Goal: Information Seeking & Learning: Check status

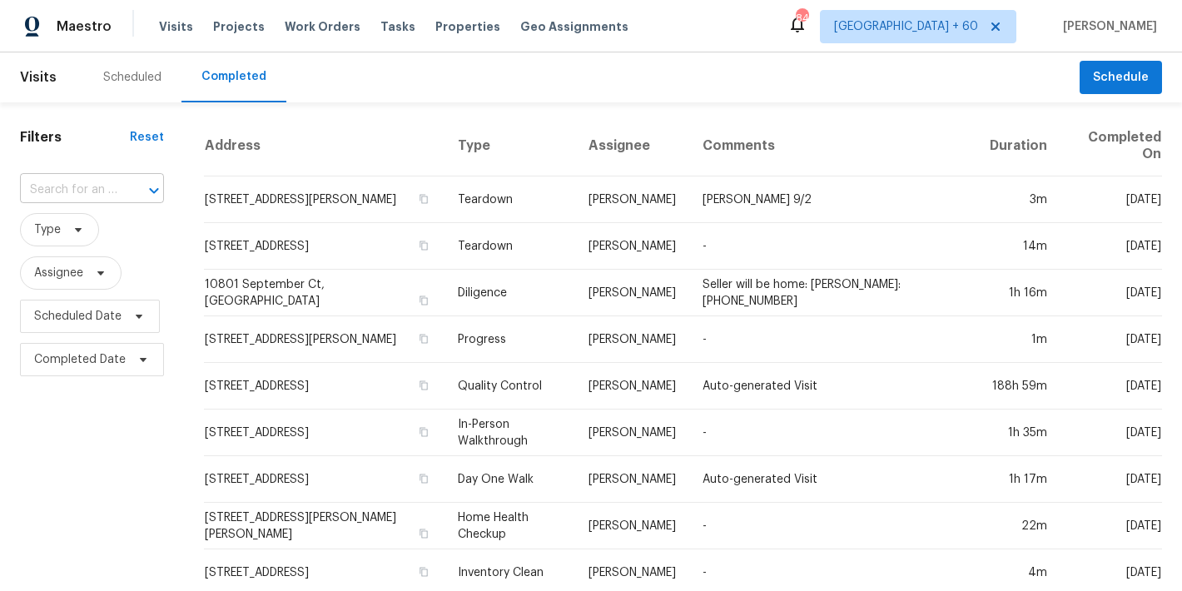
click at [48, 184] on input "text" at bounding box center [68, 190] width 97 height 26
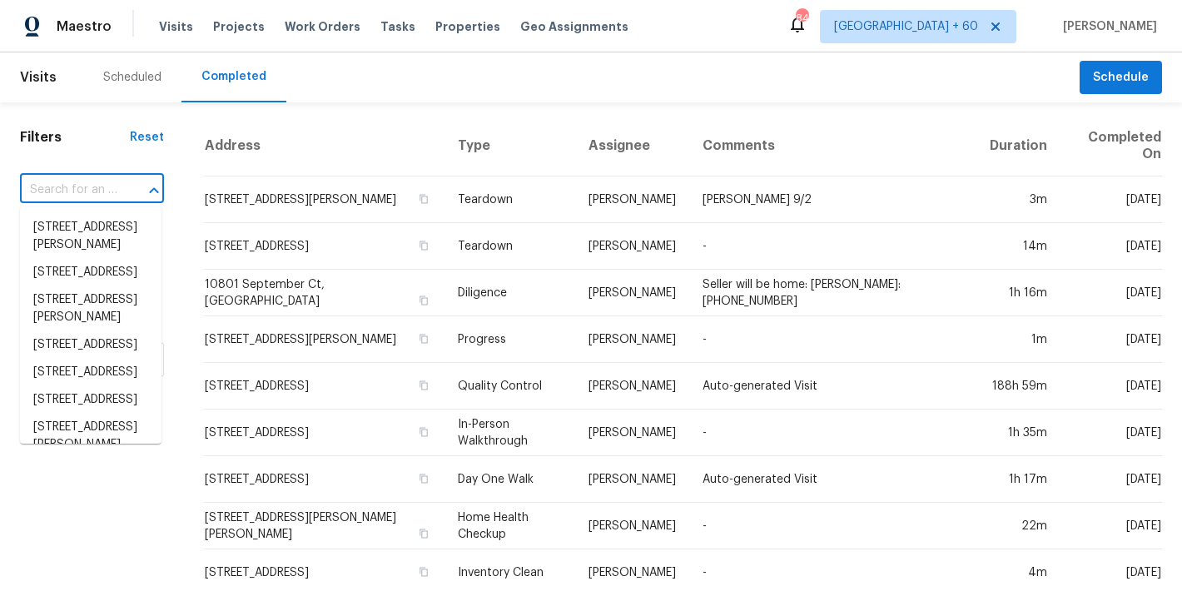
paste input "2012 Elm Grove Ln, Hampton, GA 30228"
type input "2012 Elm Grove Ln, Hampton, GA 30228"
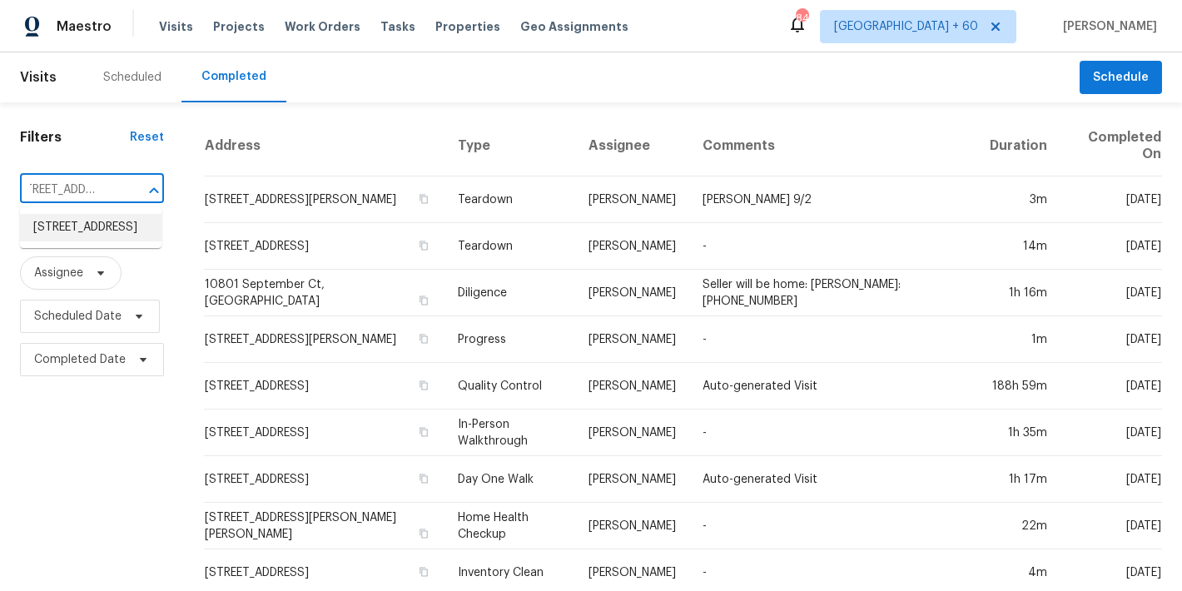
click at [67, 240] on li "2012 Elm Grove Ln, Hampton, GA 30228" at bounding box center [90, 227] width 141 height 27
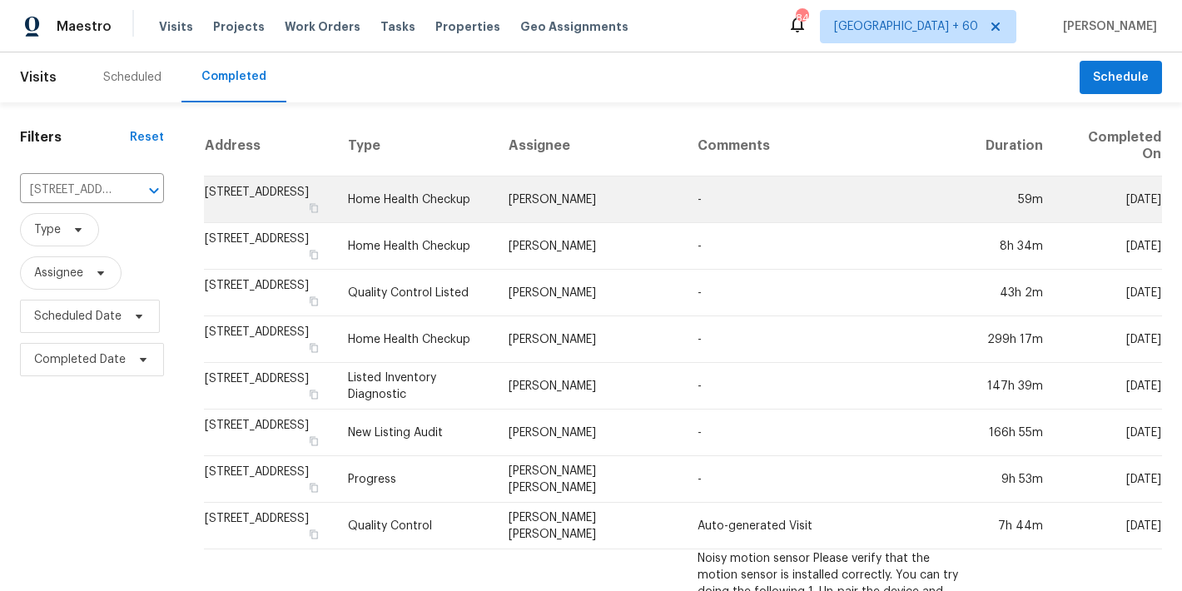
click at [266, 193] on td "2012 Elm Grove Ln, Hampton, GA 30228" at bounding box center [269, 199] width 131 height 47
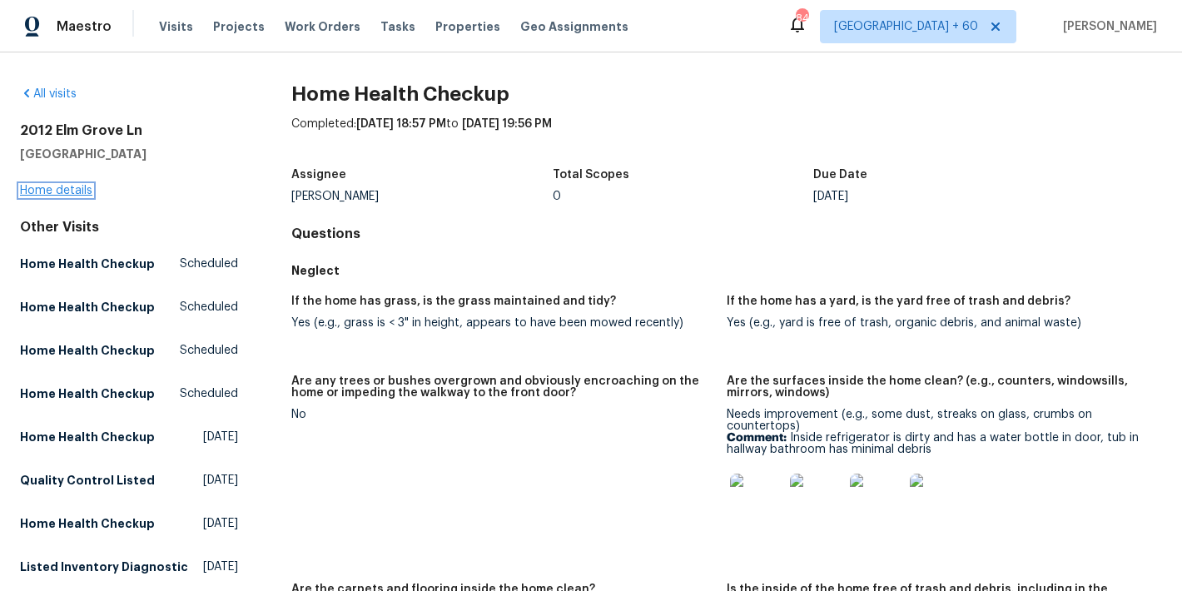
click at [70, 191] on link "Home details" at bounding box center [56, 191] width 72 height 12
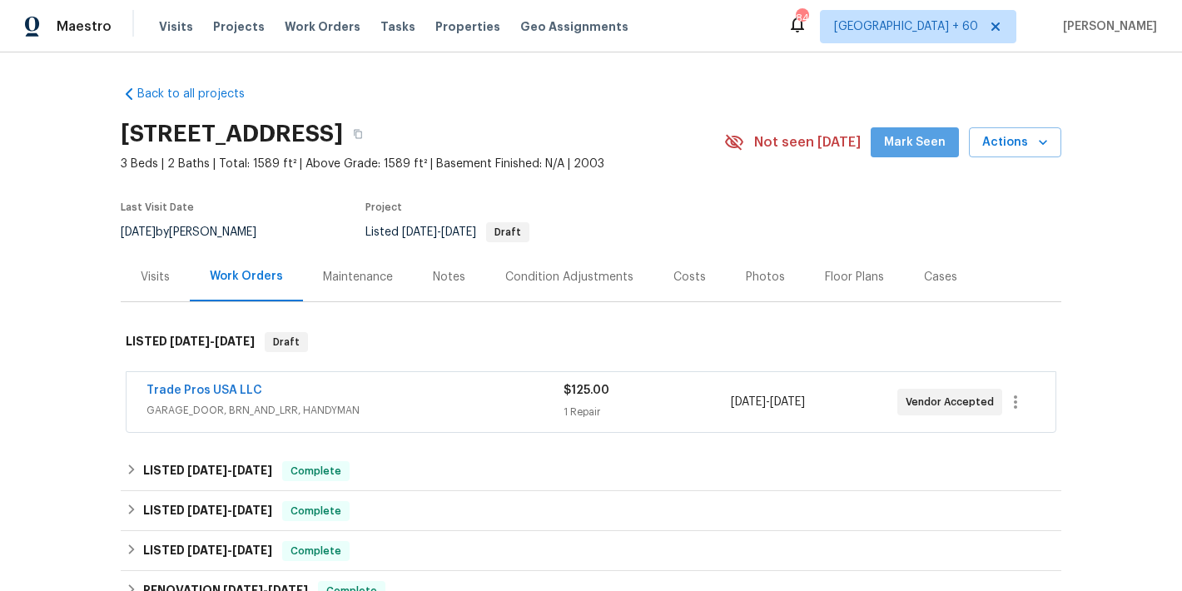
click at [916, 146] on span "Mark Seen" at bounding box center [915, 142] width 62 height 21
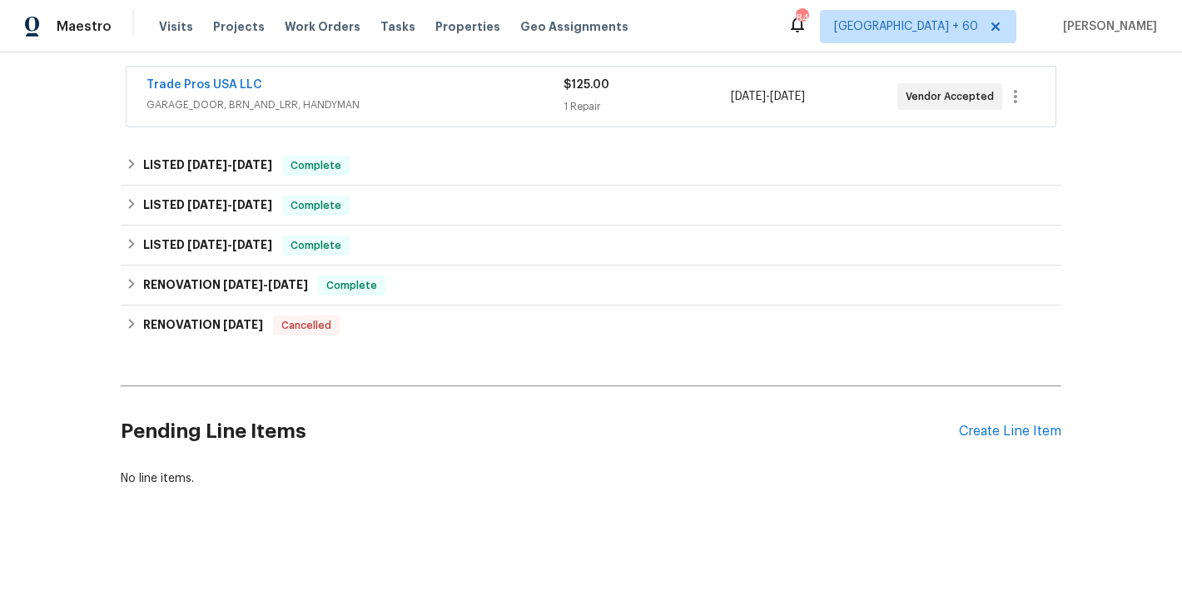
scroll to position [327, 0]
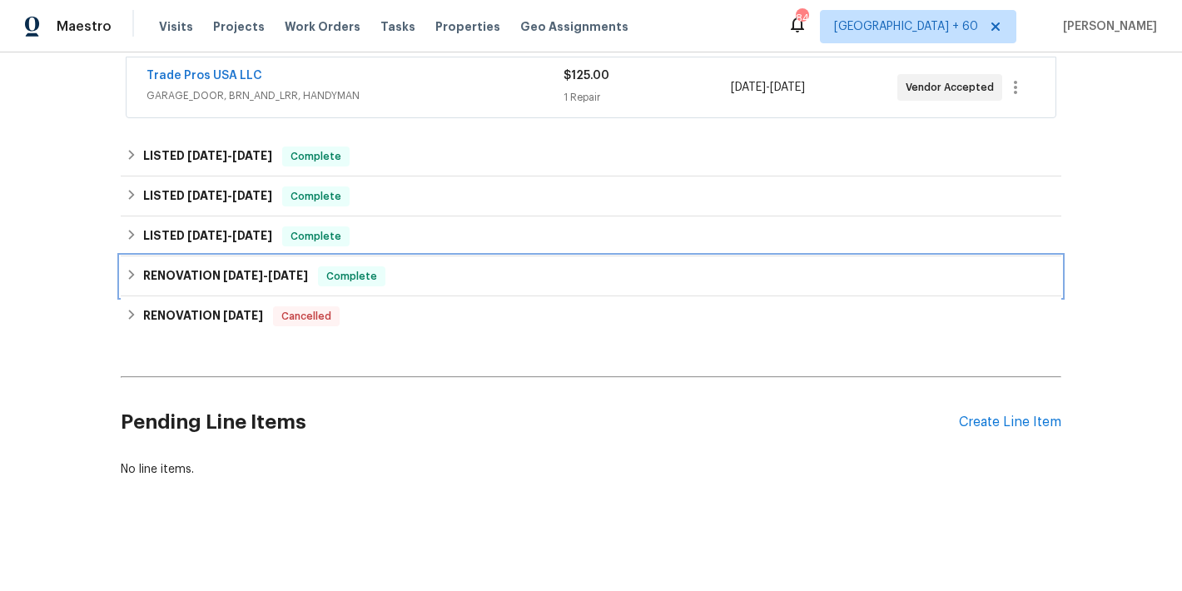
click at [268, 270] on span "4/28/25" at bounding box center [288, 276] width 40 height 12
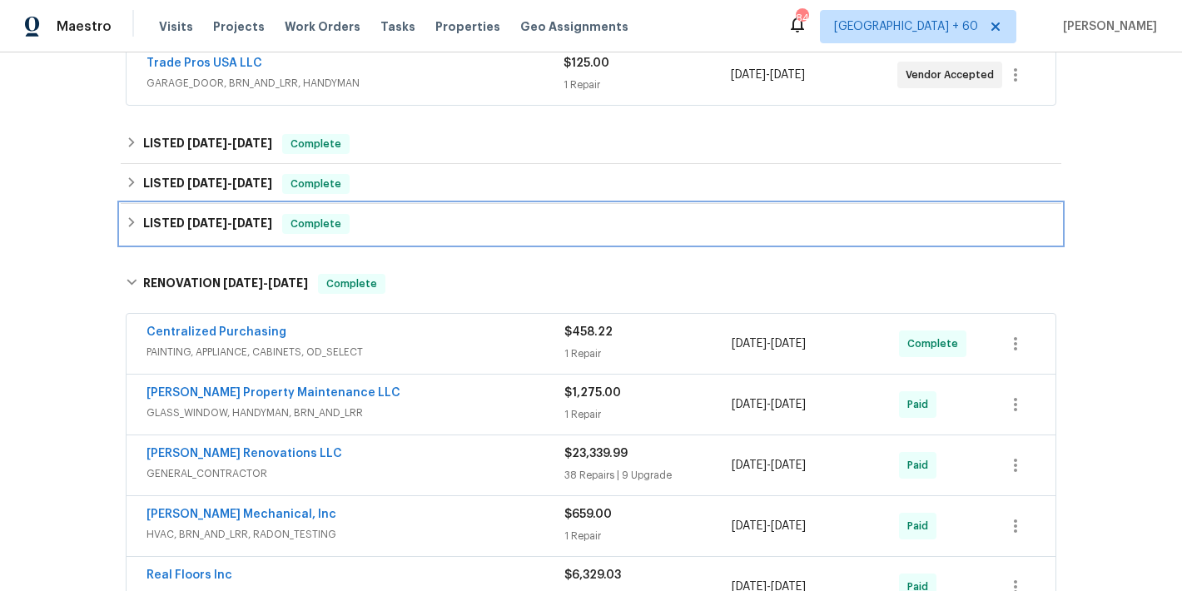
click at [246, 230] on h6 "LISTED 4/30/25 - 5/1/25" at bounding box center [207, 224] width 129 height 20
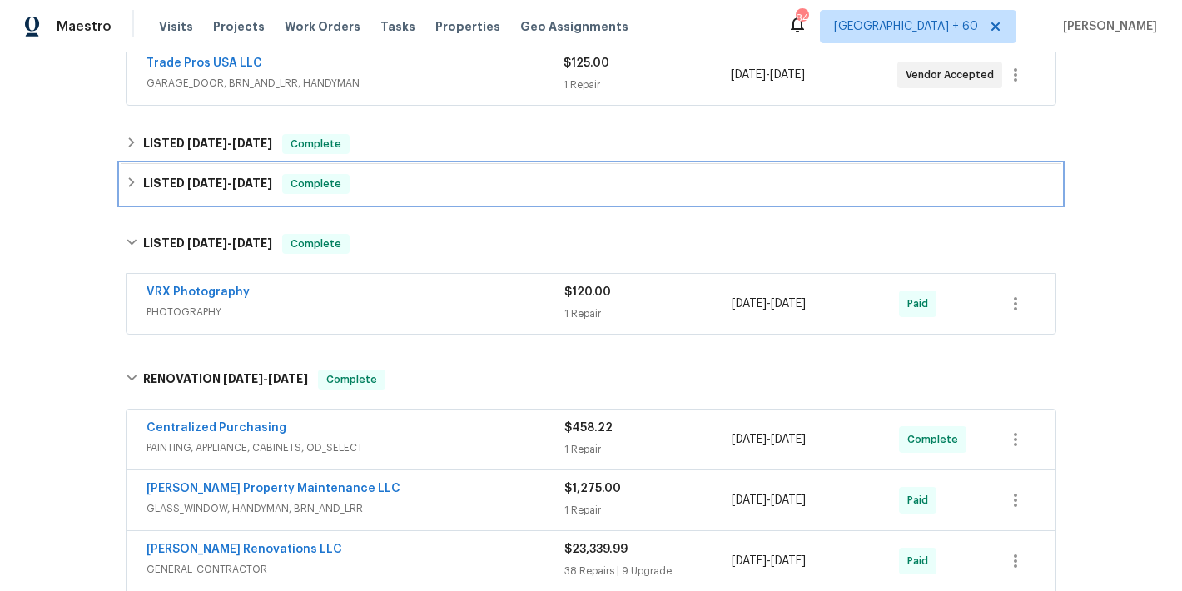
click at [230, 195] on div "LISTED 7/14/25 - 7/17/25 Complete" at bounding box center [591, 184] width 940 height 40
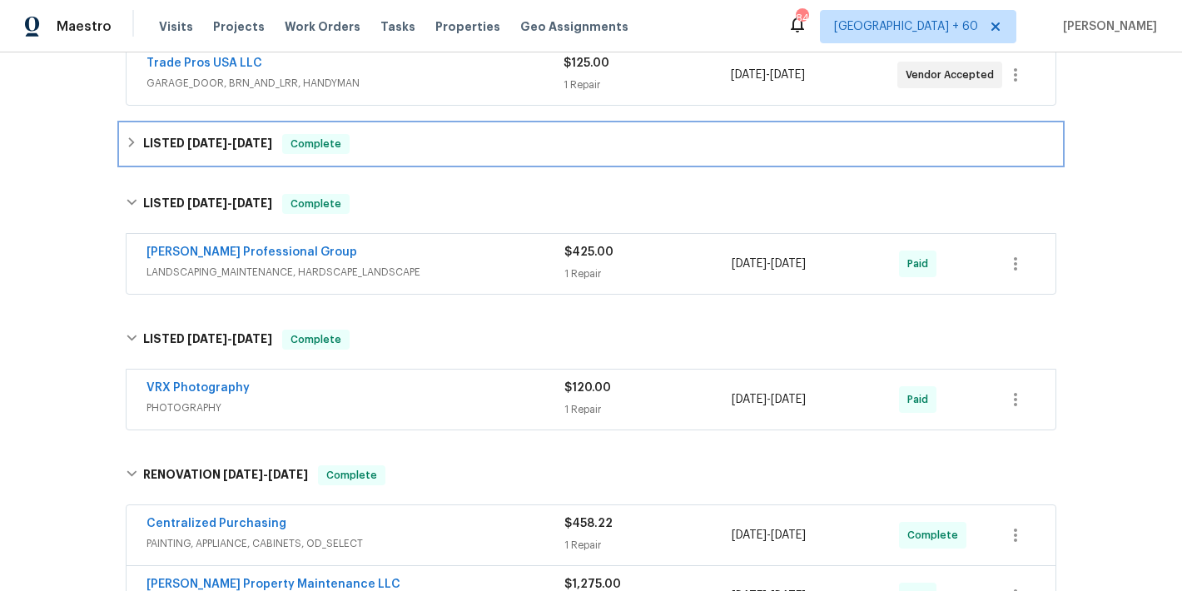
click at [232, 143] on span "8/15/25" at bounding box center [252, 143] width 40 height 12
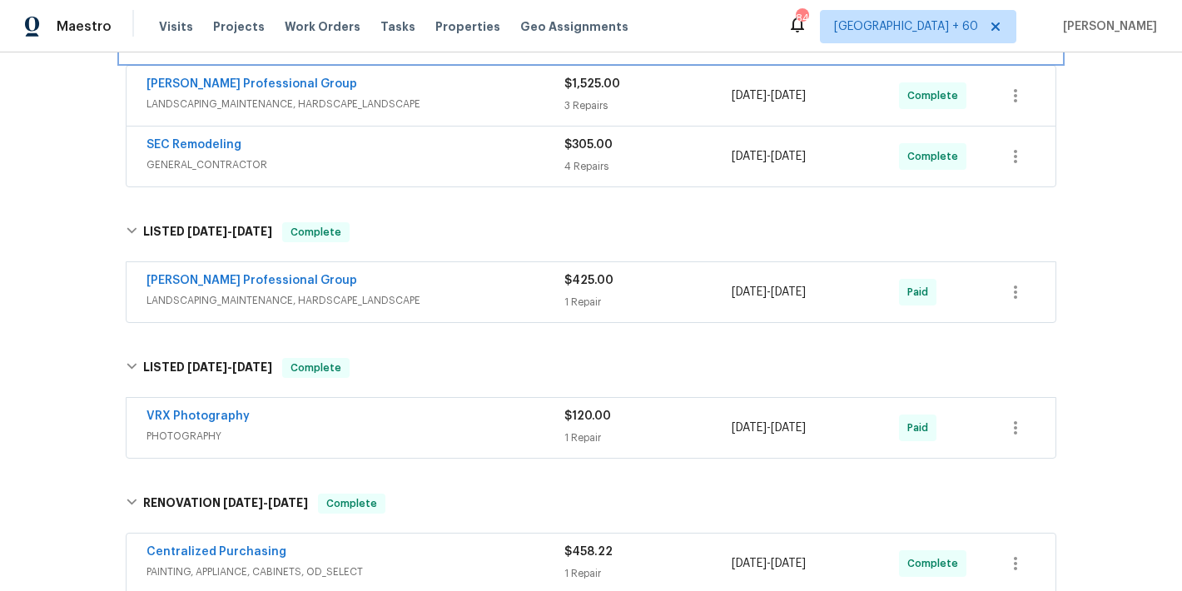
scroll to position [441, 0]
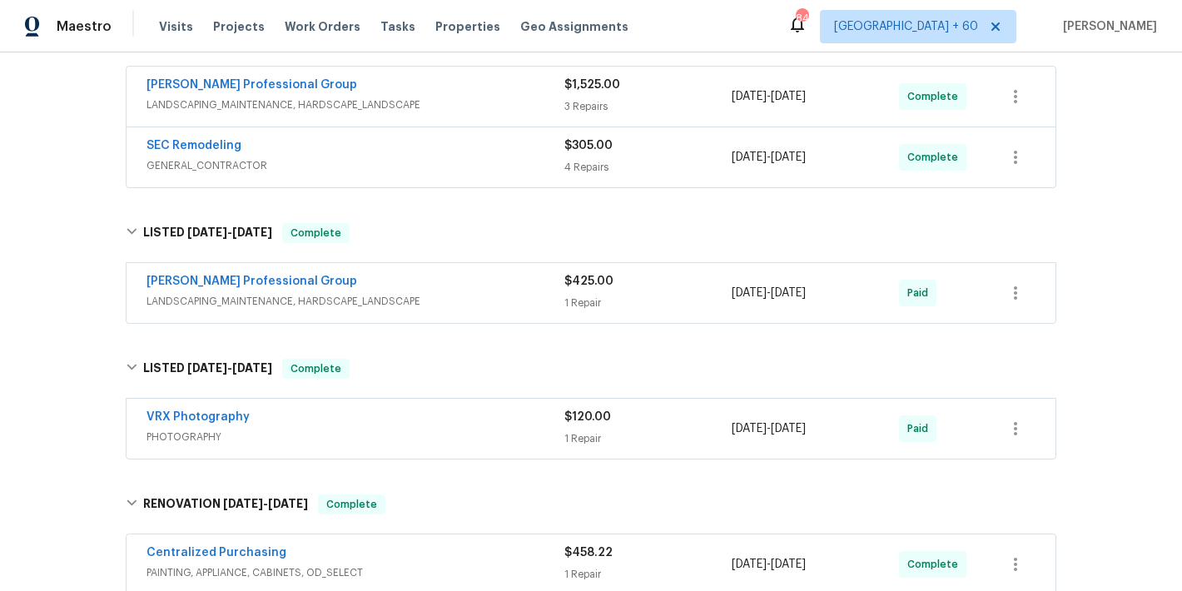
click at [542, 300] on span "LANDSCAPING_MAINTENANCE, HARDSCAPE_LANDSCAPE" at bounding box center [355, 301] width 418 height 17
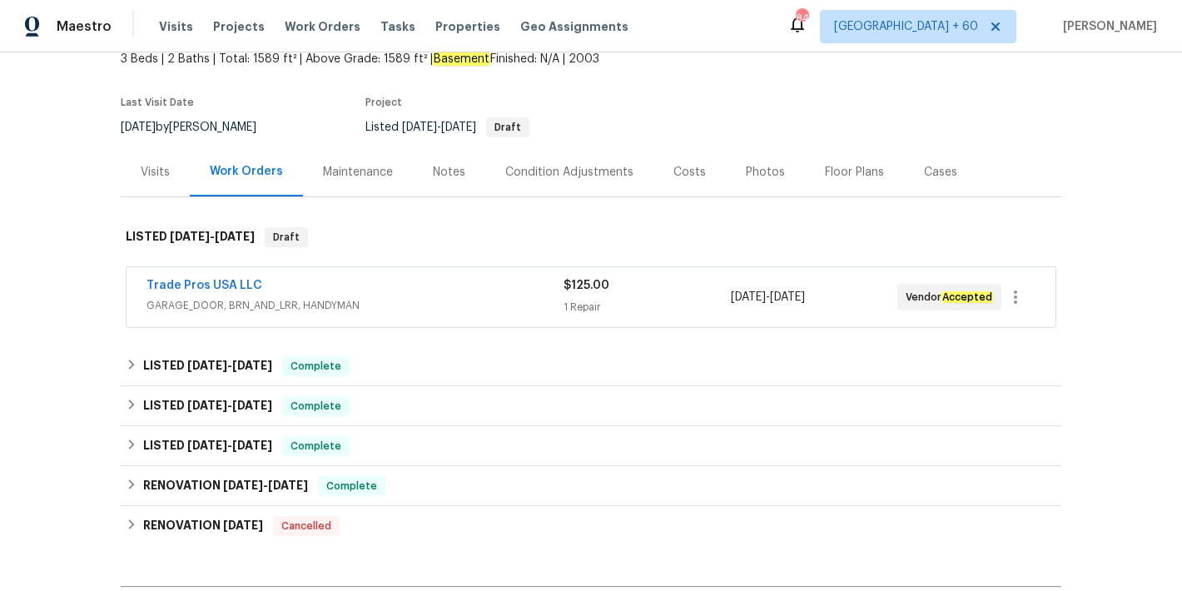
scroll to position [119, 0]
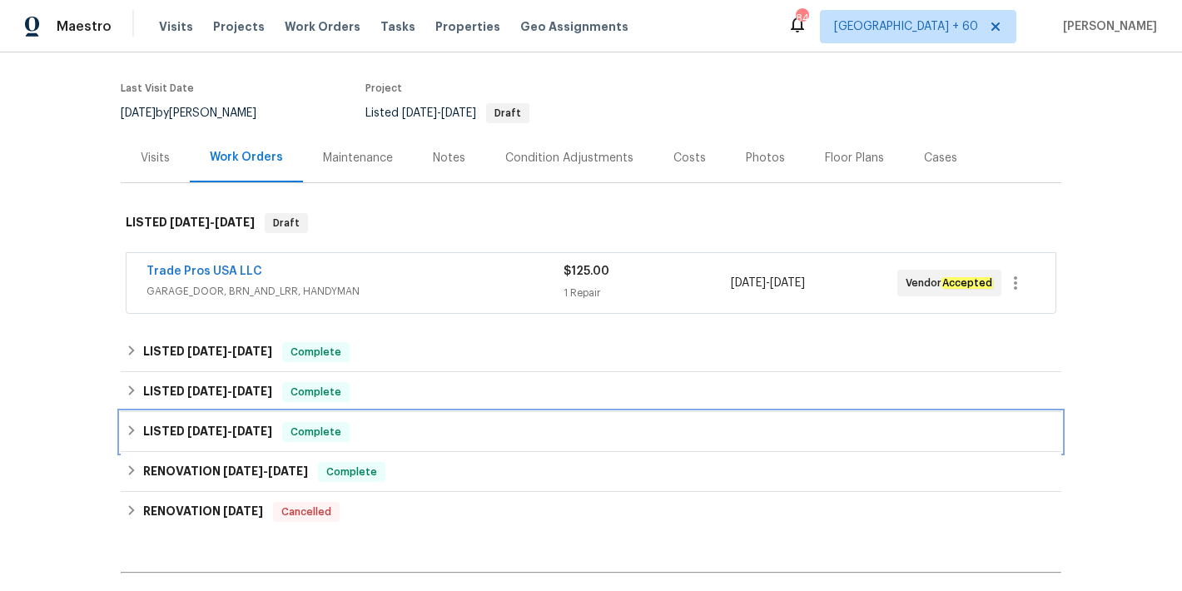
click at [365, 433] on div "LISTED 4/30/25 - 5/1/25 Complete" at bounding box center [591, 432] width 930 height 20
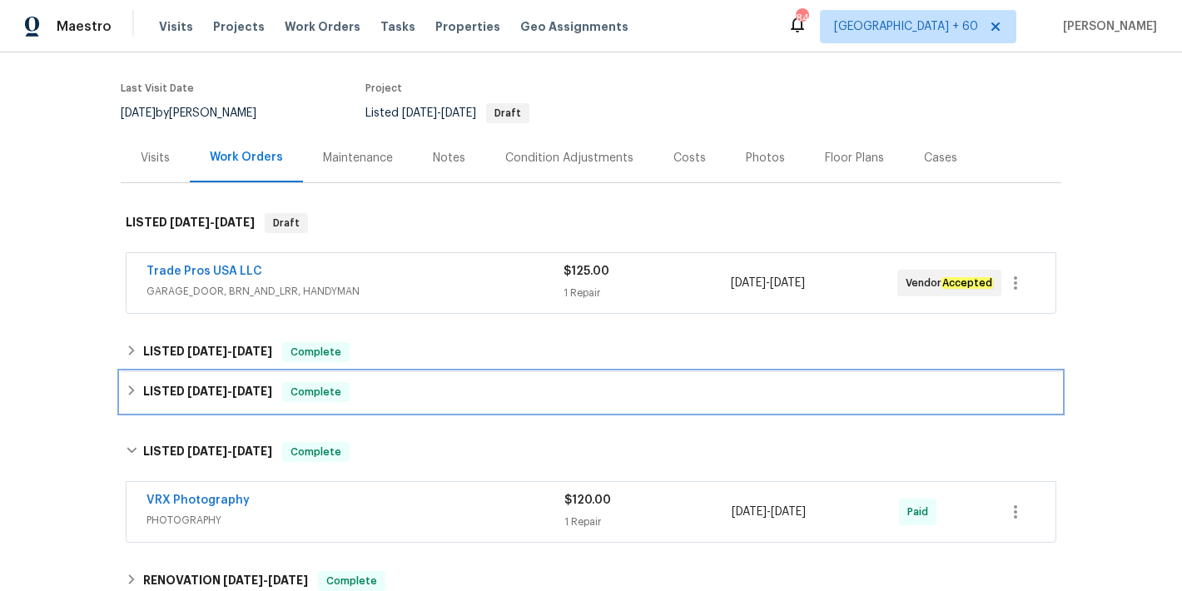
click at [361, 402] on div "LISTED 7/14/25 - 7/17/25 Complete" at bounding box center [591, 392] width 940 height 40
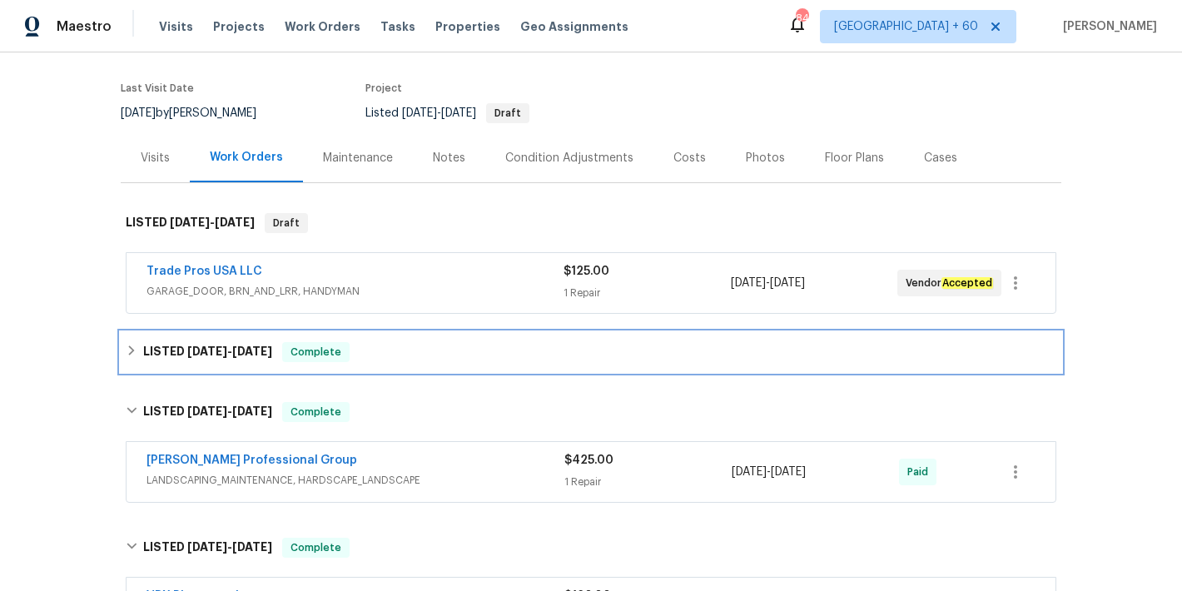
click at [397, 344] on div "LISTED 8/7/25 - 8/15/25 Complete" at bounding box center [591, 352] width 930 height 20
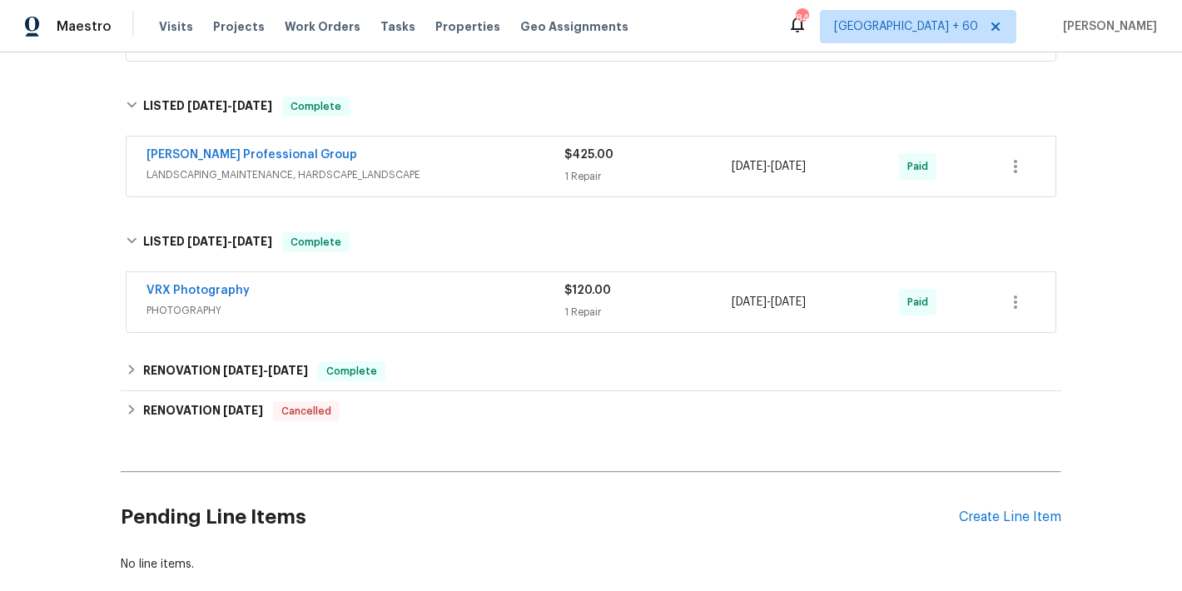
scroll to position [350, 0]
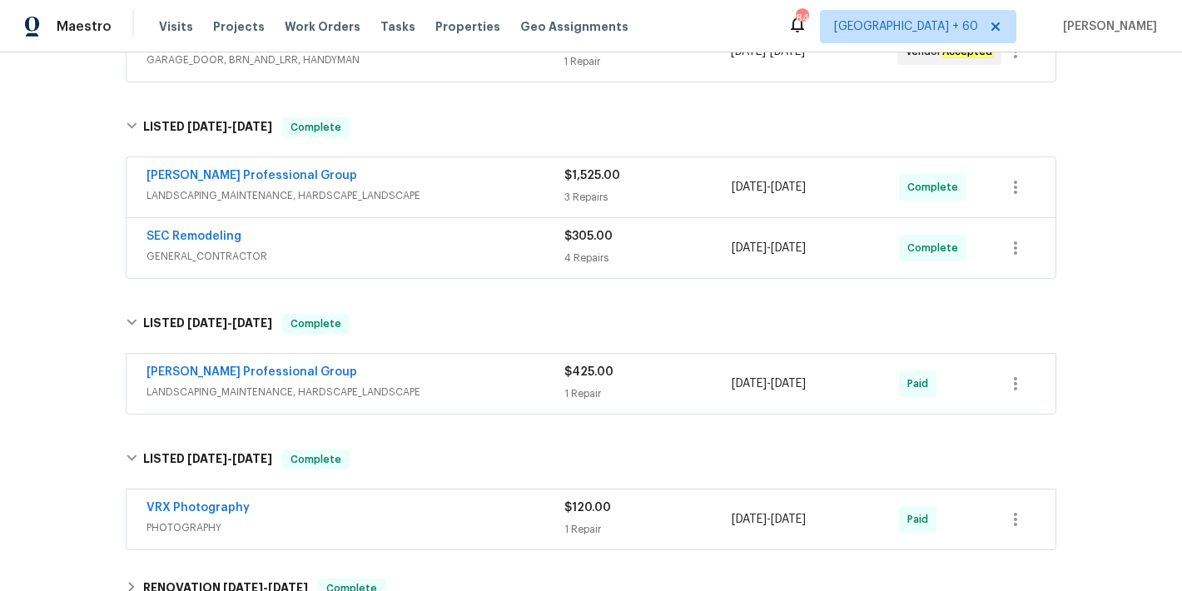
click at [537, 384] on span "LANDSCAPING_MAINTENANCE, HARDSCAPE_LANDSCAPE" at bounding box center [355, 392] width 418 height 17
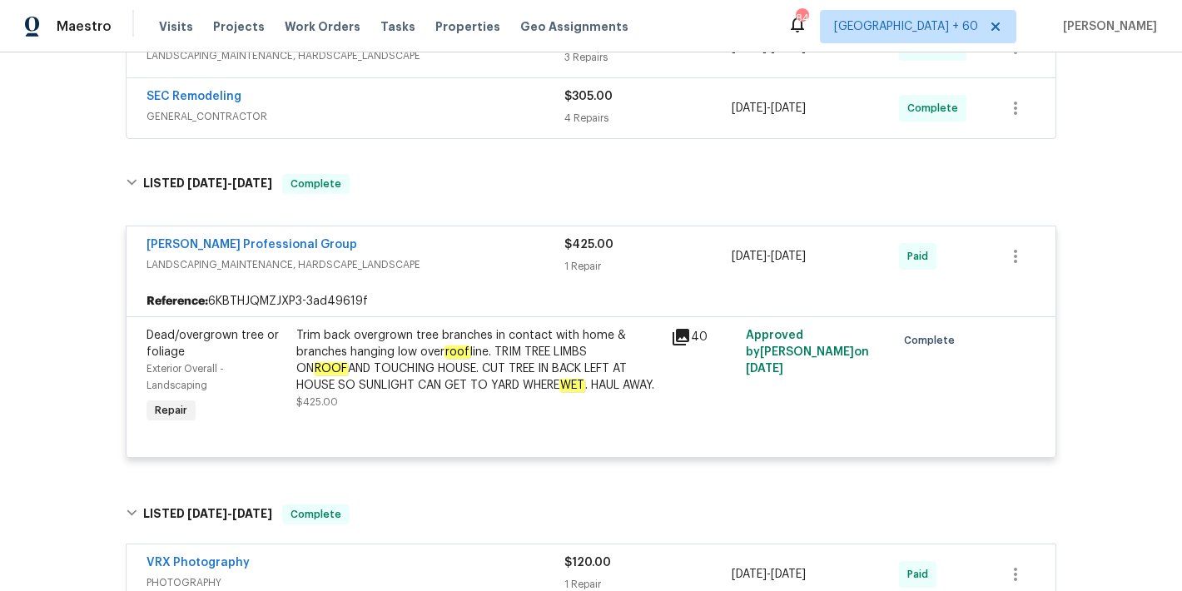
scroll to position [281, 0]
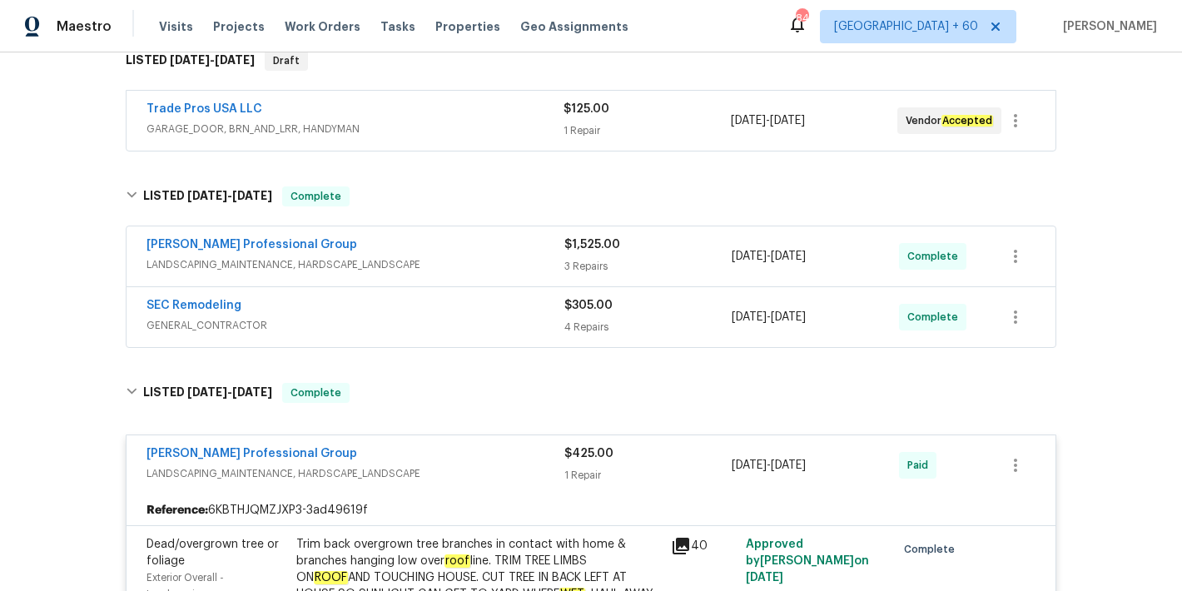
click at [541, 320] on span "GENERAL_CONTRACTOR" at bounding box center [355, 325] width 418 height 17
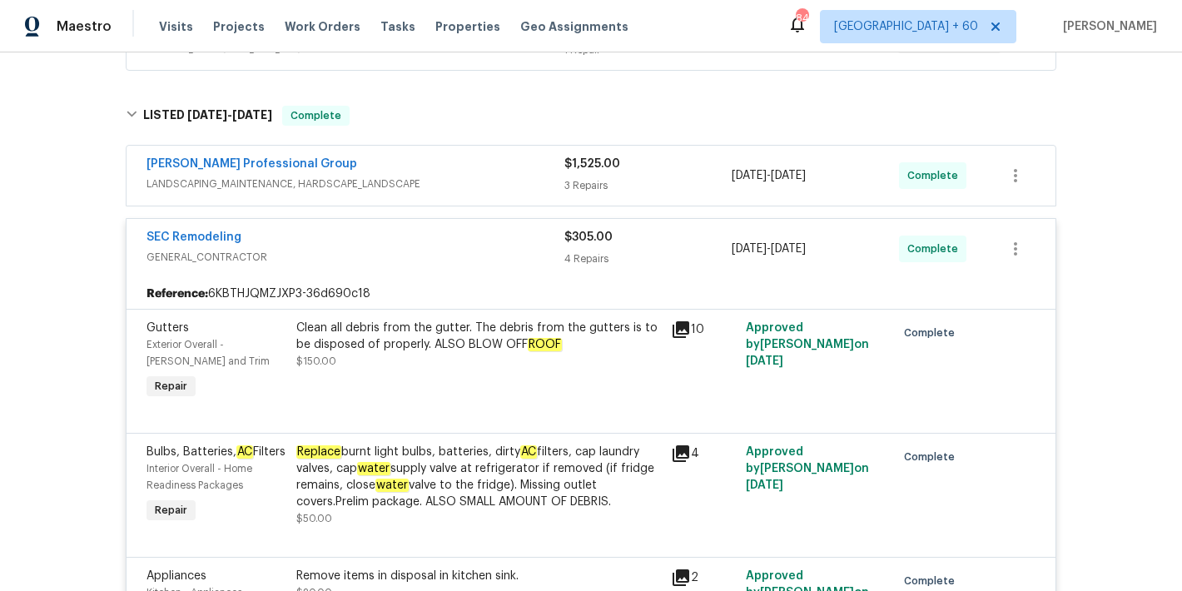
scroll to position [200, 0]
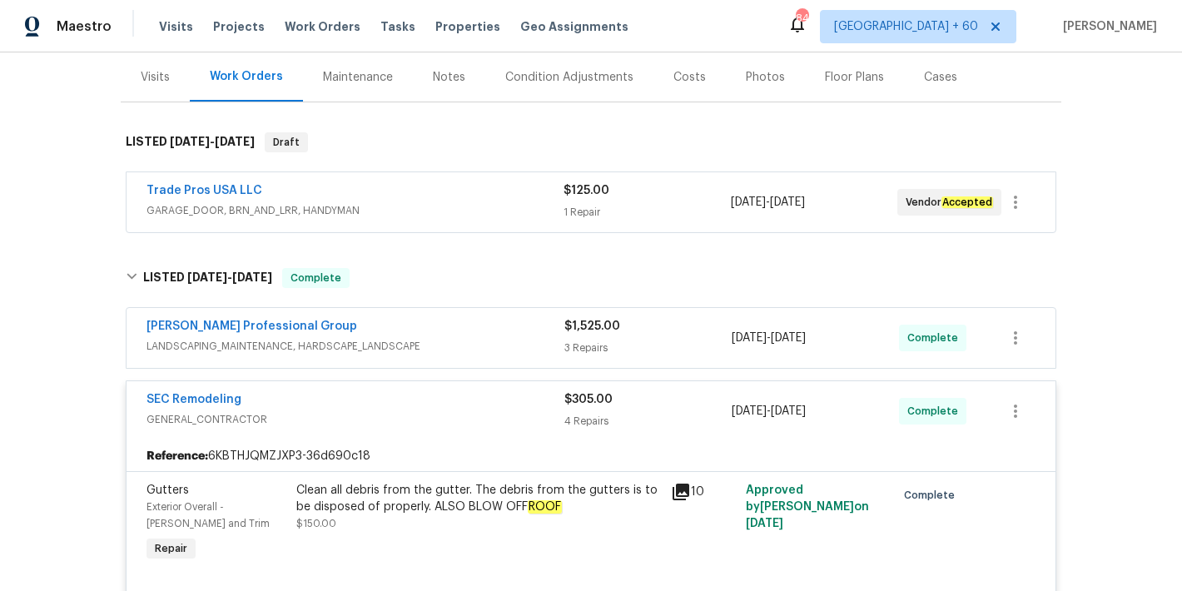
click at [515, 345] on span "LANDSCAPING_MAINTENANCE, HARDSCAPE_LANDSCAPE" at bounding box center [355, 346] width 418 height 17
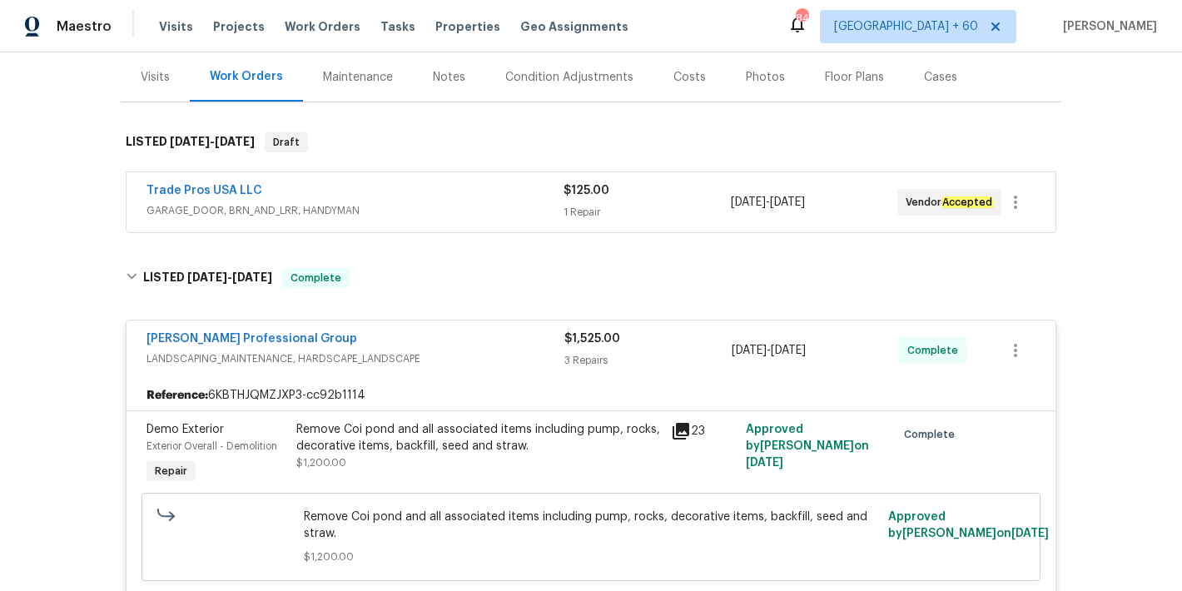
click at [530, 213] on span "GARAGE_DOOR, BRN_AND_LRR, HANDYMAN" at bounding box center [354, 210] width 417 height 17
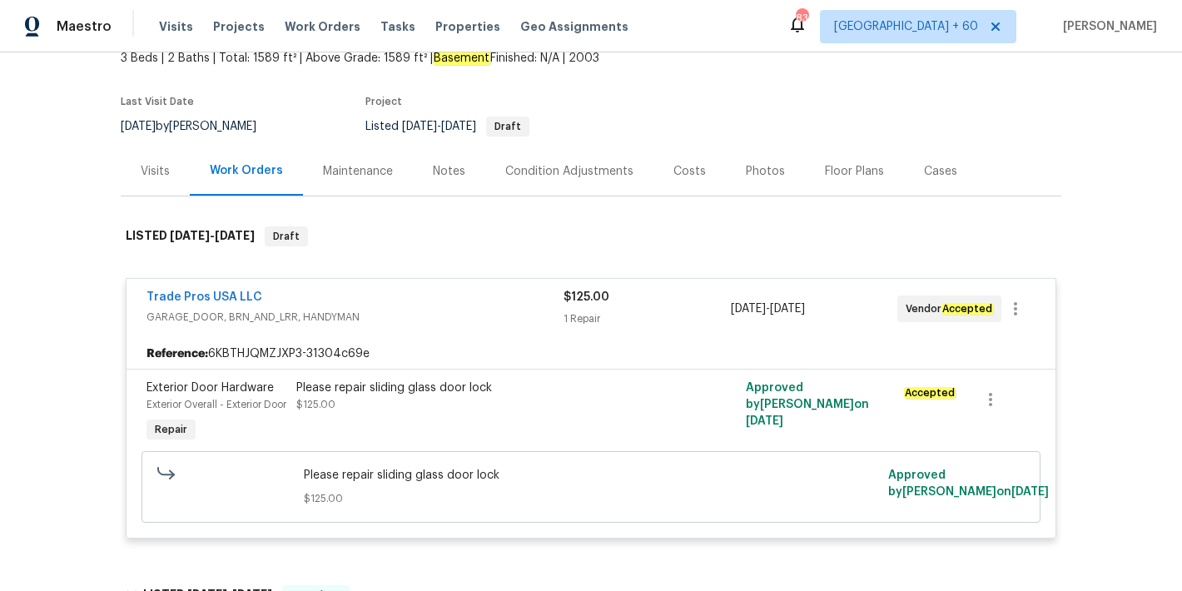
scroll to position [0, 0]
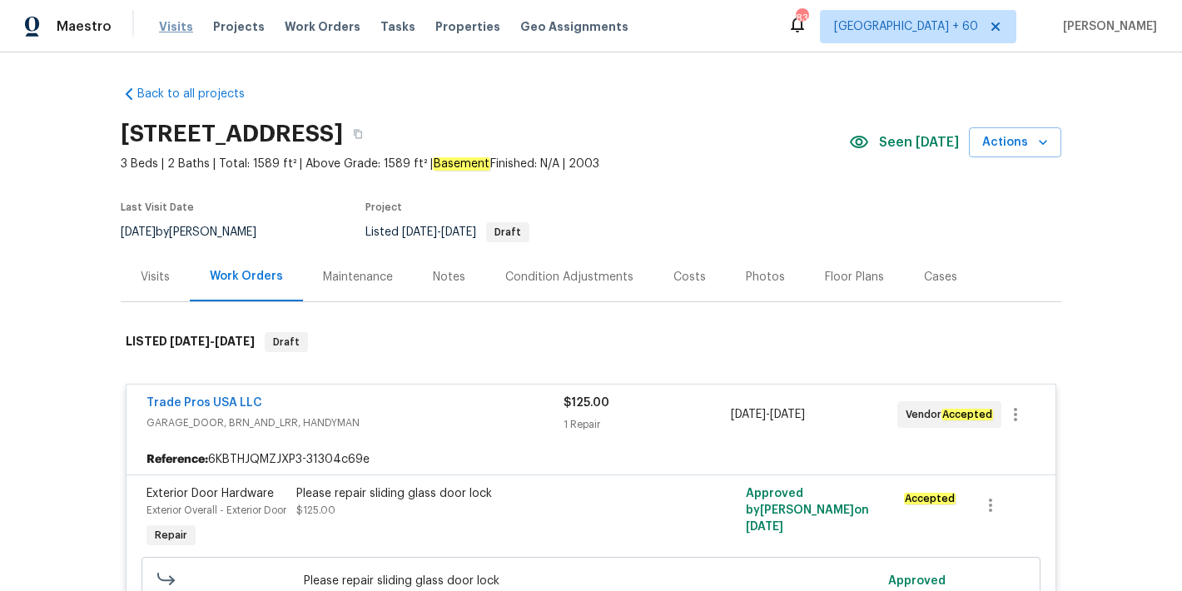
click at [172, 32] on span "Visits" at bounding box center [176, 26] width 34 height 17
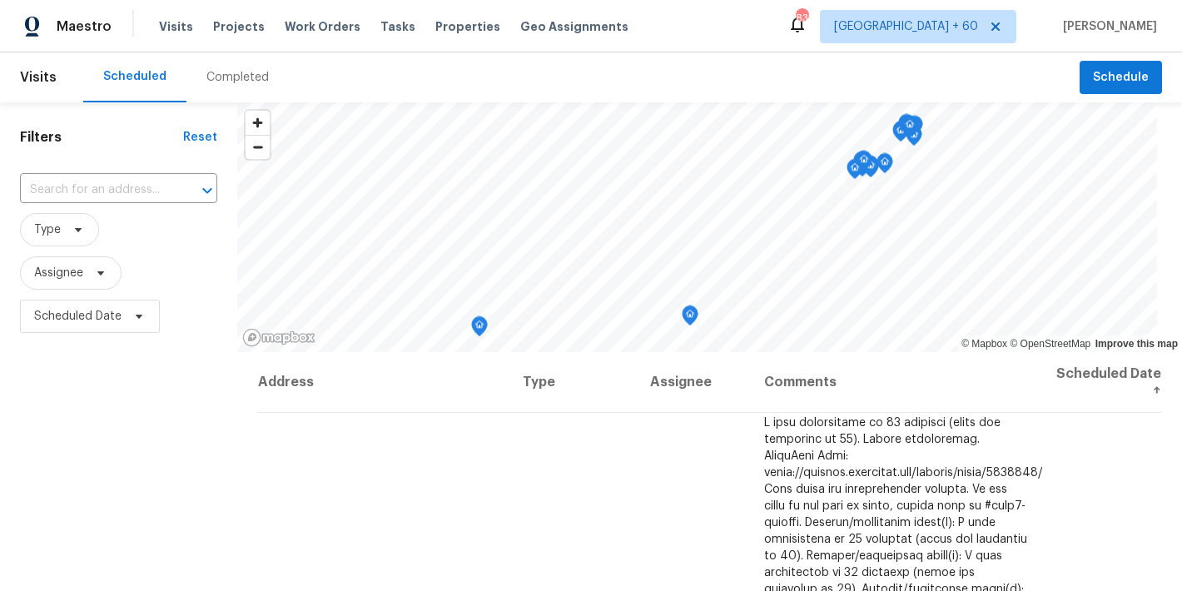
click at [239, 78] on div "Completed" at bounding box center [237, 77] width 62 height 17
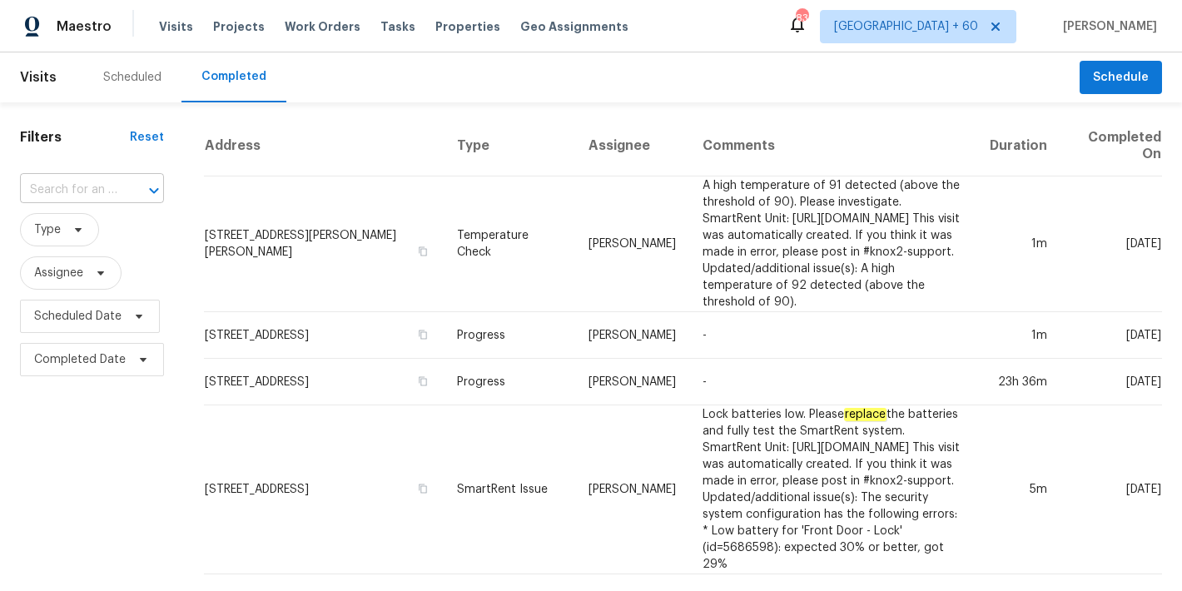
click at [85, 192] on input "text" at bounding box center [68, 190] width 97 height 26
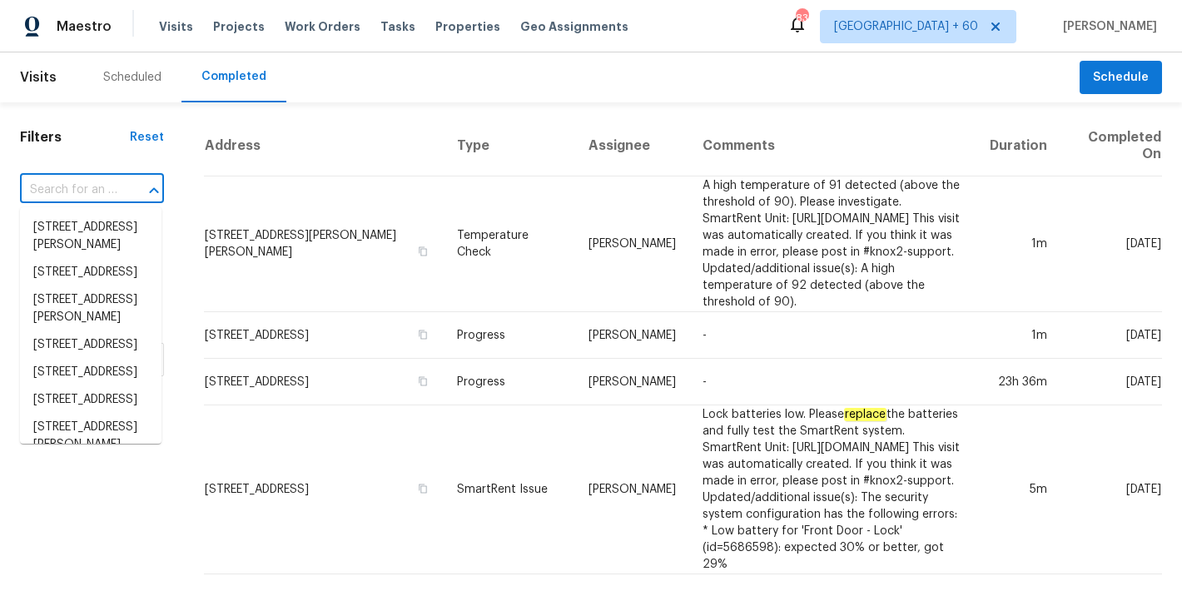
paste input "1599 Rogers Pointe Ln Creedmoor, NC 27522"
type input "1599 Rogers Pointe Ln Creedmoor, NC 27522"
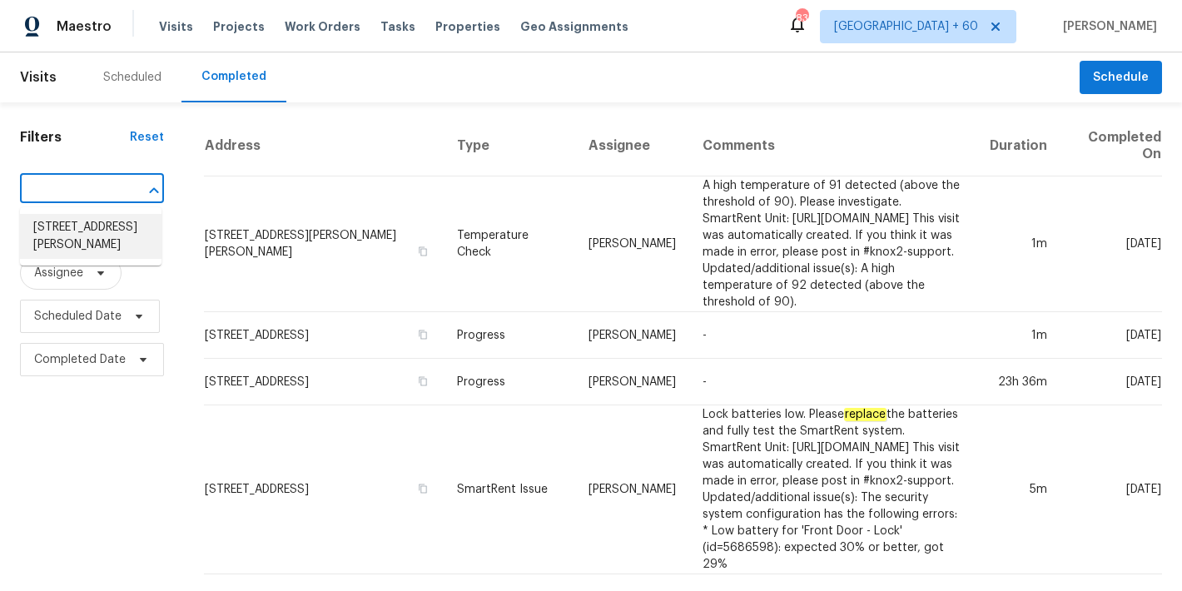
click at [59, 249] on li "1599 Rogers Pointe Ln, Creedmoor, NC 27522" at bounding box center [90, 236] width 141 height 45
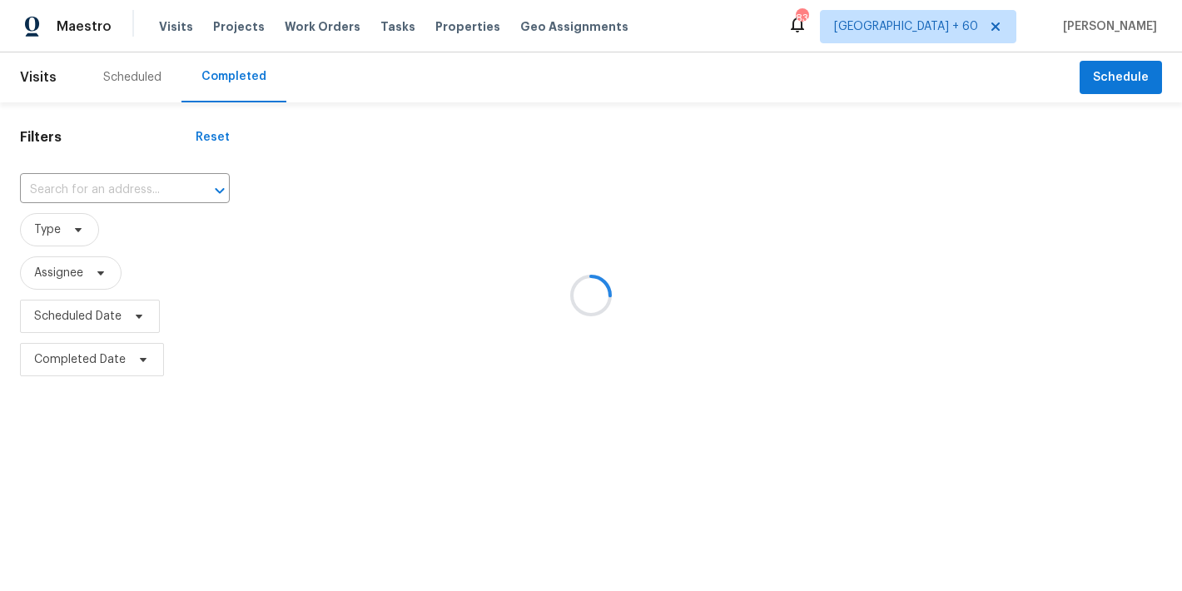
type input "1599 Rogers Pointe Ln, Creedmoor, NC 27522"
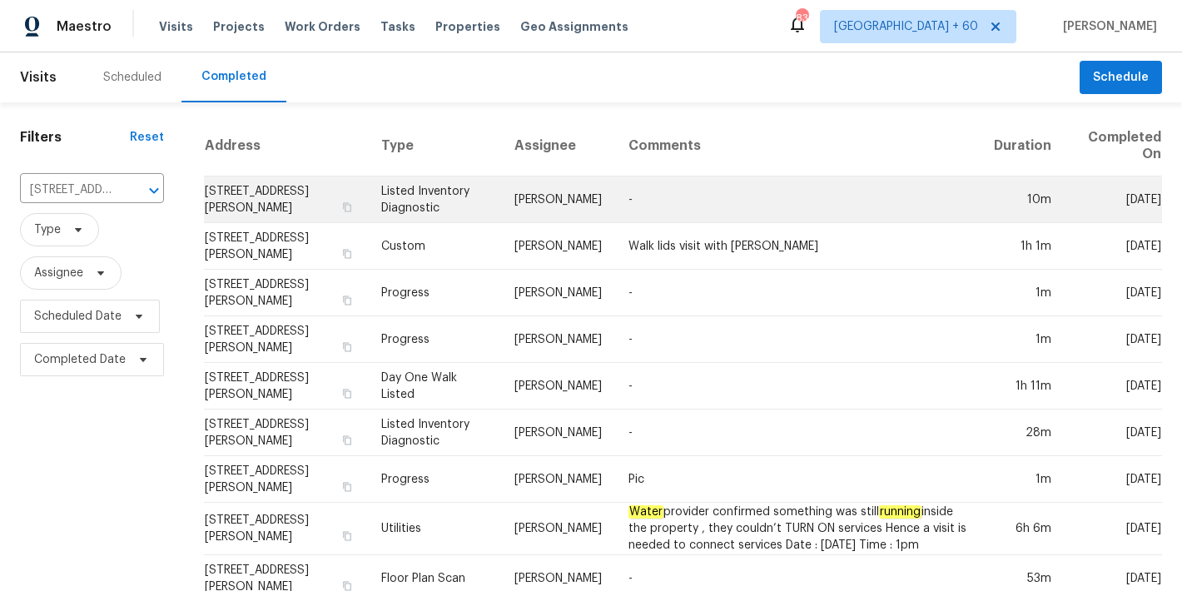
click at [263, 210] on td "1599 Rogers Pointe Ln, Creedmoor, NC 27522" at bounding box center [286, 199] width 164 height 47
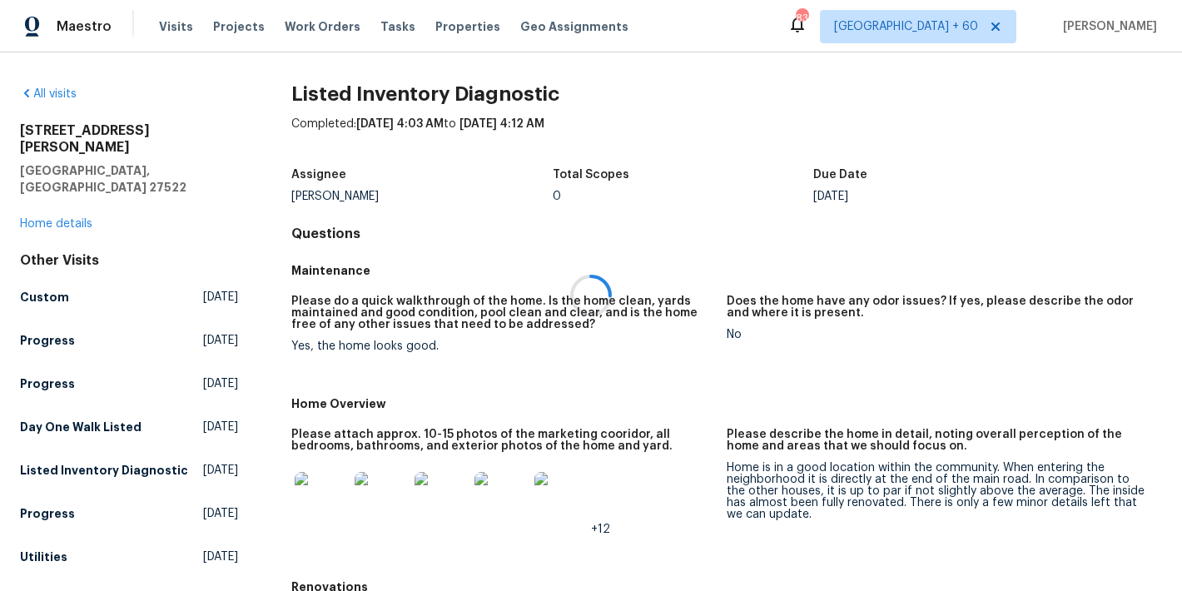
click at [44, 192] on div at bounding box center [591, 295] width 1182 height 591
click at [44, 218] on link "Home details" at bounding box center [56, 224] width 72 height 12
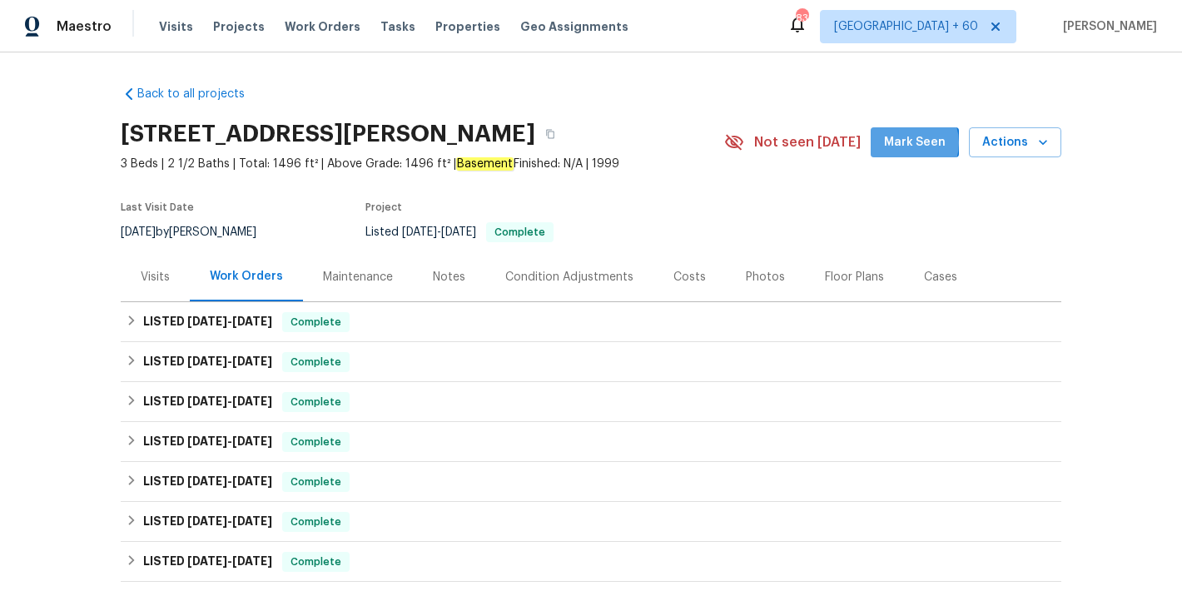
click at [908, 144] on span "Mark Seen" at bounding box center [915, 142] width 62 height 21
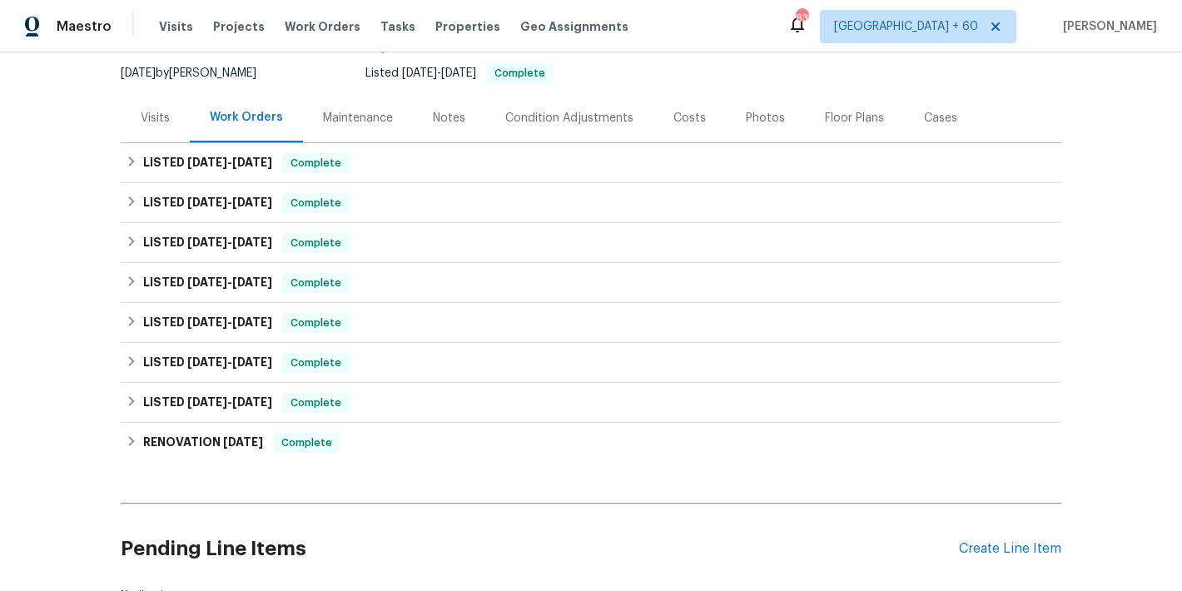
scroll to position [161, 0]
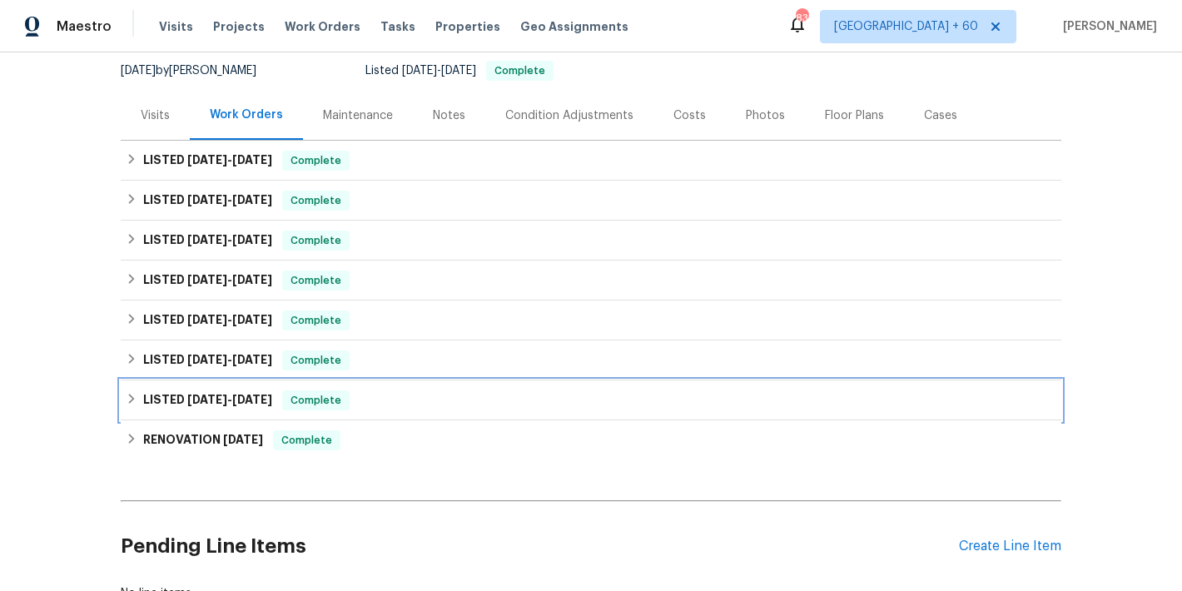
click at [345, 396] on div "LISTED 1/15/25 - 1/25/25 Complete" at bounding box center [591, 400] width 930 height 20
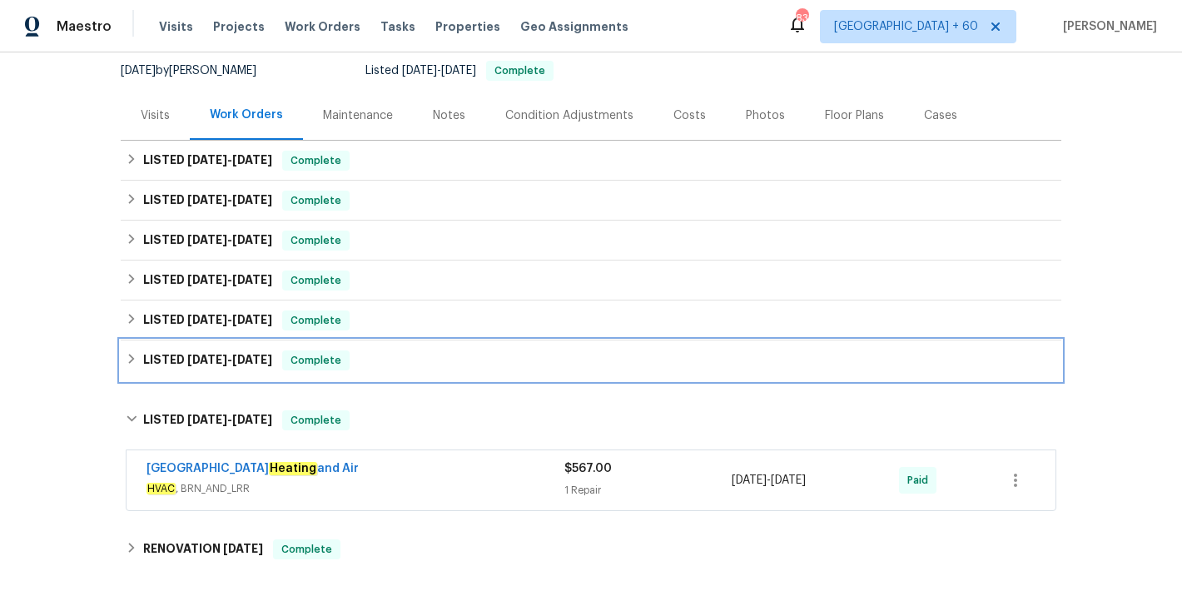
click at [359, 353] on div "LISTED 2/18/25 - 2/24/25 Complete" at bounding box center [591, 360] width 930 height 20
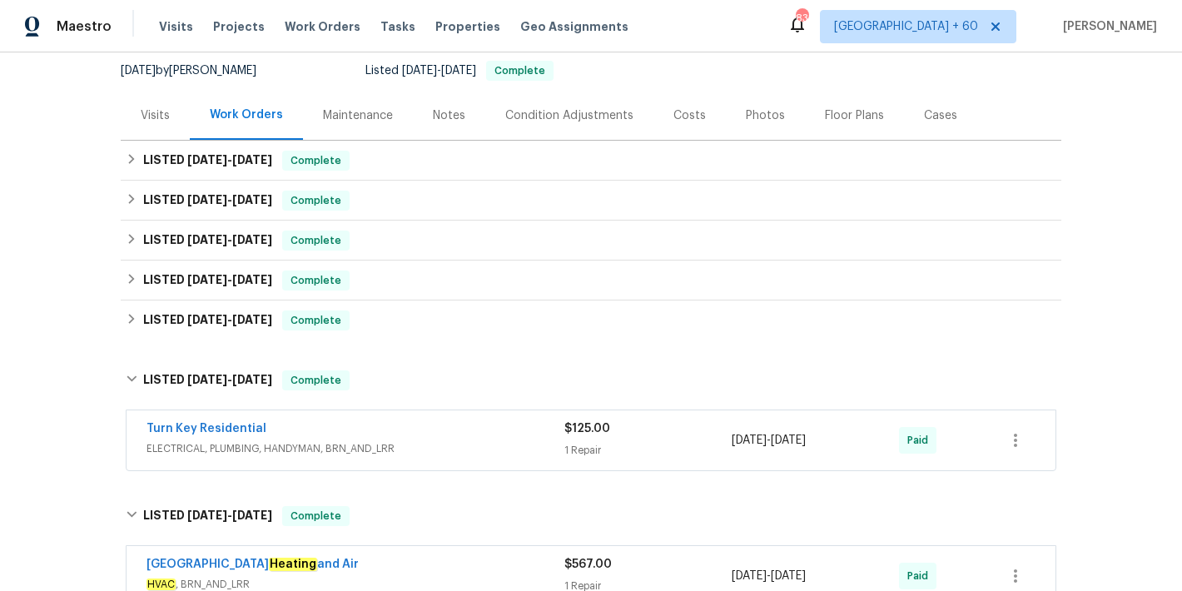
click at [464, 423] on div "Turn Key Residential" at bounding box center [355, 430] width 418 height 20
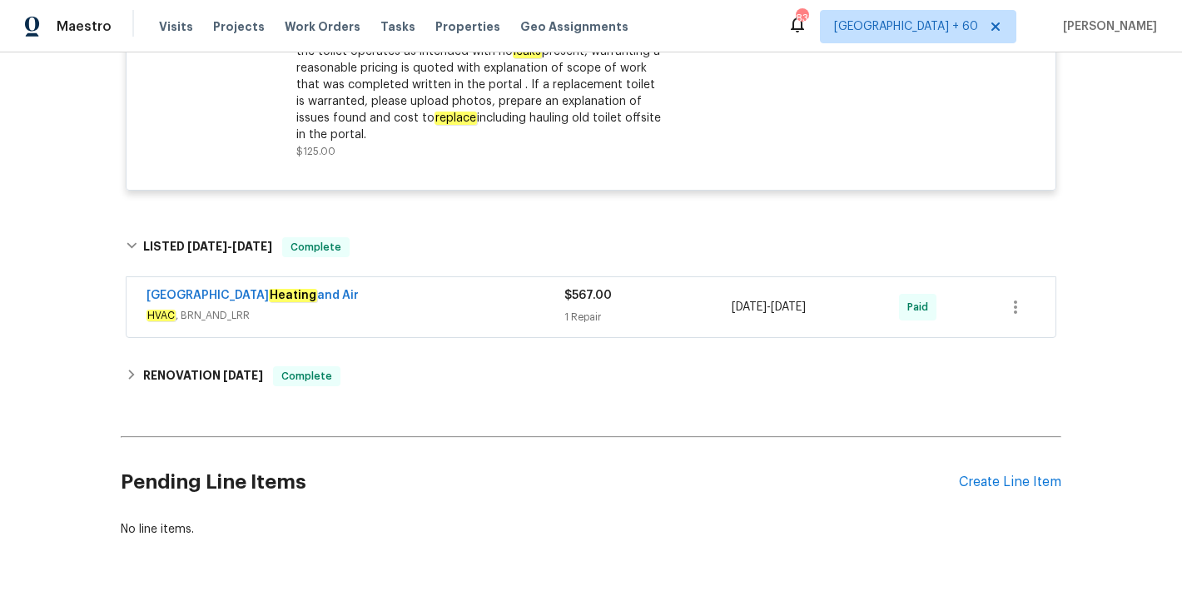
scroll to position [743, 0]
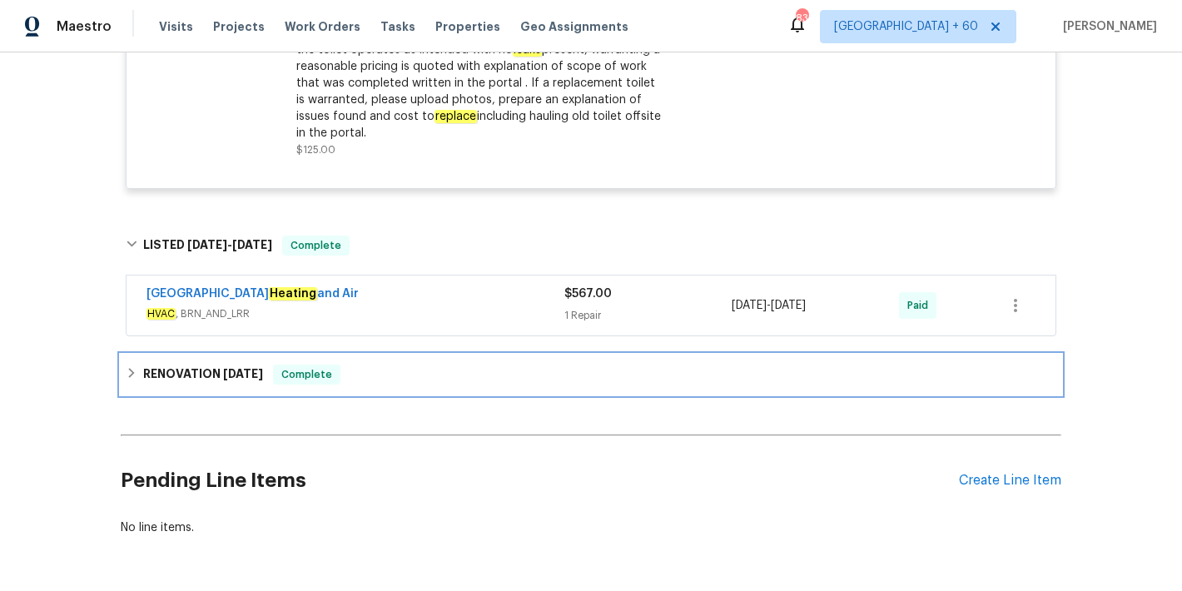
click at [448, 382] on div "RENOVATION 1/23/25 Complete" at bounding box center [591, 374] width 930 height 20
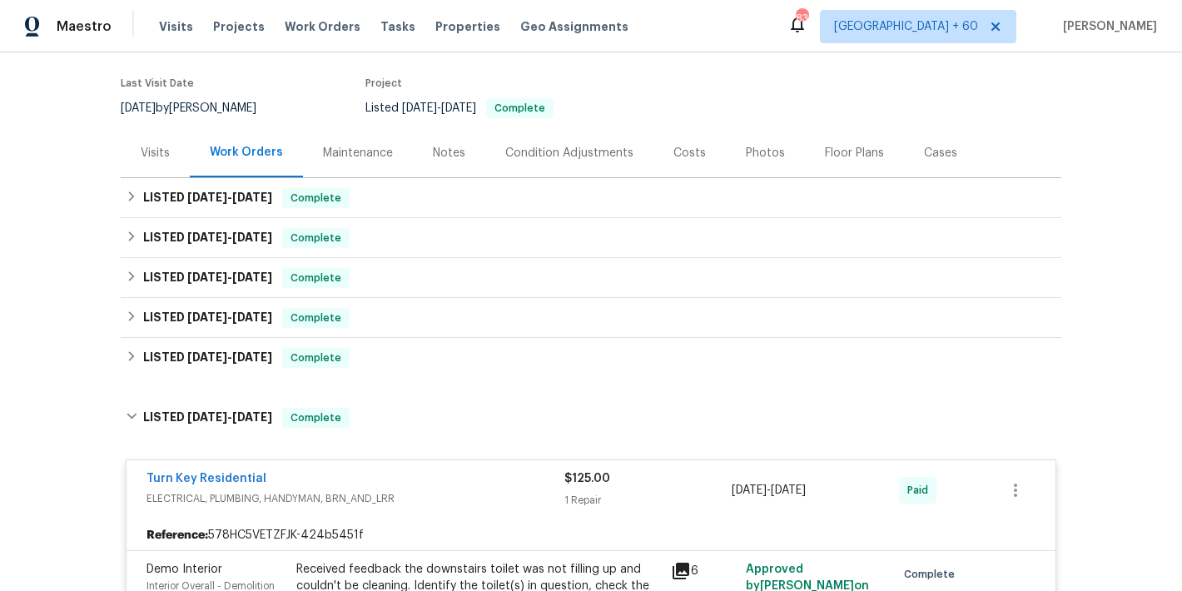
scroll to position [149, 0]
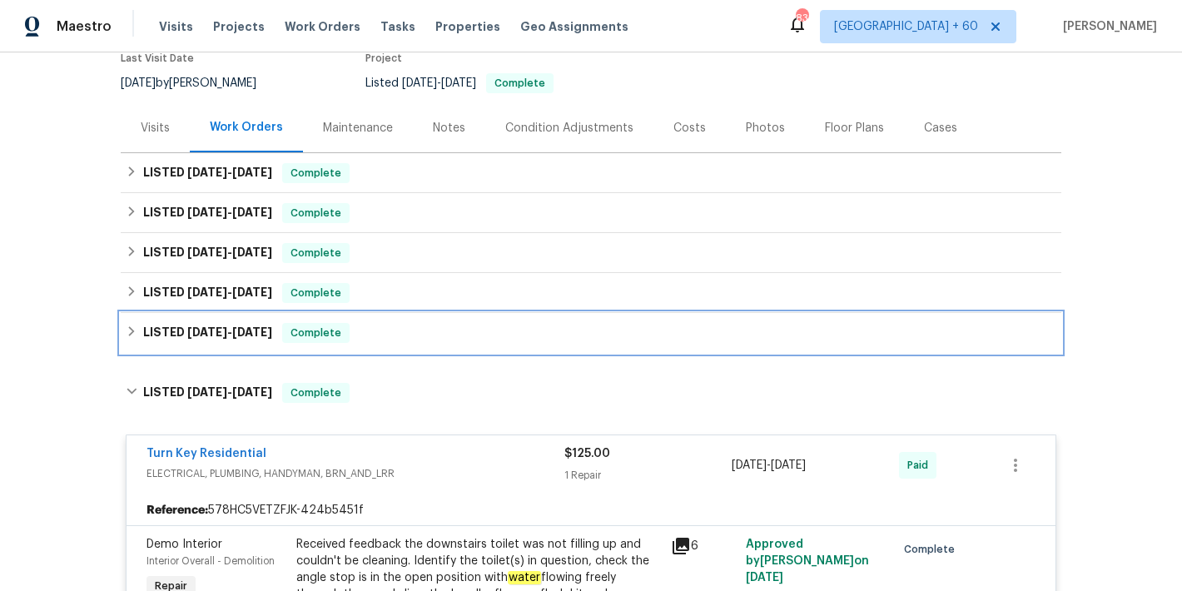
click at [420, 346] on div "LISTED 5/12/25 - 5/19/25 Complete" at bounding box center [591, 333] width 940 height 40
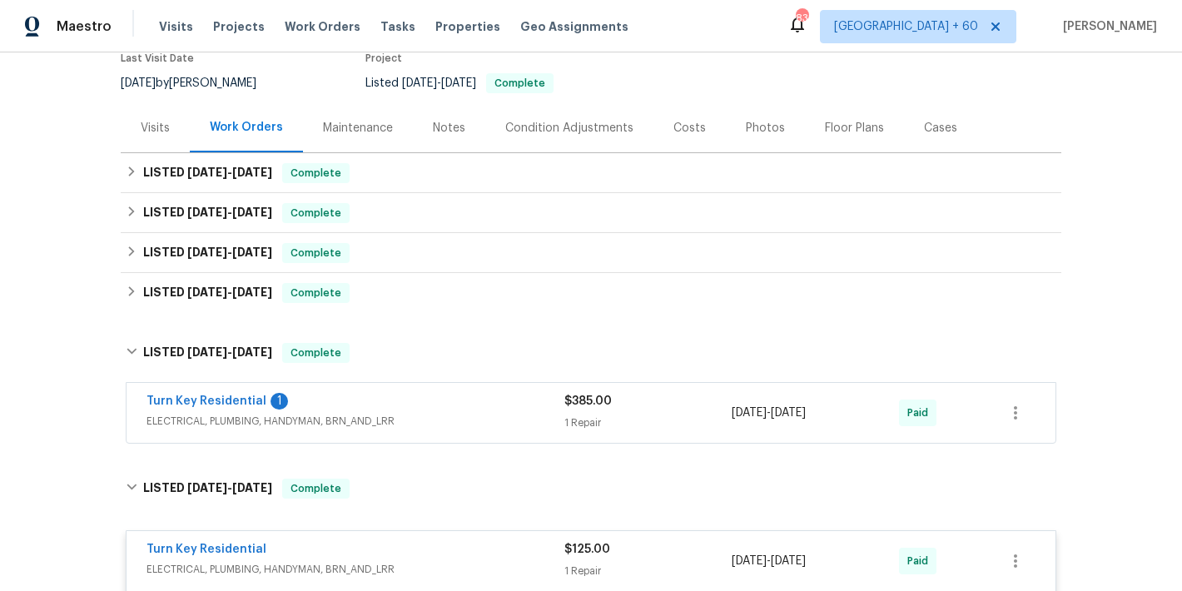
click at [514, 409] on div "Turn Key Residential 1" at bounding box center [355, 403] width 418 height 20
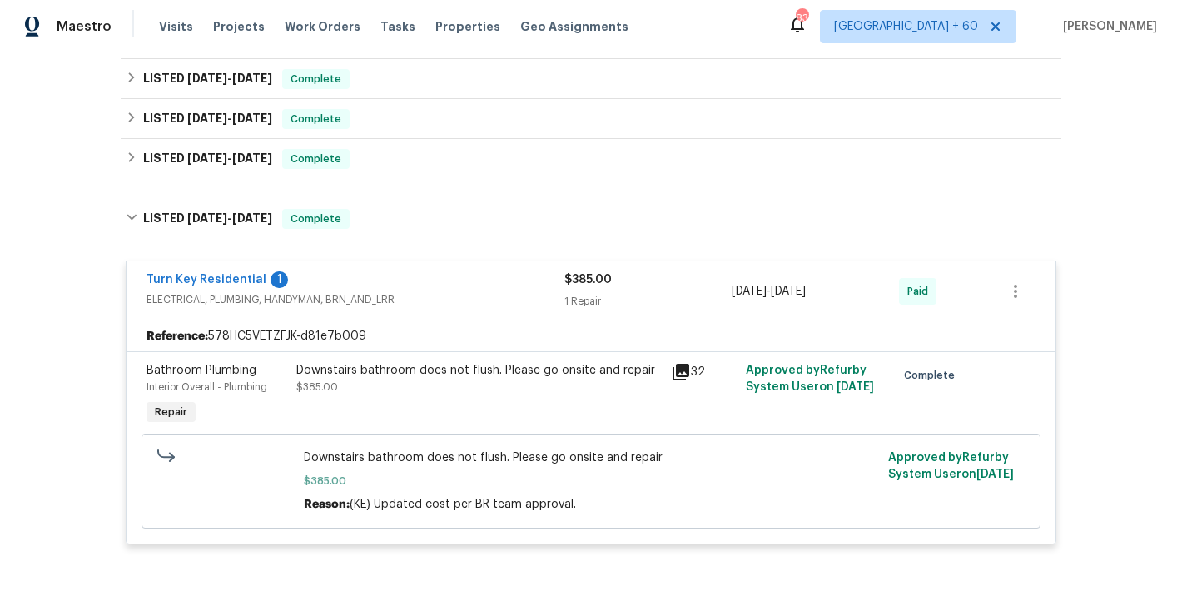
scroll to position [231, 0]
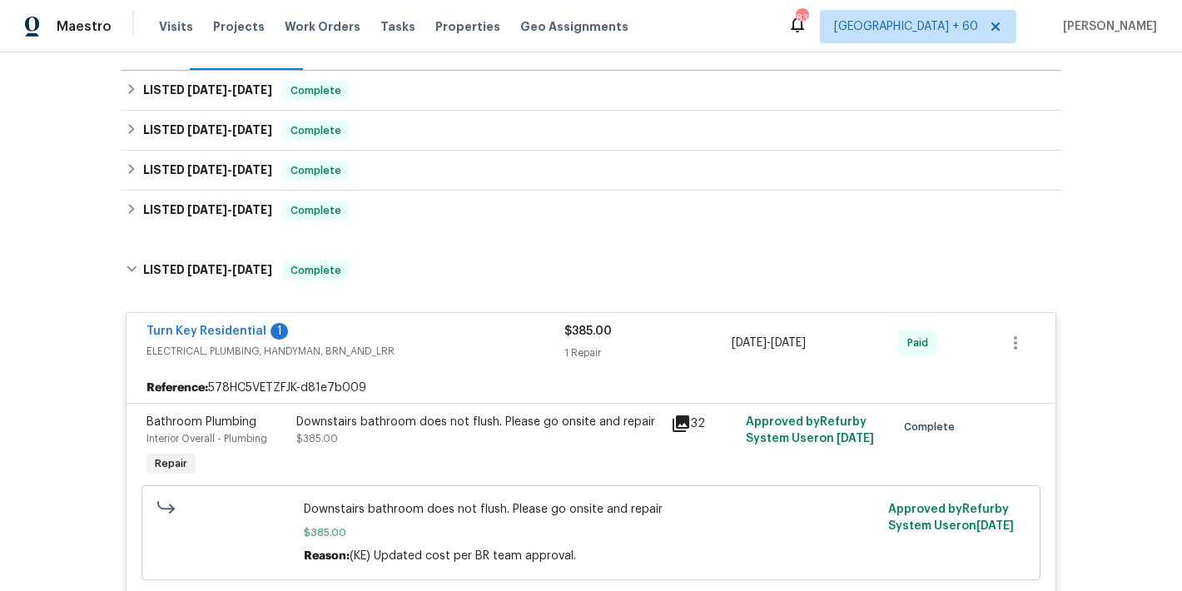
click at [1123, 156] on div "Back to all projects 1599 Rogers Pointe Ln, Creedmoor, NC 27522 3 Beds | 2 1/2 …" at bounding box center [591, 321] width 1182 height 538
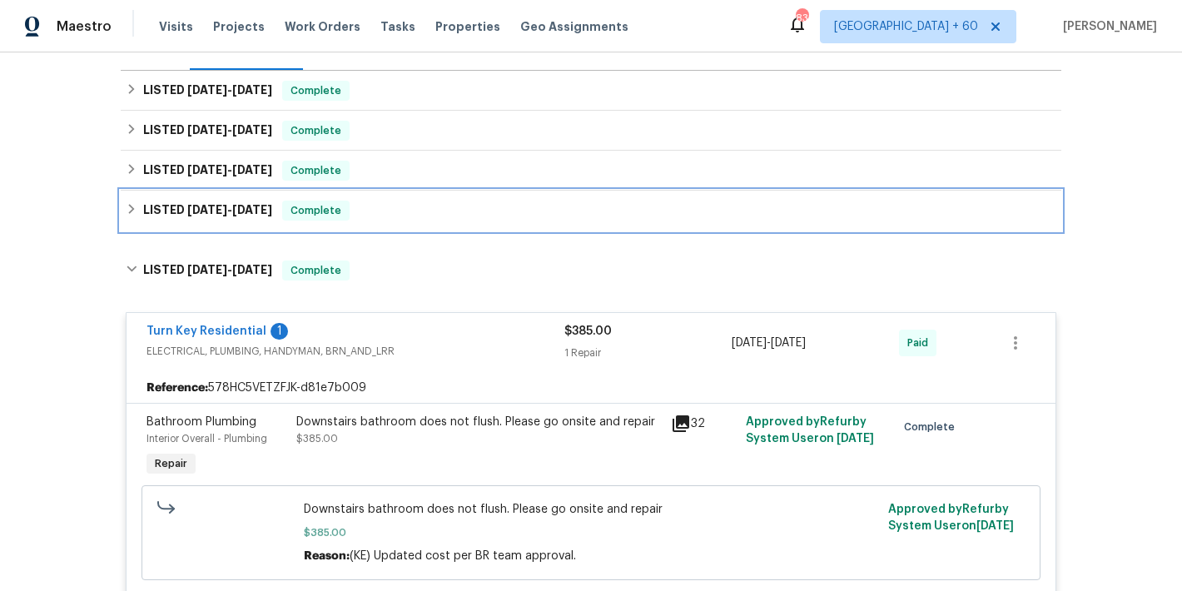
click at [438, 219] on div "LISTED 6/18/25 - 6/27/25 Complete" at bounding box center [591, 211] width 930 height 20
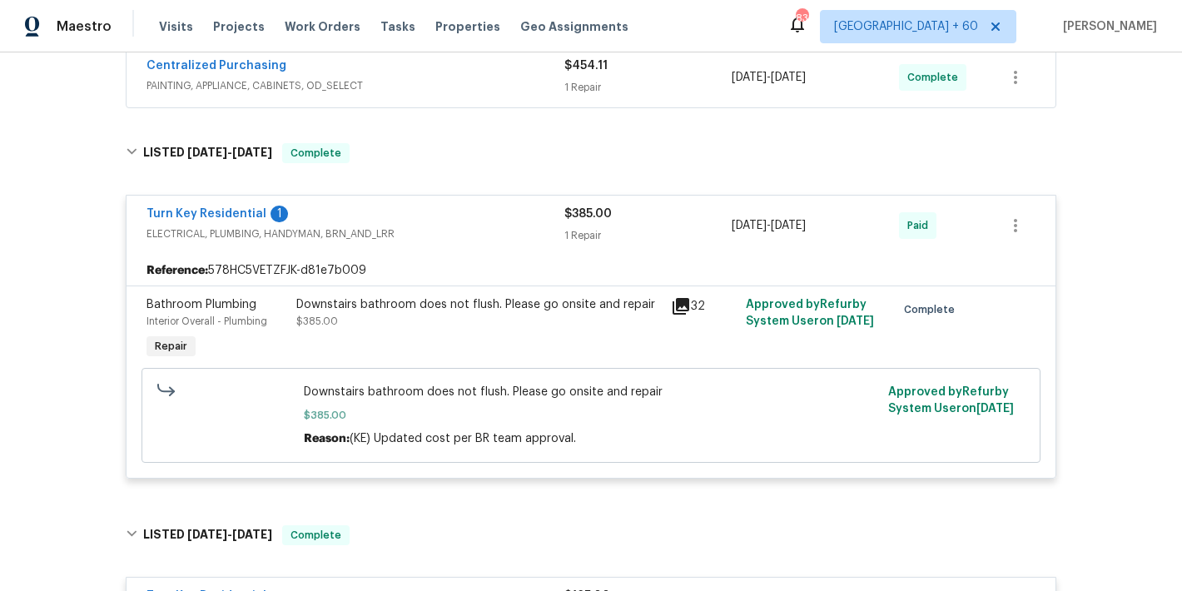
scroll to position [424, 0]
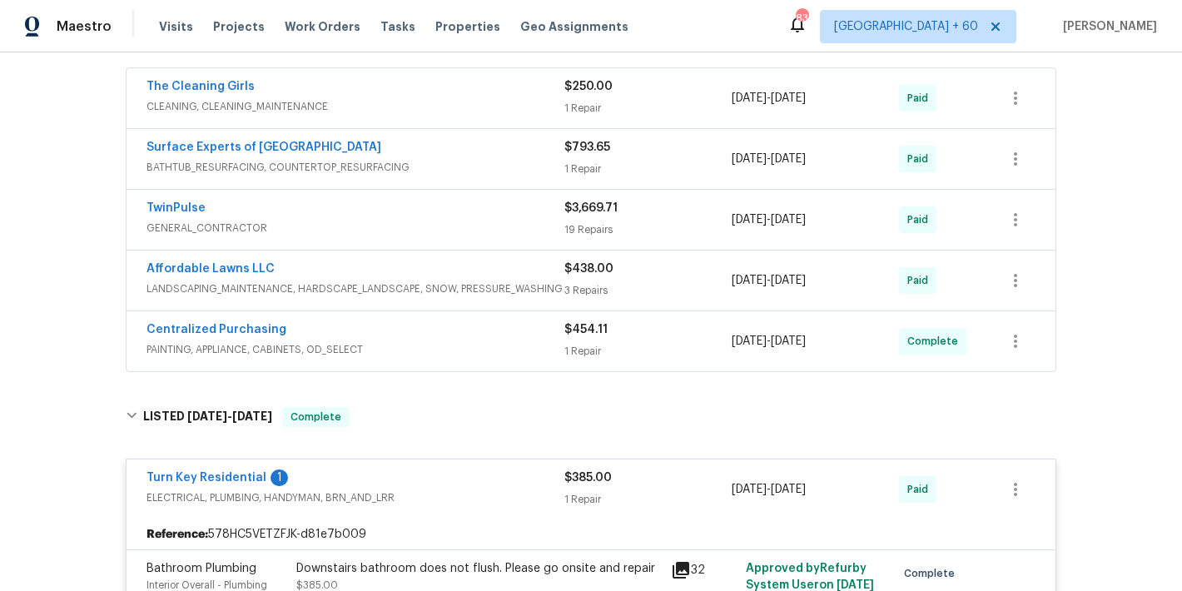
click at [526, 349] on span "PAINTING, APPLIANCE, CABINETS, OD_SELECT" at bounding box center [355, 349] width 418 height 17
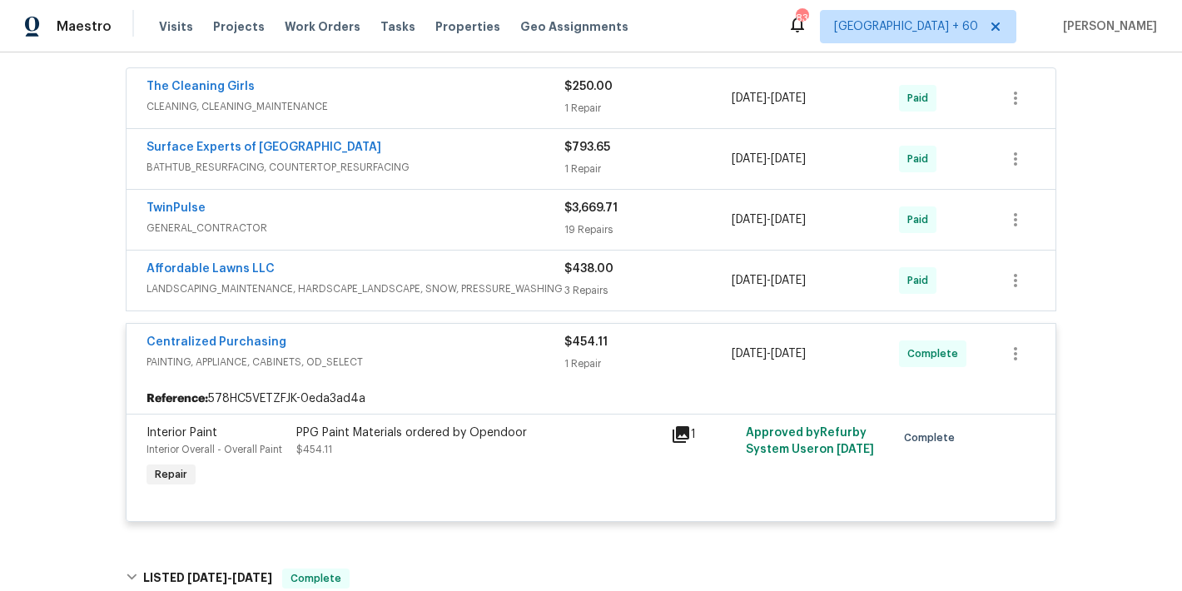
click at [1112, 187] on div "Back to all projects 1599 Rogers Pointe Ln, Creedmoor, NC 27522 3 Beds | 2 1/2 …" at bounding box center [591, 321] width 1182 height 538
click at [513, 265] on div "Affordable Lawns LLC" at bounding box center [355, 270] width 418 height 20
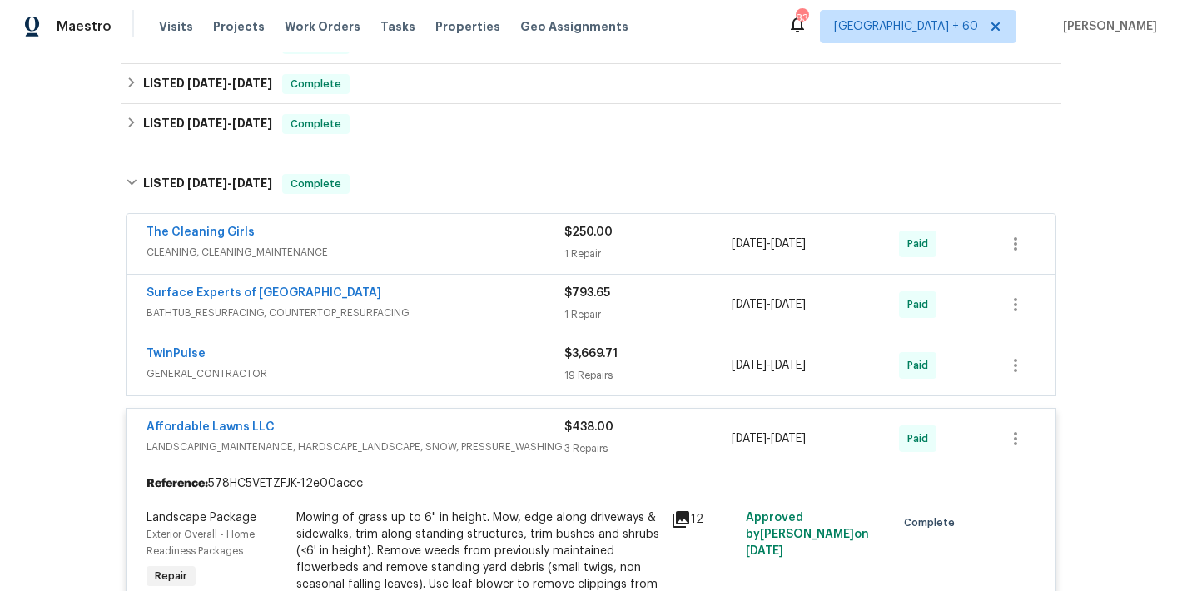
scroll to position [266, 0]
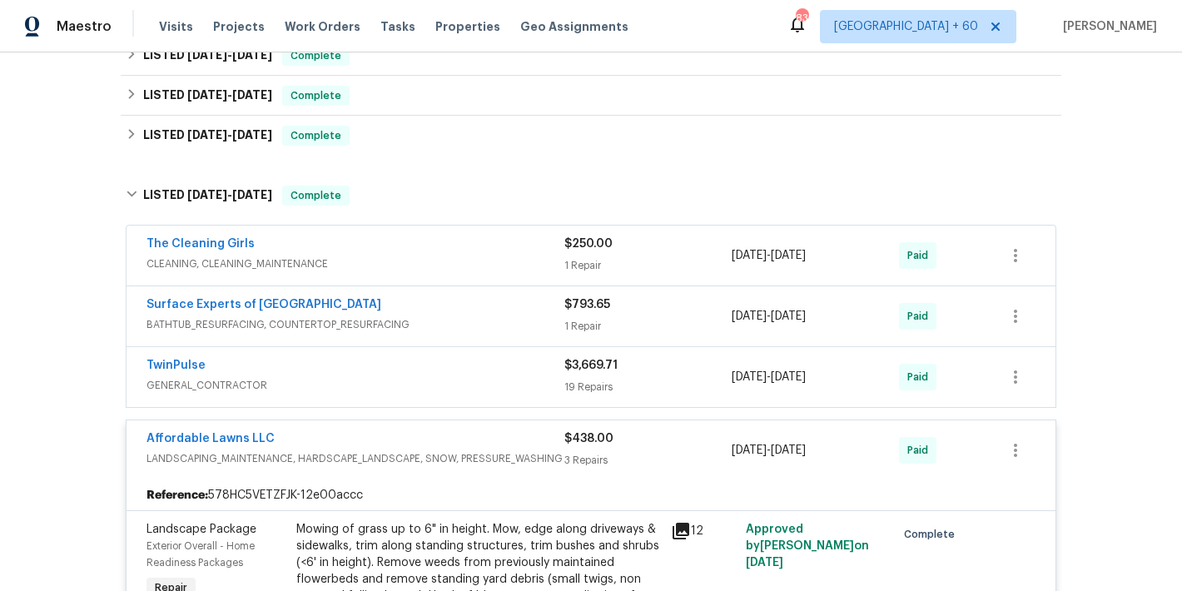
click at [515, 382] on span "GENERAL_CONTRACTOR" at bounding box center [355, 385] width 418 height 17
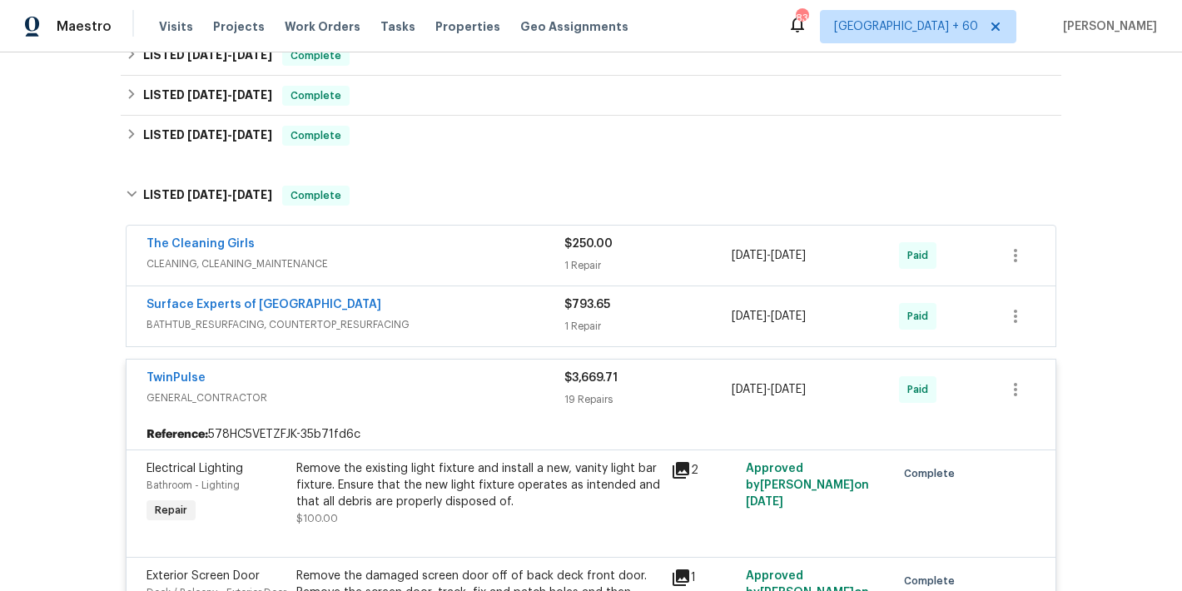
click at [522, 320] on span "BATHTUB_RESURFACING, COUNTERTOP_RESURFACING" at bounding box center [355, 324] width 418 height 17
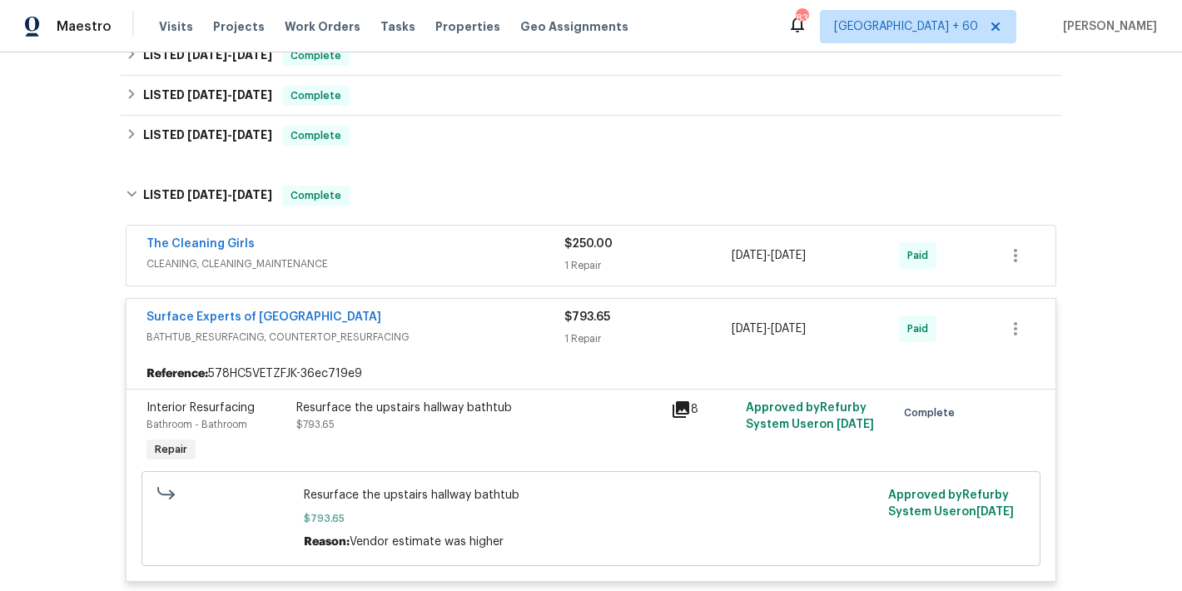
click at [523, 249] on div "The Cleaning Girls" at bounding box center [355, 245] width 418 height 20
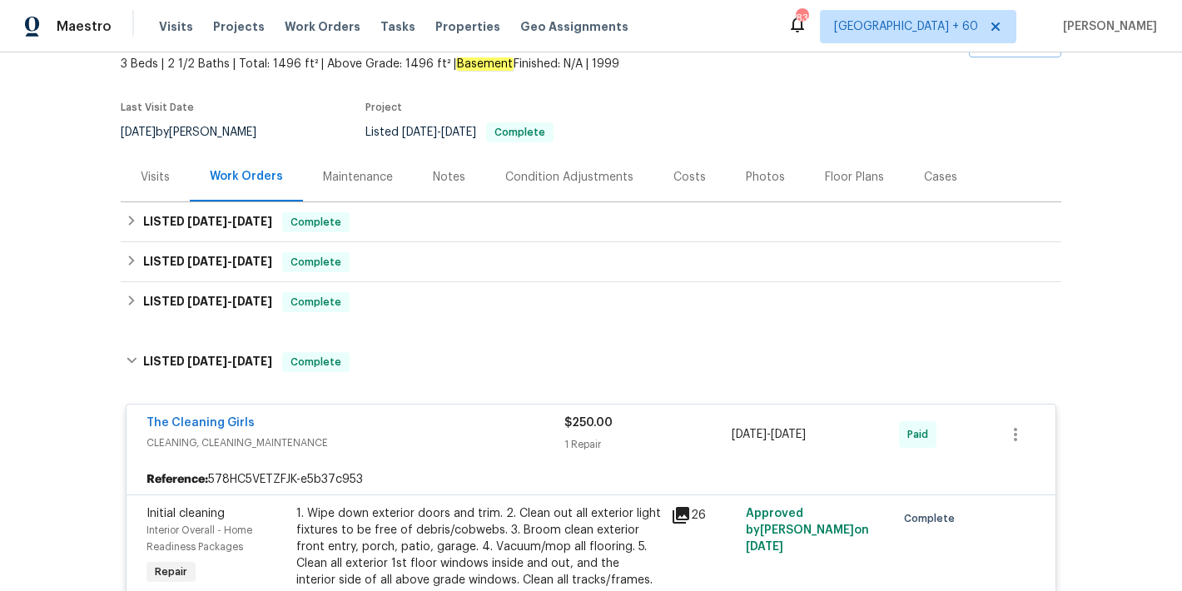
scroll to position [72, 0]
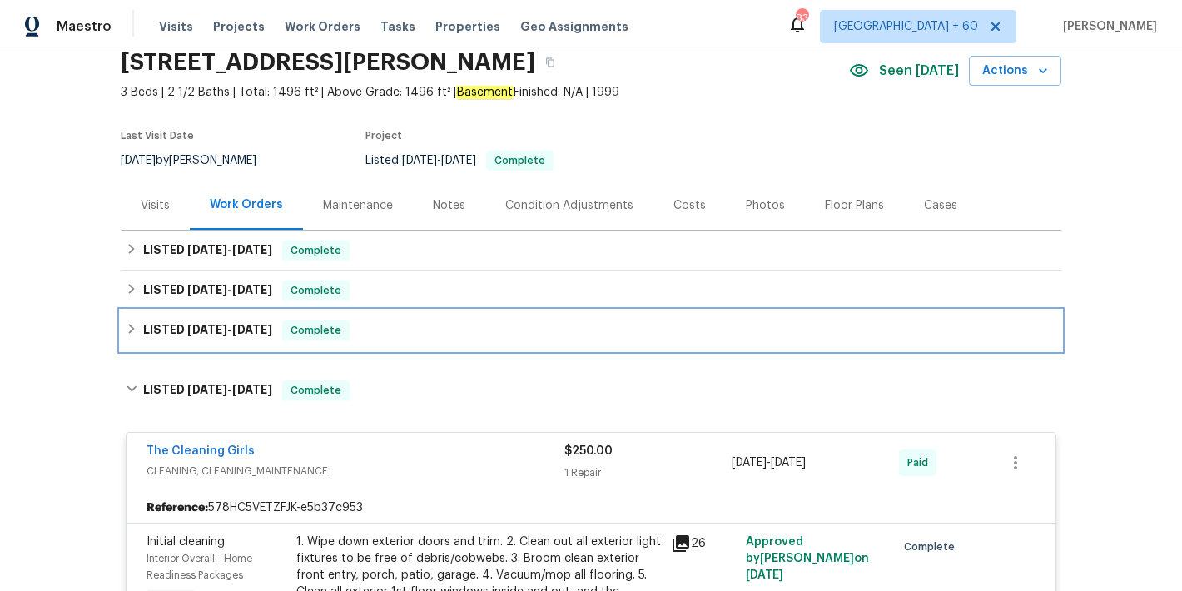
click at [399, 332] on div "LISTED 7/31/25 - 8/7/25 Complete" at bounding box center [591, 330] width 930 height 20
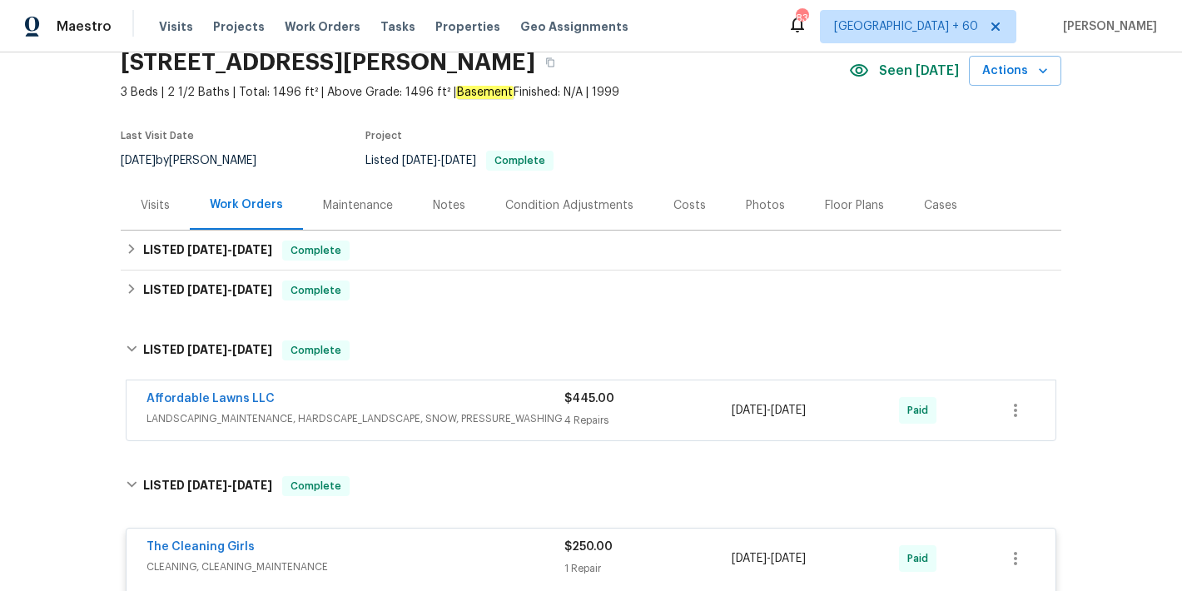
click at [512, 410] on span "LANDSCAPING_MAINTENANCE, HARDSCAPE_LANDSCAPE, SNOW, PRESSURE_WASHING" at bounding box center [355, 418] width 418 height 17
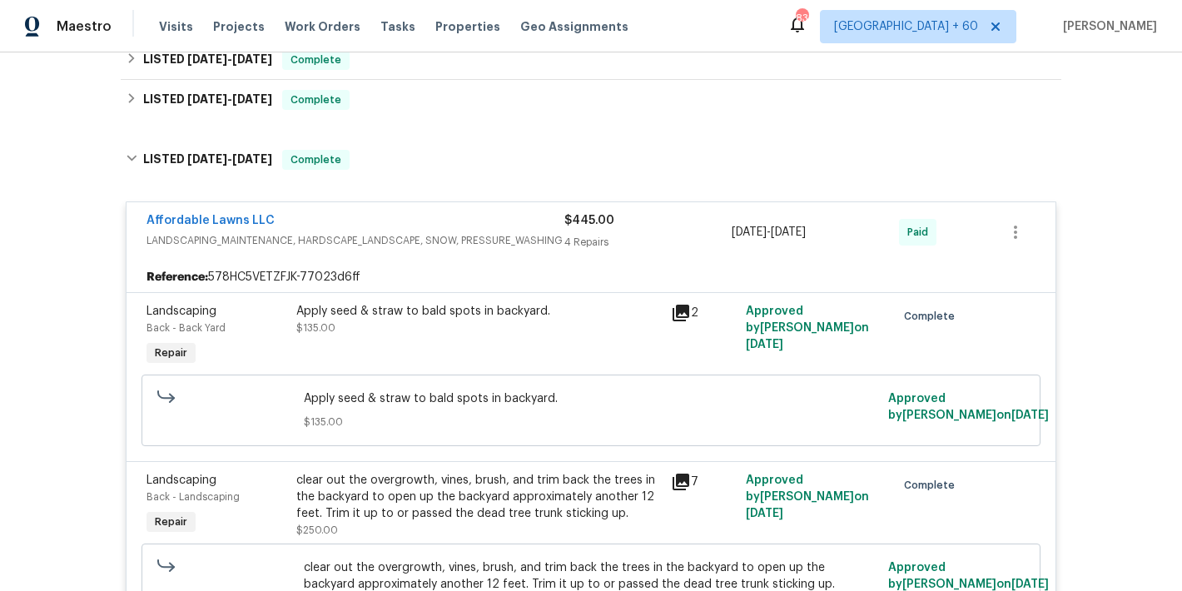
scroll to position [66, 0]
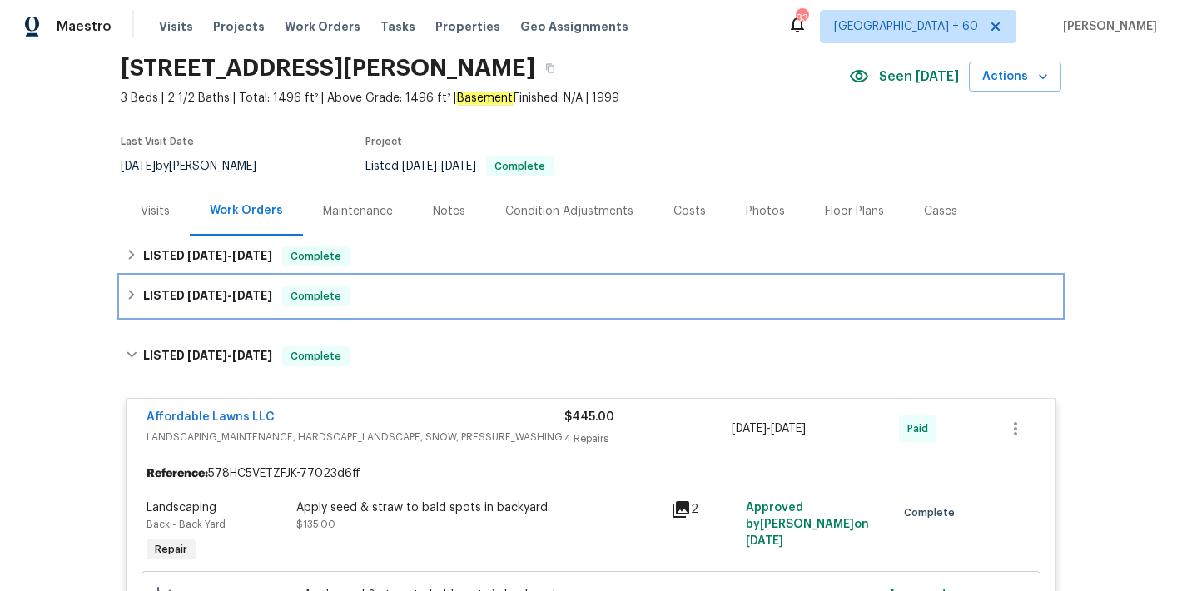
click at [413, 295] on div "LISTED 7/31/25 - 8/22/25 Complete" at bounding box center [591, 296] width 930 height 20
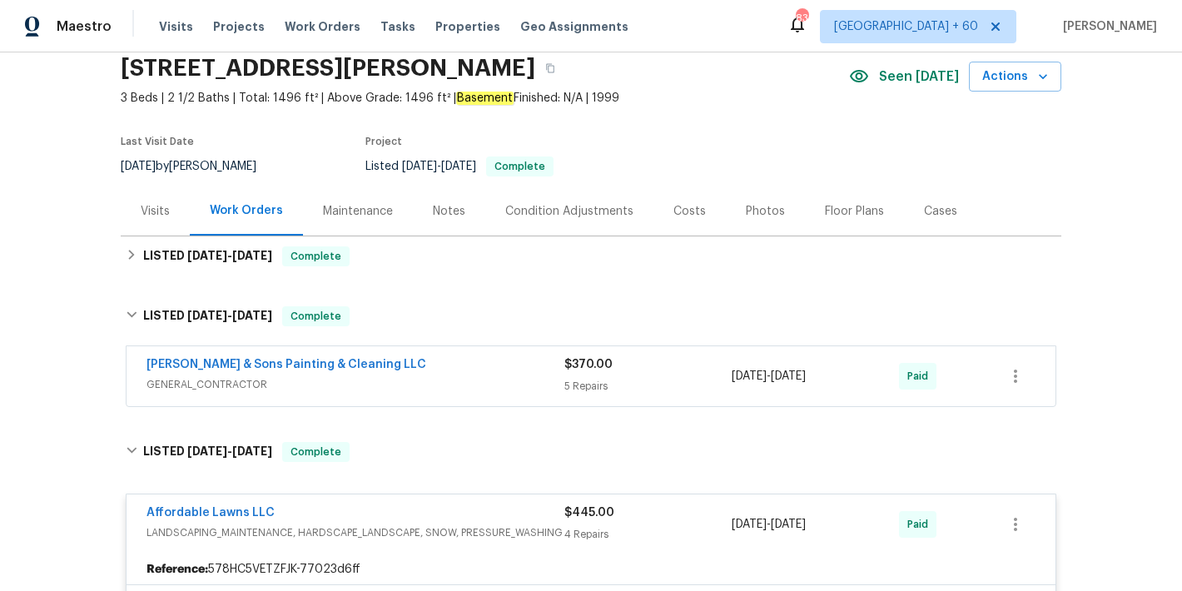
click at [509, 378] on span "GENERAL_CONTRACTOR" at bounding box center [355, 384] width 418 height 17
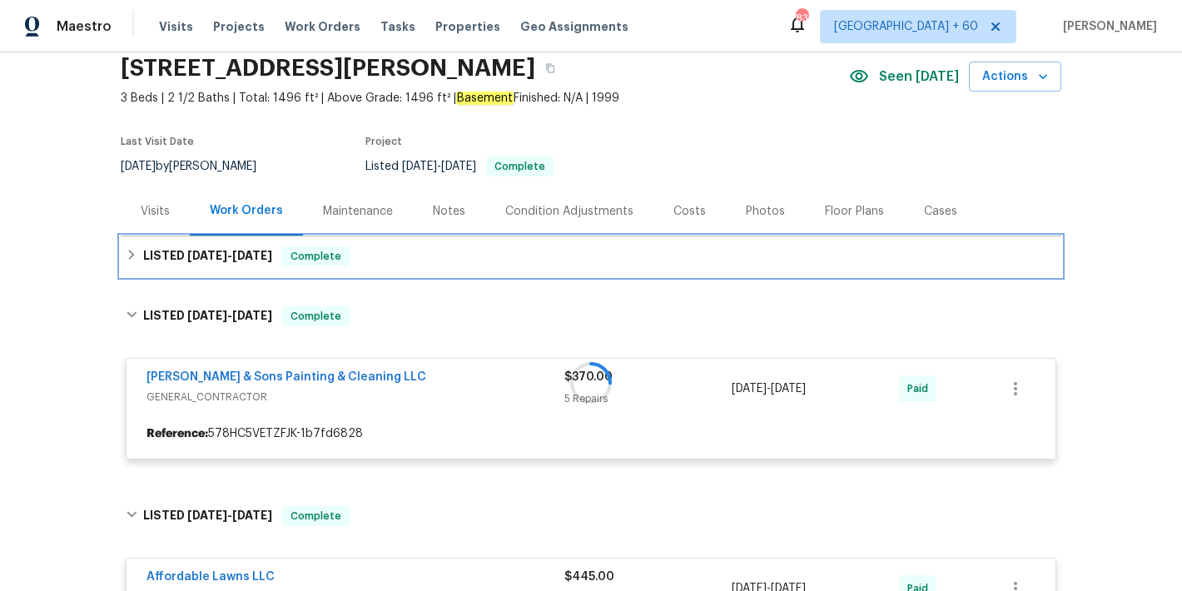
click at [480, 247] on div "LISTED 8/26/25 - 8/28/25 Complete" at bounding box center [591, 256] width 930 height 20
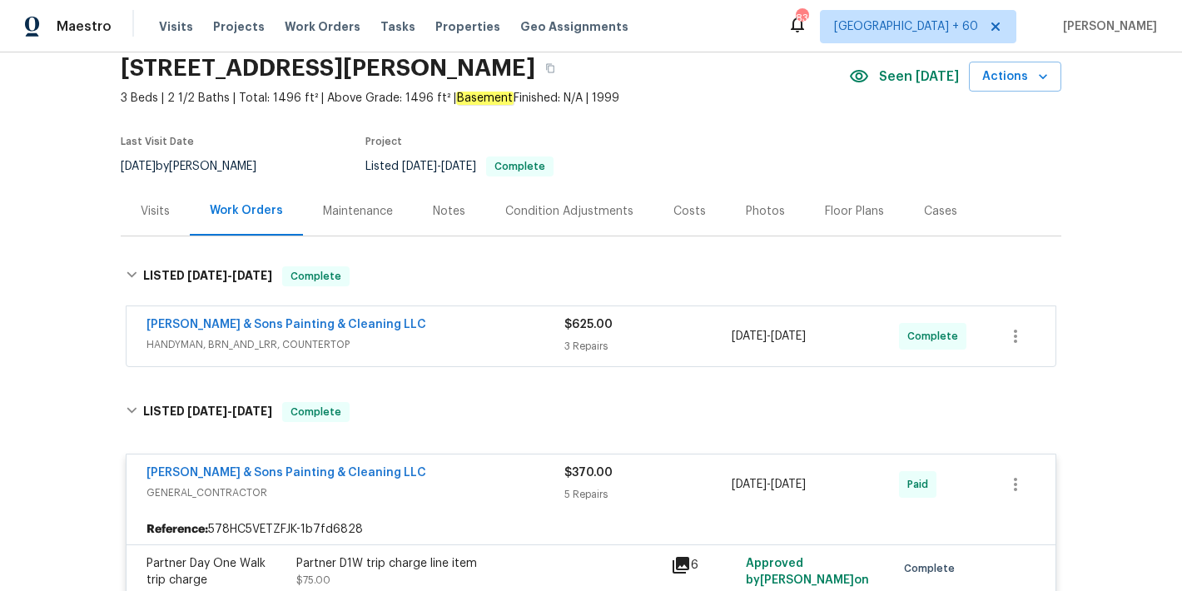
click at [513, 353] on div "Hodge & Sons Painting & Cleaning LLC HANDYMAN, BRN_AND_LRR, COUNTERTOP" at bounding box center [355, 336] width 418 height 40
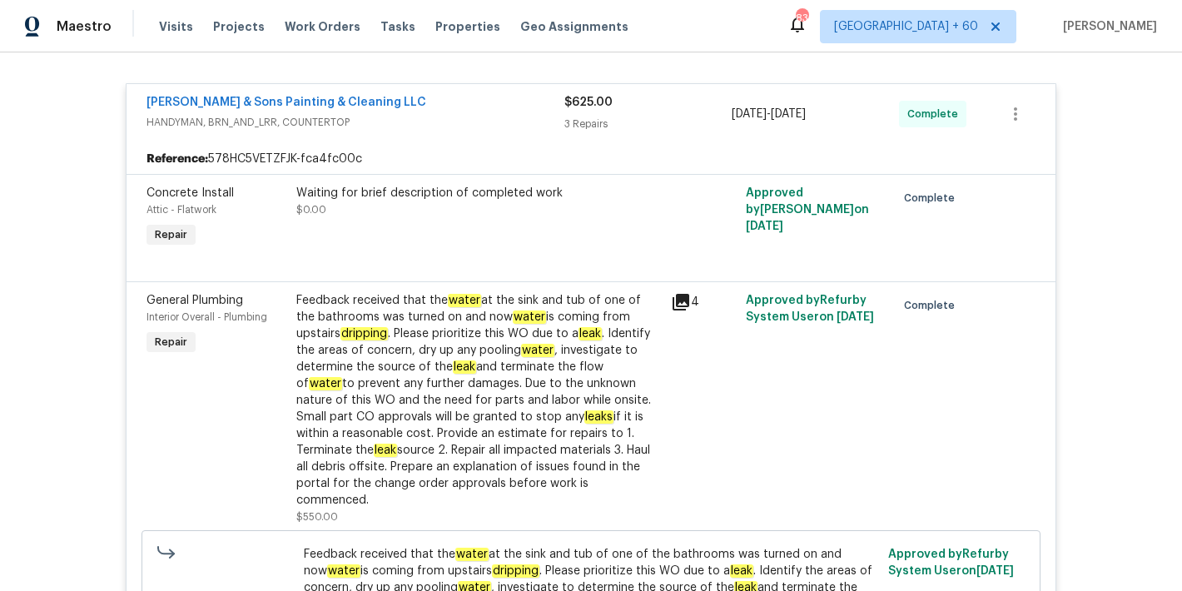
scroll to position [0, 0]
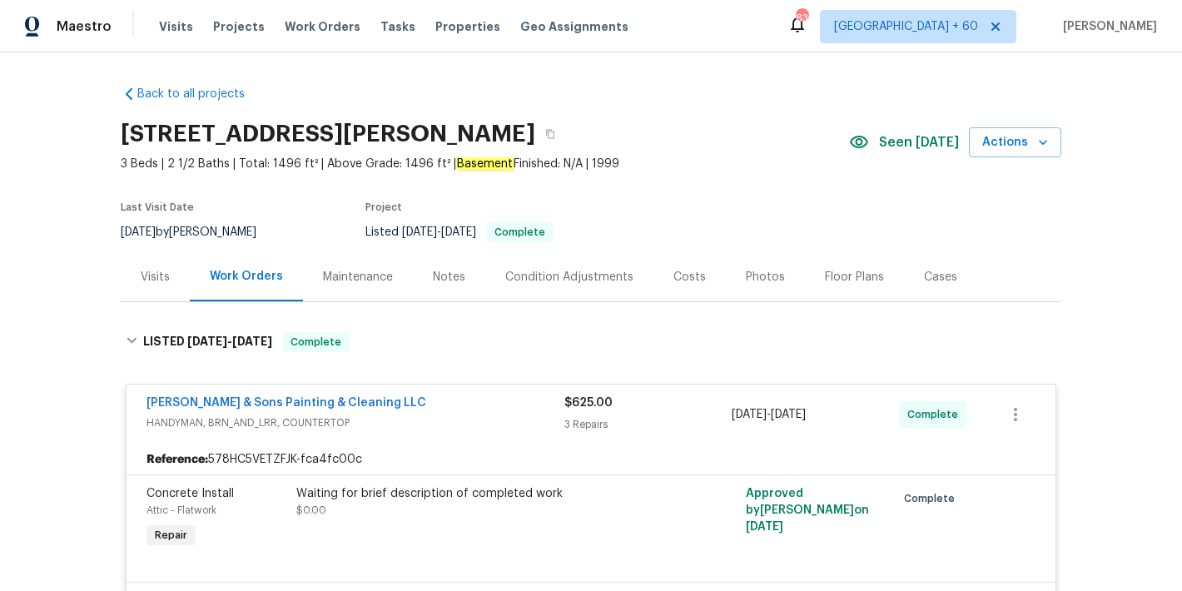
click at [763, 266] on div "Photos" at bounding box center [765, 276] width 79 height 49
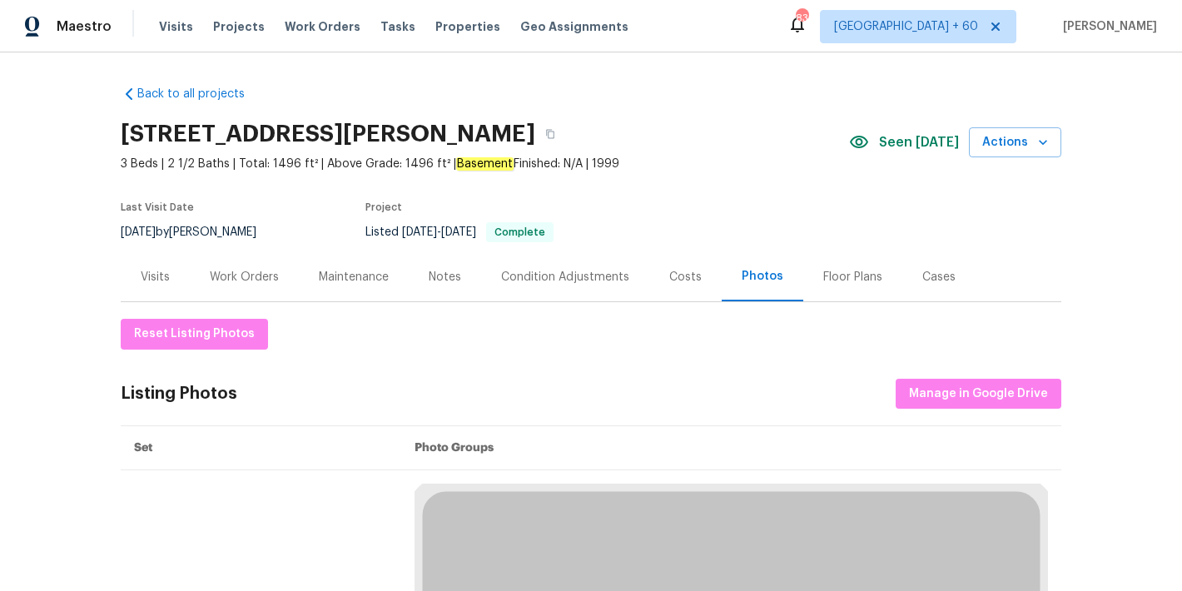
click at [218, 277] on div "Work Orders" at bounding box center [244, 277] width 69 height 17
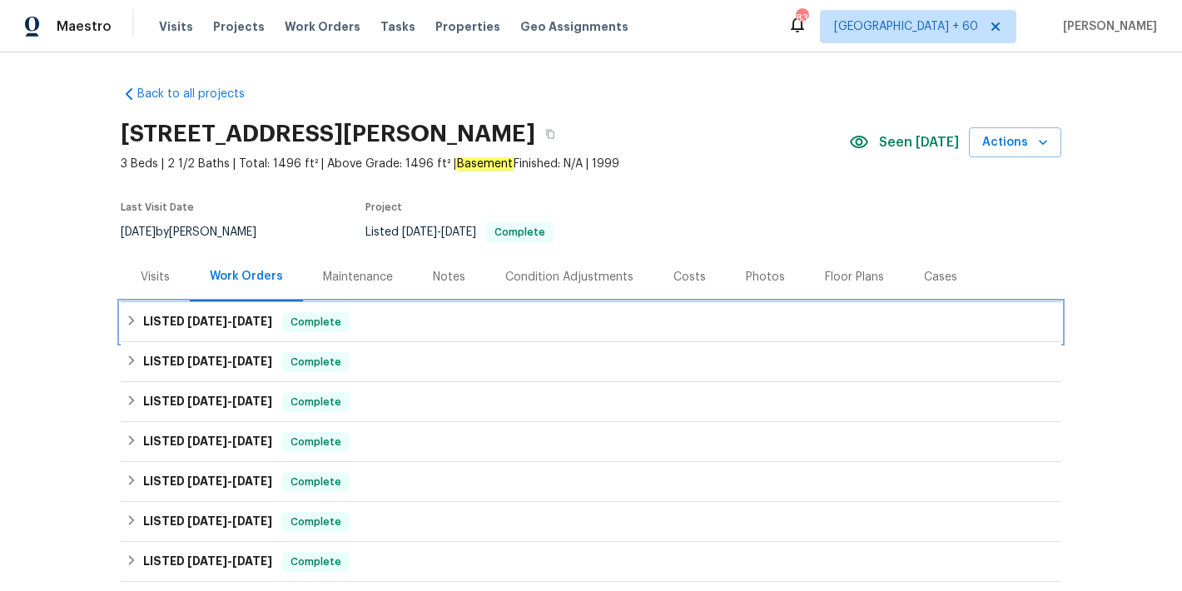
click at [486, 334] on div "LISTED 8/26/25 - 8/28/25 Complete" at bounding box center [591, 322] width 940 height 40
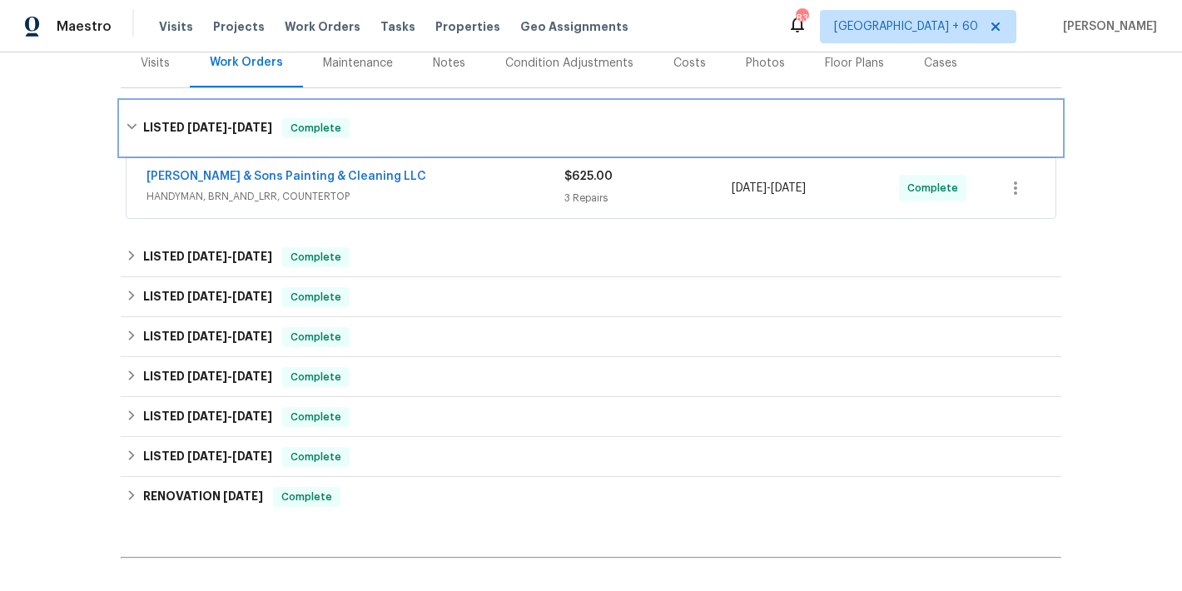
scroll to position [290, 0]
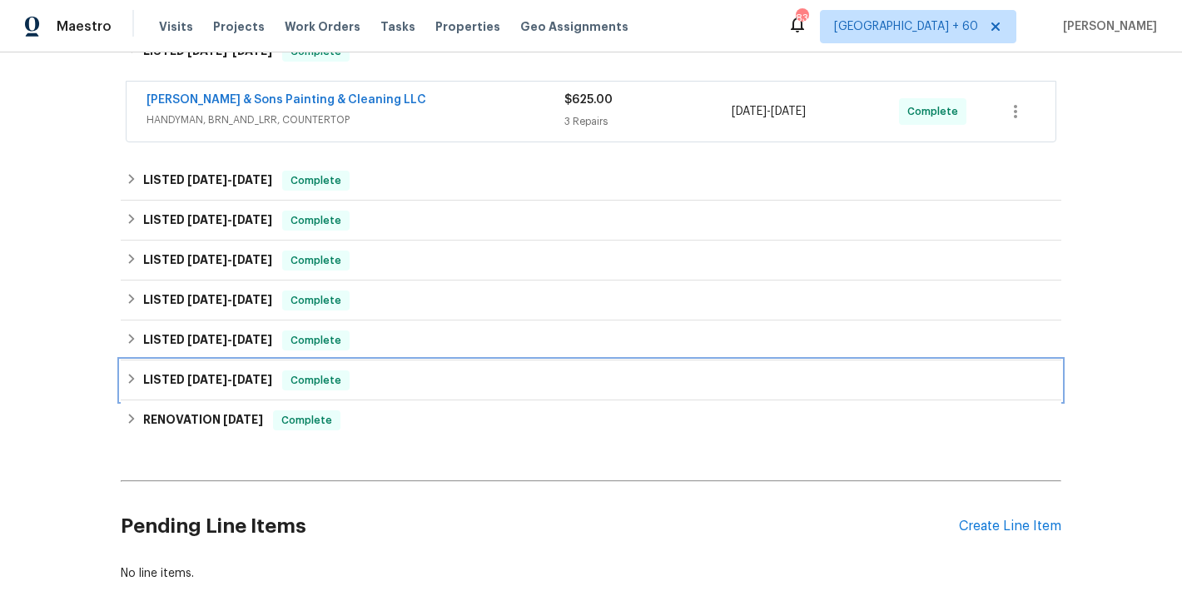
click at [399, 372] on div "LISTED 1/15/25 - 1/25/25 Complete" at bounding box center [591, 380] width 930 height 20
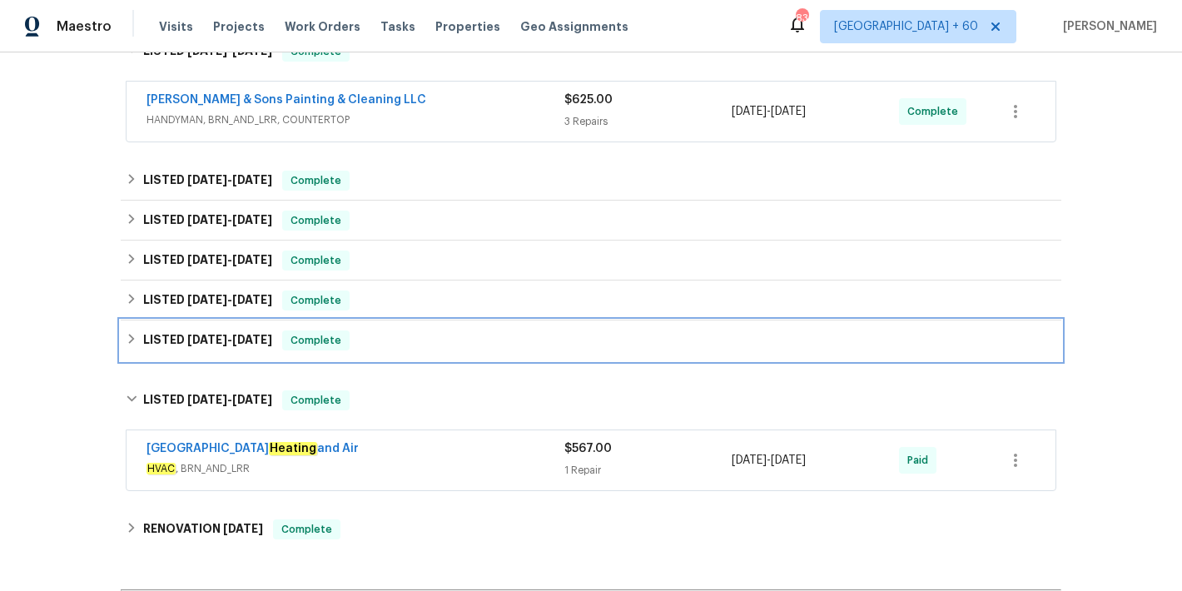
click at [392, 344] on div "LISTED 2/18/25 - 2/24/25 Complete" at bounding box center [591, 340] width 930 height 20
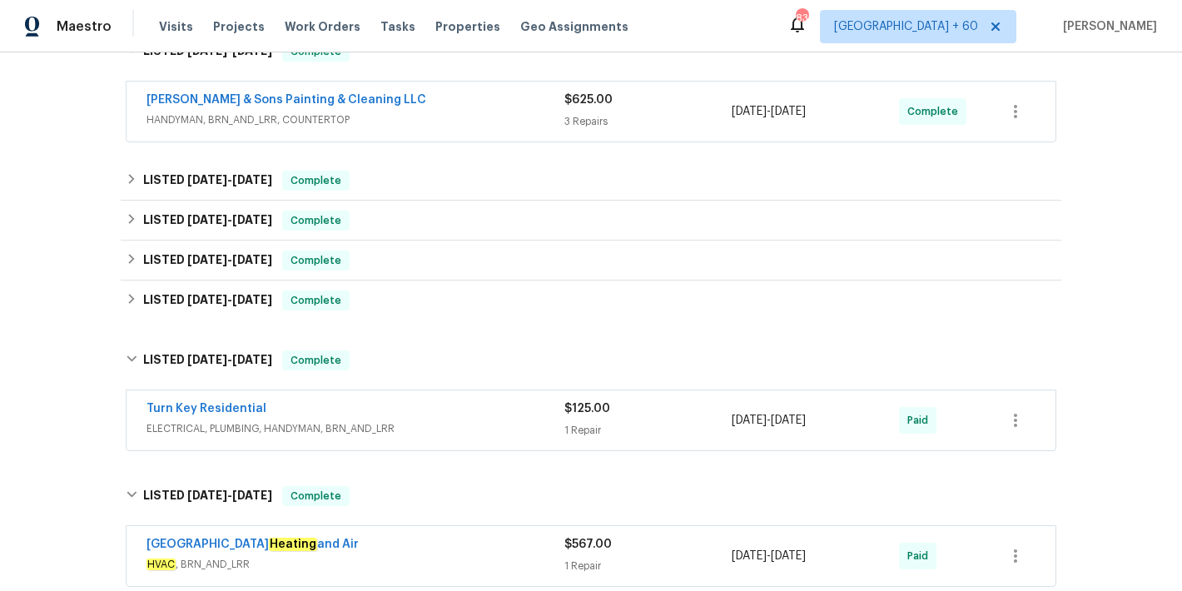
click at [471, 409] on div "Turn Key Residential" at bounding box center [355, 410] width 418 height 20
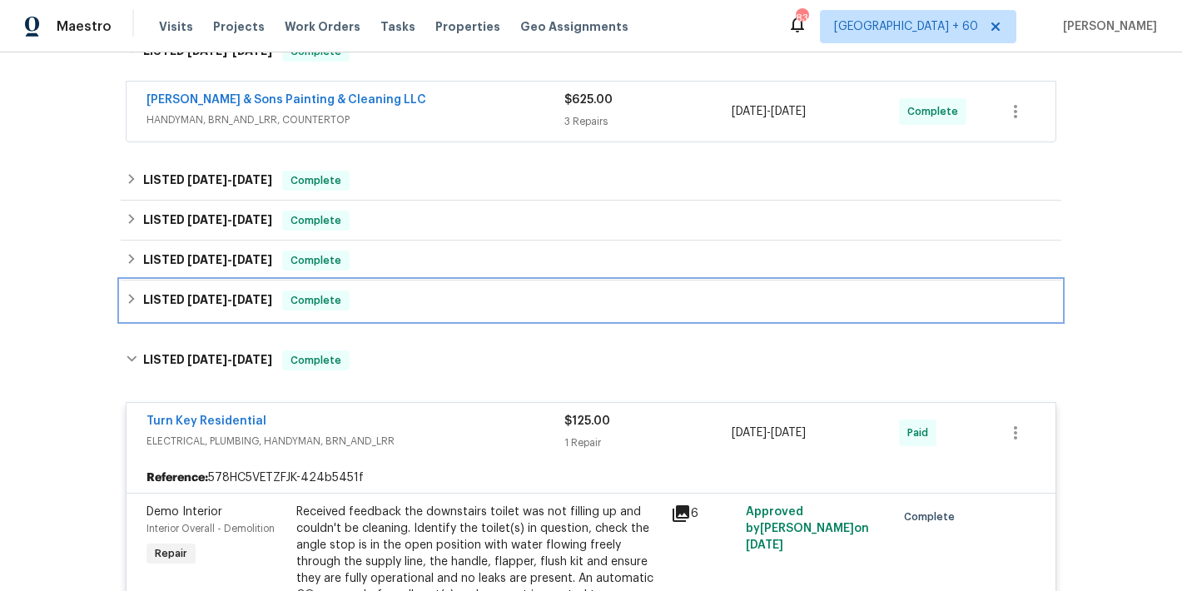
click at [430, 315] on div "LISTED 5/12/25 - 5/19/25 Complete" at bounding box center [591, 300] width 940 height 40
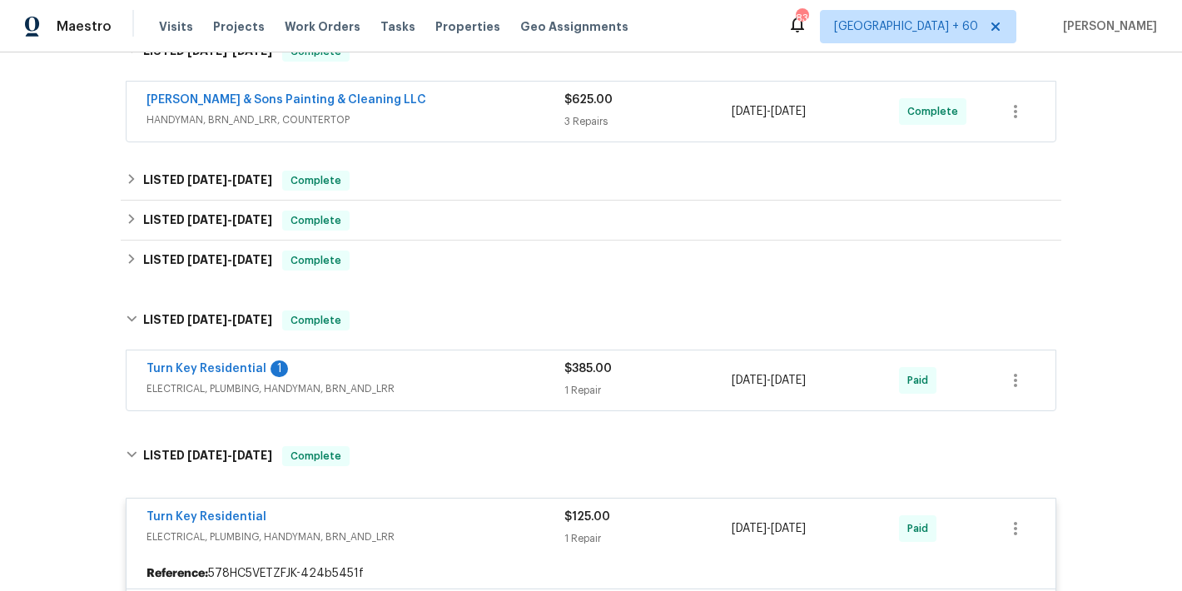
click at [515, 386] on span "ELECTRICAL, PLUMBING, HANDYMAN, BRN_AND_LRR" at bounding box center [355, 388] width 418 height 17
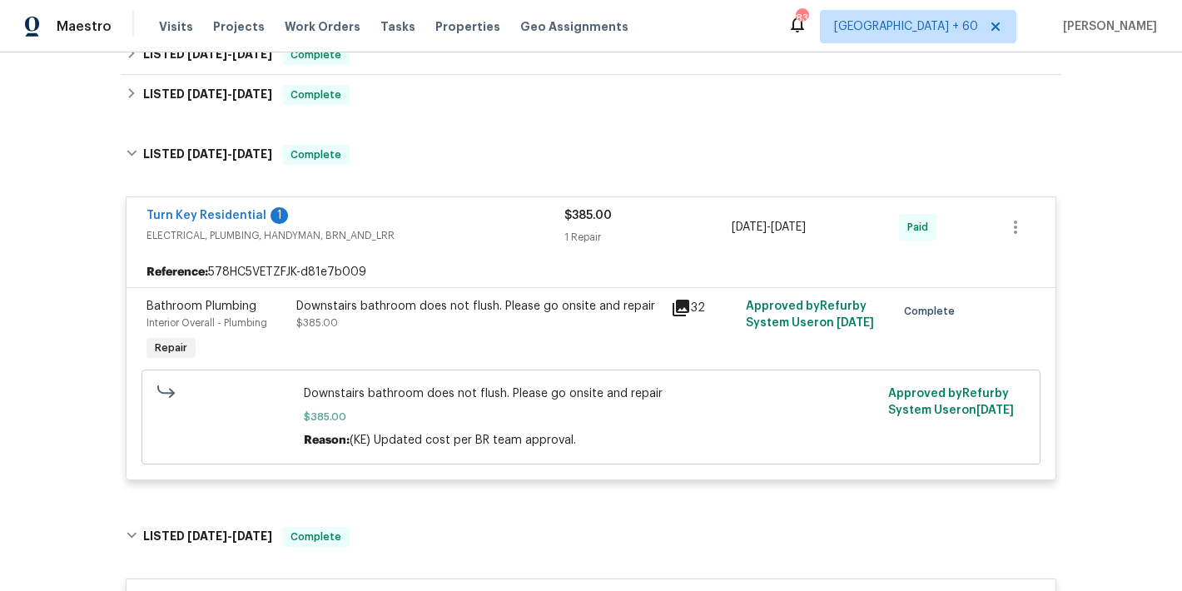
scroll to position [396, 0]
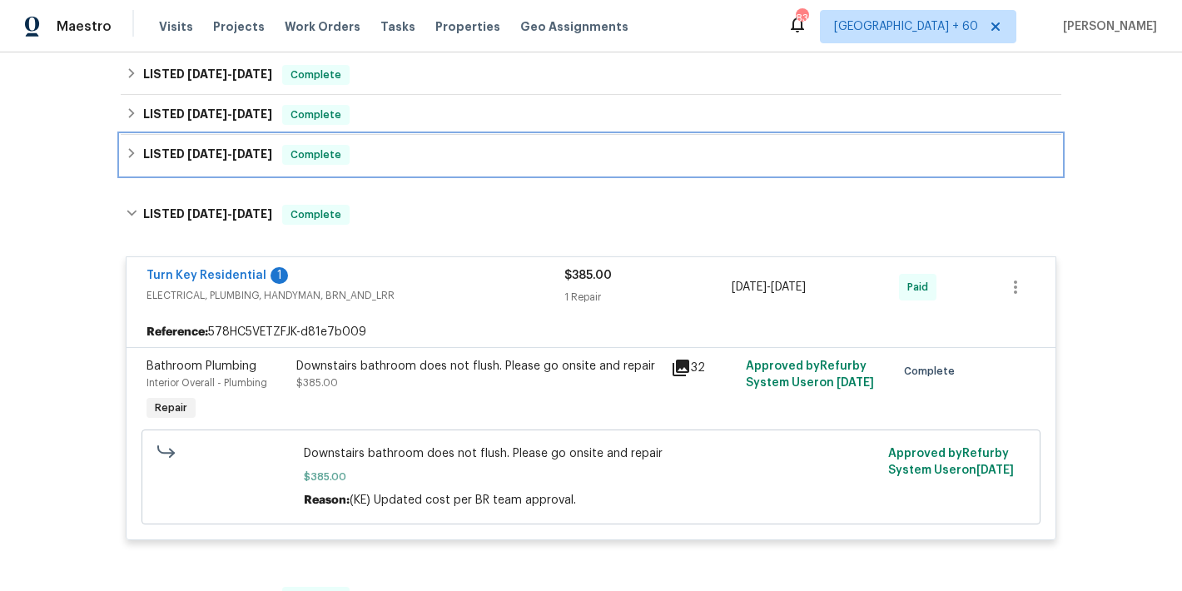
click at [409, 164] on div "LISTED 6/18/25 - 6/27/25 Complete" at bounding box center [591, 155] width 930 height 20
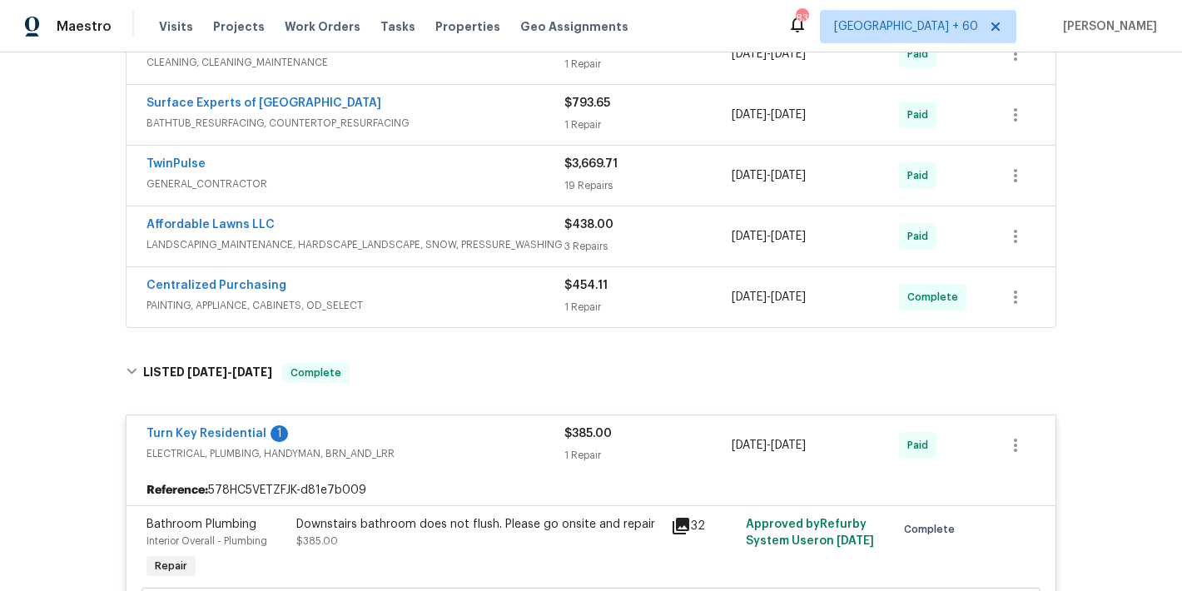
scroll to position [682, 0]
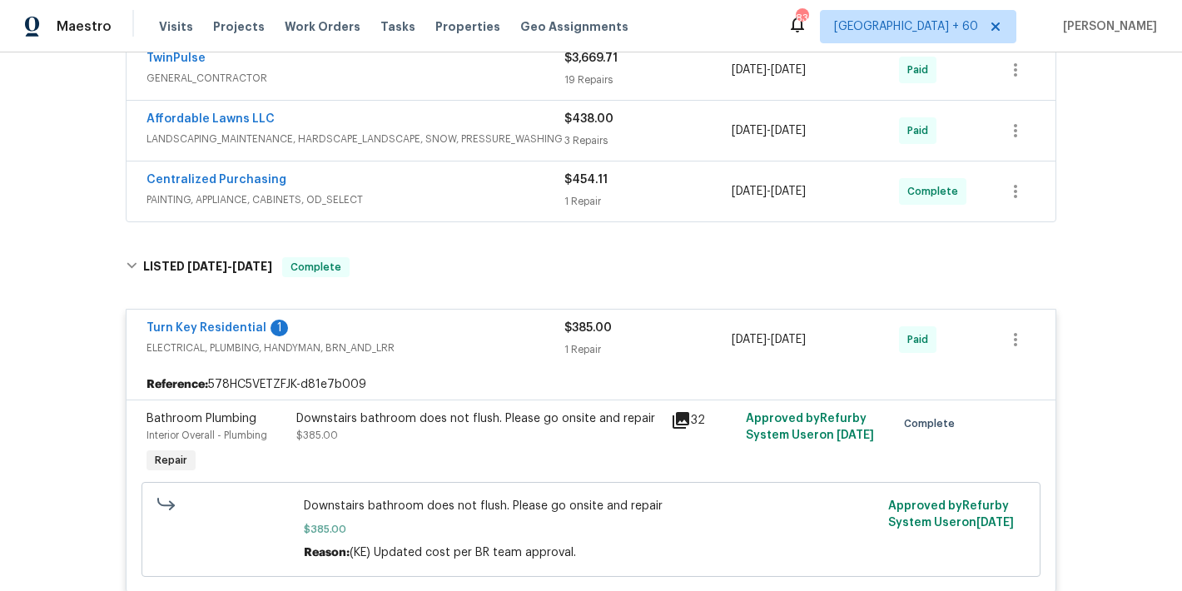
click at [509, 191] on div "Centralized Purchasing" at bounding box center [355, 181] width 418 height 20
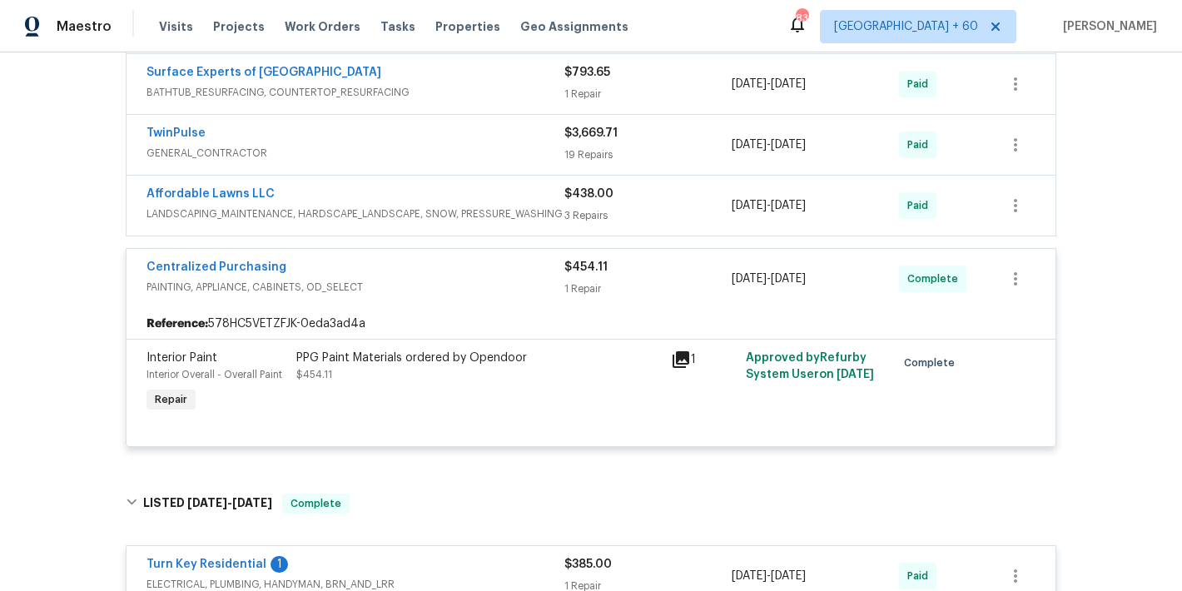
scroll to position [590, 0]
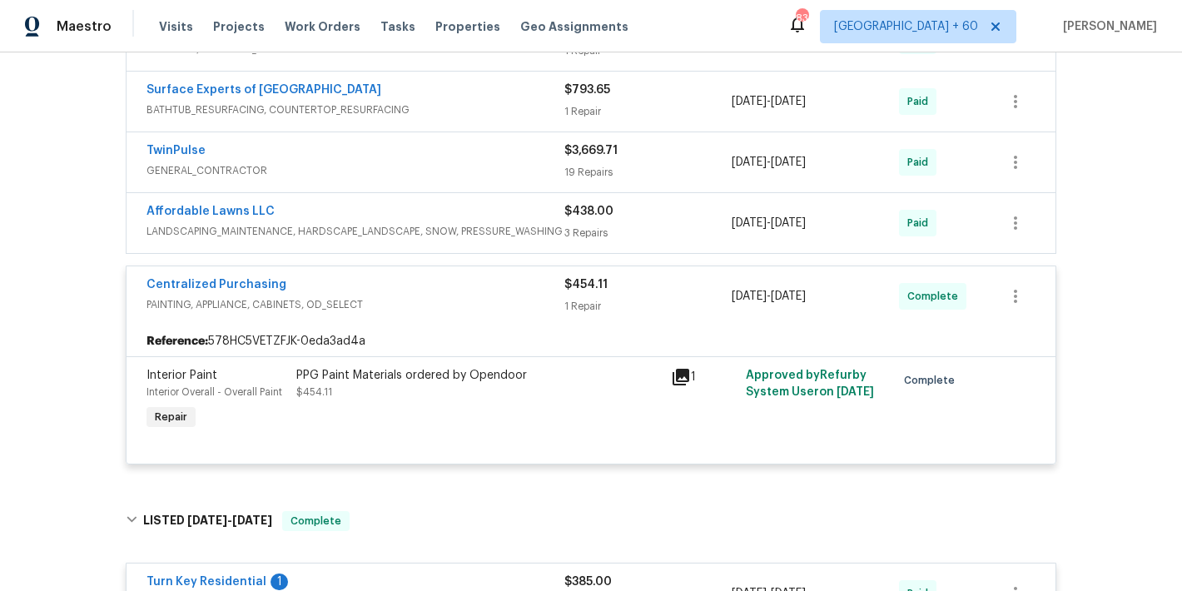
click at [524, 212] on div "Affordable Lawns LLC" at bounding box center [355, 213] width 418 height 20
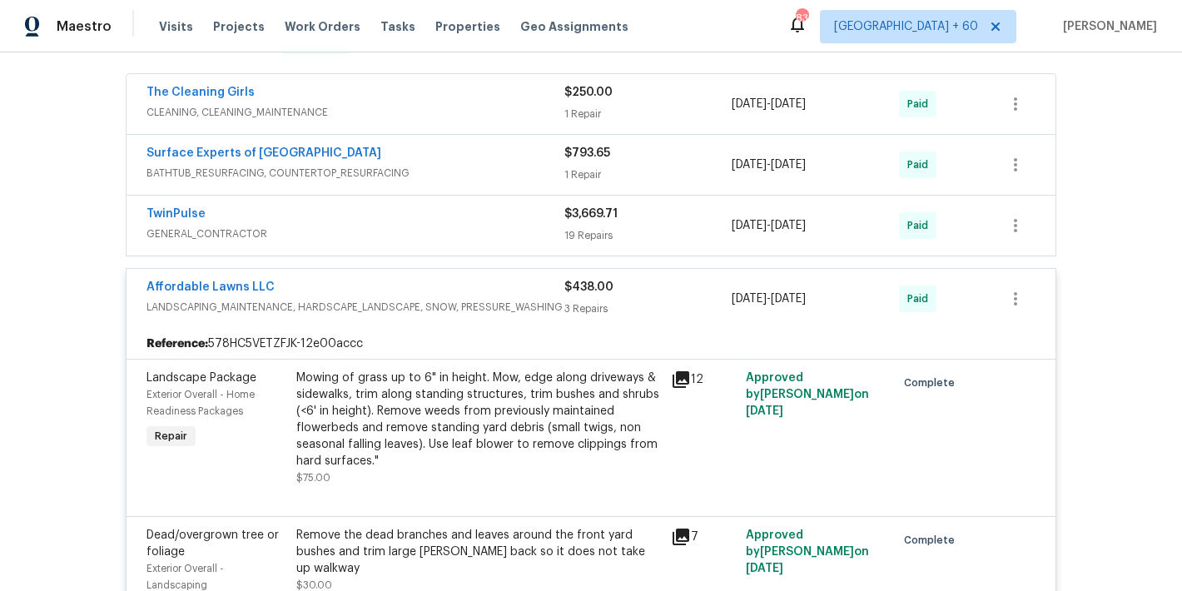
scroll to position [438, 0]
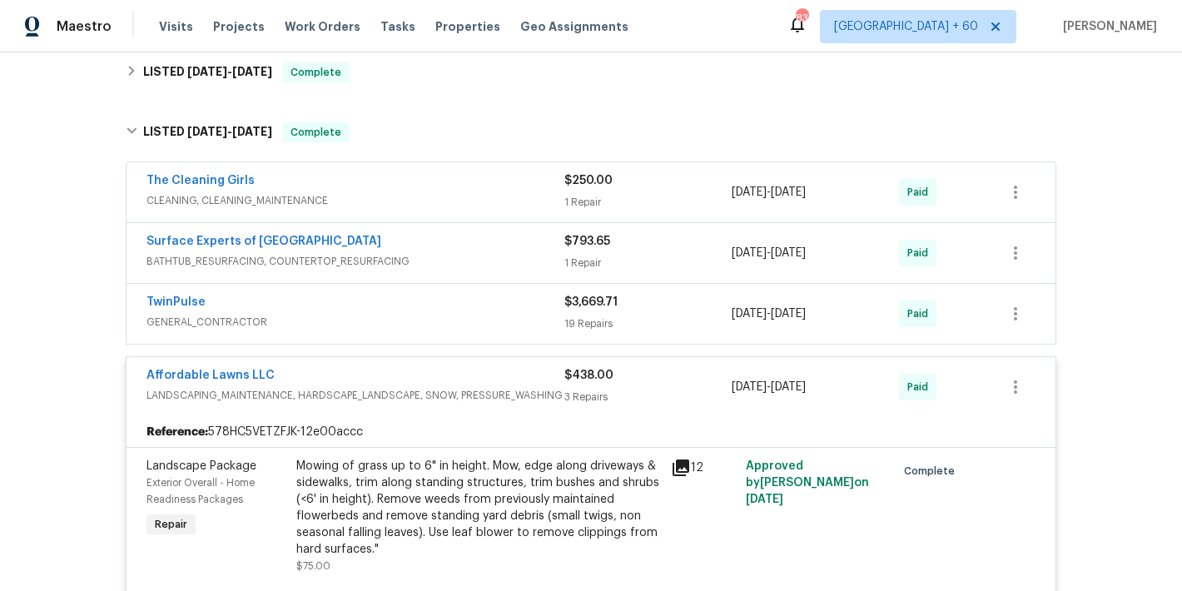
click at [515, 318] on span "GENERAL_CONTRACTOR" at bounding box center [355, 322] width 418 height 17
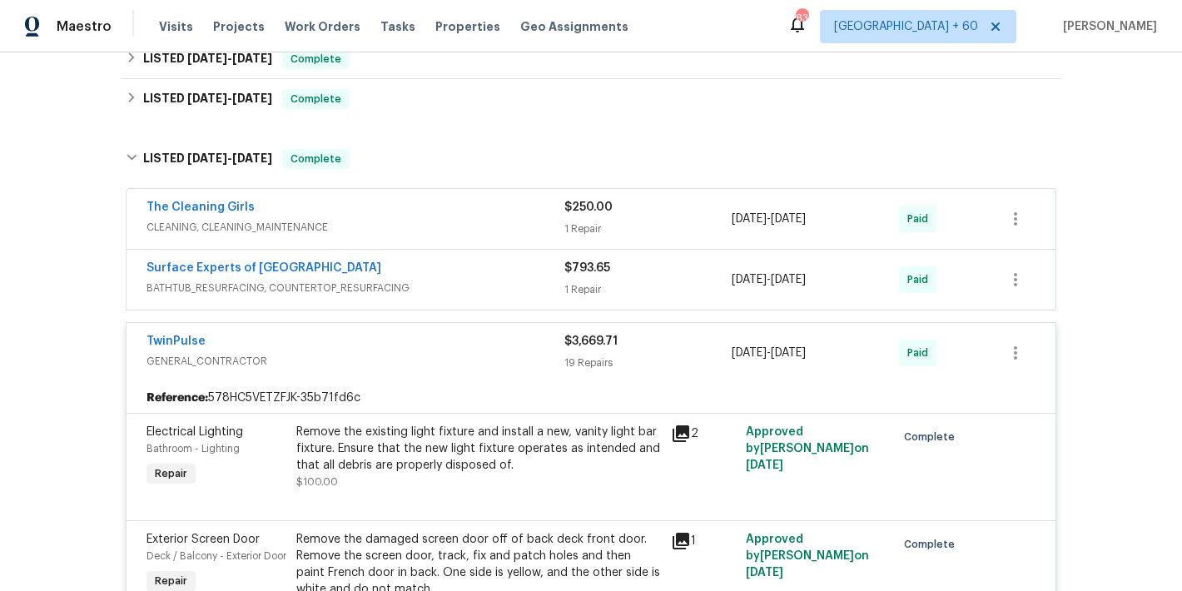
scroll to position [404, 0]
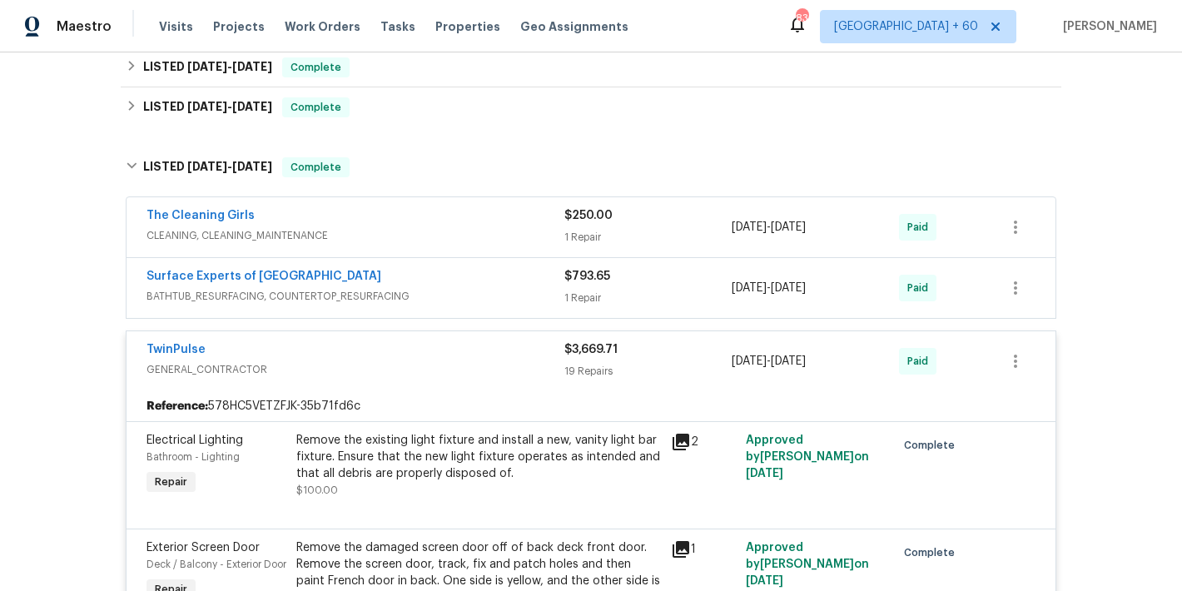
click at [524, 296] on span "BATHTUB_RESURFACING, COUNTERTOP_RESURFACING" at bounding box center [355, 296] width 418 height 17
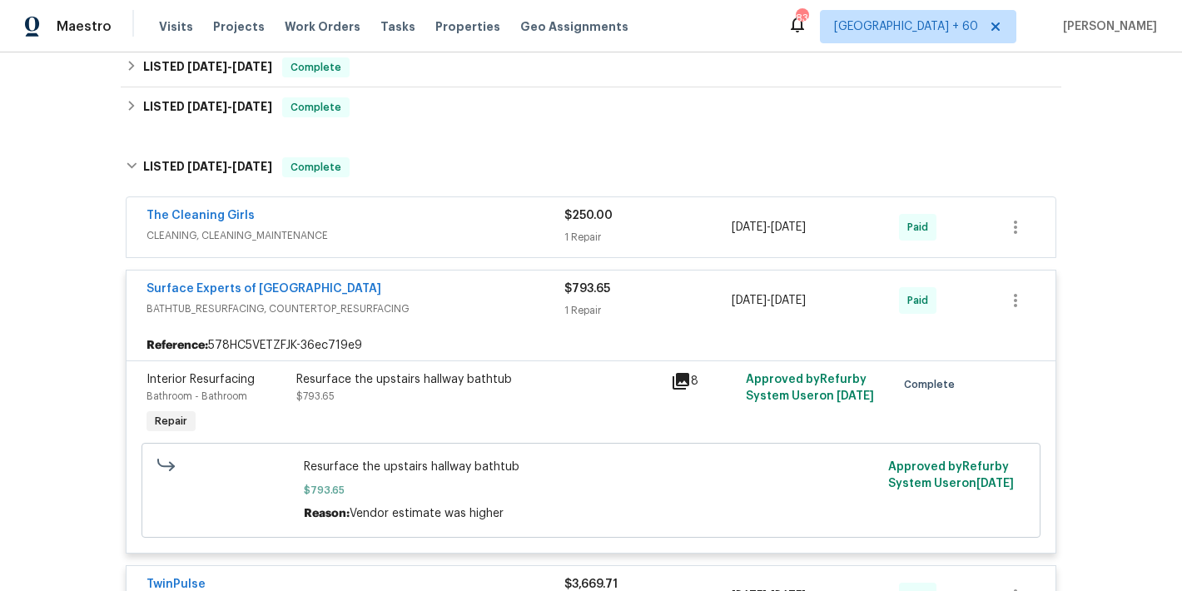
scroll to position [347, 0]
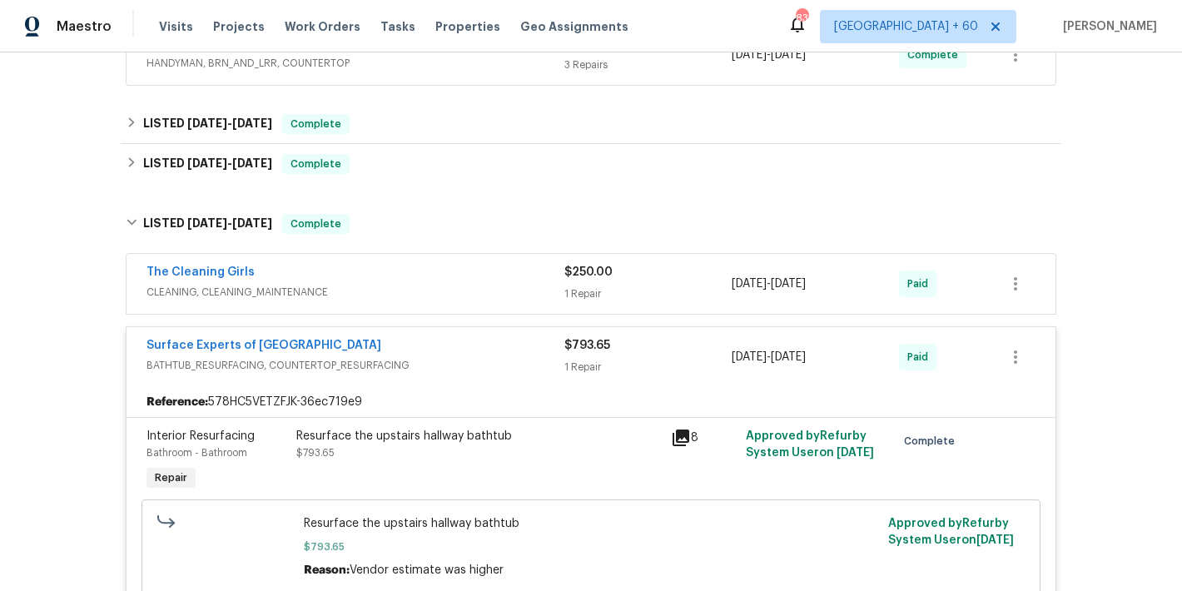
click at [535, 296] on span "CLEANING, CLEANING_MAINTENANCE" at bounding box center [355, 292] width 418 height 17
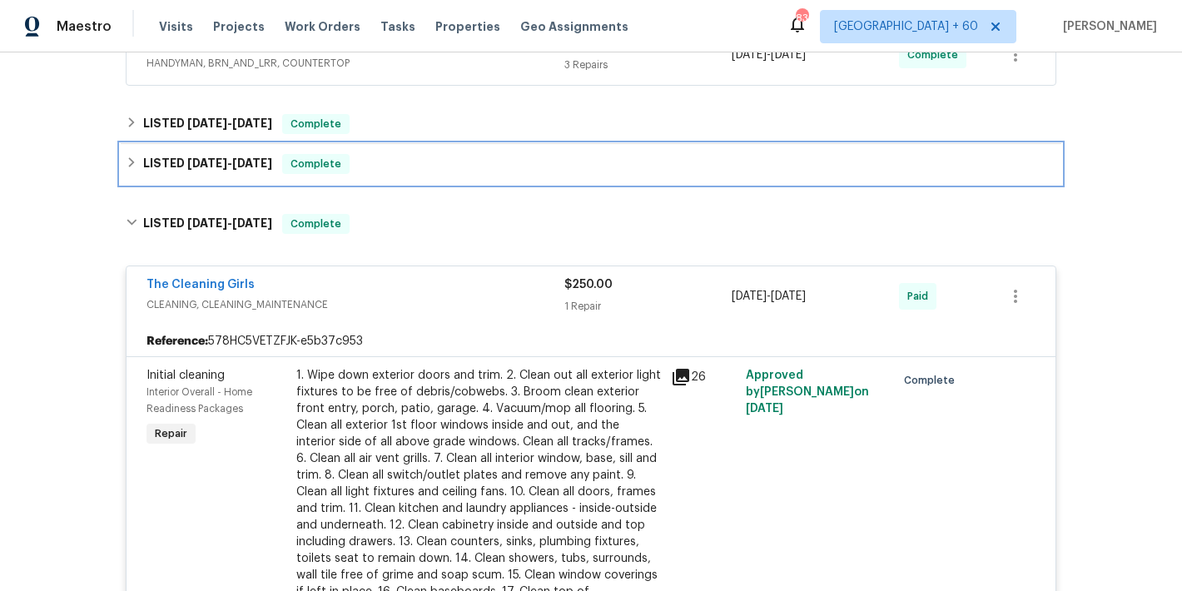
click at [380, 168] on div "LISTED 7/31/25 - 8/7/25 Complete" at bounding box center [591, 164] width 930 height 20
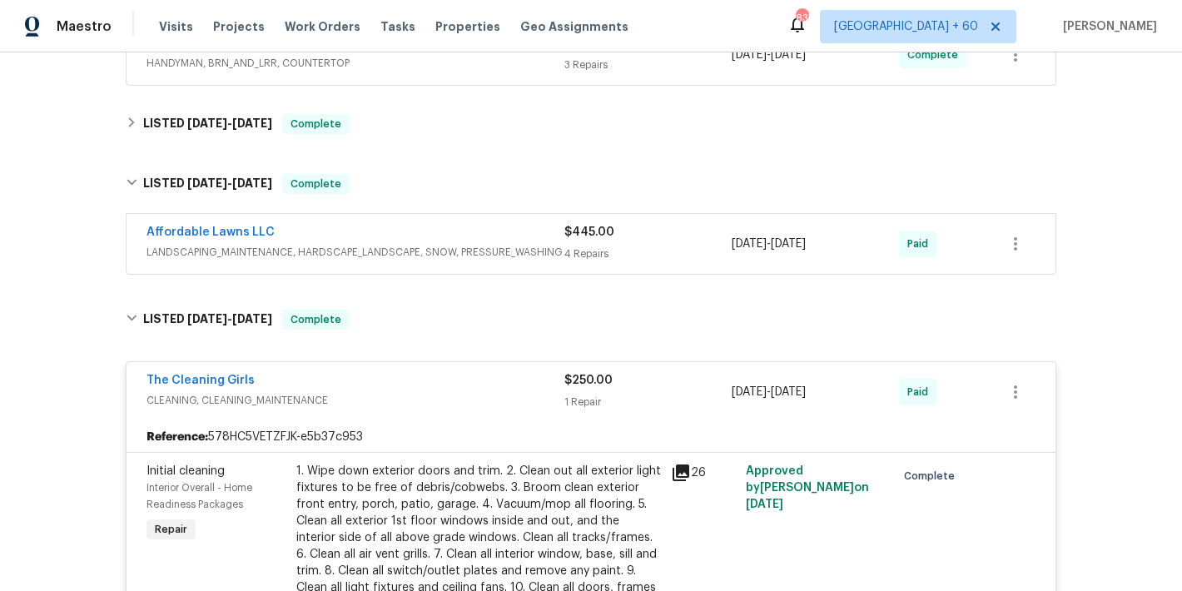
click at [496, 244] on span "LANDSCAPING_MAINTENANCE, HARDSCAPE_LANDSCAPE, SNOW, PRESSURE_WASHING" at bounding box center [355, 252] width 418 height 17
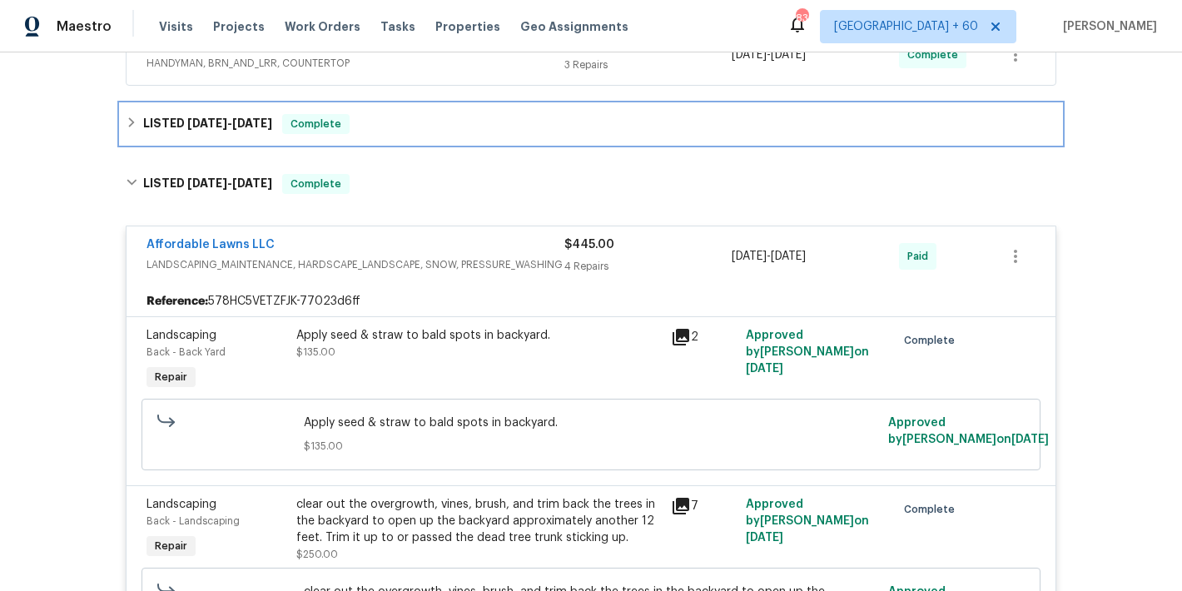
click at [394, 126] on div "LISTED 7/31/25 - 8/22/25 Complete" at bounding box center [591, 124] width 930 height 20
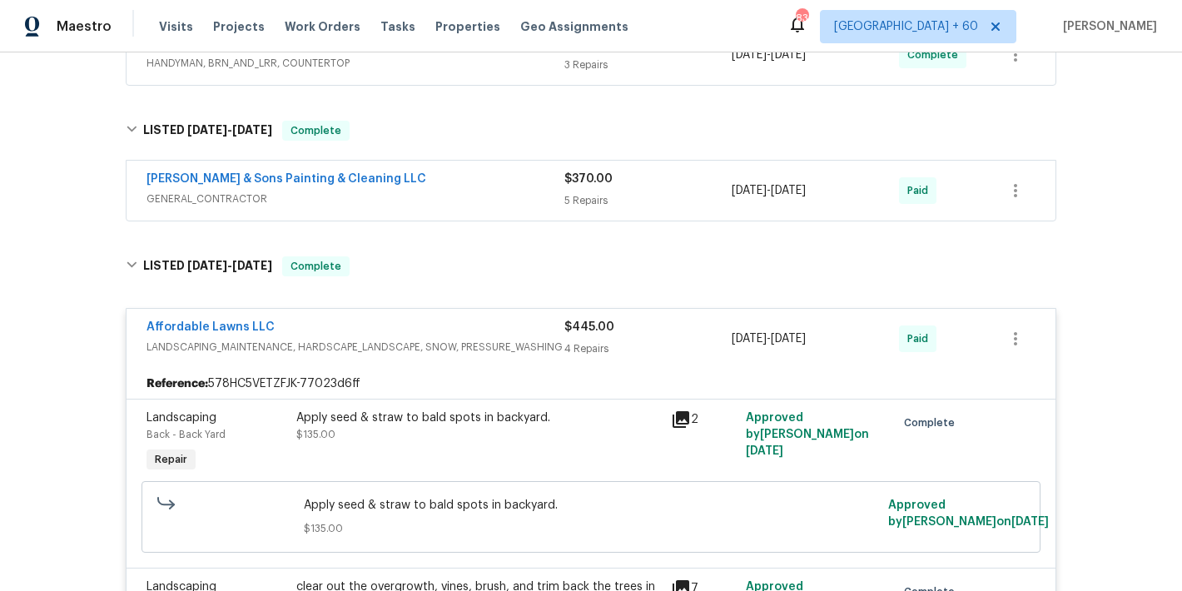
click at [517, 184] on div "Hodge & Sons Painting & Cleaning LLC" at bounding box center [355, 181] width 418 height 20
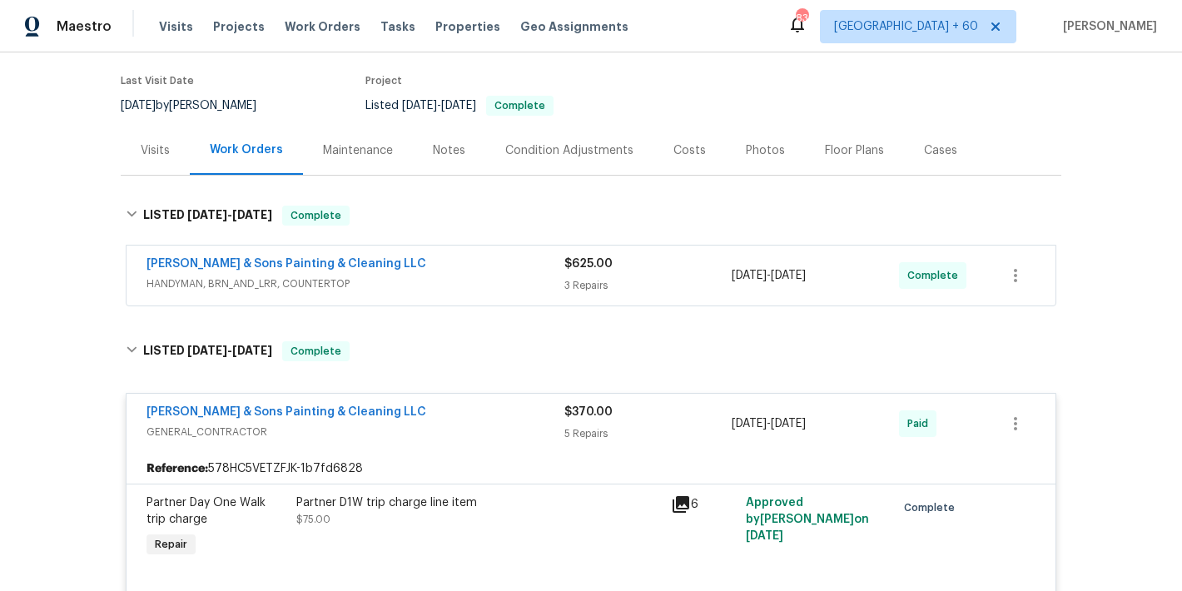
scroll to position [122, 0]
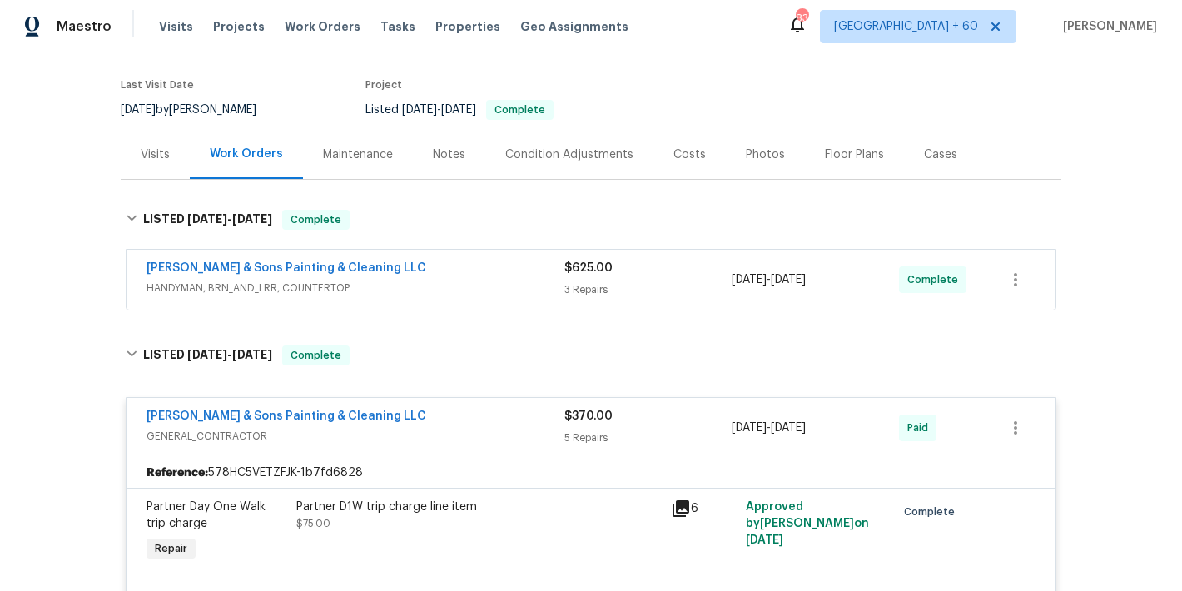
click at [483, 256] on div "Hodge & Sons Painting & Cleaning LLC HANDYMAN, BRN_AND_LRR, COUNTERTOP $625.00 …" at bounding box center [590, 280] width 929 height 60
click at [529, 297] on div "Hodge & Sons Painting & Cleaning LLC HANDYMAN, BRN_AND_LRR, COUNTERTOP" at bounding box center [355, 280] width 418 height 40
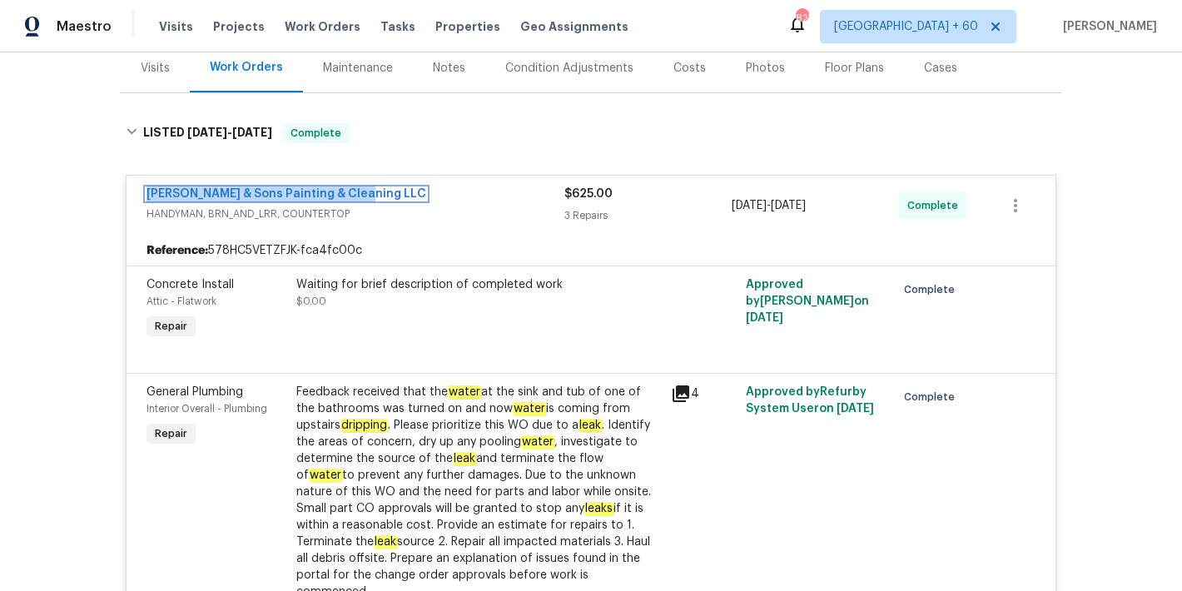
scroll to position [0, 0]
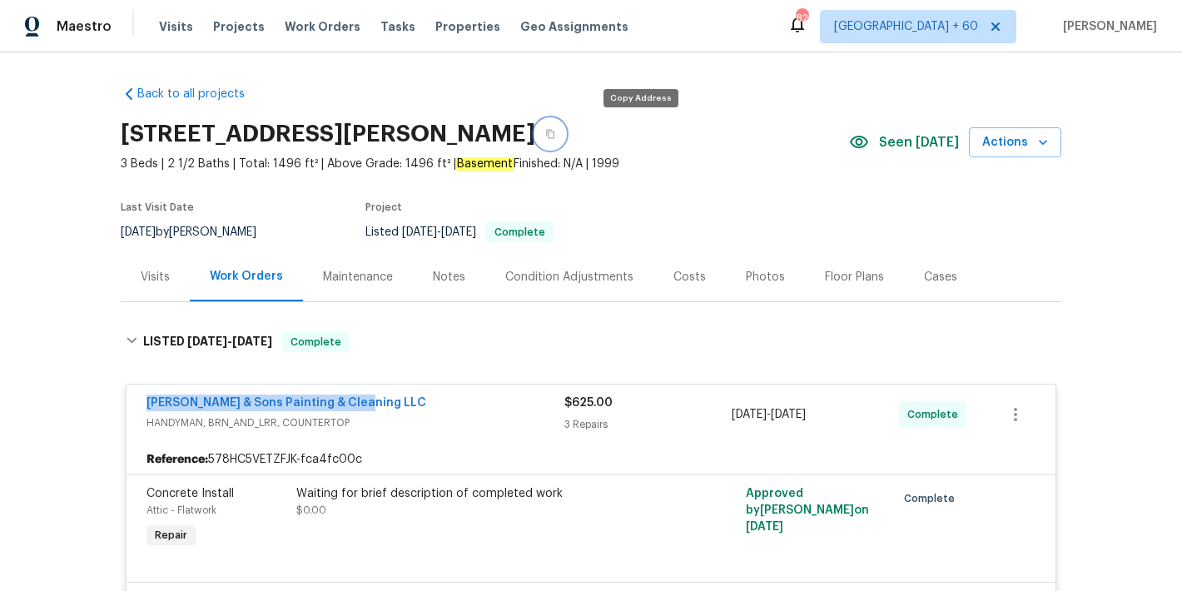
click at [555, 134] on icon "button" at bounding box center [550, 134] width 10 height 10
click at [181, 27] on span "Visits" at bounding box center [176, 26] width 34 height 17
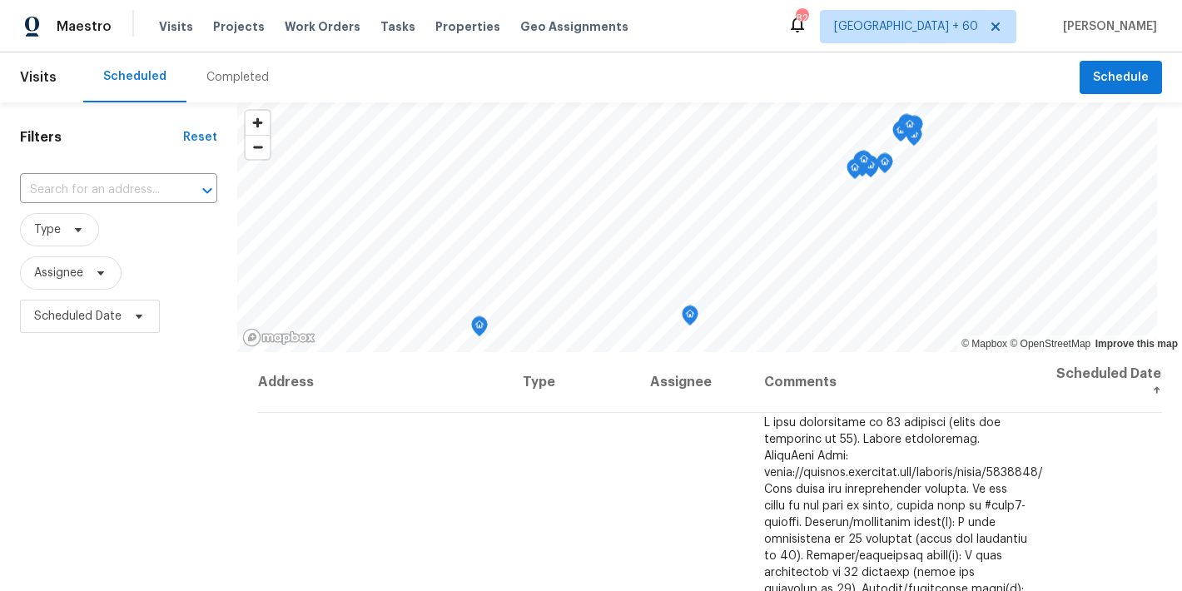
click at [250, 80] on div "Completed" at bounding box center [237, 77] width 62 height 17
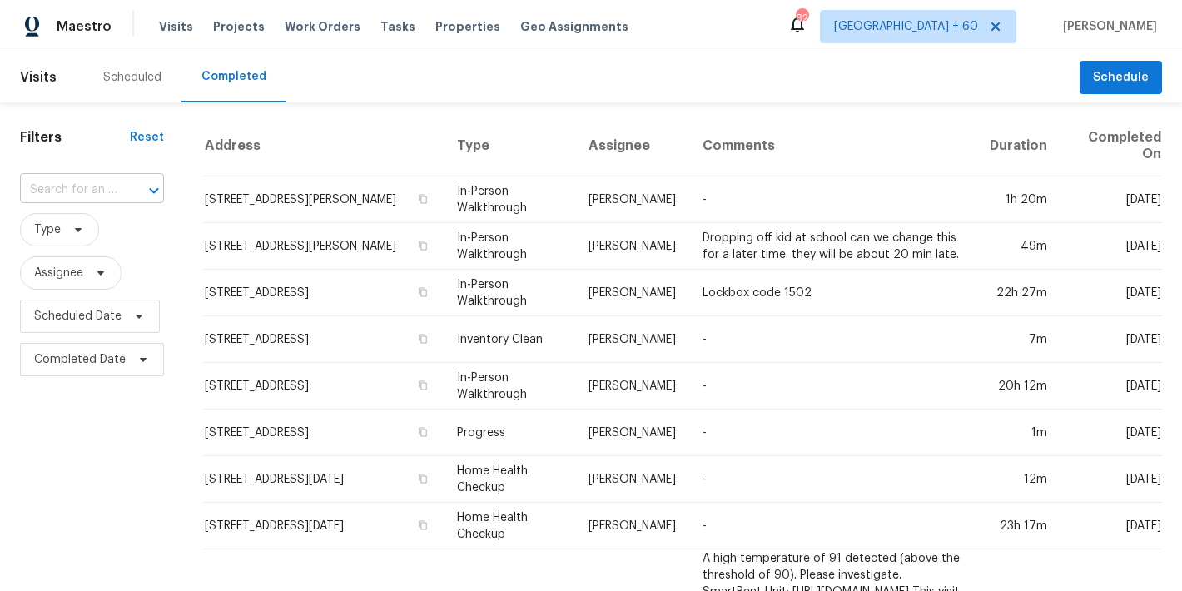
click at [89, 194] on input "text" at bounding box center [68, 190] width 97 height 26
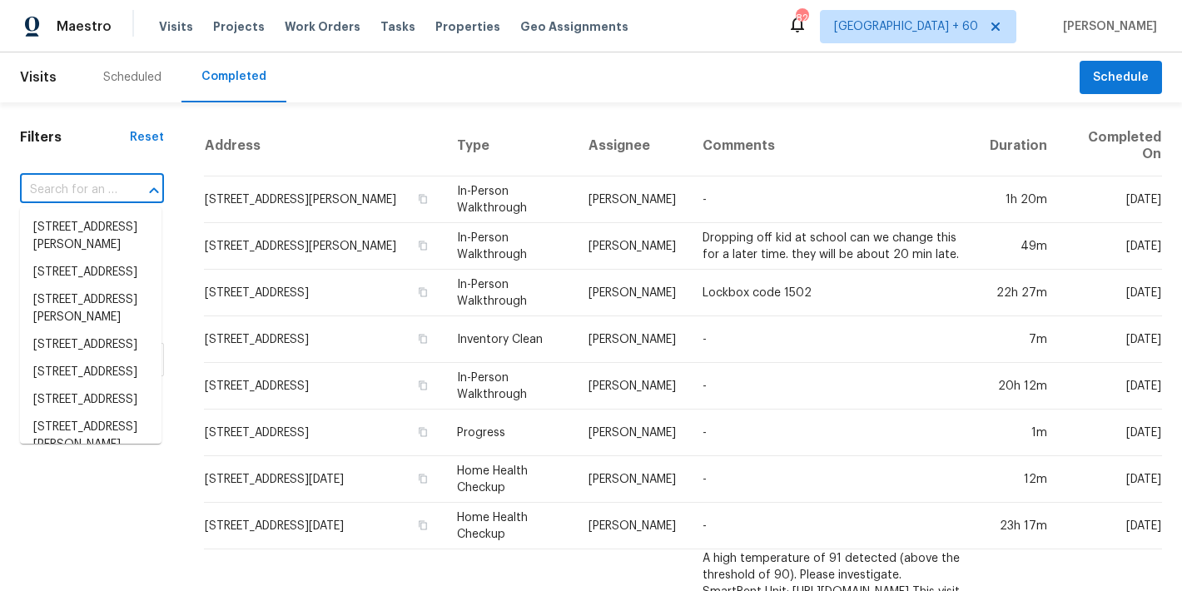
paste input "6130 Saint Andrews Dr, Sanford, NC 27332"
type input "6130 Saint Andrews Dr, Sanford, NC 27332"
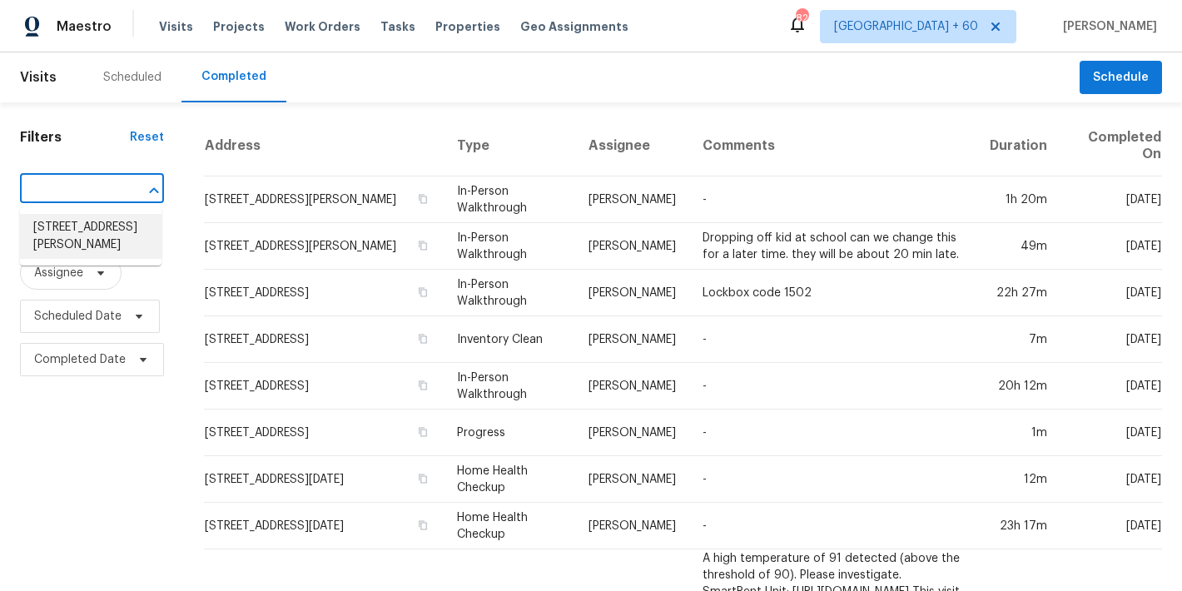
click at [88, 232] on li "6130 Saint Andrews Dr, Sanford, NC 27332" at bounding box center [90, 236] width 141 height 45
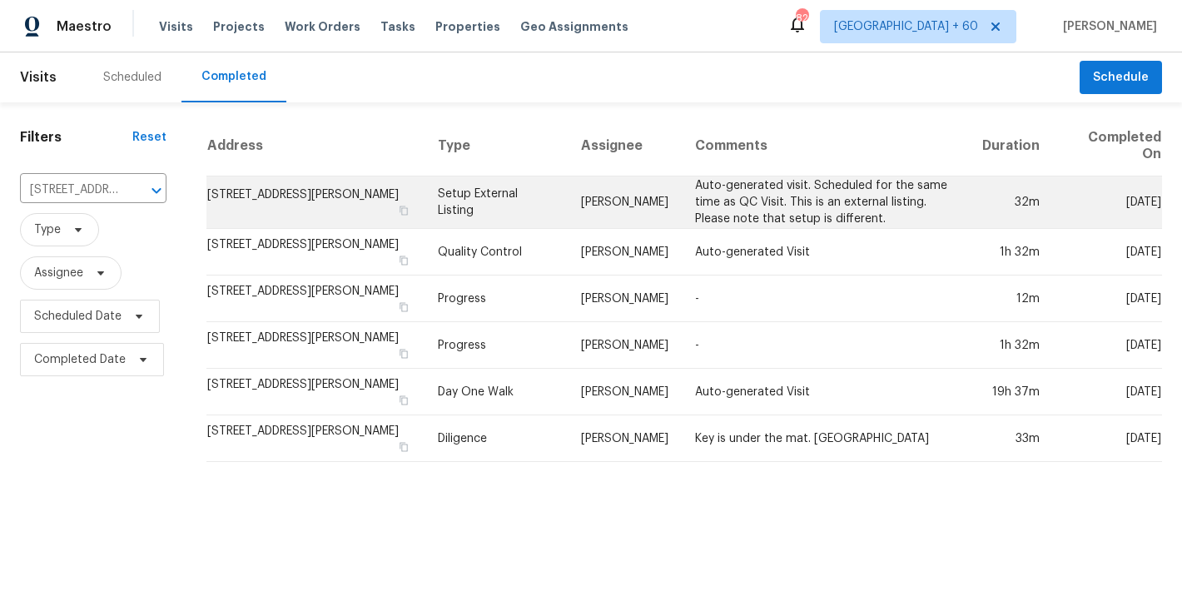
click at [263, 205] on td "6130 Saint Andrews Dr, Sanford, NC 27332" at bounding box center [314, 202] width 217 height 52
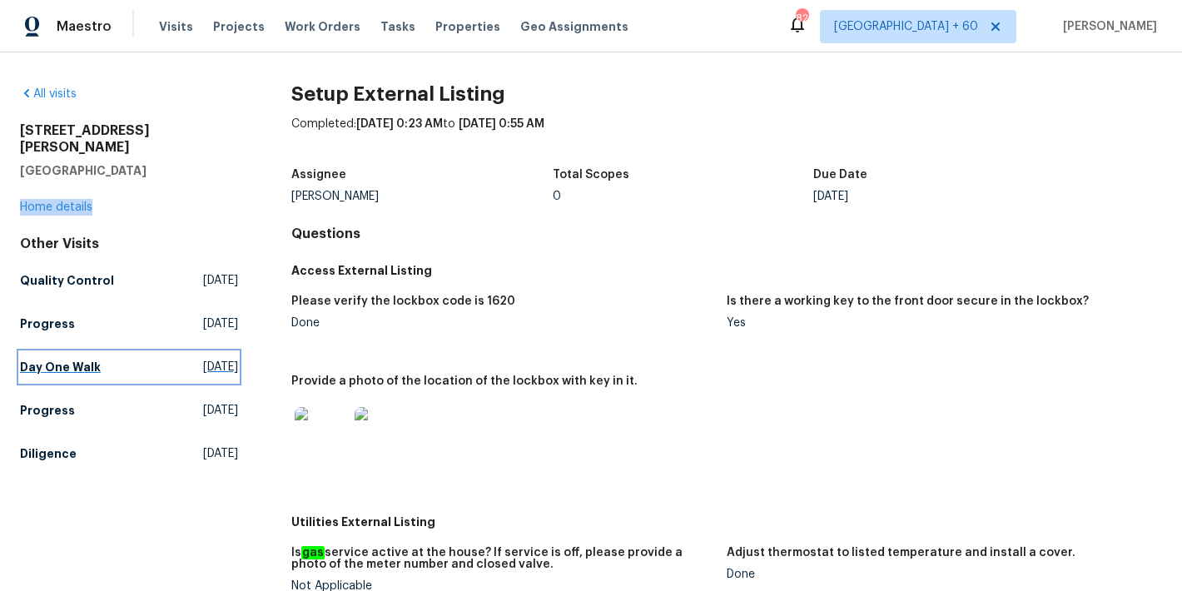
click at [86, 359] on h5 "Day One Walk" at bounding box center [60, 367] width 81 height 17
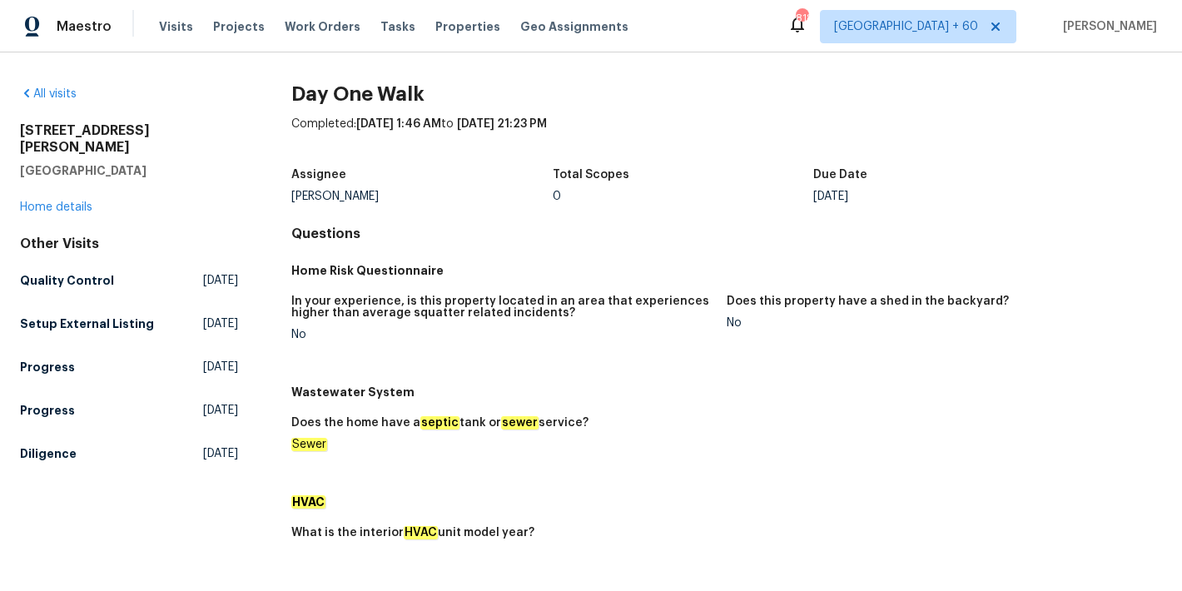
click at [664, 225] on h4 "Questions" at bounding box center [726, 233] width 870 height 17
click at [51, 445] on h5 "Diligence" at bounding box center [48, 453] width 57 height 17
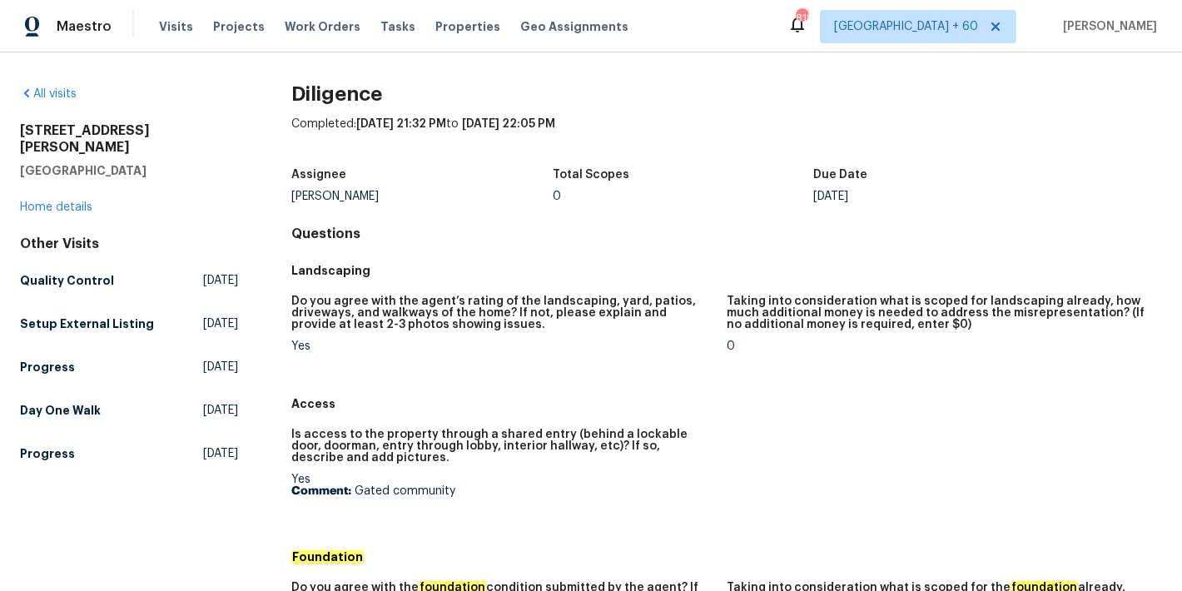
click at [699, 181] on div "Total Scopes" at bounding box center [682, 180] width 261 height 22
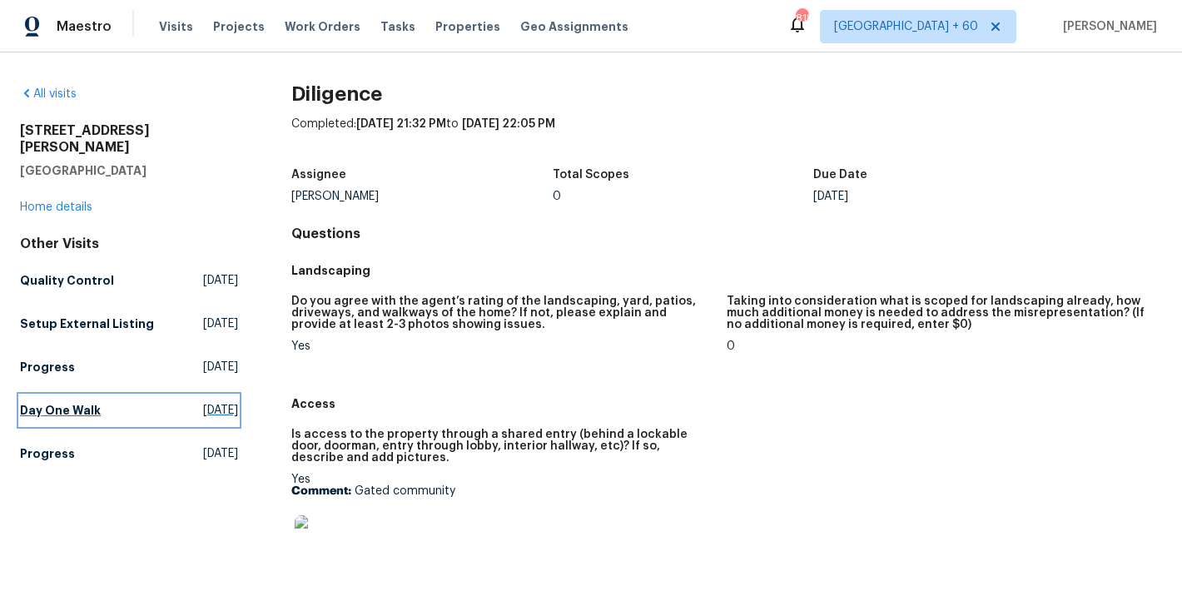
click at [46, 402] on link "Day One Walk Thu, Aug 07 2025" at bounding box center [129, 410] width 218 height 30
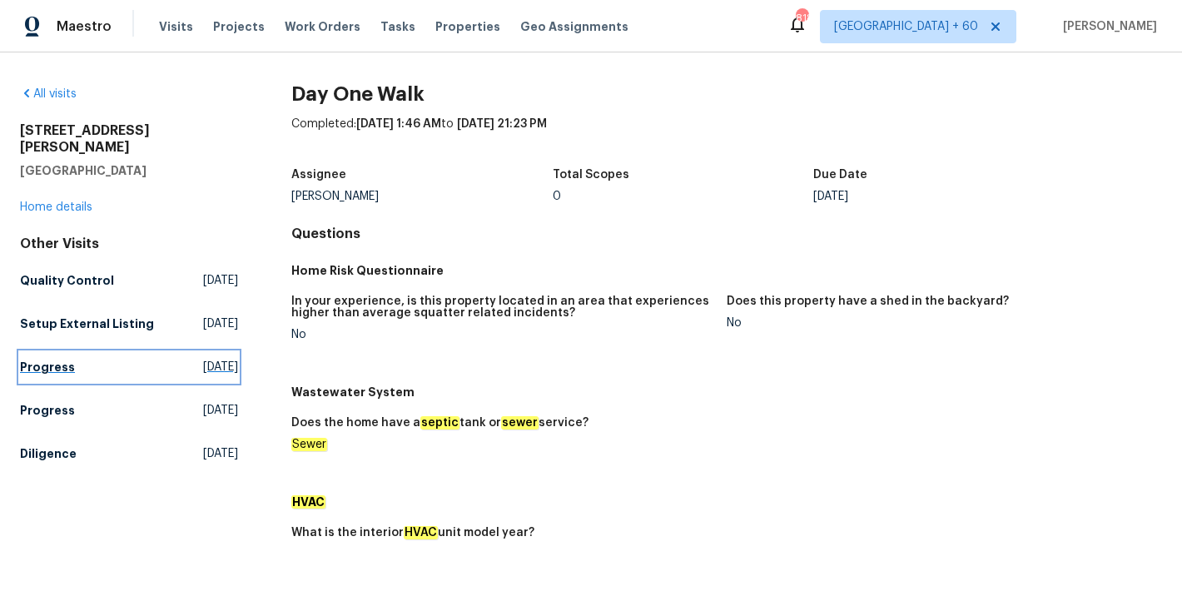
click at [62, 359] on h5 "Progress" at bounding box center [47, 367] width 55 height 17
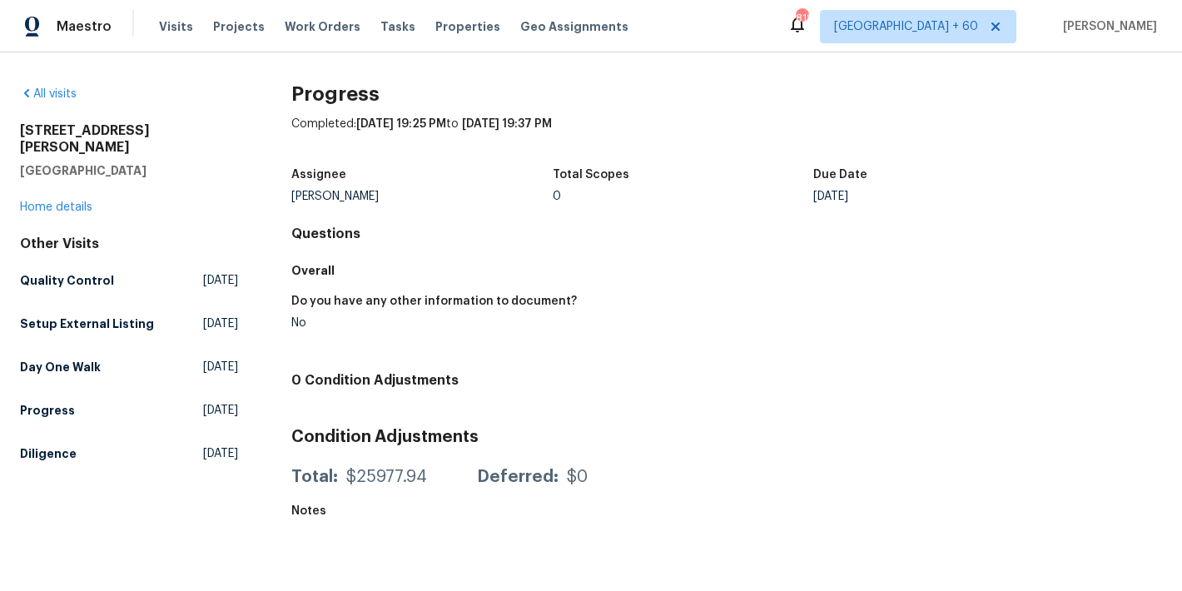
click at [697, 174] on div "Total Scopes" at bounding box center [682, 180] width 261 height 22
click at [83, 272] on h5 "Quality Control" at bounding box center [67, 280] width 94 height 17
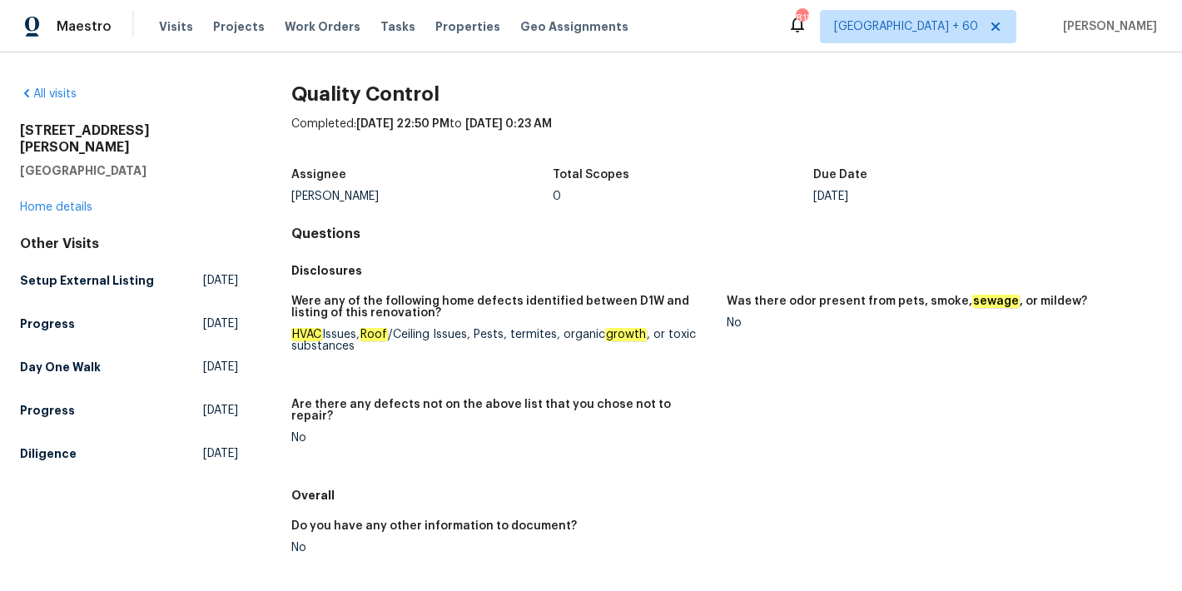
click at [692, 174] on div "Total Scopes" at bounding box center [682, 180] width 261 height 22
click at [62, 359] on h5 "Day One Walk" at bounding box center [60, 367] width 81 height 17
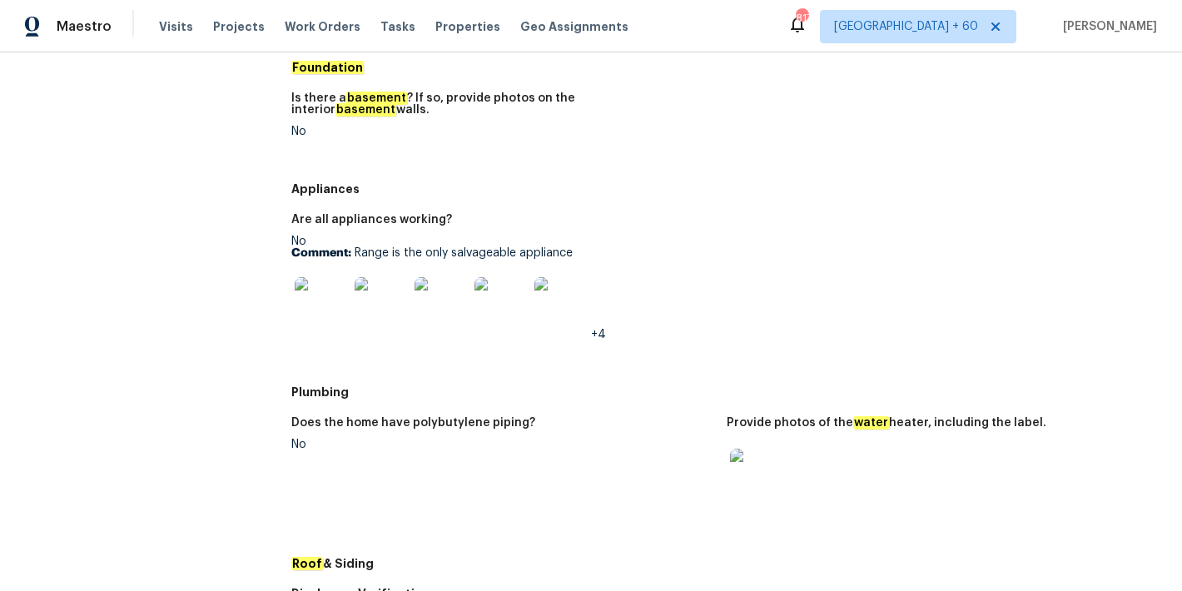
scroll to position [758, 0]
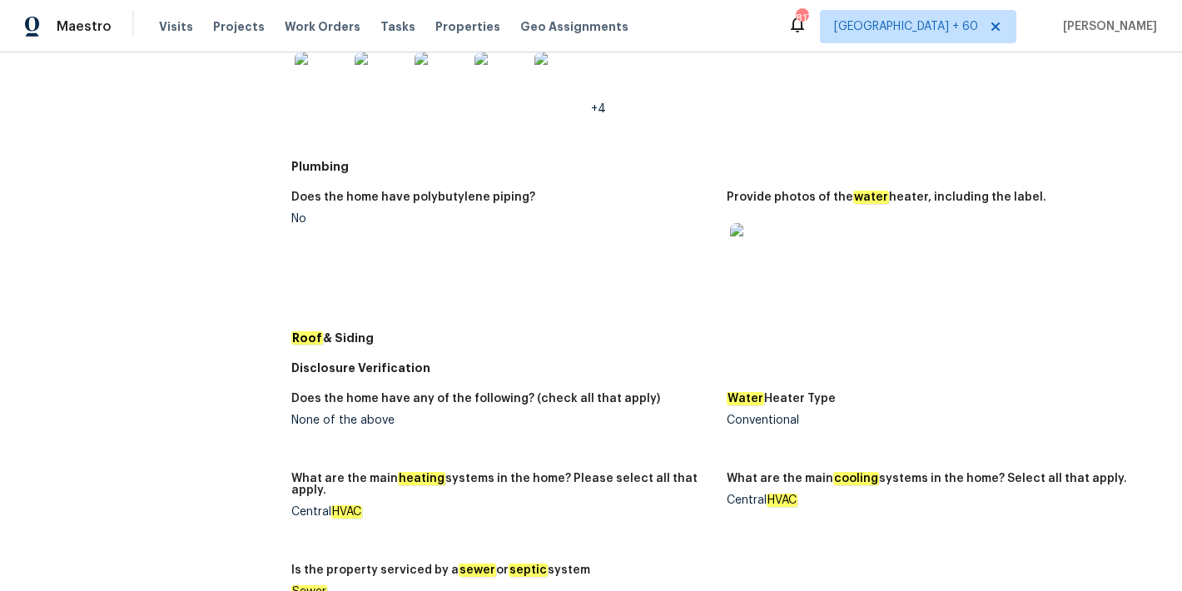
click at [751, 247] on img at bounding box center [756, 249] width 53 height 53
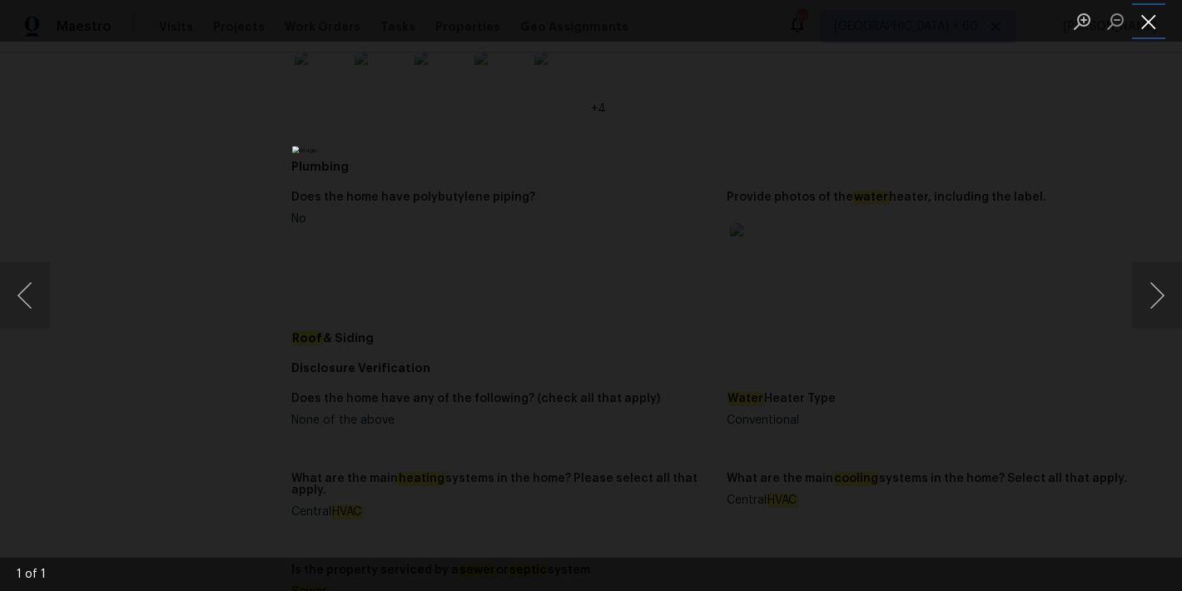
click at [1153, 18] on button "Close lightbox" at bounding box center [1148, 21] width 33 height 29
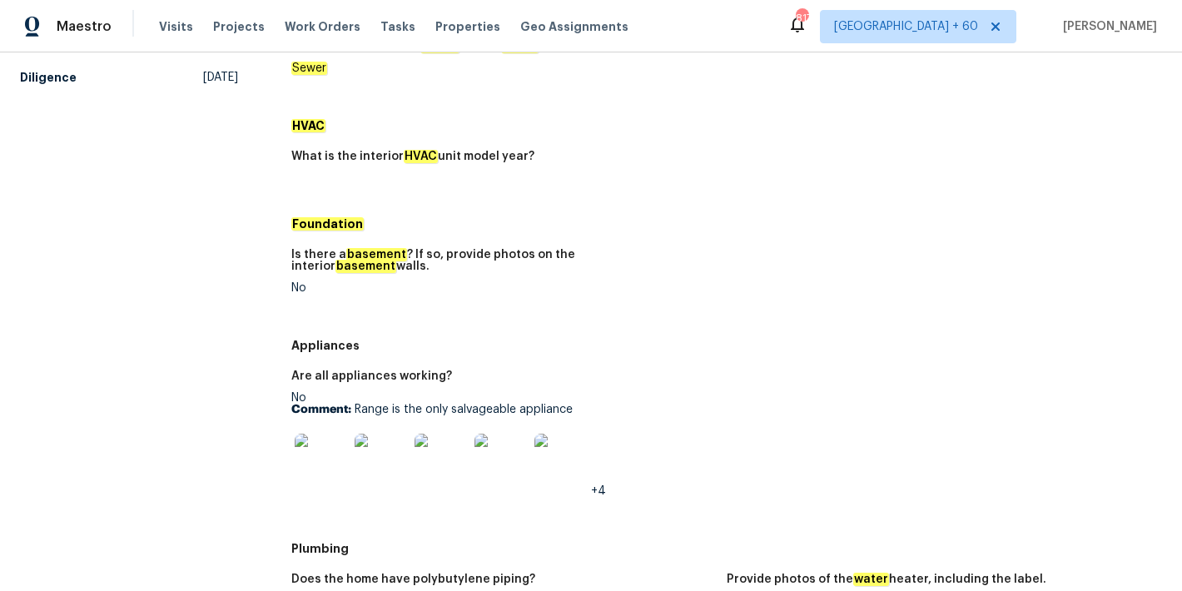
scroll to position [0, 0]
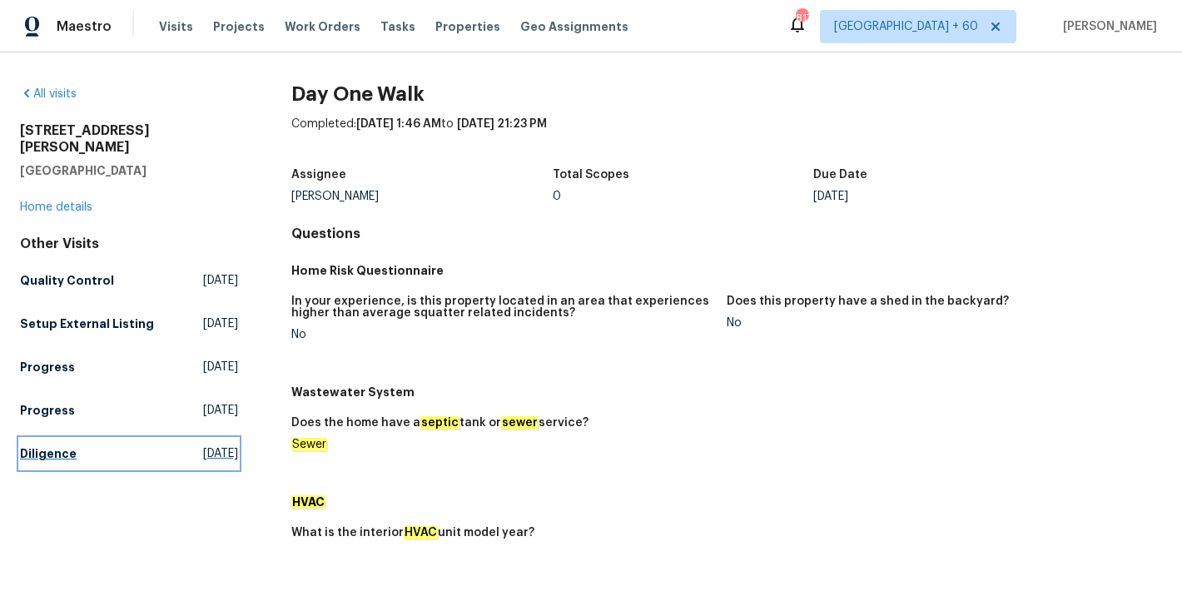
click at [71, 445] on h5 "Diligence" at bounding box center [48, 453] width 57 height 17
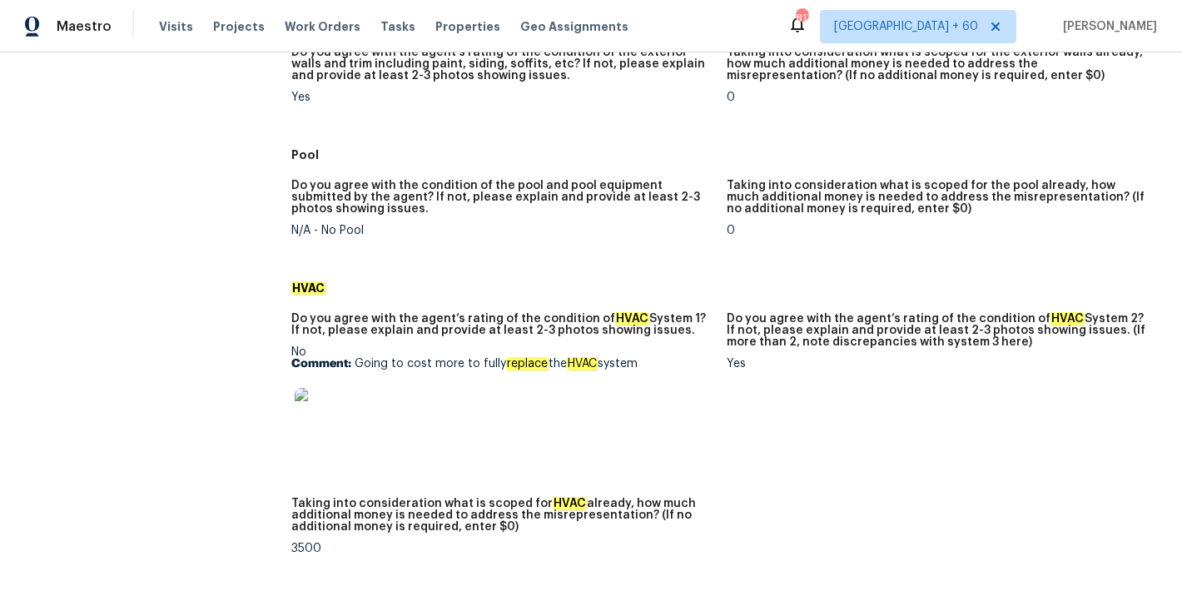
scroll to position [957, 0]
click at [320, 423] on img at bounding box center [321, 413] width 53 height 53
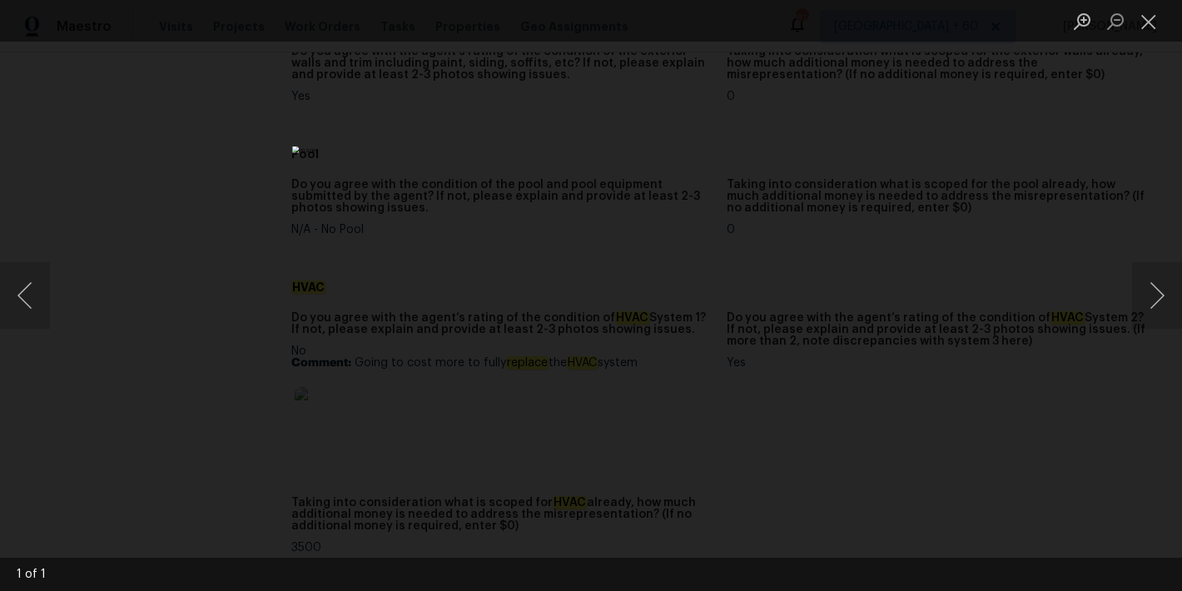
scroll to position [0, 0]
click at [996, 262] on div "Lightbox" at bounding box center [591, 295] width 1182 height 591
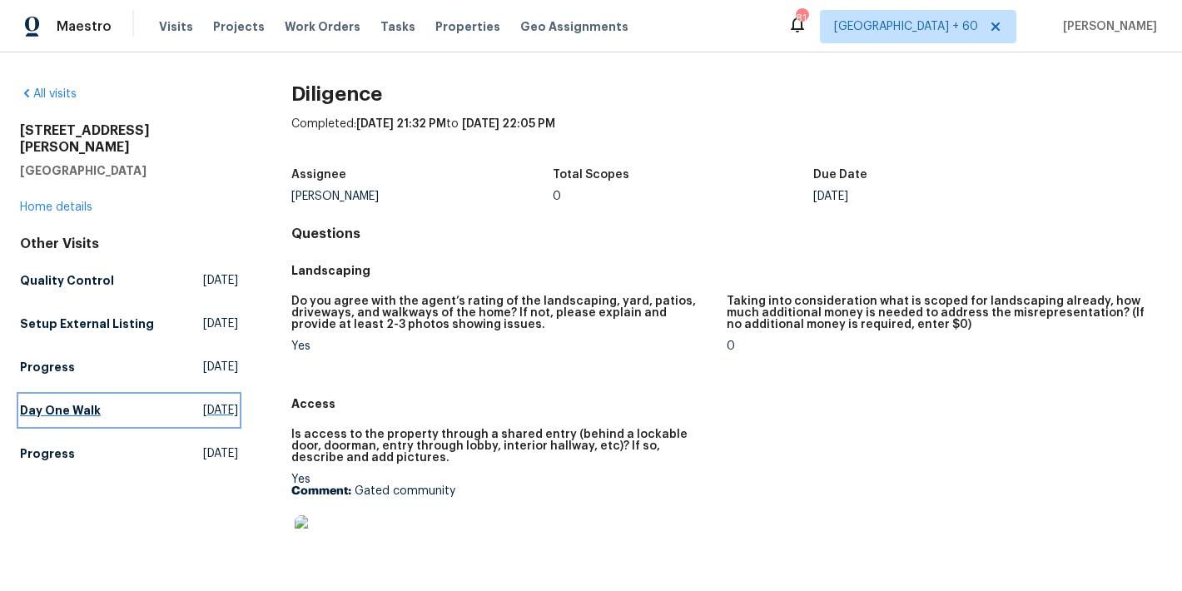
click at [73, 402] on h5 "Day One Walk" at bounding box center [60, 410] width 81 height 17
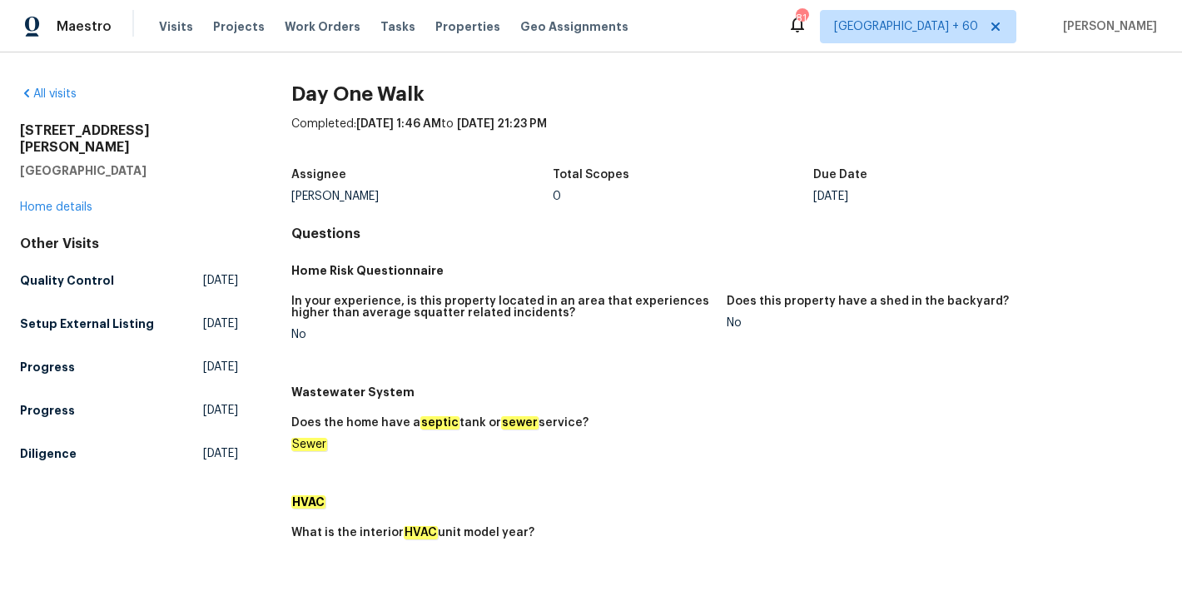
click at [719, 206] on div "Assignee Preston Sexton Total Scopes 0 Due Date Fri, Aug 08" at bounding box center [726, 185] width 870 height 53
click at [54, 445] on h5 "Diligence" at bounding box center [48, 453] width 57 height 17
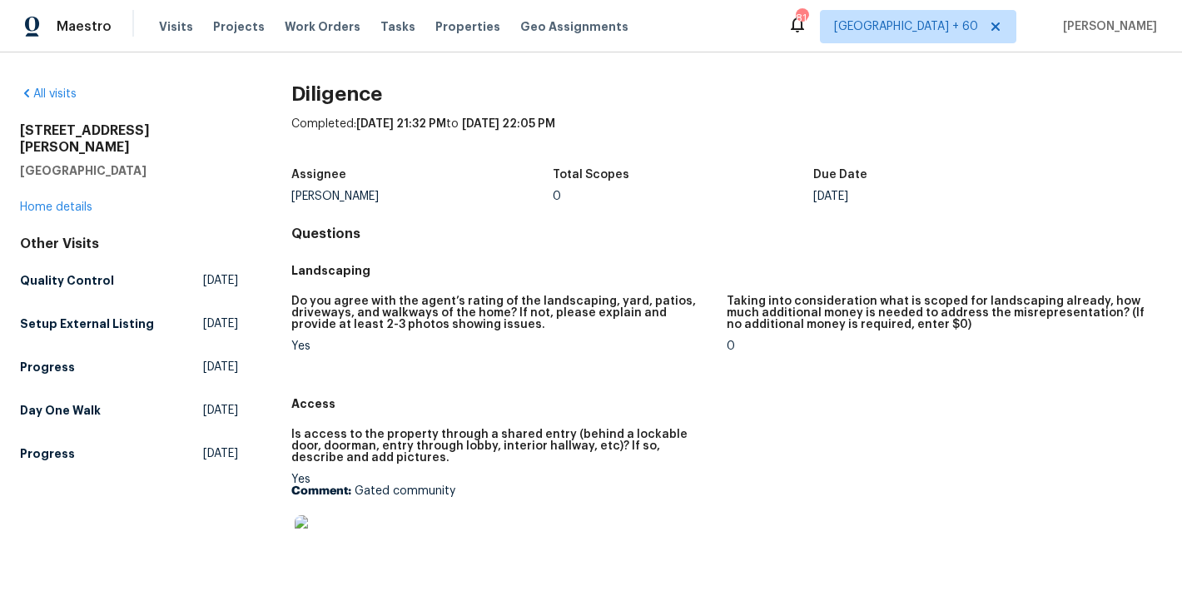
click at [568, 185] on div "Total Scopes" at bounding box center [682, 180] width 261 height 22
click at [54, 272] on h5 "Quality Control" at bounding box center [67, 280] width 94 height 17
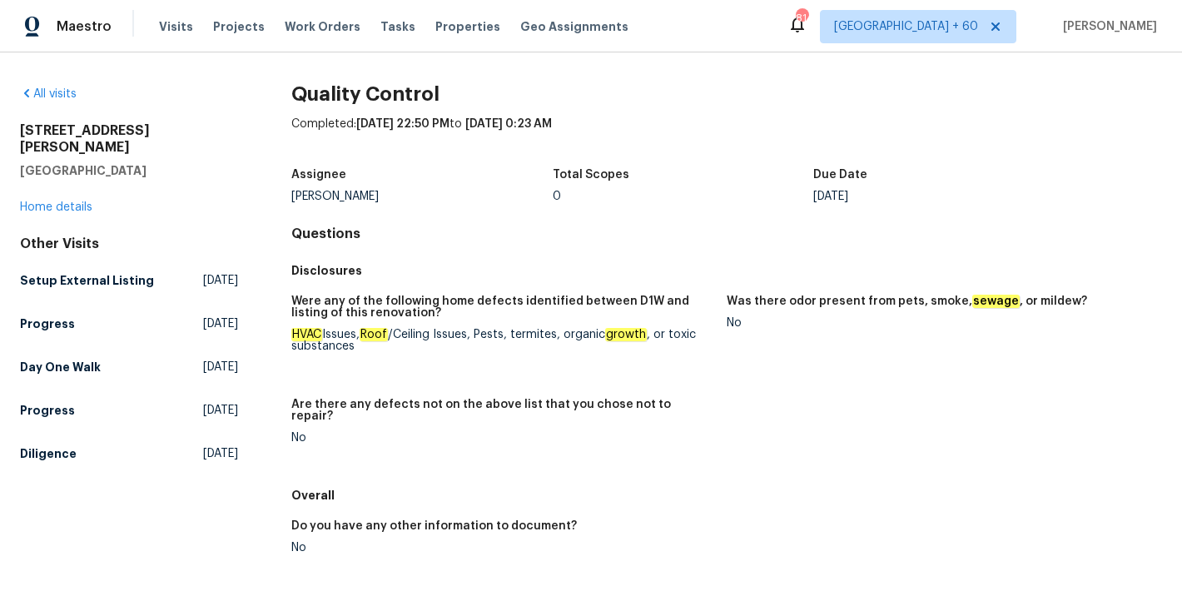
click at [334, 259] on div "Disclosures" at bounding box center [726, 270] width 870 height 30
click at [62, 315] on h5 "Progress" at bounding box center [47, 323] width 55 height 17
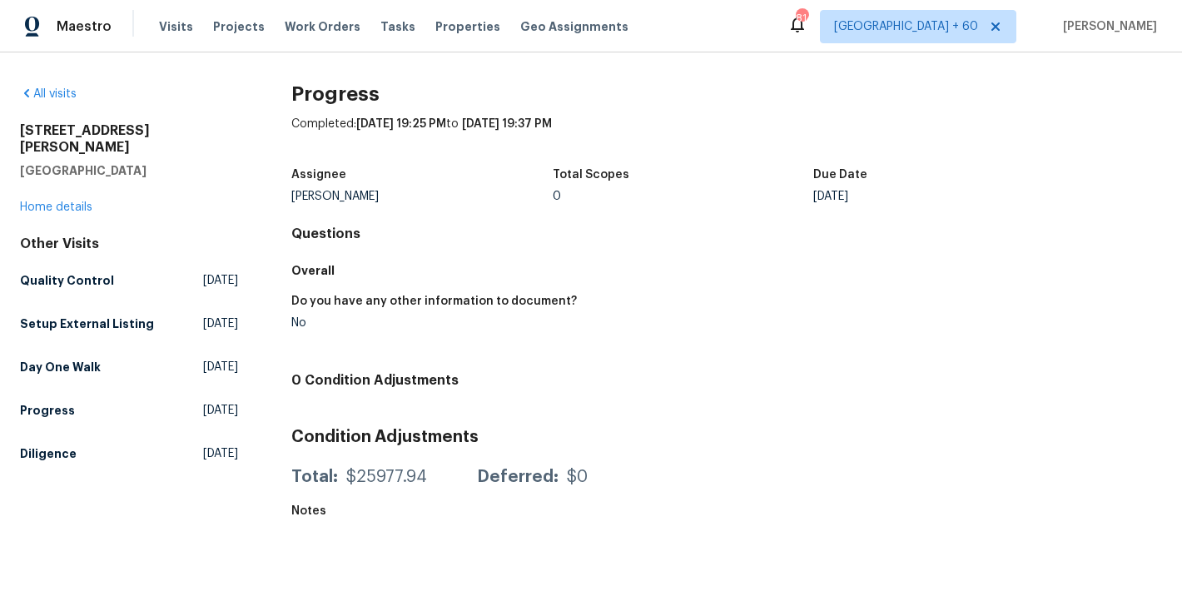
click at [411, 200] on div "Preston Sexton" at bounding box center [421, 197] width 261 height 12
click at [77, 359] on h5 "Day One Walk" at bounding box center [60, 367] width 81 height 17
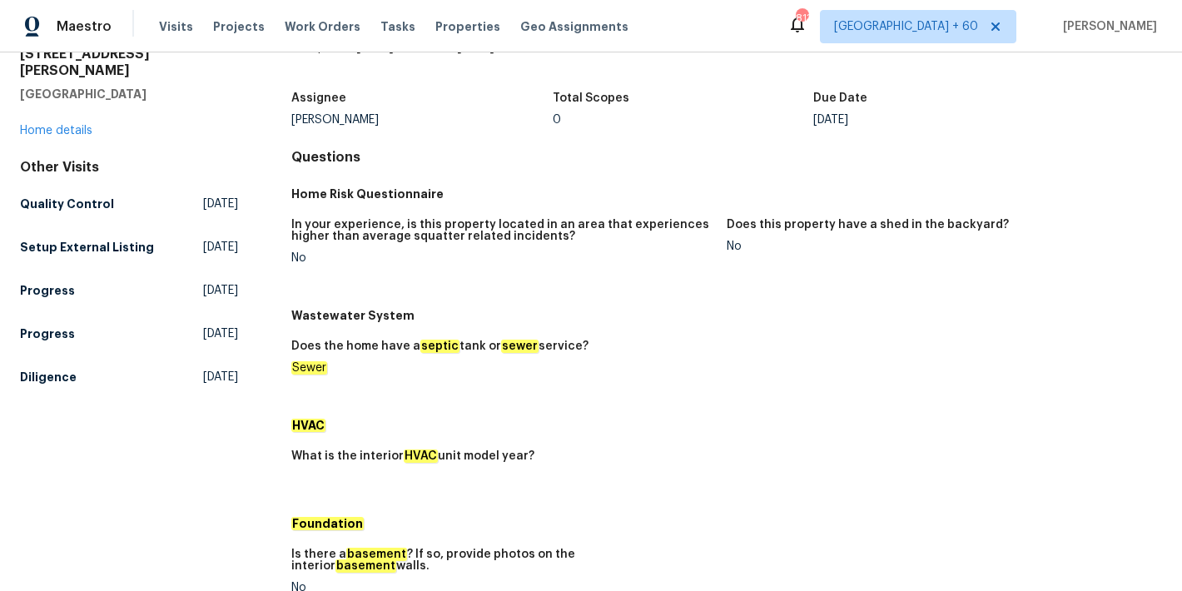
scroll to position [628, 0]
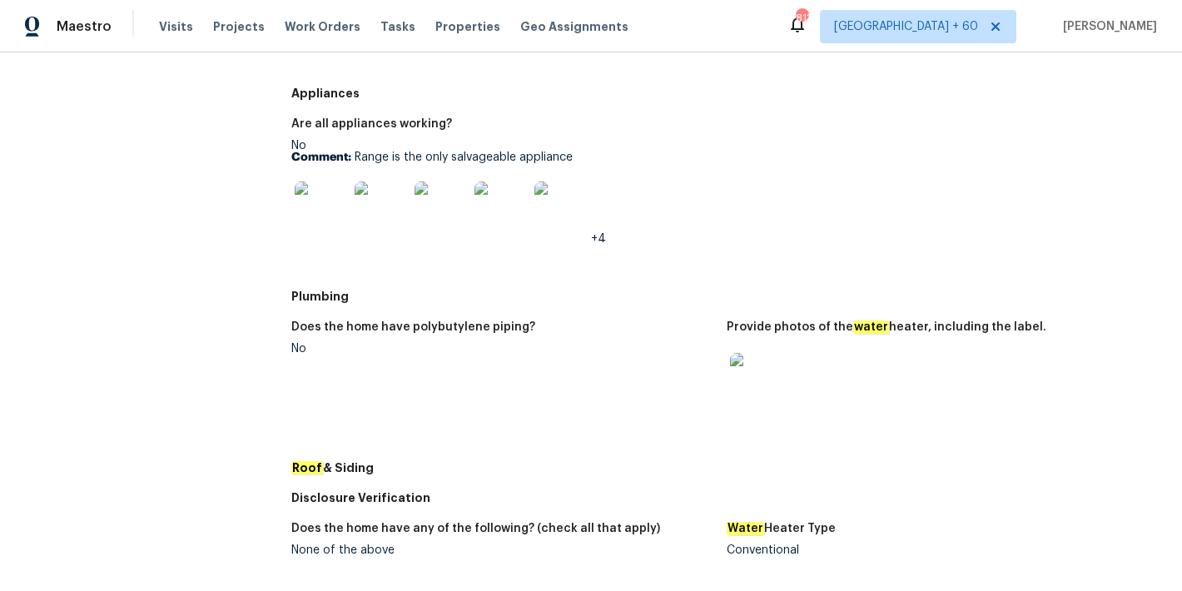
click at [754, 364] on img at bounding box center [756, 379] width 53 height 53
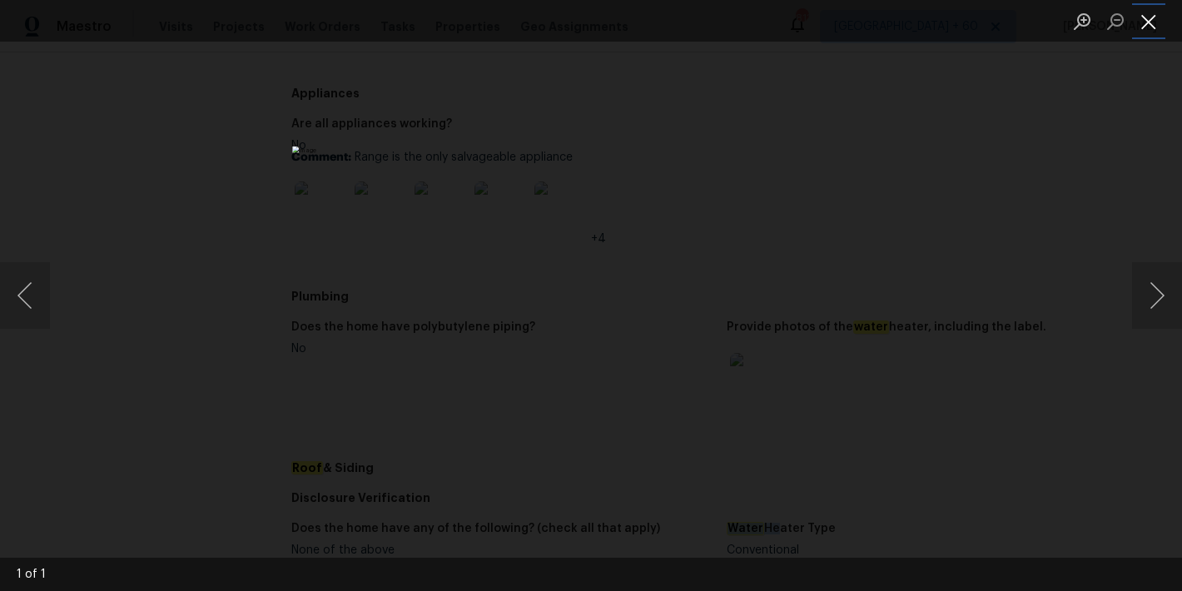
click at [1151, 27] on button "Close lightbox" at bounding box center [1148, 21] width 33 height 29
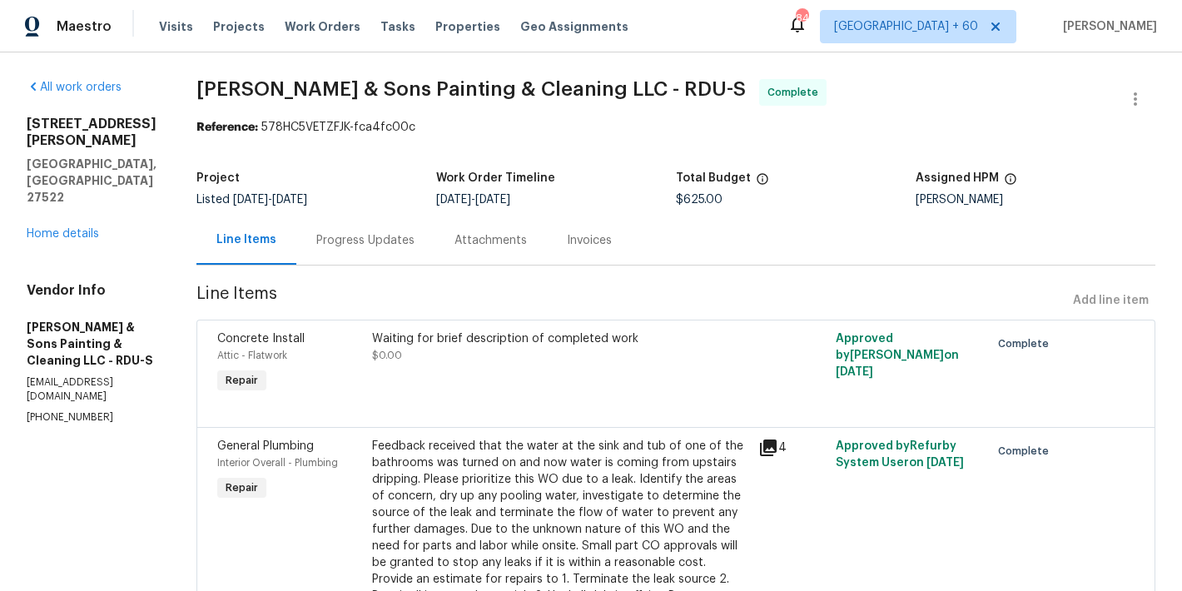
click at [336, 247] on div "Progress Updates" at bounding box center [365, 240] width 98 height 17
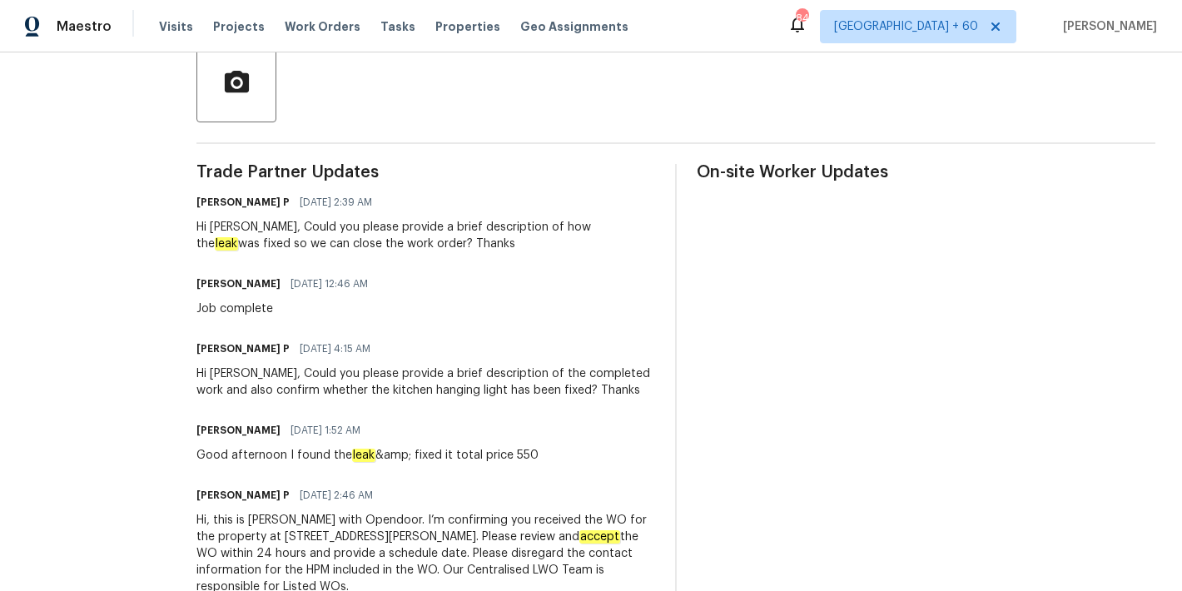
scroll to position [399, 0]
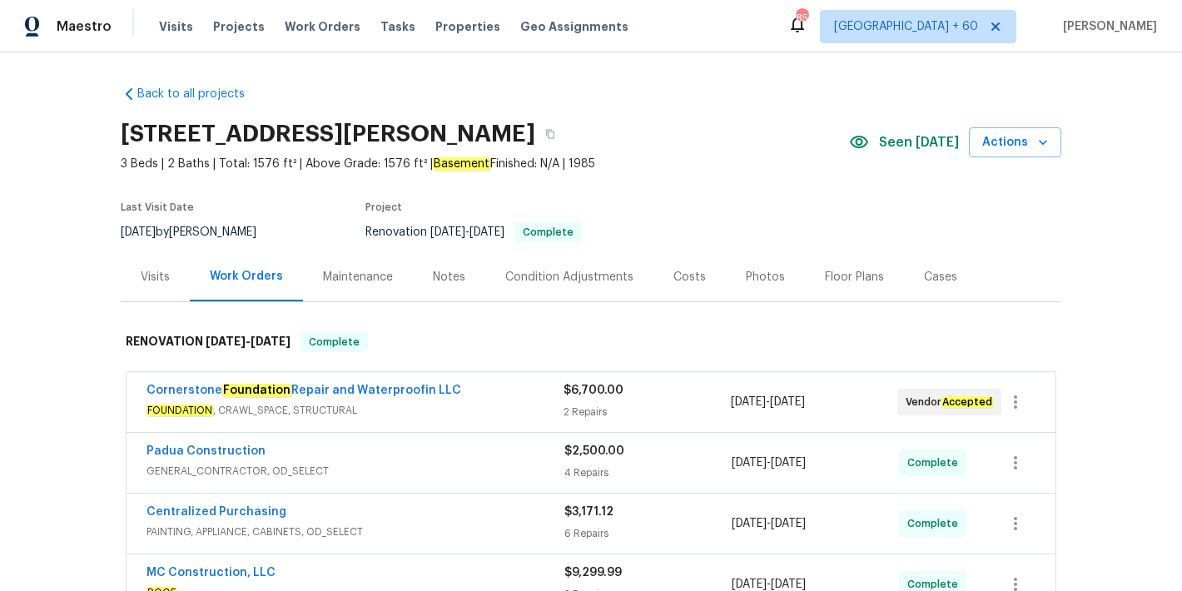
click at [662, 170] on span "3 Beds | 2 Baths | Total: 1576 ft² | Above Grade: 1576 ft² | Basement Finished:…" at bounding box center [485, 164] width 728 height 17
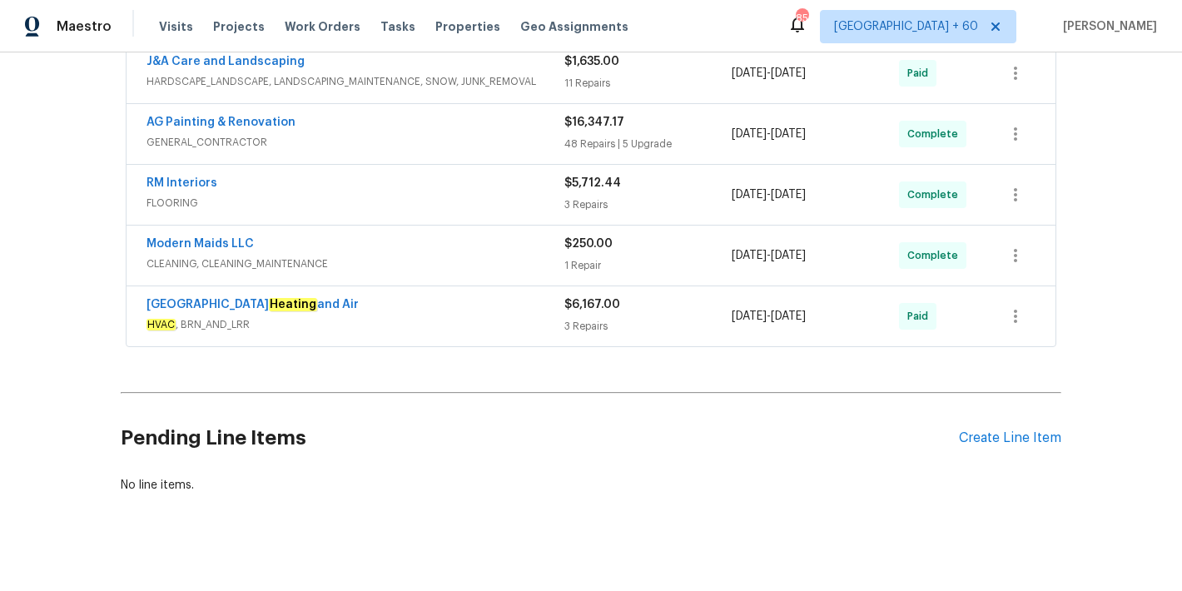
scroll to position [661, 0]
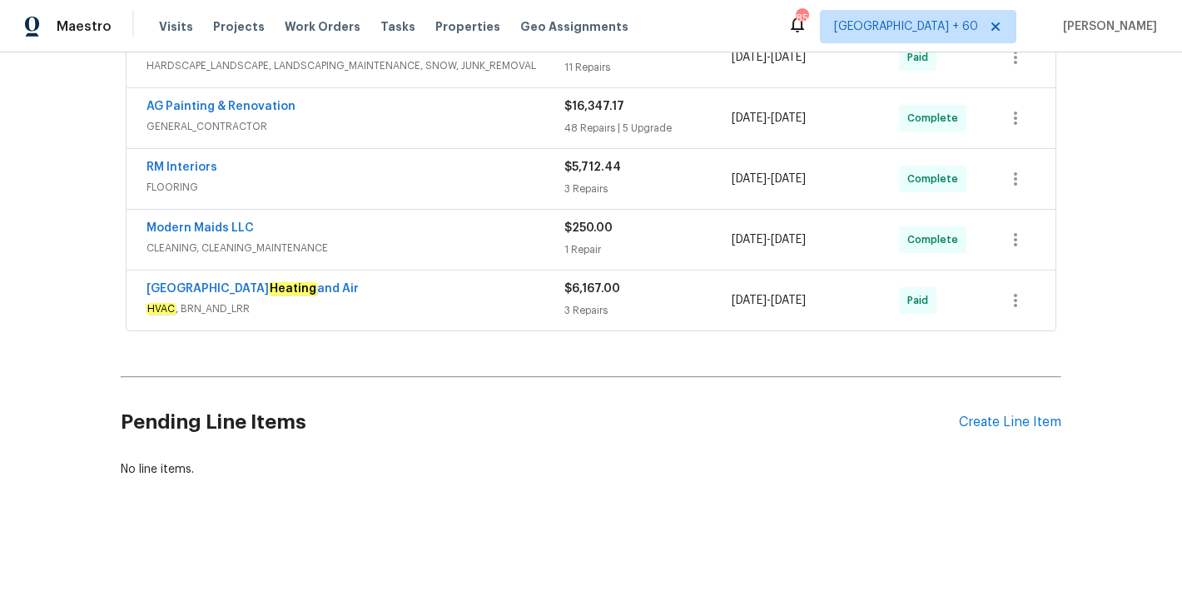
click at [473, 280] on div "Peak City Heating and Air" at bounding box center [355, 290] width 418 height 20
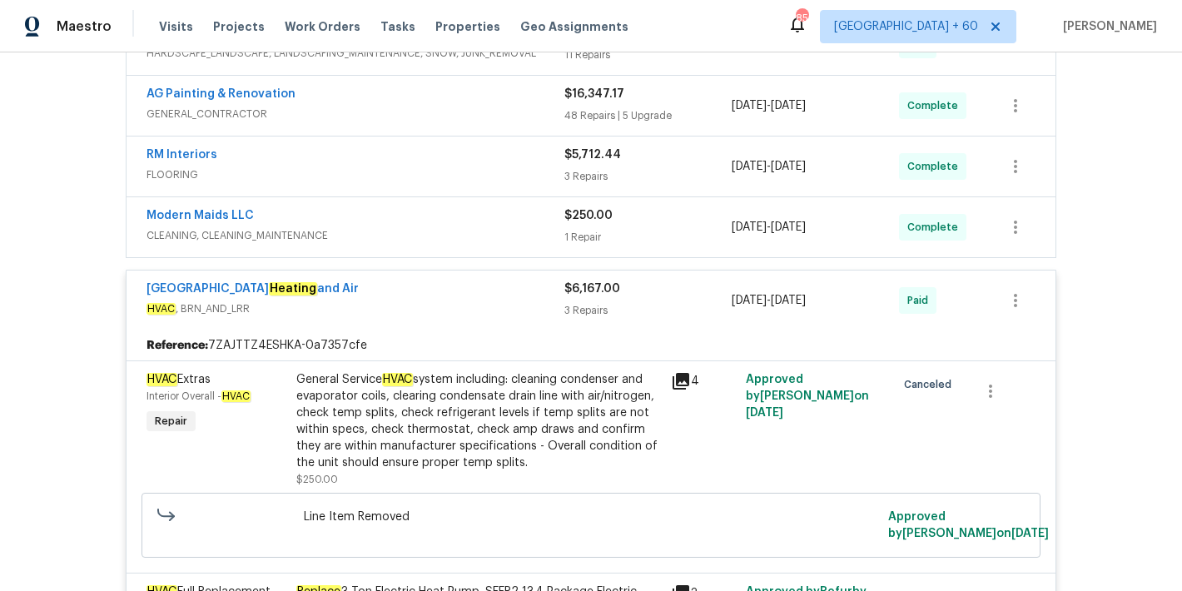
click at [530, 232] on span "CLEANING, CLEANING_MAINTENANCE" at bounding box center [355, 235] width 418 height 17
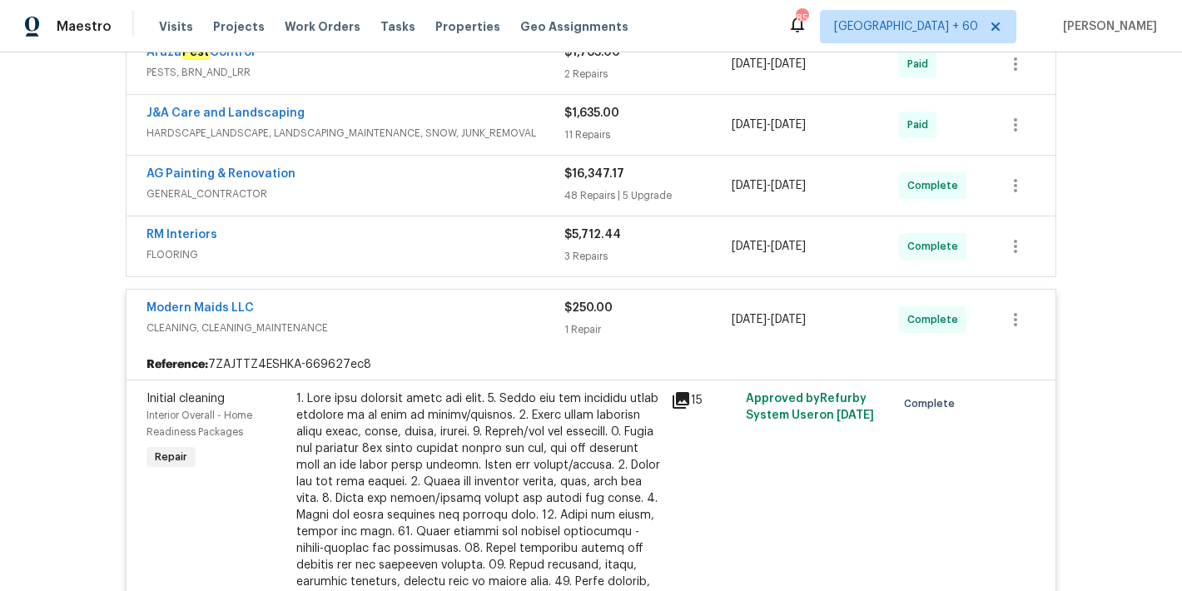
scroll to position [558, 0]
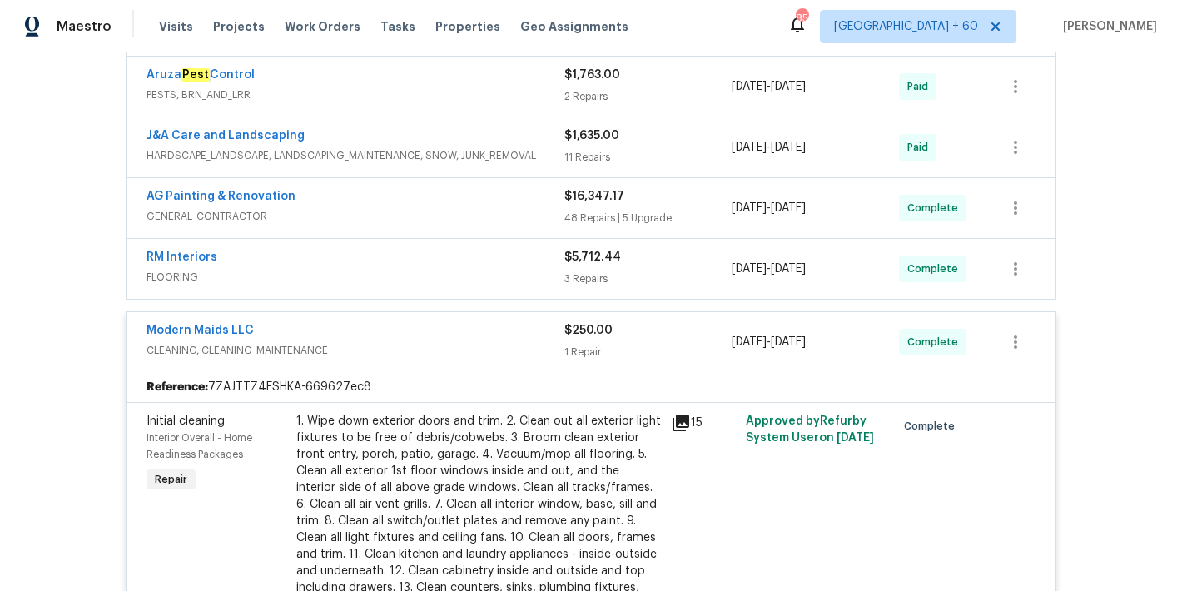
click at [537, 275] on span "FLOORING" at bounding box center [355, 277] width 418 height 17
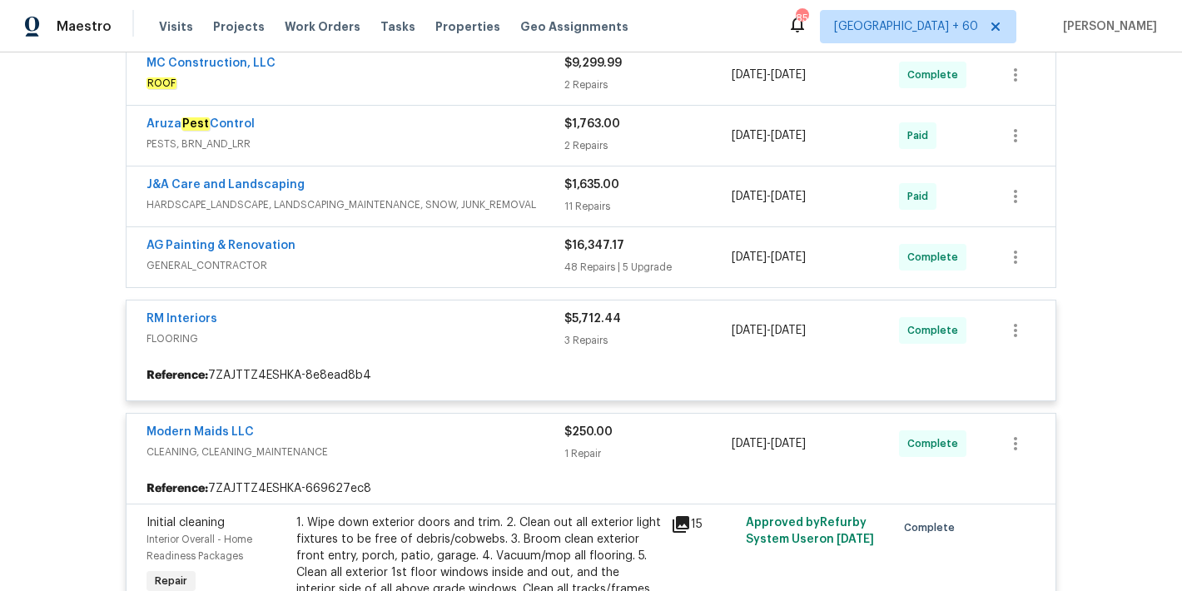
scroll to position [501, 0]
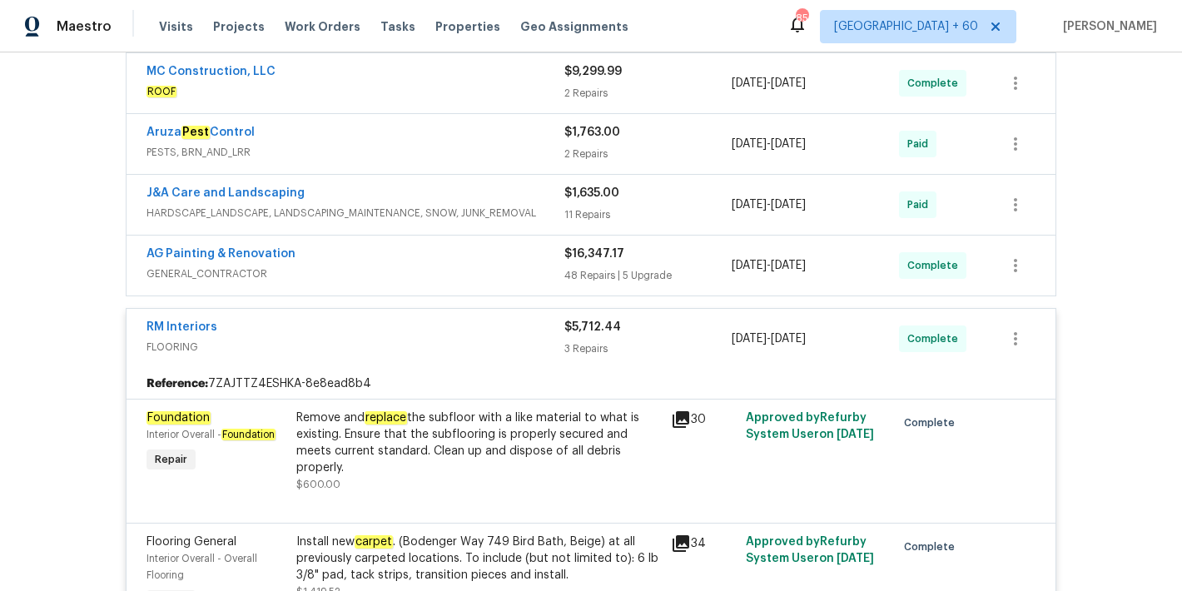
click at [518, 270] on span "GENERAL_CONTRACTOR" at bounding box center [355, 273] width 418 height 17
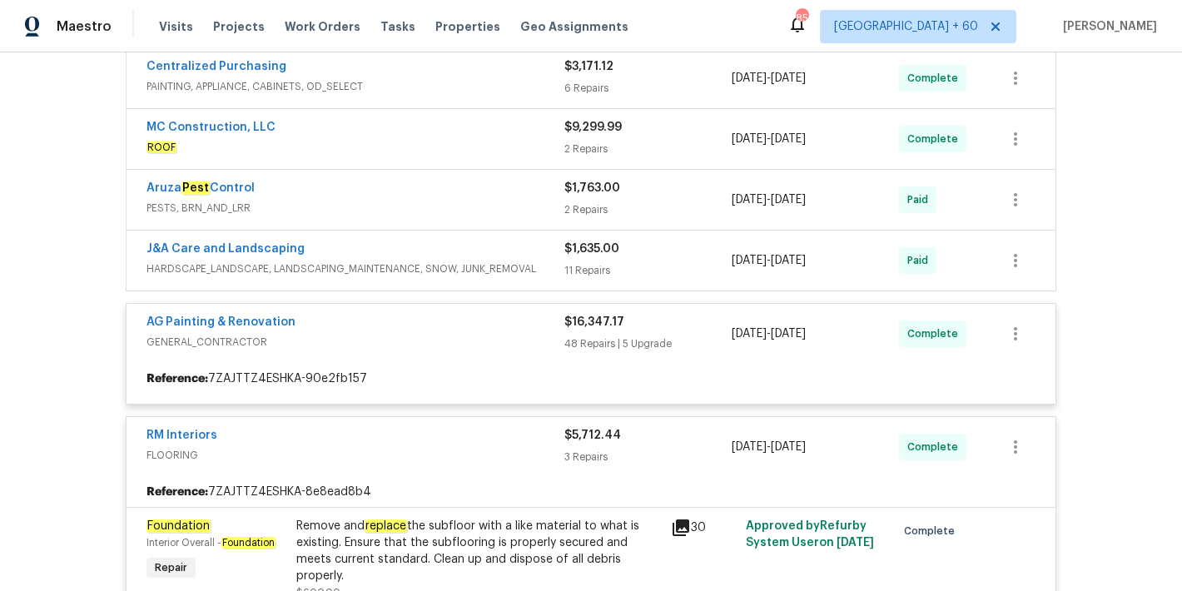
scroll to position [434, 0]
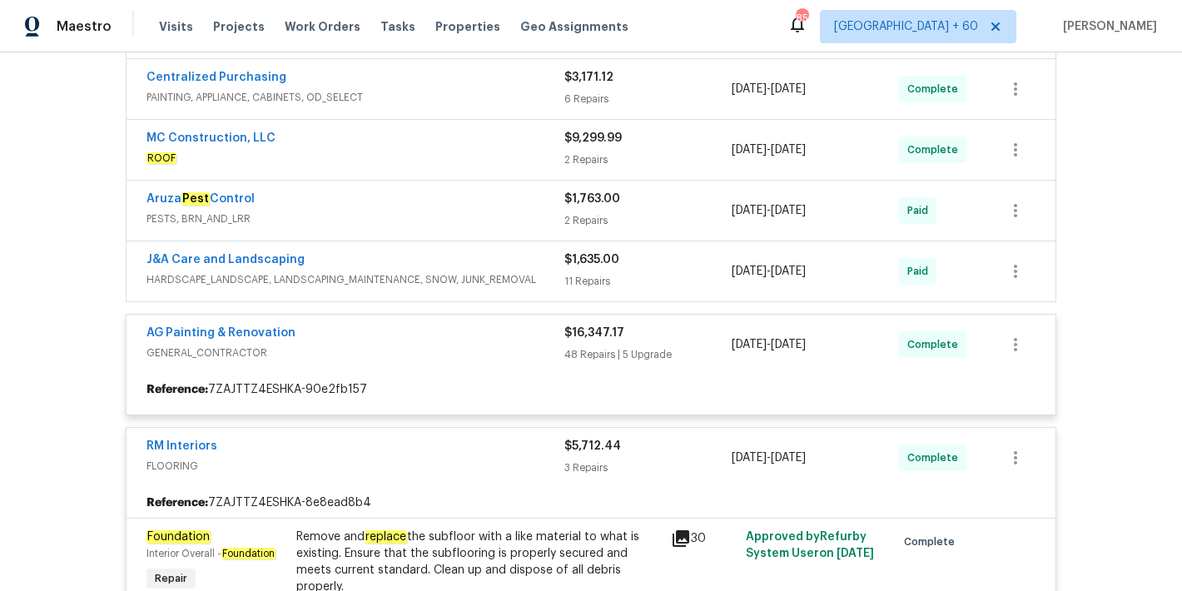
click at [1104, 339] on div "Back to all projects 6130 Saint Andrews Dr, Sanford, NC 27332 3 Beds | 2 Baths …" at bounding box center [591, 321] width 1182 height 538
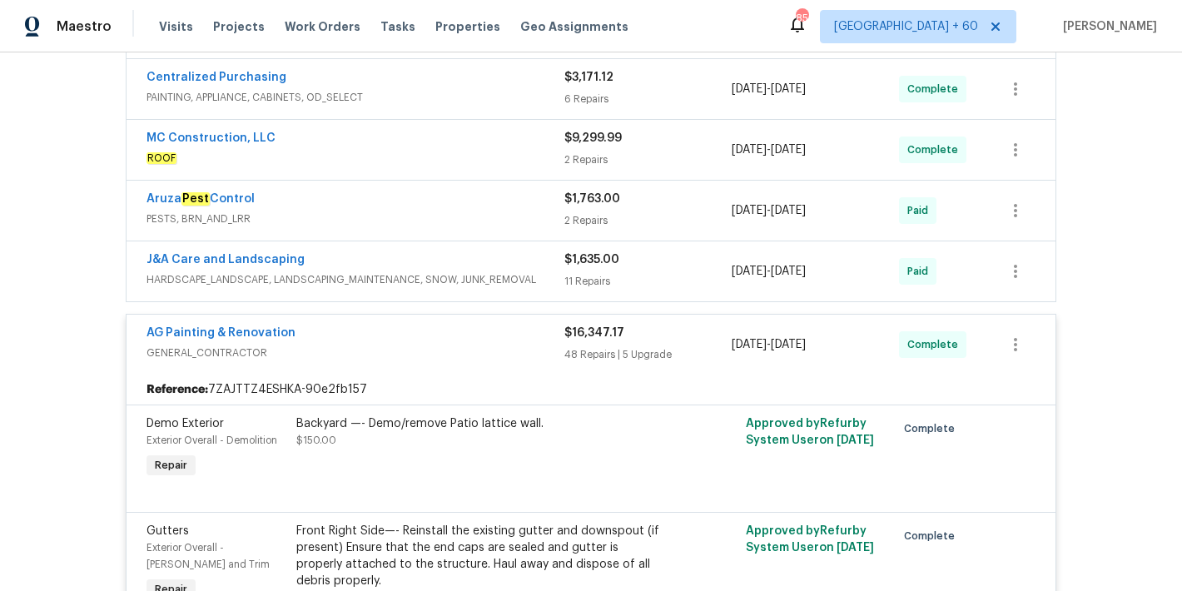
click at [517, 263] on div "J&A Care and Landscaping" at bounding box center [355, 261] width 418 height 20
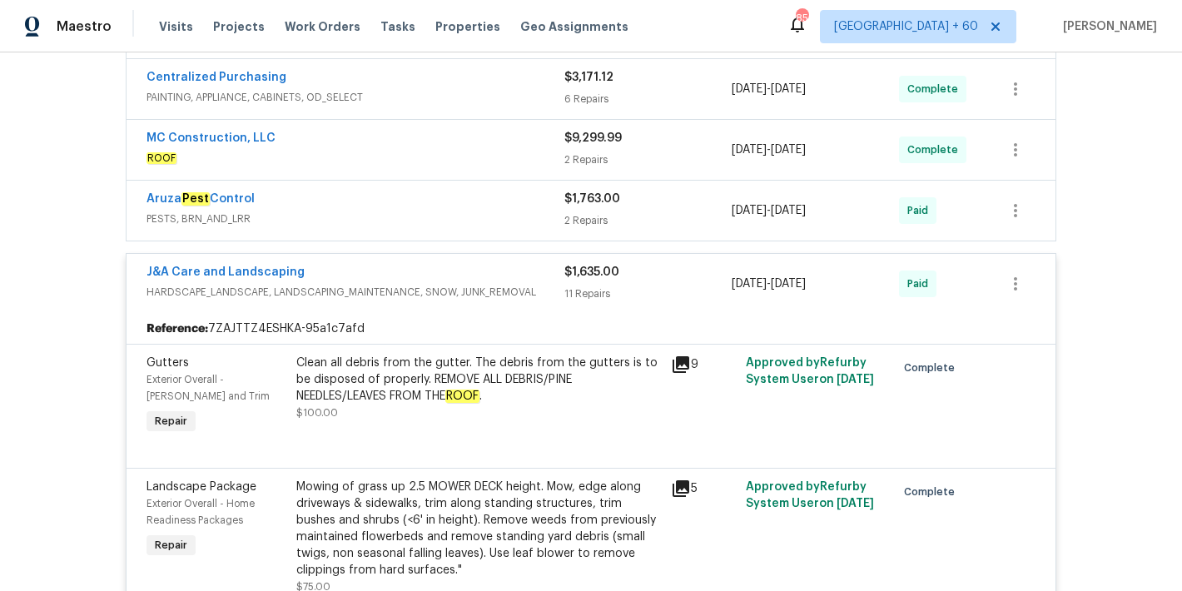
click at [523, 222] on span "PESTS, BRN_AND_LRR" at bounding box center [355, 219] width 418 height 17
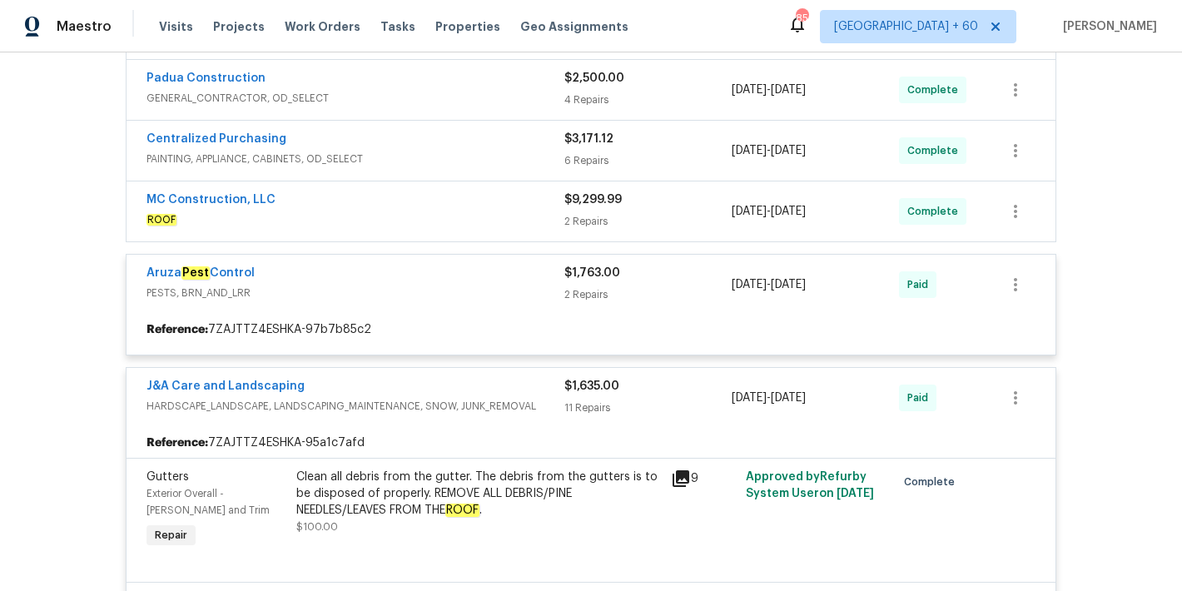
scroll to position [349, 0]
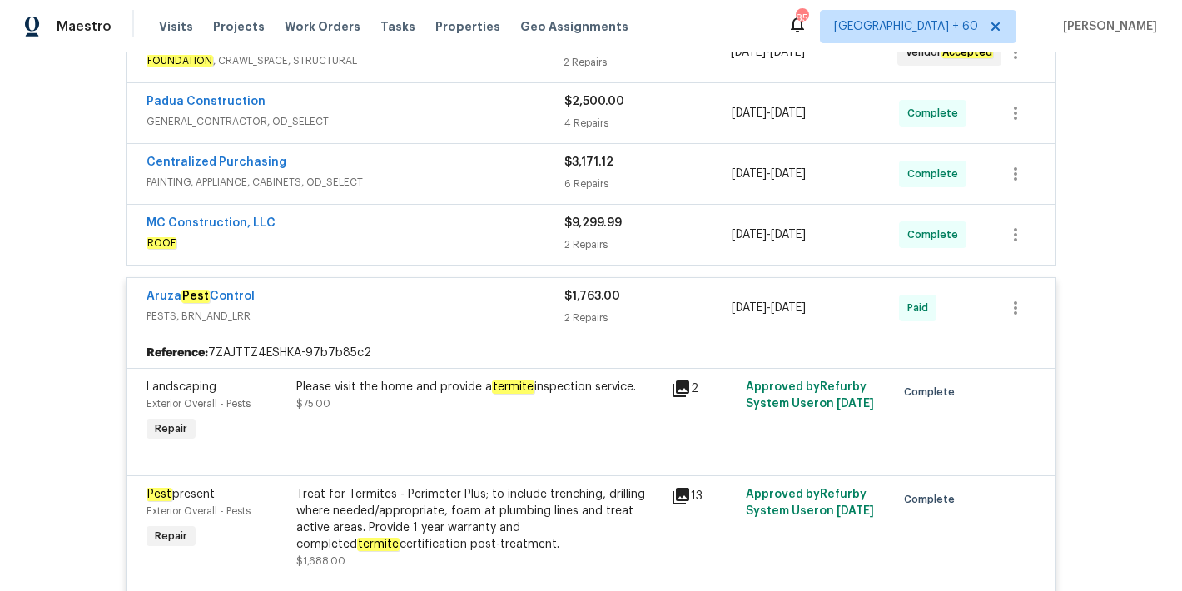
click at [525, 236] on span "ROOF" at bounding box center [355, 243] width 418 height 17
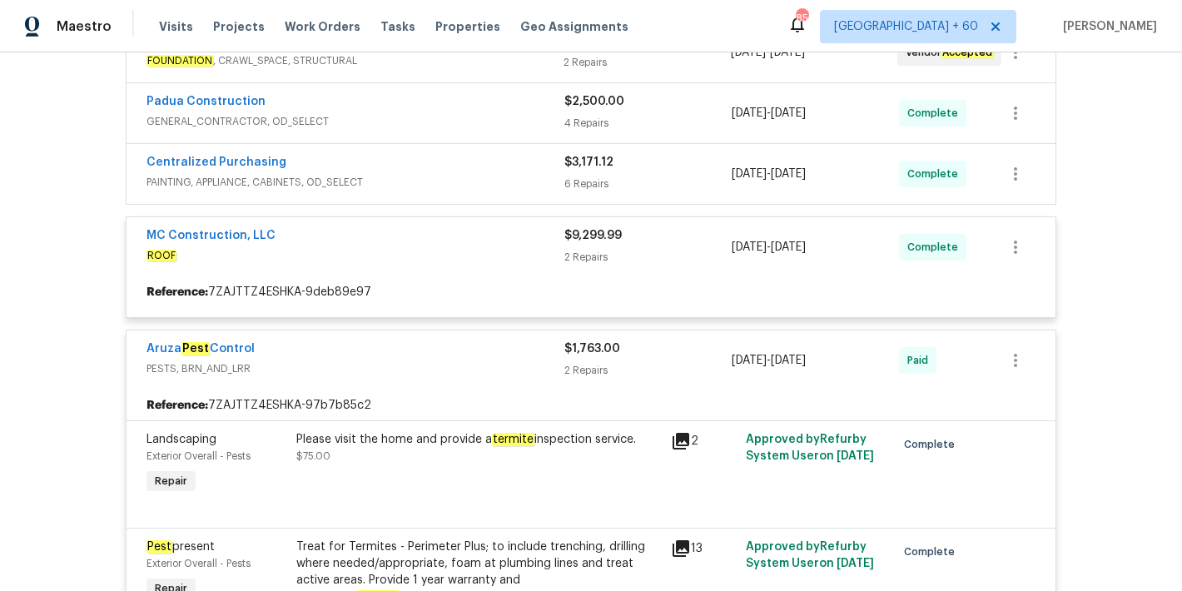
scroll to position [270, 0]
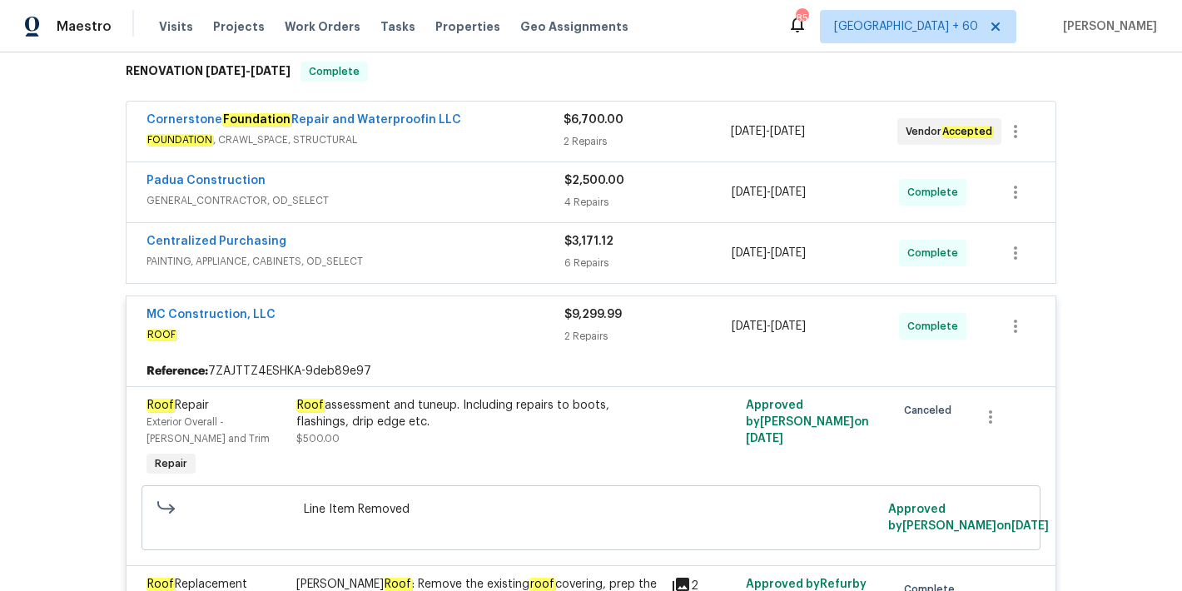
click at [533, 255] on span "PAINTING, APPLIANCE, CABINETS, OD_SELECT" at bounding box center [355, 261] width 418 height 17
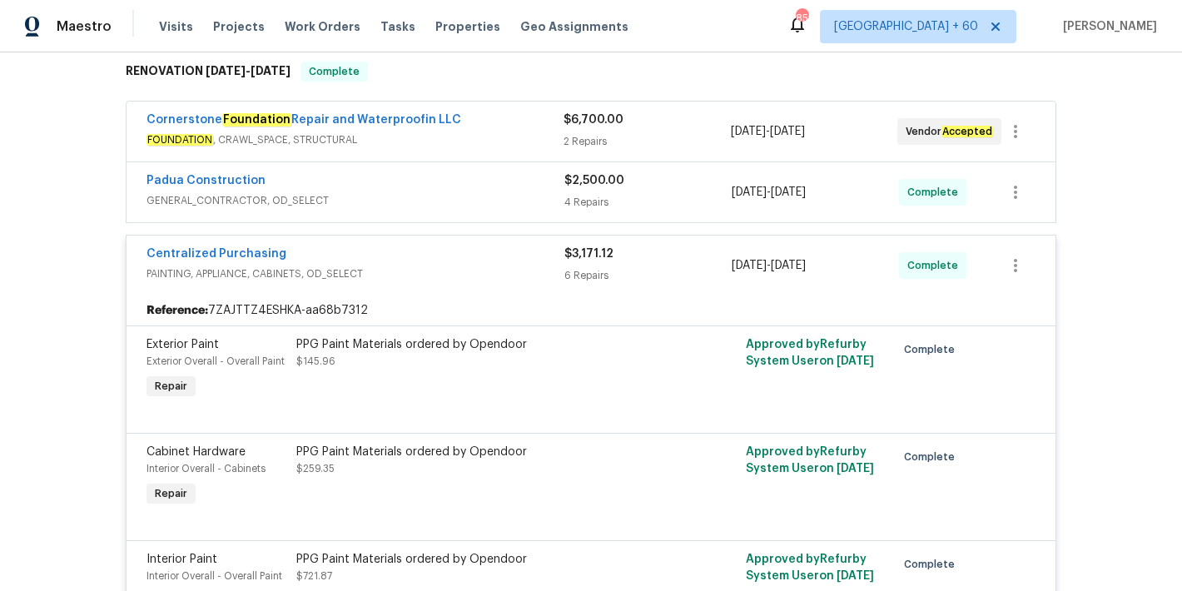
click at [526, 178] on div "Padua Construction" at bounding box center [355, 182] width 418 height 20
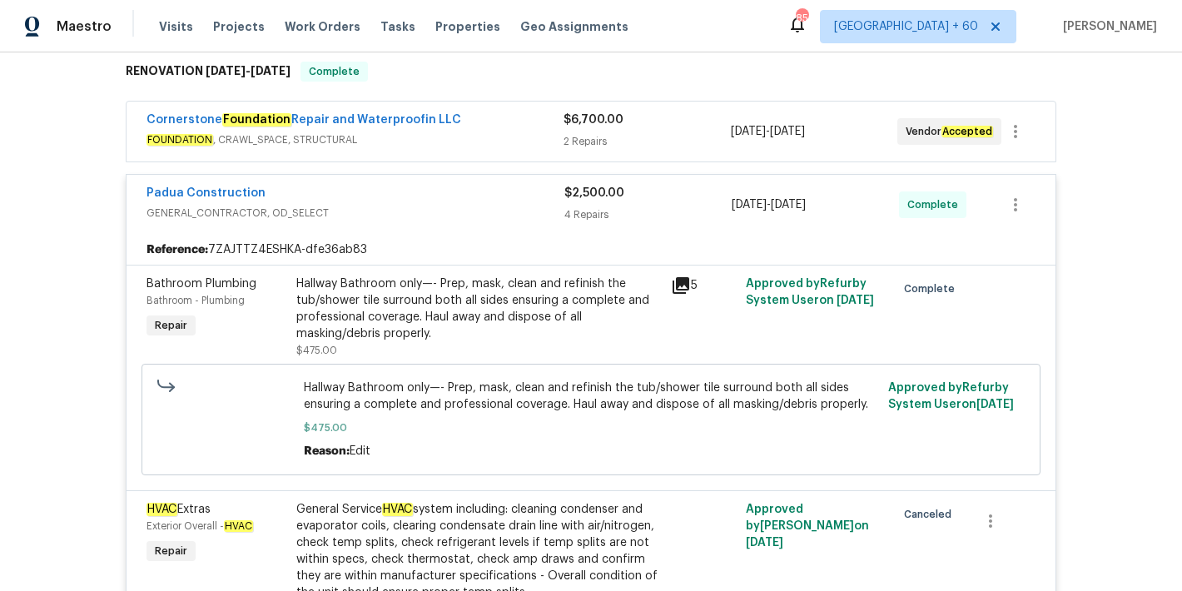
scroll to position [183, 0]
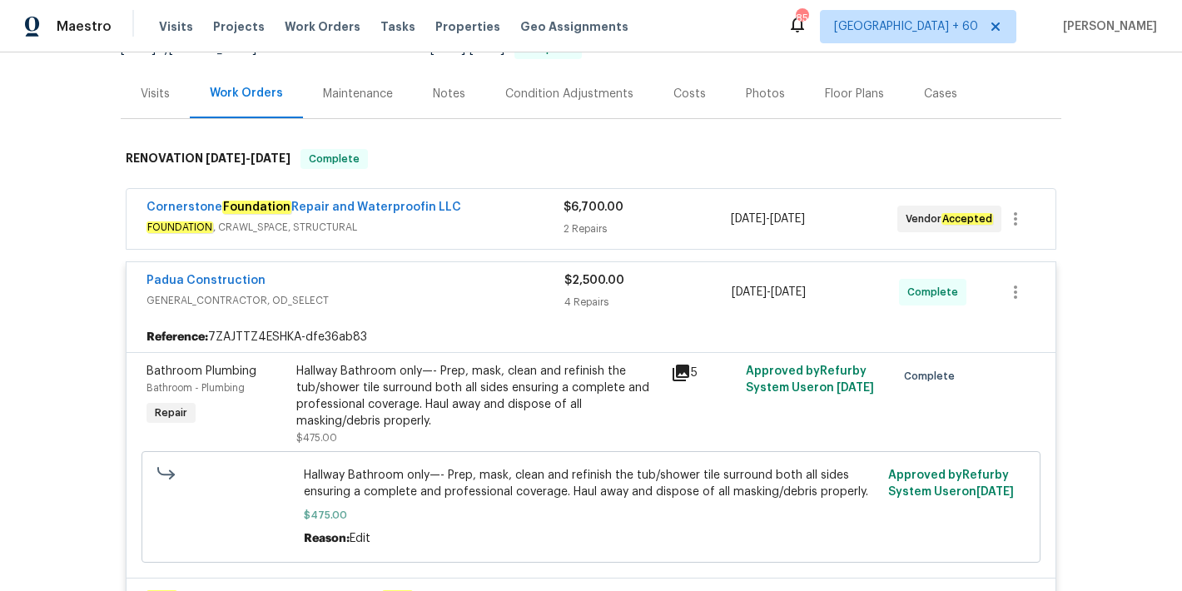
click at [523, 224] on span "FOUNDATION , CRAWL_SPACE, STRUCTURAL" at bounding box center [354, 227] width 417 height 17
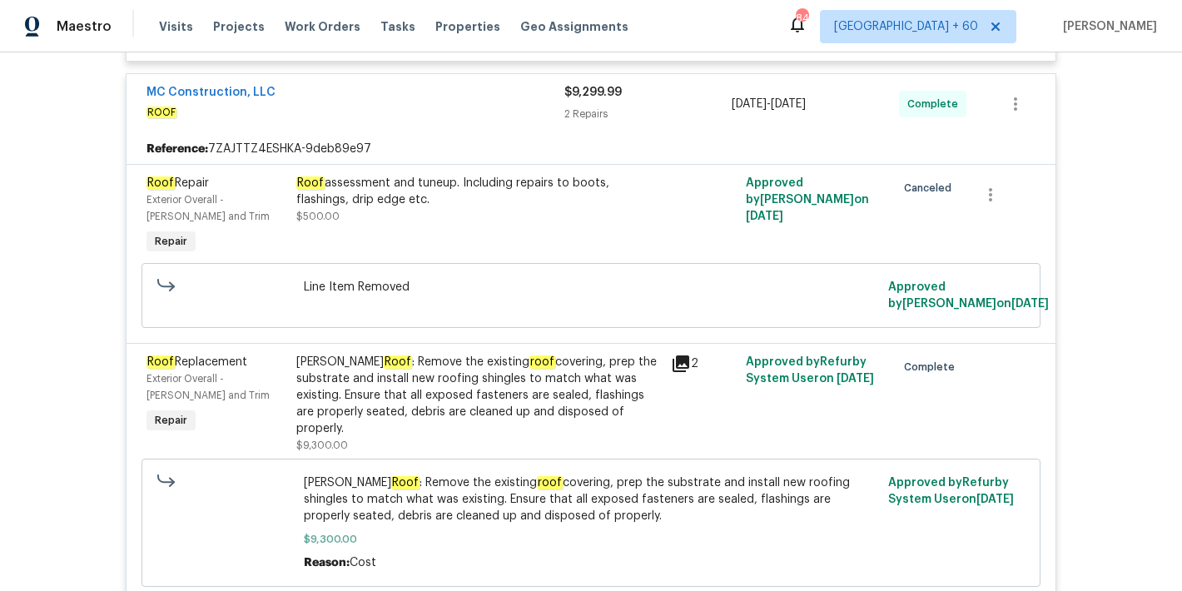
scroll to position [2439, 0]
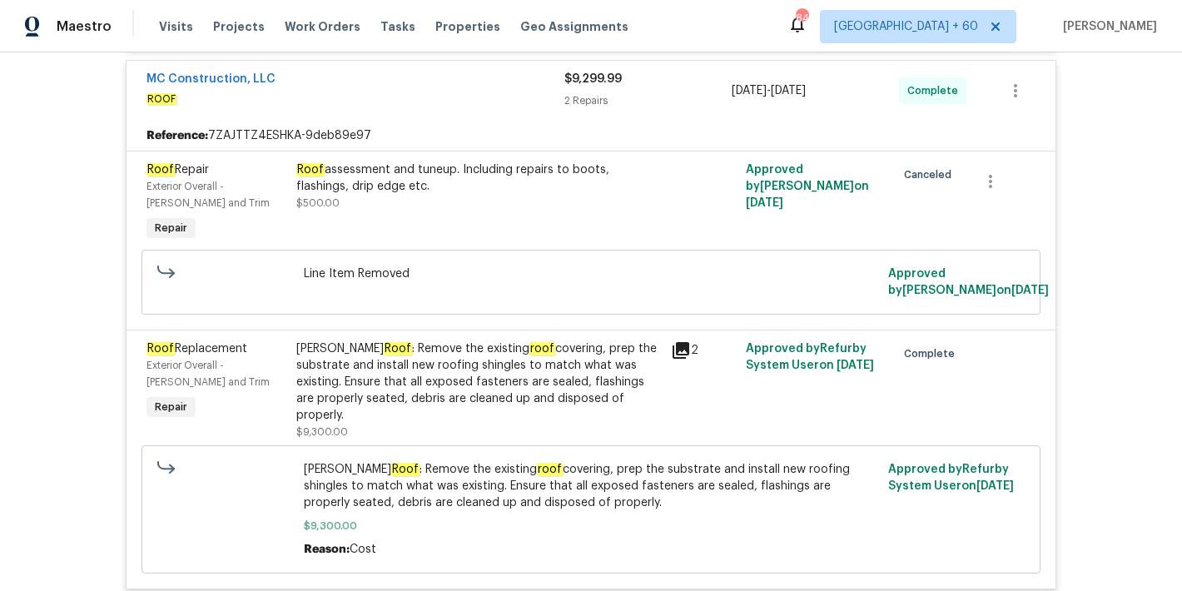
click at [1099, 165] on div "Back to all projects 6130 Saint Andrews Dr, Sanford, NC 27332 3 Beds | 2 Baths …" at bounding box center [591, 321] width 1182 height 538
click at [1113, 287] on div "Back to all projects 6130 Saint Andrews Dr, Sanford, NC 27332 3 Beds | 2 Baths …" at bounding box center [591, 321] width 1182 height 538
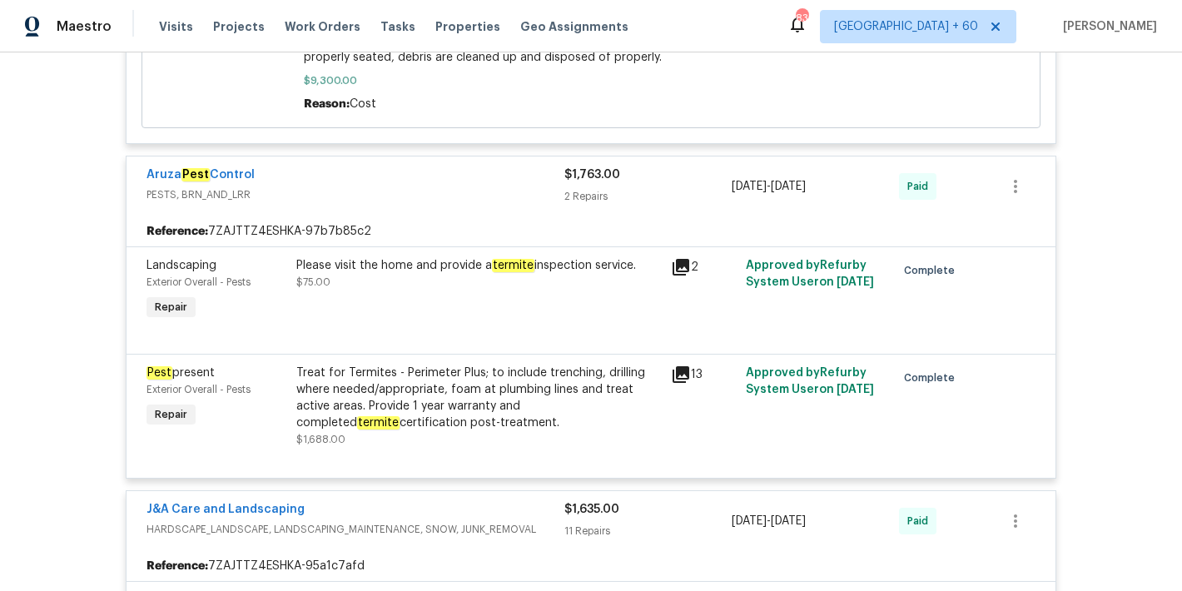
scroll to position [2886, 0]
click at [440, 379] on div "Treat for Termites - Perimeter Plus; to include trenching, drilling where neede…" at bounding box center [478, 396] width 364 height 67
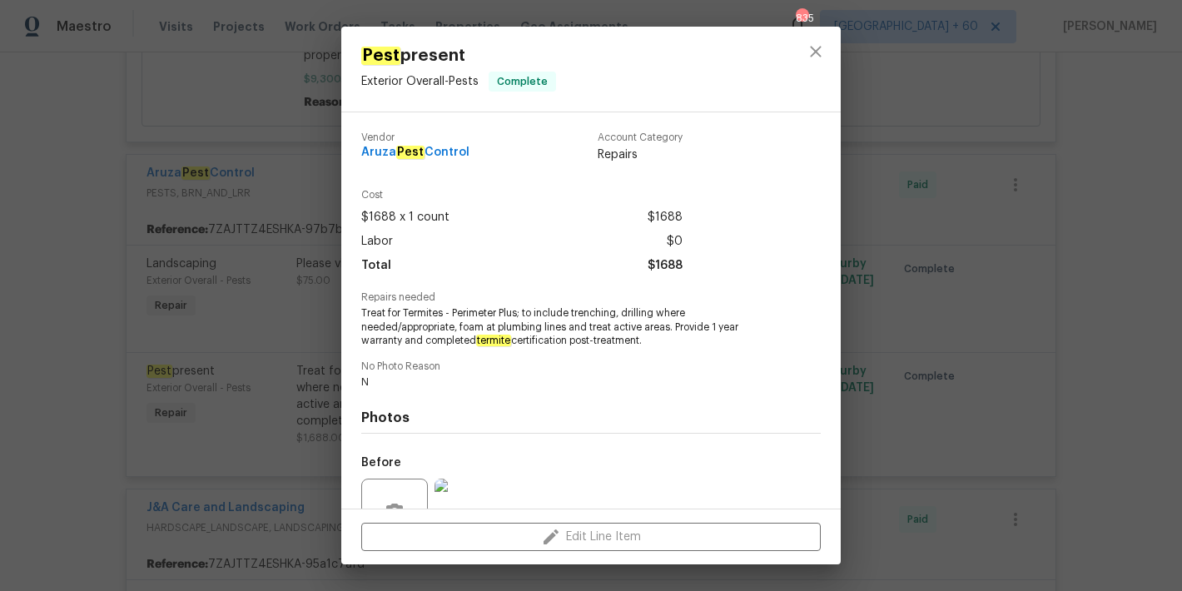
drag, startPoint x: 483, startPoint y: 150, endPoint x: 347, endPoint y: 151, distance: 136.5
click at [347, 151] on div "Vendor Aruza Pest Control Account Category Repairs Cost $1688 x 1 count $1688 L…" at bounding box center [590, 310] width 499 height 396
copy span "Aruza Pest Control"
click at [1098, 207] on div "Pest present Exterior Overall - Pests Complete Vendor Aruza Pest Control Accoun…" at bounding box center [591, 295] width 1182 height 591
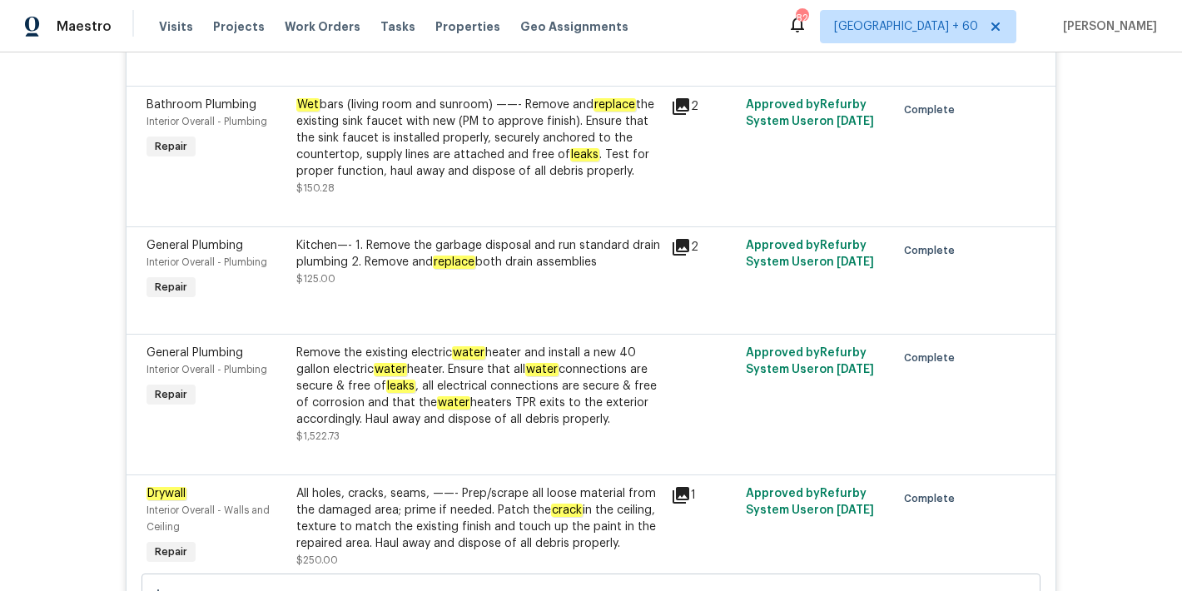
scroll to position [13711, 0]
click at [431, 359] on div "Remove the existing electric water heater and install a new 40 gallon electric …" at bounding box center [478, 385] width 364 height 83
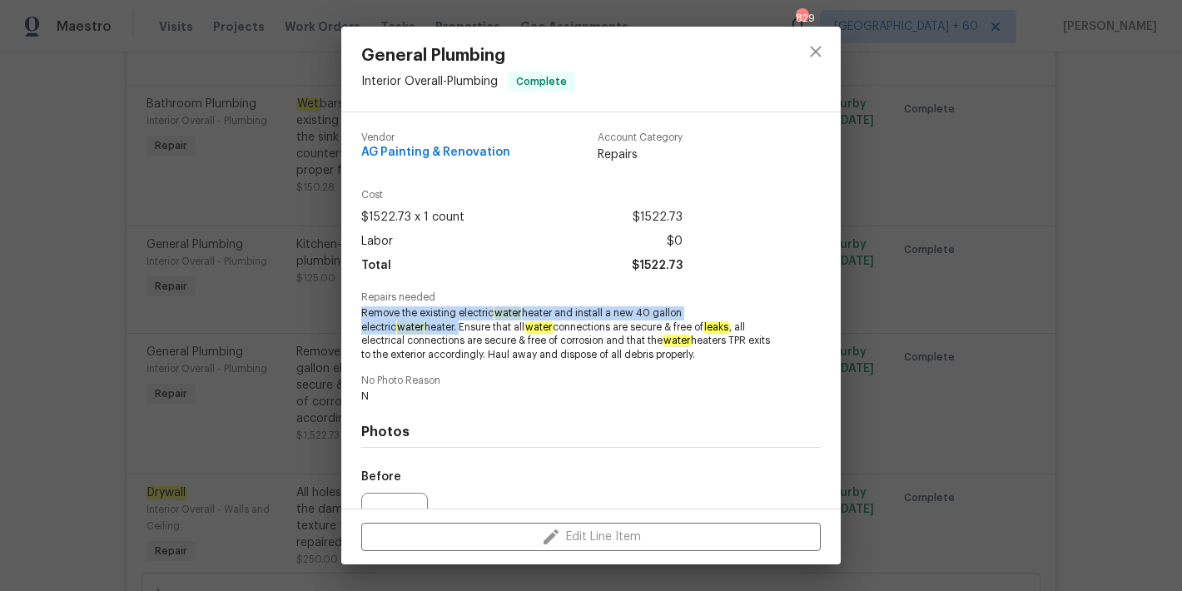
drag, startPoint x: 394, startPoint y: 328, endPoint x: 346, endPoint y: 315, distance: 49.8
click at [346, 315] on div "Vendor AG Painting & Renovation Account Category Repairs Cost $1522.73 x 1 coun…" at bounding box center [590, 310] width 499 height 396
copy span "Remove the existing electric water heater and install a new 40 gallon electric …"
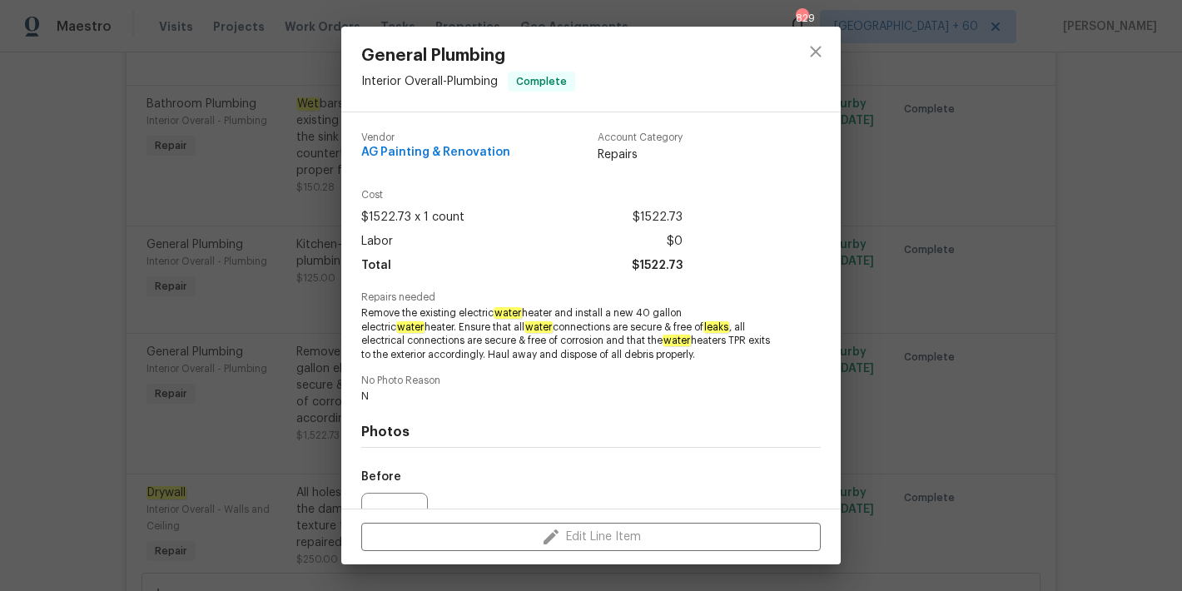
click at [1044, 310] on div "General Plumbing Interior Overall - Plumbing Complete Vendor AG Painting & Reno…" at bounding box center [591, 295] width 1182 height 591
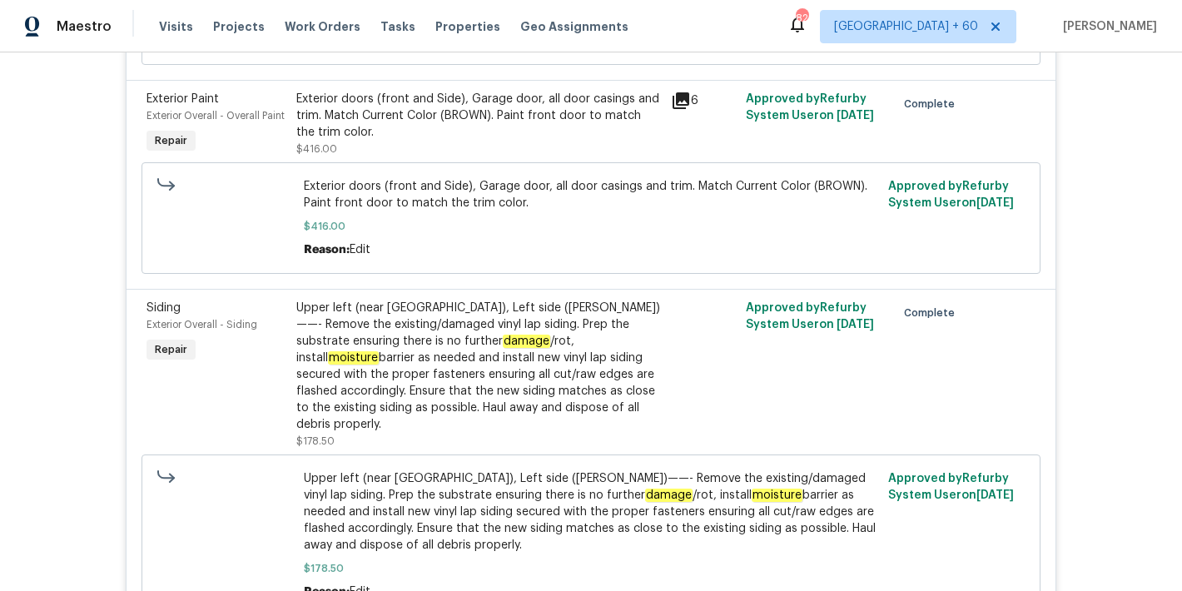
scroll to position [15138, 0]
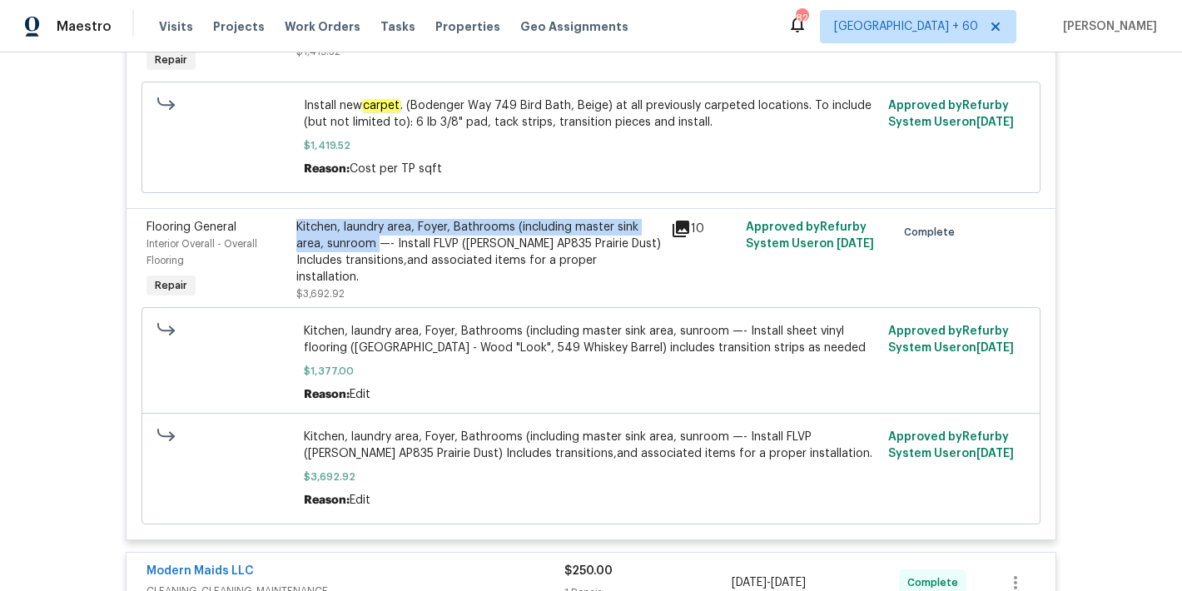
drag, startPoint x: 372, startPoint y: 230, endPoint x: 292, endPoint y: 211, distance: 82.1
click at [296, 219] on div "Kitchen, laundry area, Foyer, Bathrooms (including master sink area, sunroom —-…" at bounding box center [478, 252] width 364 height 67
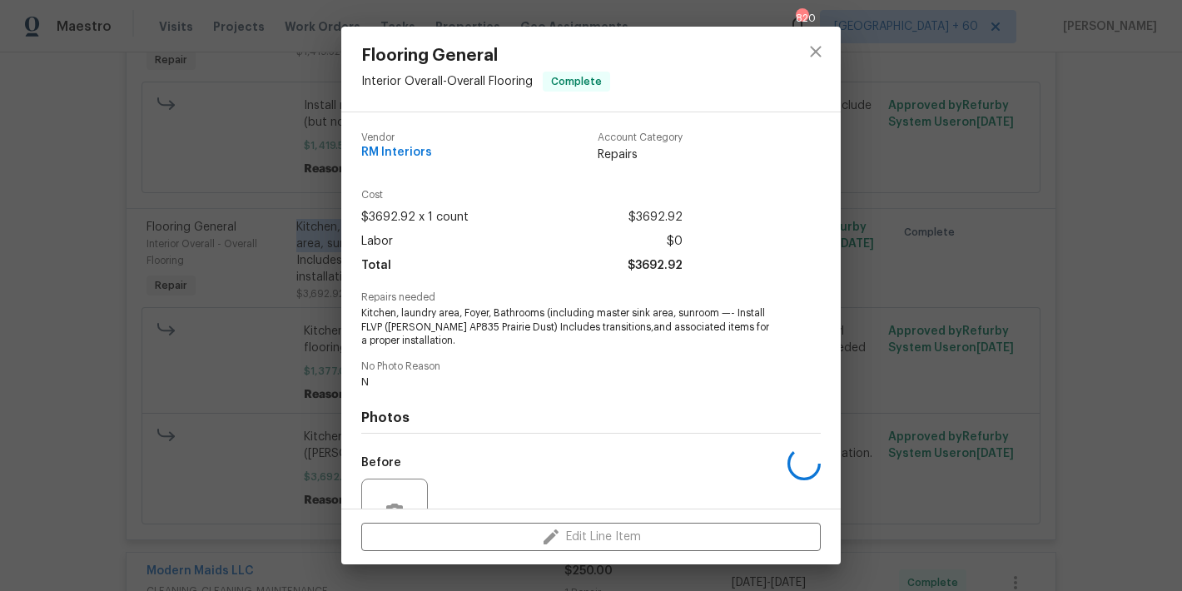
copy div "Kitchen, laundry area, Foyer, Bathrooms (including master sink area, sunroom"
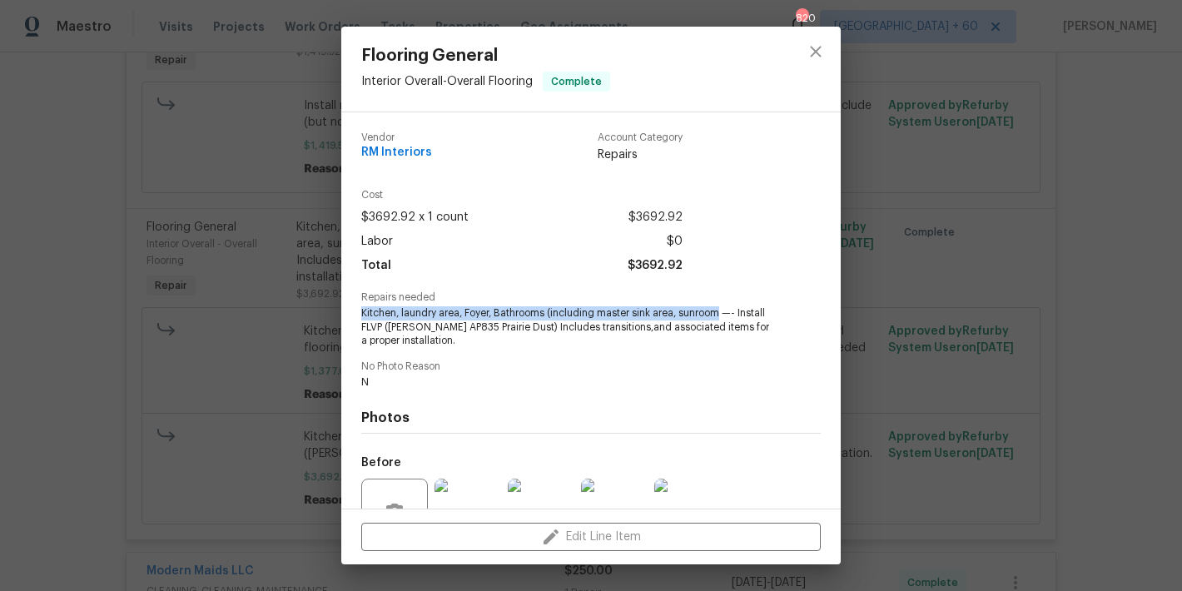
drag, startPoint x: 721, startPoint y: 313, endPoint x: 361, endPoint y: 309, distance: 360.3
click at [361, 309] on span "Kitchen, laundry area, Foyer, Bathrooms (including master sink area, sunroom —-…" at bounding box center [568, 327] width 414 height 42
copy span "Kitchen, laundry area, Foyer, Bathrooms (including master sink area, sunroom"
click at [1061, 148] on div "Flooring General Interior Overall - Overall Flooring Complete Vendor RM Interio…" at bounding box center [591, 295] width 1182 height 591
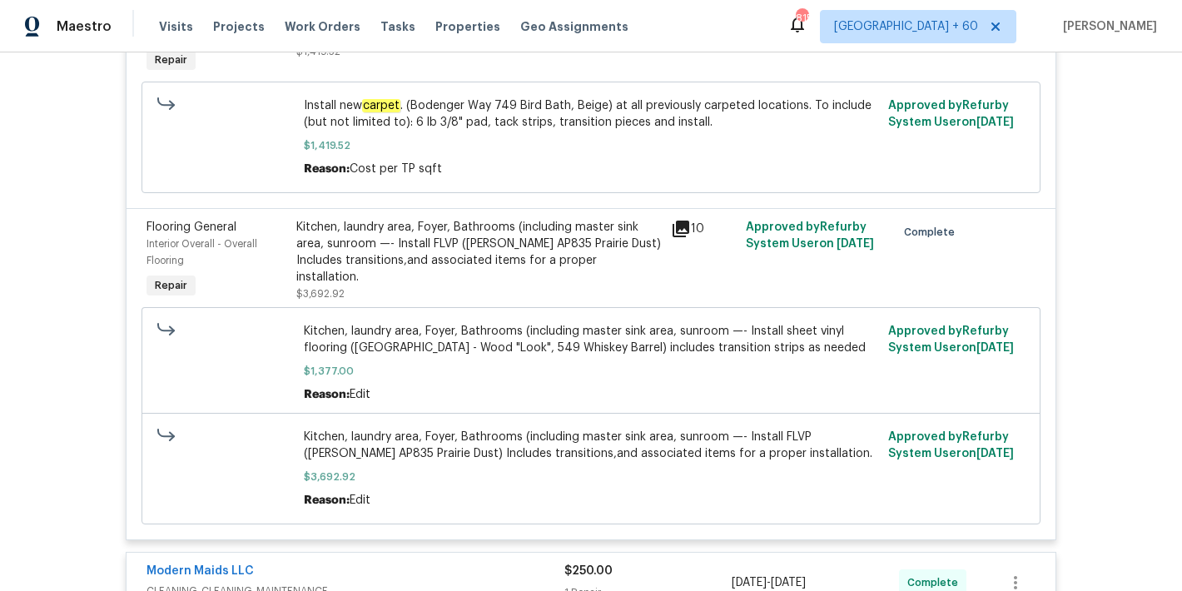
click at [1138, 316] on div "Back to all projects 6130 Saint Andrews Dr, Sanford, NC 27332 3 Beds | 2 Baths …" at bounding box center [591, 321] width 1182 height 538
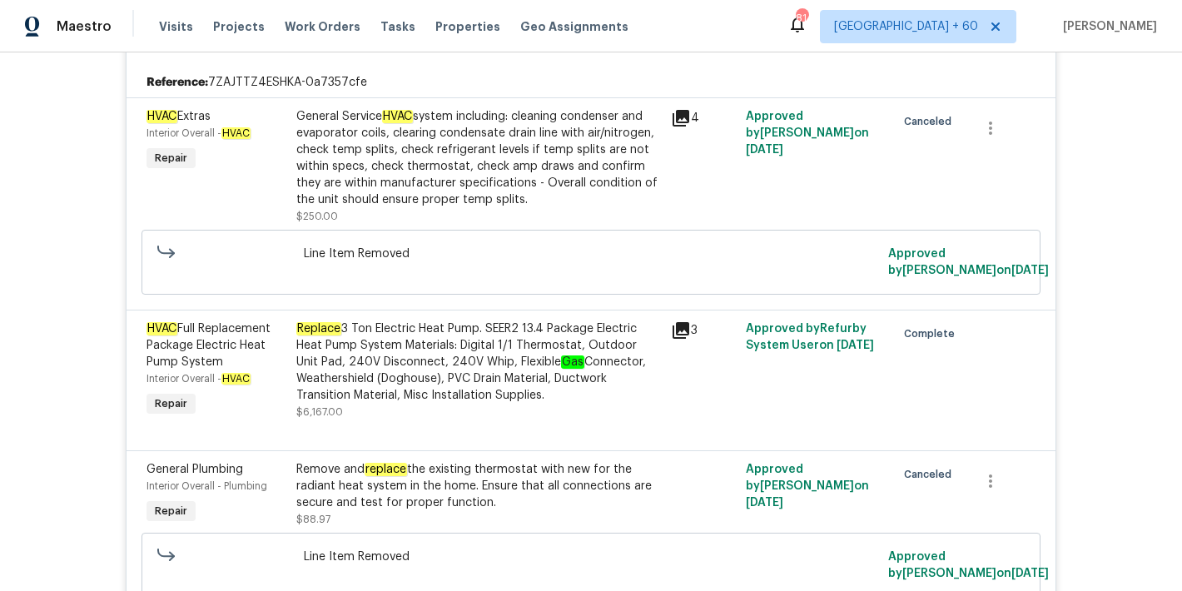
scroll to position [16189, 0]
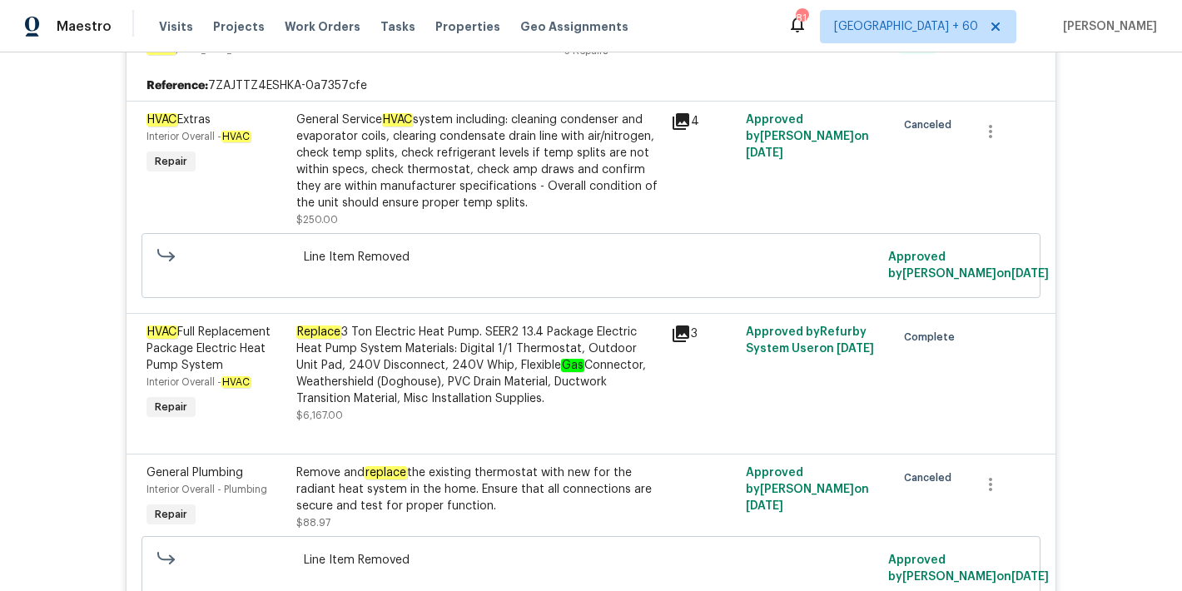
click at [434, 355] on div "Replace 3 Ton Electric Heat Pump. SEER2 13.4 Package Electric Heat Pump System …" at bounding box center [478, 365] width 364 height 83
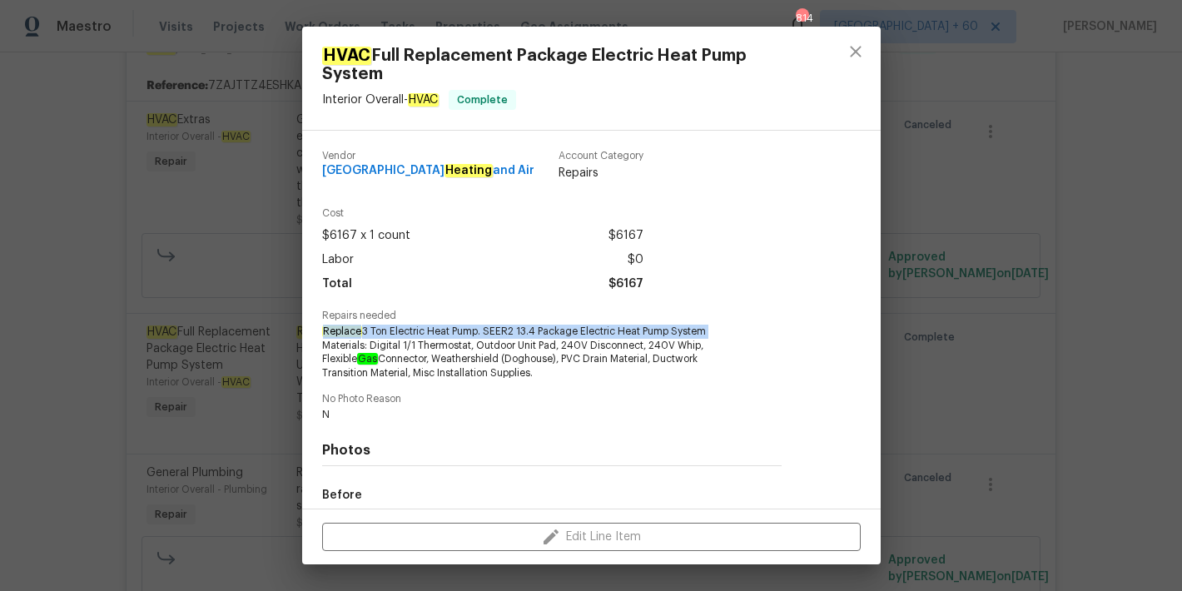
drag, startPoint x: 720, startPoint y: 334, endPoint x: 319, endPoint y: 332, distance: 401.1
click at [319, 332] on div "Vendor Peak City Heating and Air Account Category Repairs Cost $6167 x 1 count …" at bounding box center [551, 320] width 499 height 378
copy span "Replace 3 Ton Electric Heat Pump. SEER2 13.4 Package Electric Heat Pump System"
click at [854, 55] on icon "close" at bounding box center [855, 52] width 20 height 20
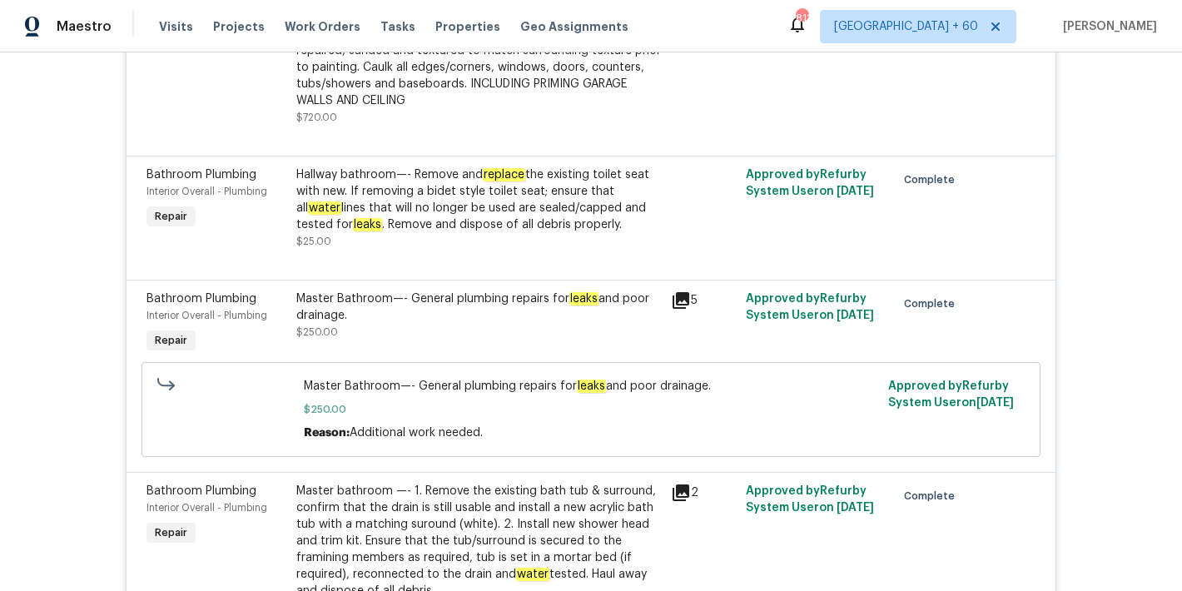
scroll to position [12851, 0]
click at [436, 307] on div "Master Bathroom—- General plumbing repairs for leaks and poor drainage. $250.00" at bounding box center [478, 317] width 364 height 50
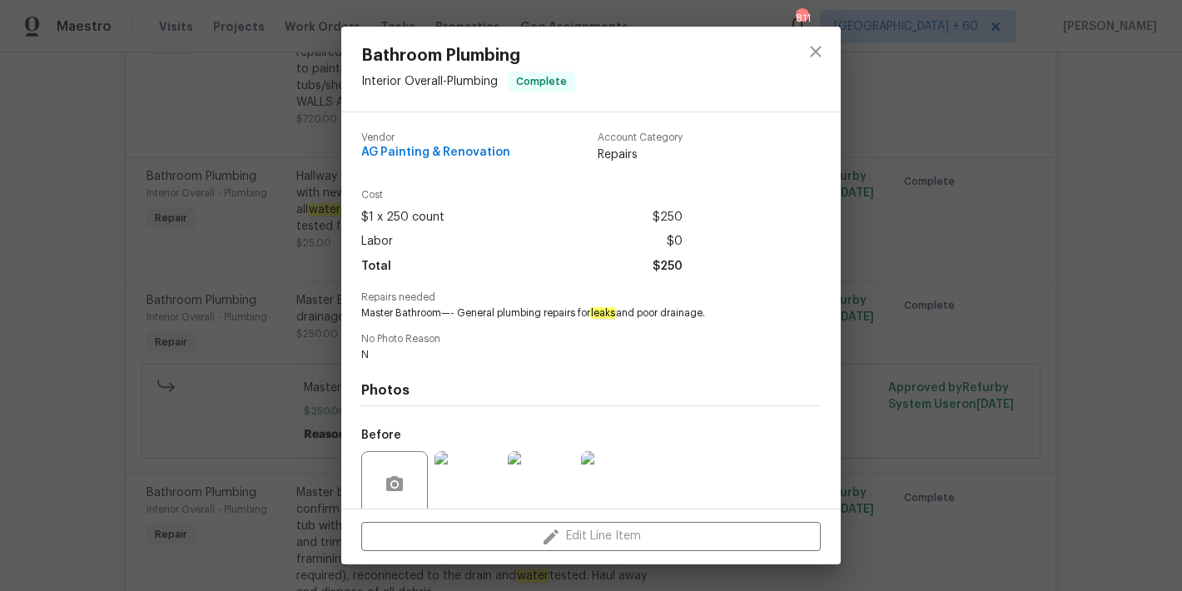
click at [478, 316] on span "Master Bathroom—- General plumbing repairs for leaks and poor drainage." at bounding box center [568, 313] width 414 height 14
copy span "Master Bathroom—- General plumbing repairs for leaks and poor drainage."
click at [1116, 282] on div "Bathroom Plumbing Interior Overall - Plumbing Complete Vendor AG Painting & Ren…" at bounding box center [591, 295] width 1182 height 591
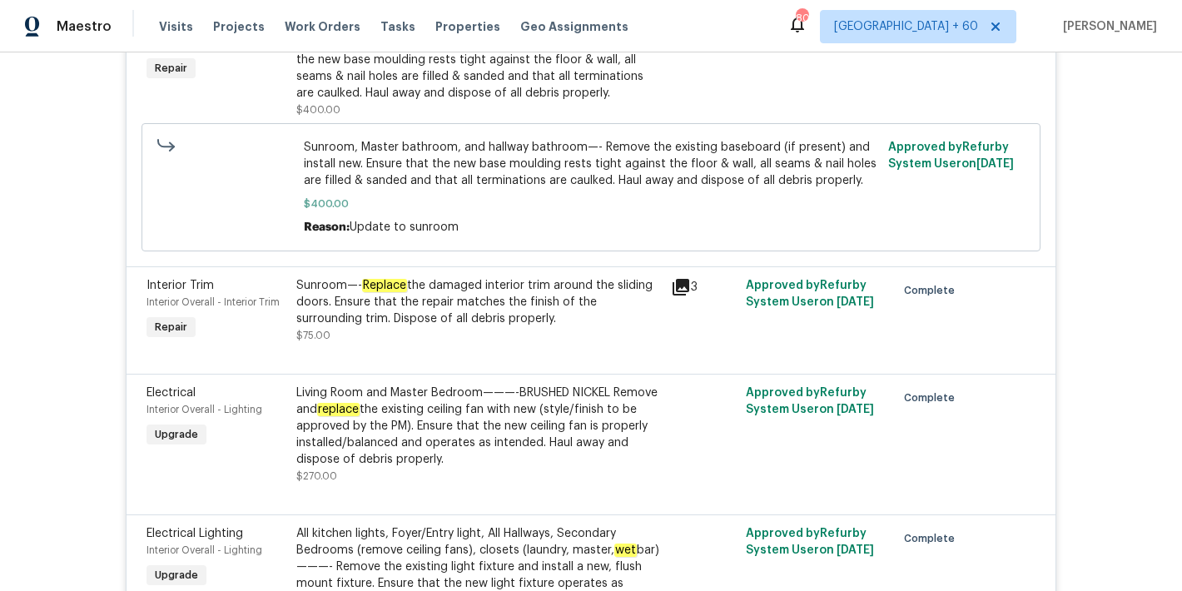
scroll to position [11723, 0]
click at [567, 386] on div "Living Room and Master Bedroom———-BRUSHED NICKEL Remove and replace the existin…" at bounding box center [478, 427] width 364 height 83
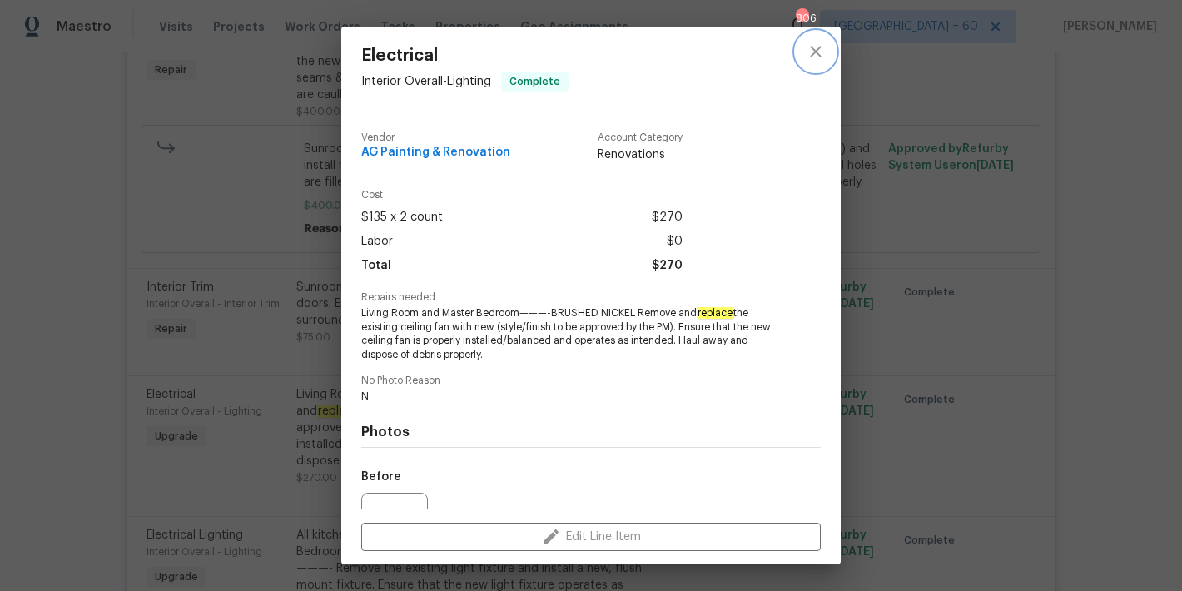
click at [819, 57] on icon "close" at bounding box center [815, 52] width 20 height 20
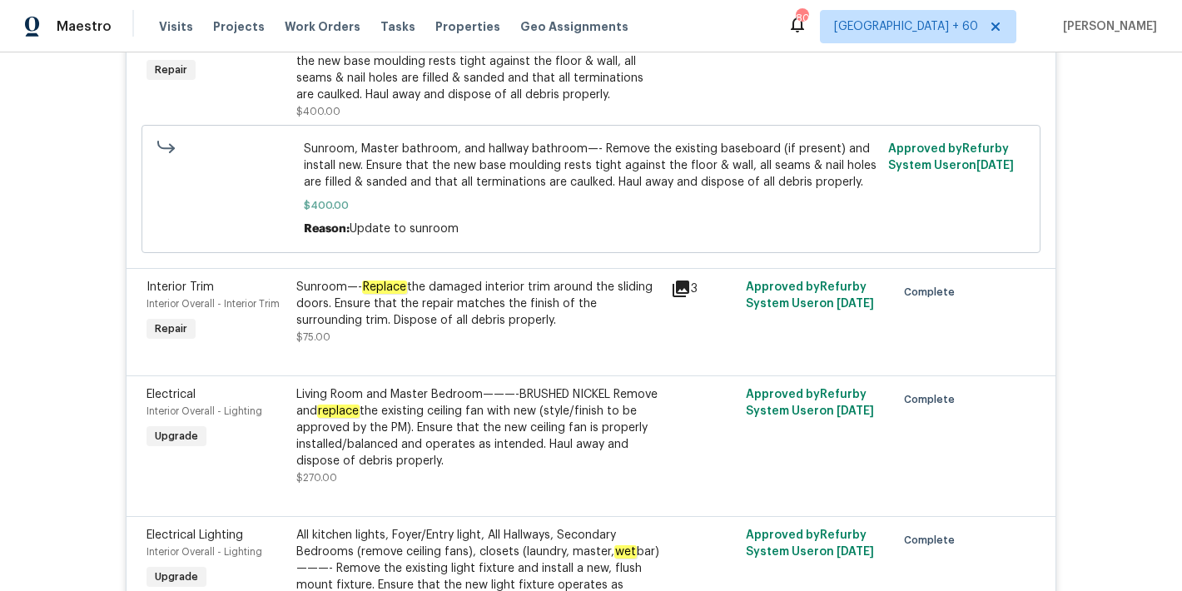
click at [1110, 280] on div "Back to all projects 6130 Saint Andrews Dr, Sanford, NC 27332 3 Beds | 2 Baths …" at bounding box center [591, 321] width 1182 height 538
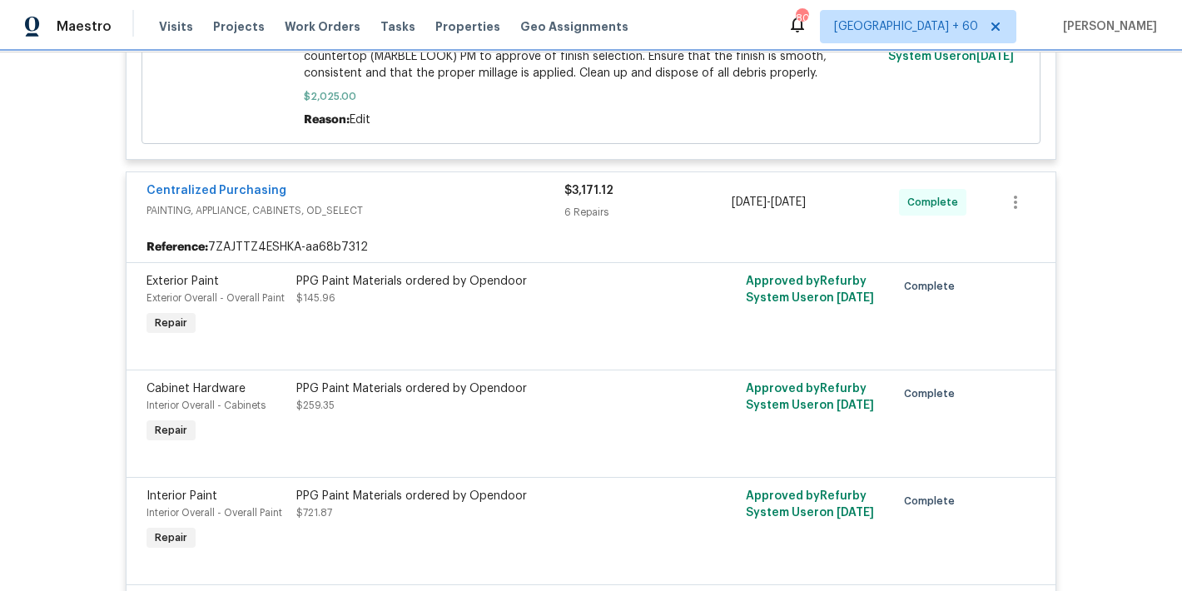
scroll to position [1517, 0]
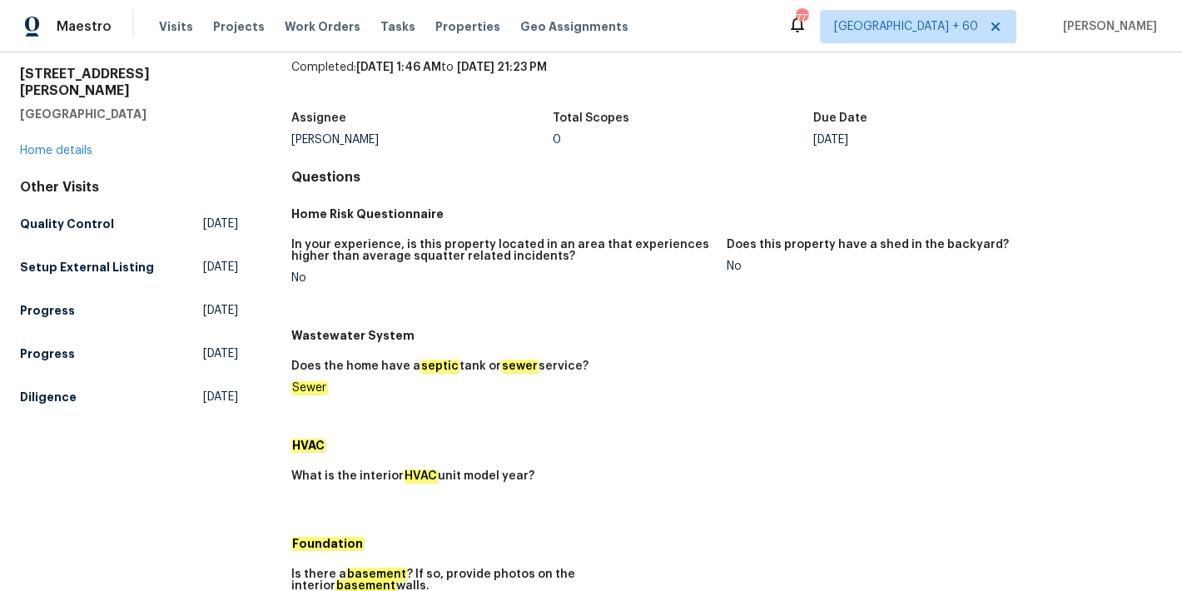
scroll to position [11, 0]
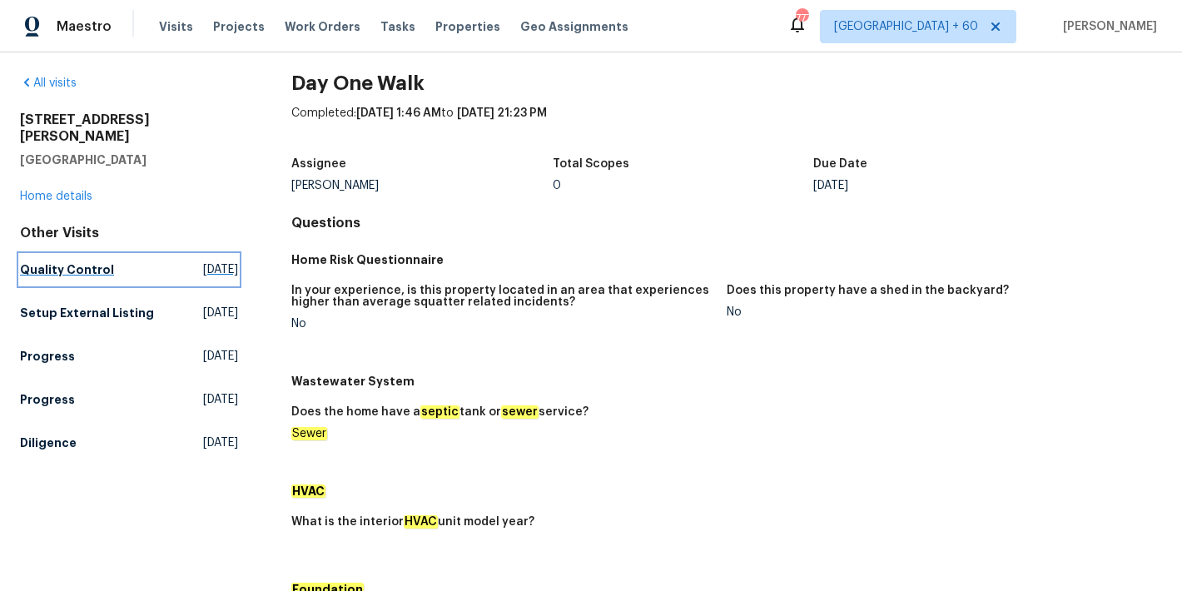
click at [80, 261] on h5 "Quality Control" at bounding box center [67, 269] width 94 height 17
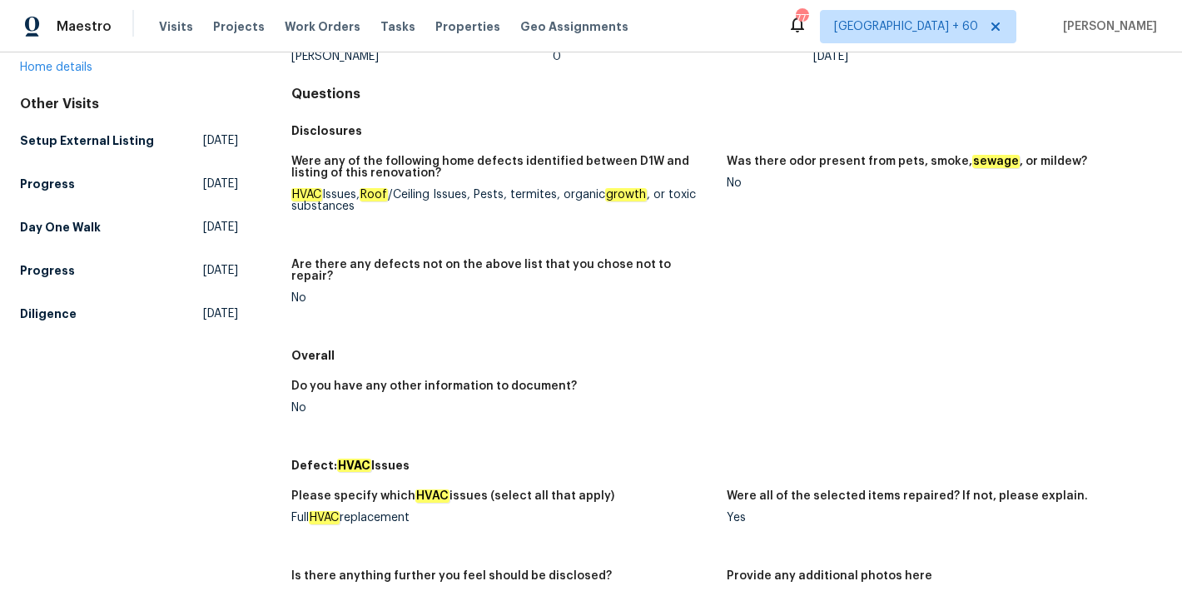
scroll to position [5, 0]
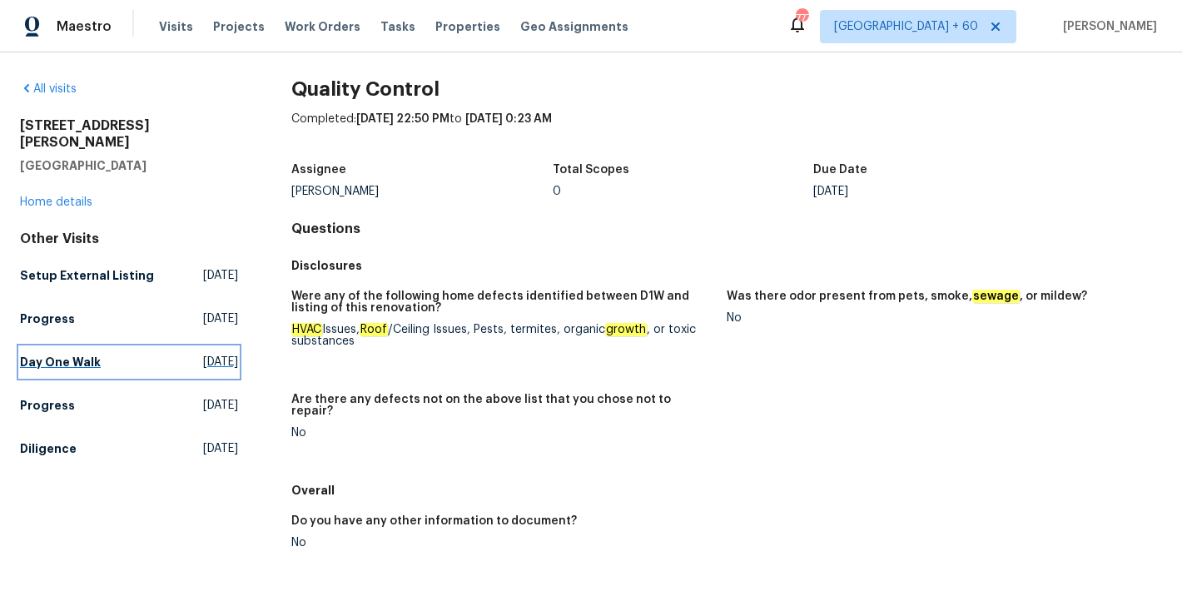
click at [68, 354] on h5 "Day One Walk" at bounding box center [60, 362] width 81 height 17
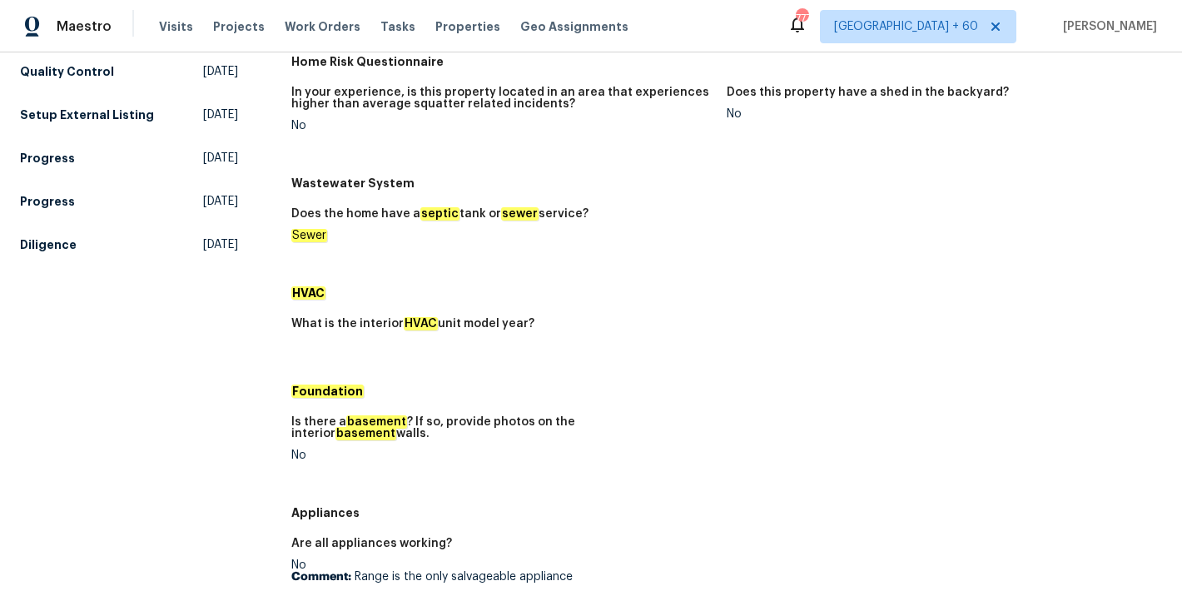
scroll to position [71, 0]
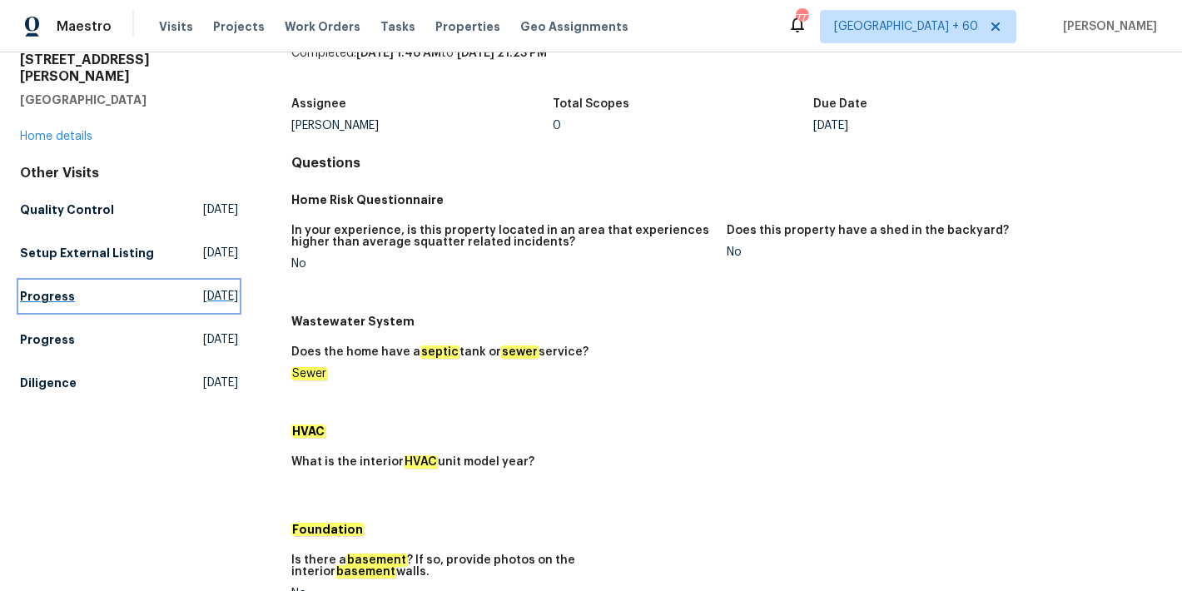
click at [62, 288] on h5 "Progress" at bounding box center [47, 296] width 55 height 17
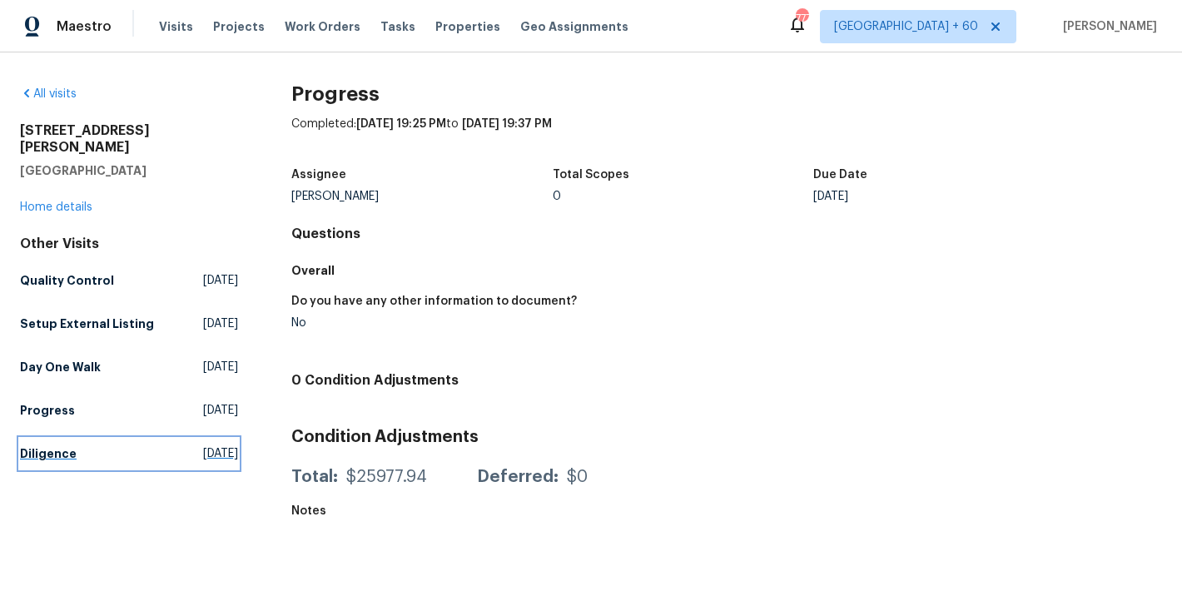
click at [48, 445] on h5 "Diligence" at bounding box center [48, 453] width 57 height 17
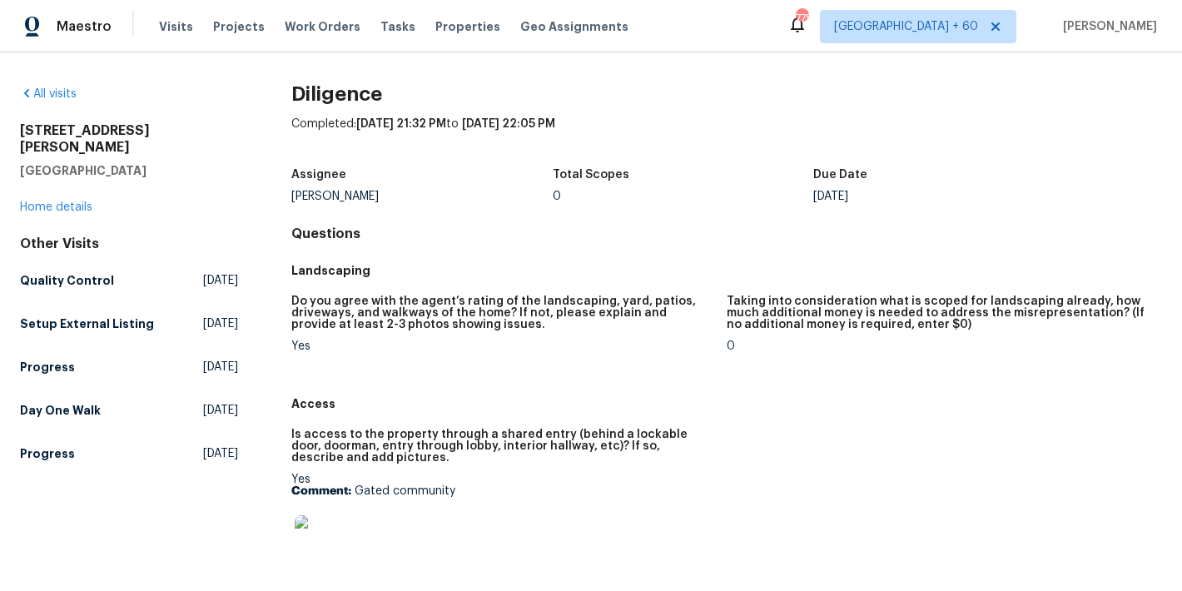
click at [554, 269] on h5 "Landscaping" at bounding box center [726, 270] width 870 height 17
click at [82, 402] on h5 "Day One Walk" at bounding box center [60, 410] width 81 height 17
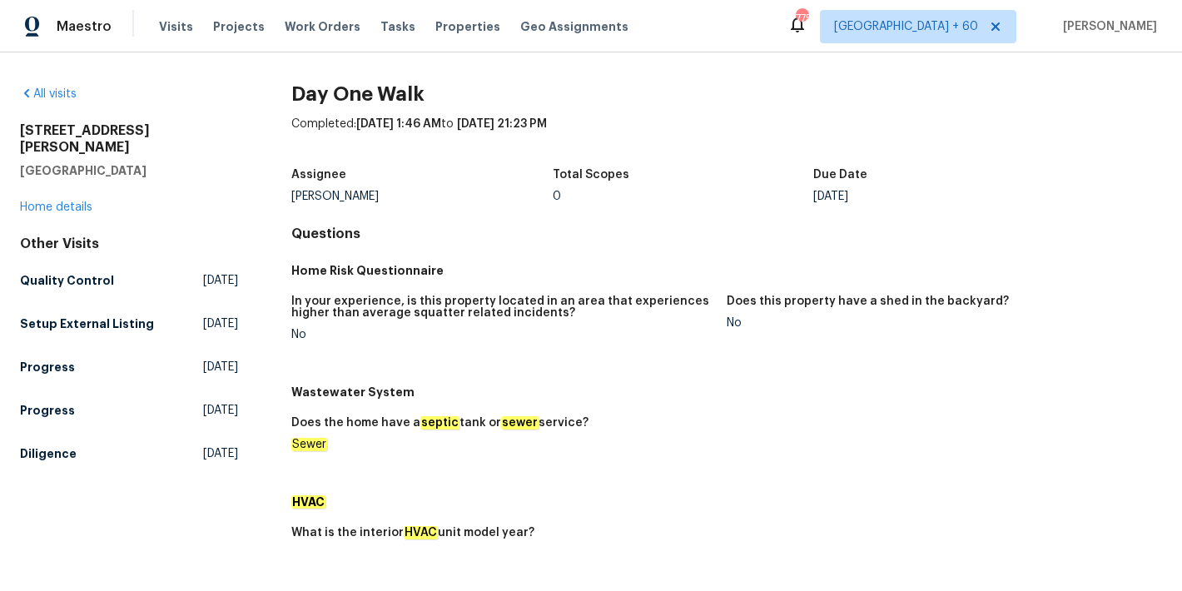
click at [578, 280] on div "Home Risk Questionnaire" at bounding box center [726, 270] width 870 height 30
click at [167, 25] on span "Visits" at bounding box center [176, 26] width 34 height 17
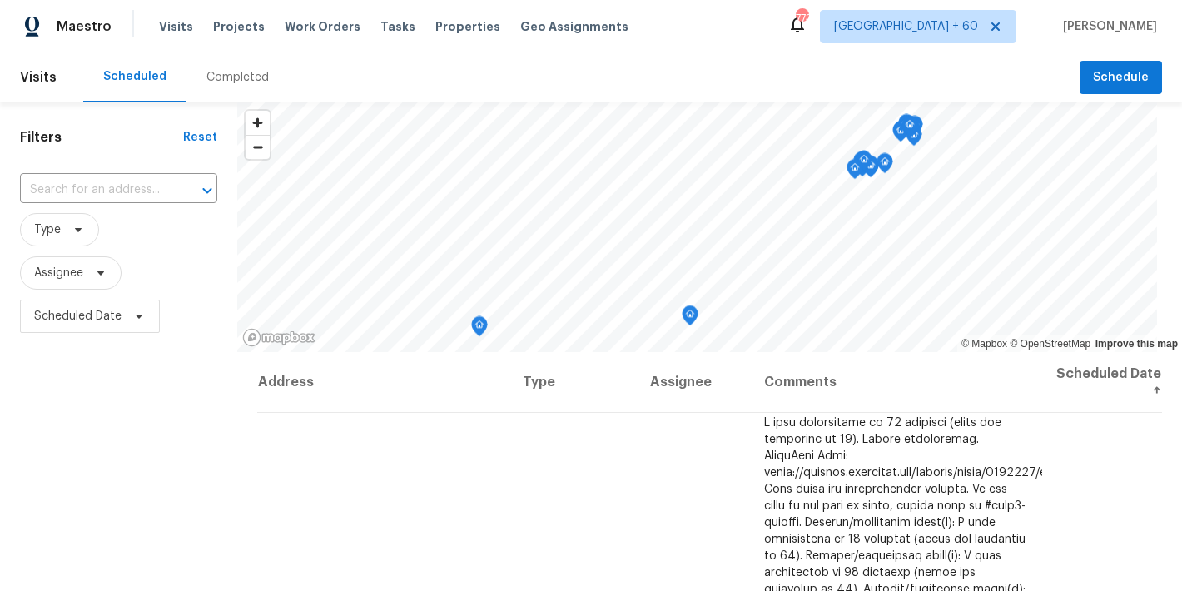
click at [360, 68] on div "Scheduled Completed" at bounding box center [581, 77] width 996 height 50
click at [231, 81] on div "Completed" at bounding box center [237, 77] width 62 height 17
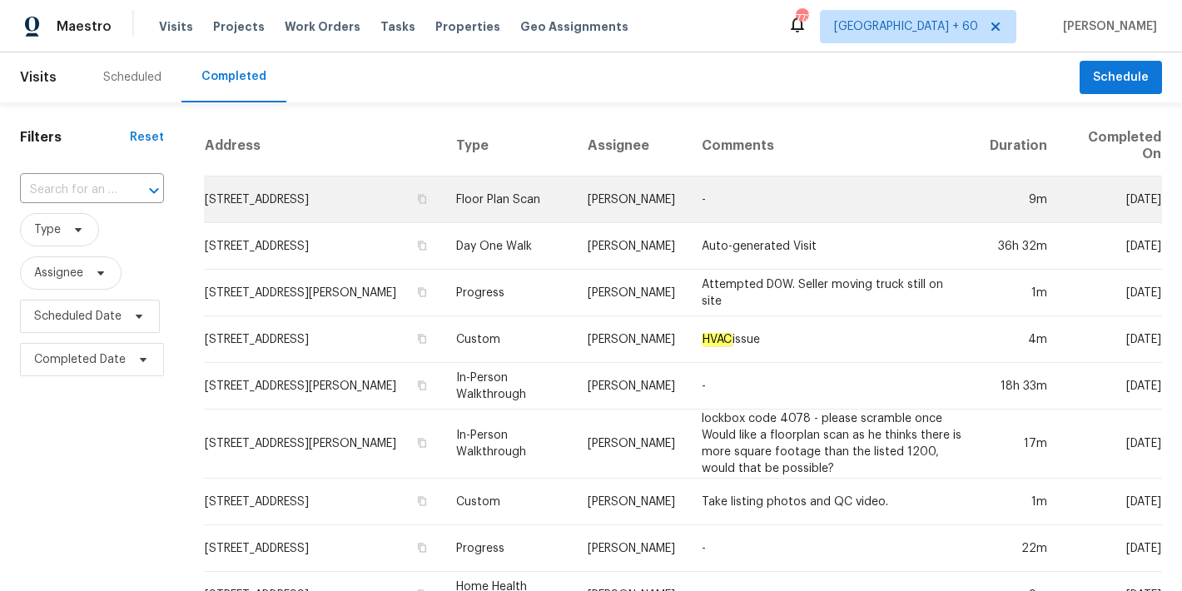
click at [204, 196] on td "[STREET_ADDRESS]" at bounding box center [323, 199] width 239 height 47
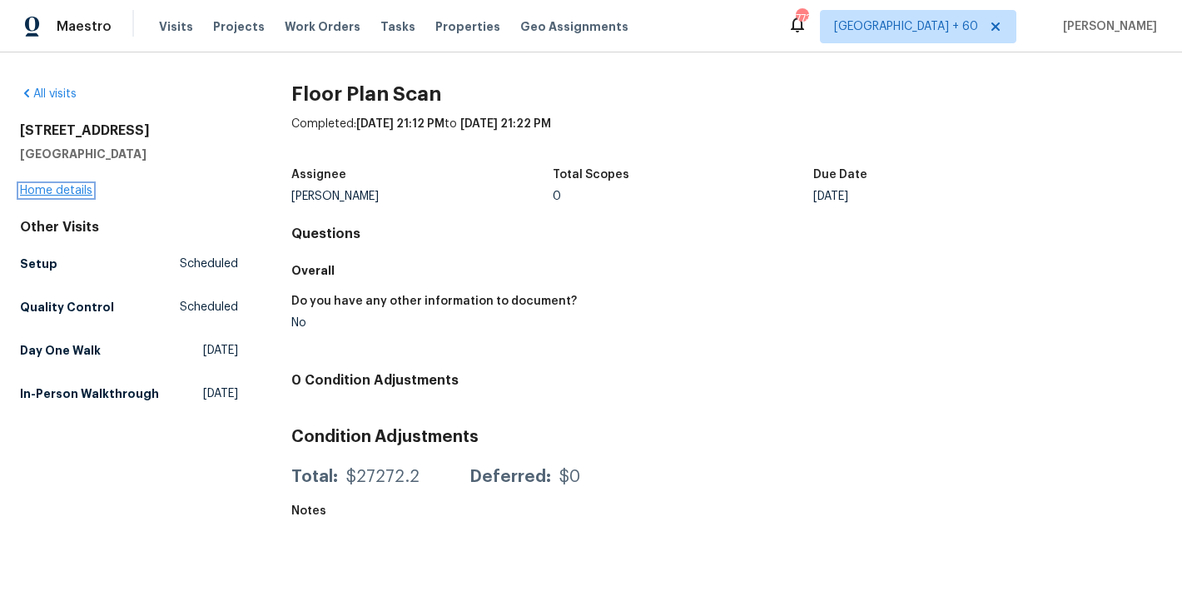
click at [46, 194] on link "Home details" at bounding box center [56, 191] width 72 height 12
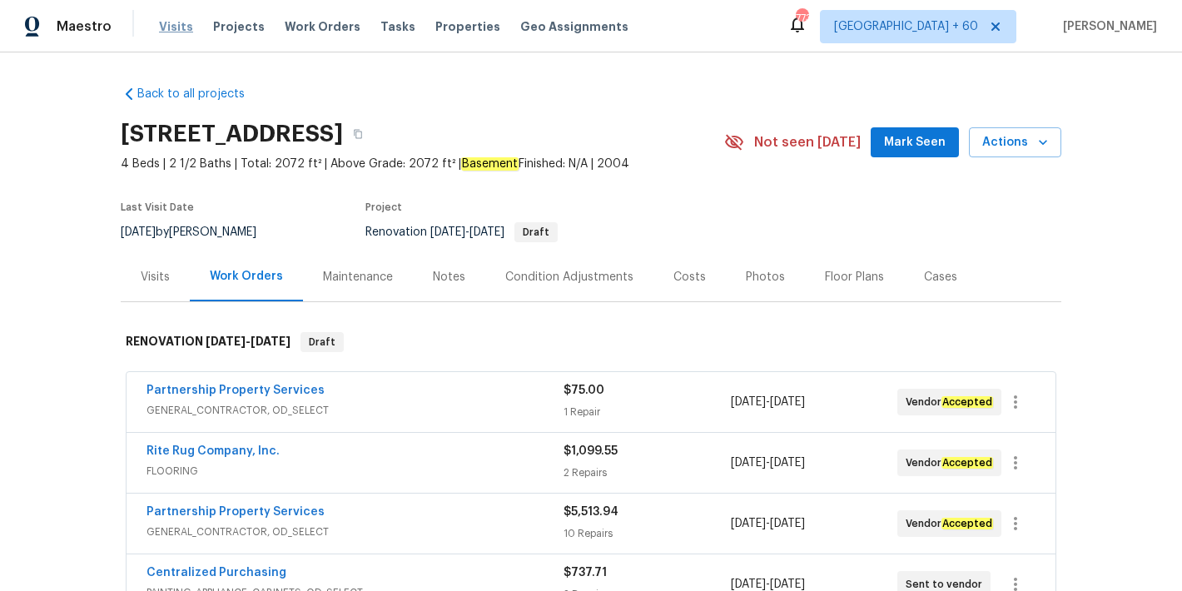
click at [165, 27] on span "Visits" at bounding box center [176, 26] width 34 height 17
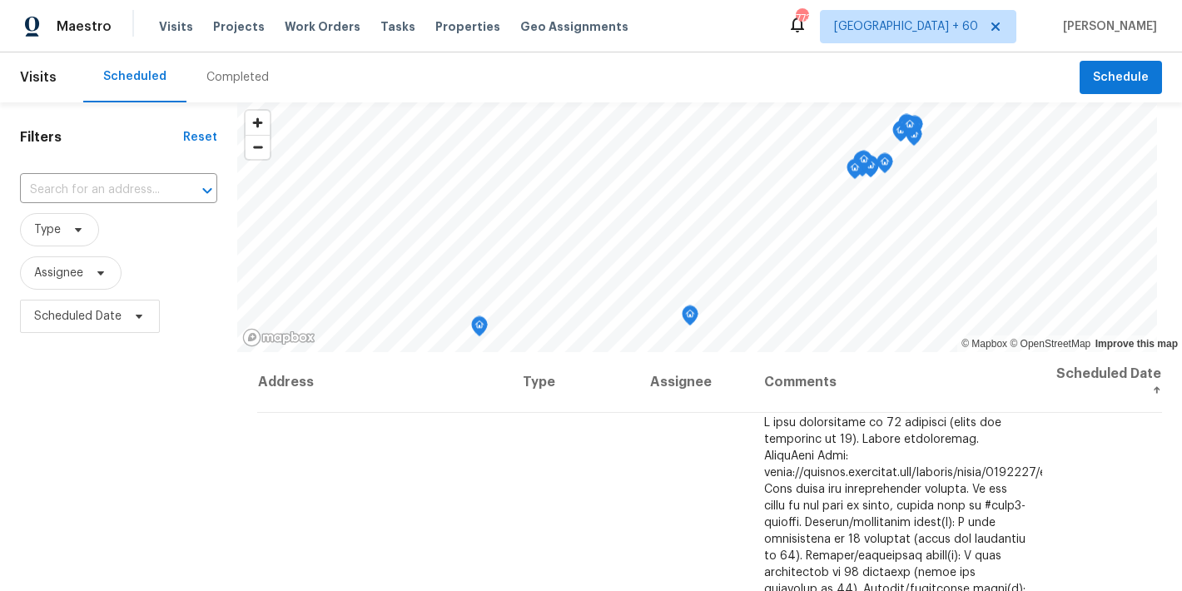
click at [241, 80] on div "Completed" at bounding box center [237, 77] width 62 height 17
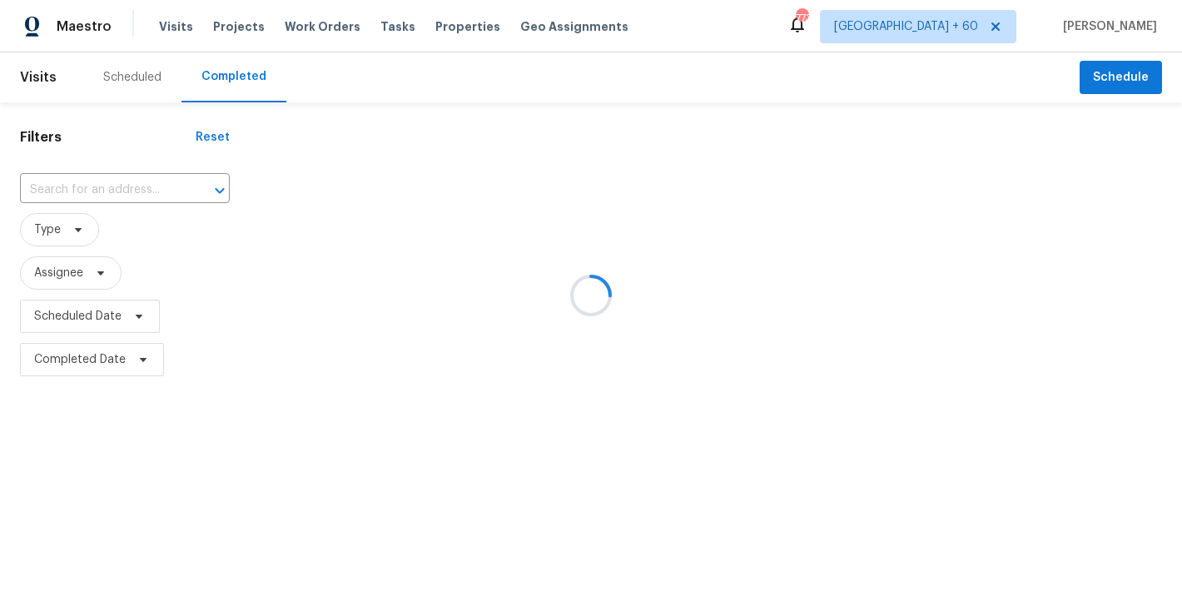
click at [91, 187] on div at bounding box center [591, 295] width 1182 height 591
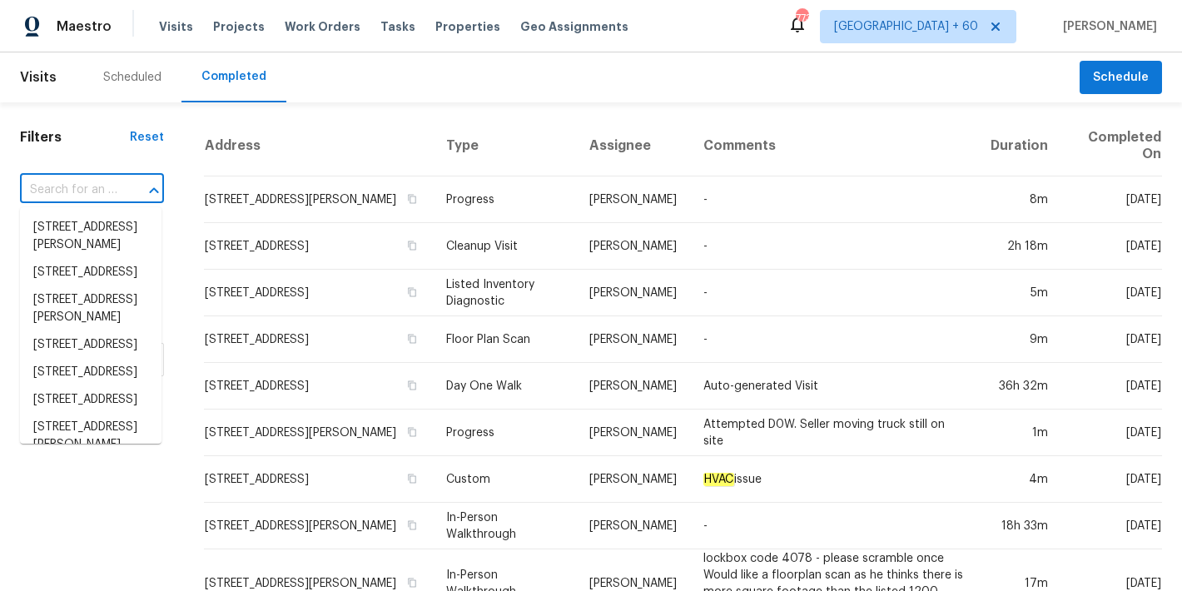
click at [57, 187] on input "text" at bounding box center [68, 190] width 97 height 26
paste input "[STREET_ADDRESS]"
type input "[STREET_ADDRESS]"
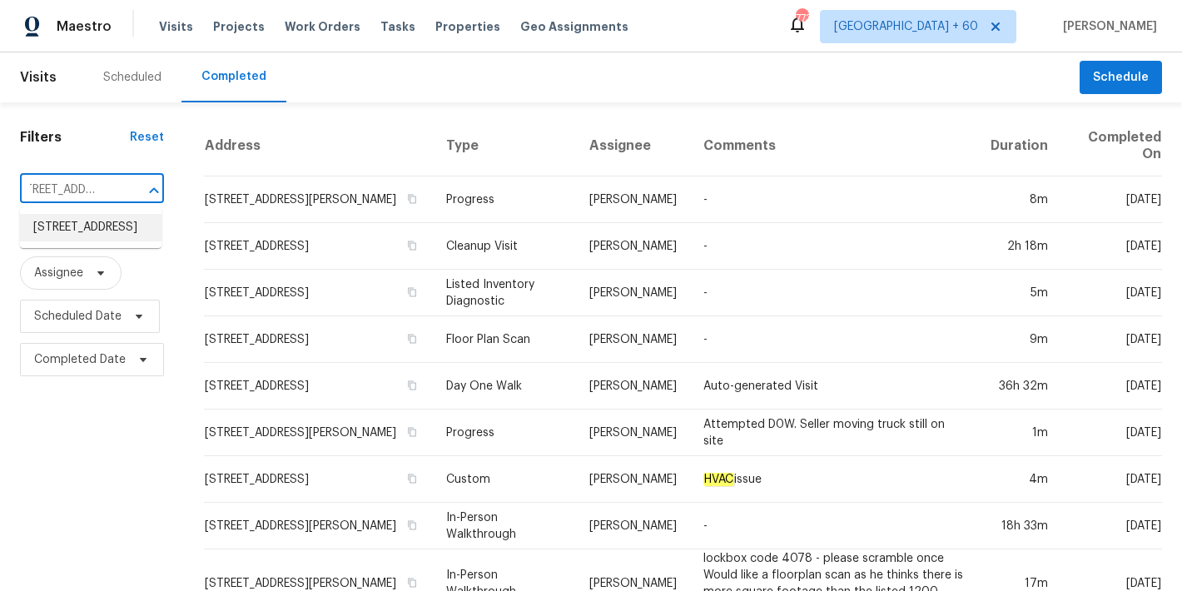
click at [79, 241] on li "[STREET_ADDRESS]" at bounding box center [90, 227] width 141 height 27
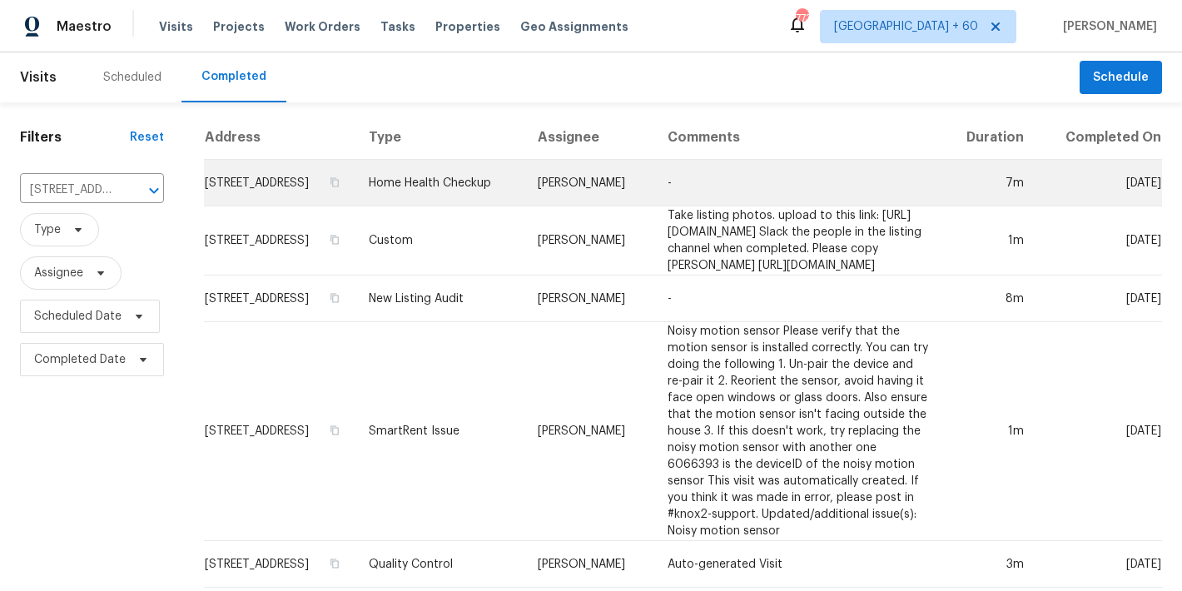
click at [256, 200] on td "[STREET_ADDRESS]" at bounding box center [279, 183] width 151 height 47
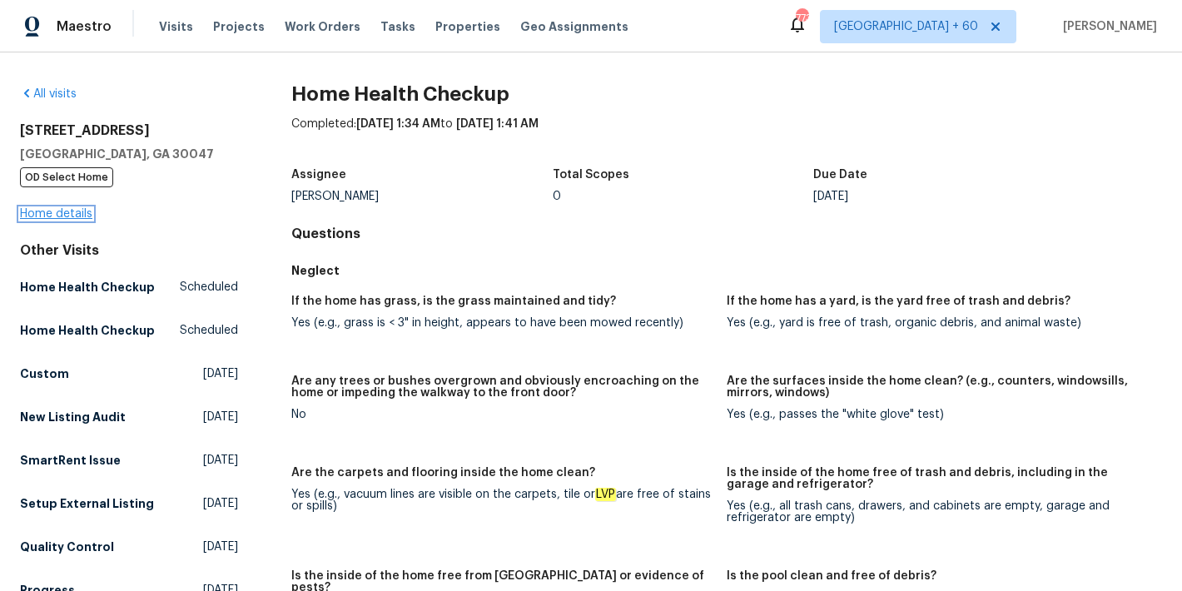
click at [72, 220] on link "Home details" at bounding box center [56, 214] width 72 height 12
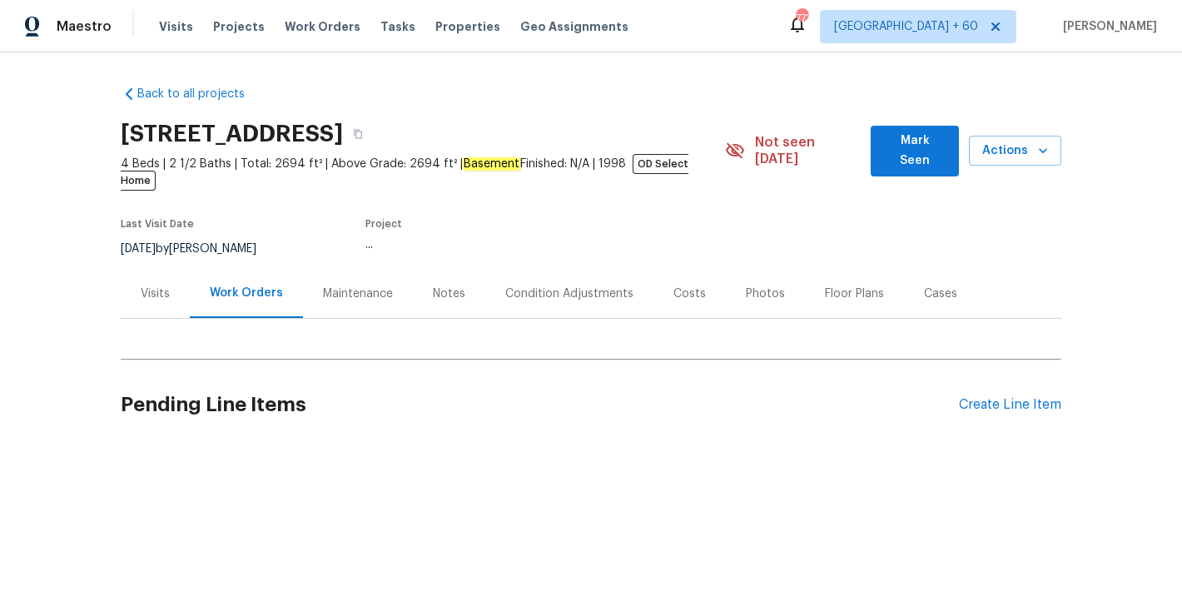
click at [909, 140] on span "Mark Seen" at bounding box center [915, 151] width 62 height 41
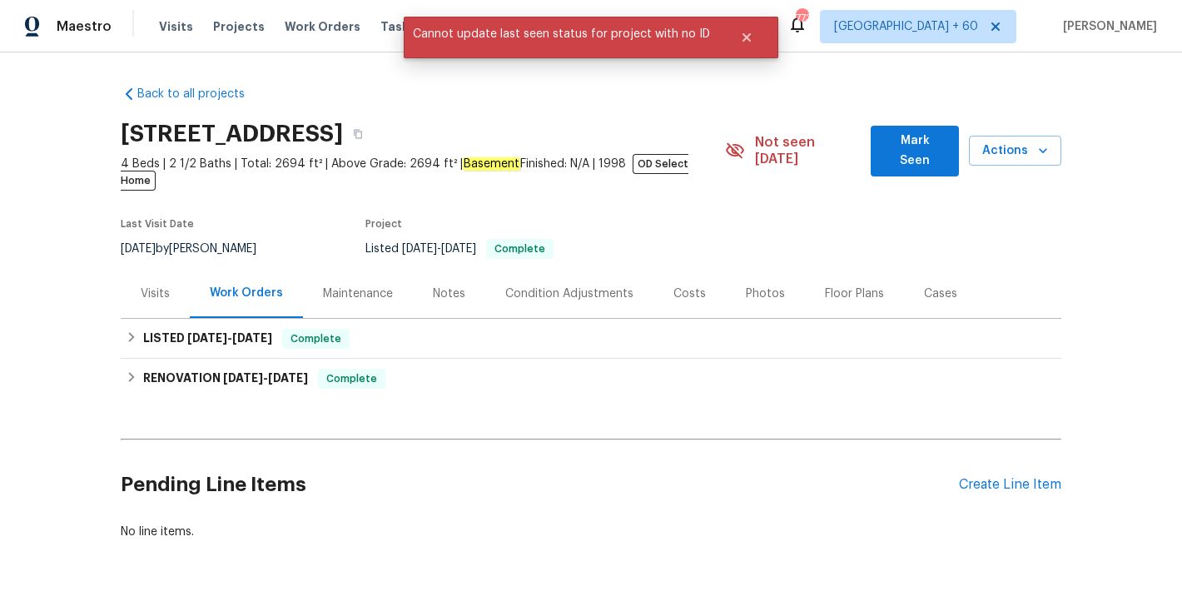
click at [909, 140] on span "Mark Seen" at bounding box center [915, 151] width 62 height 41
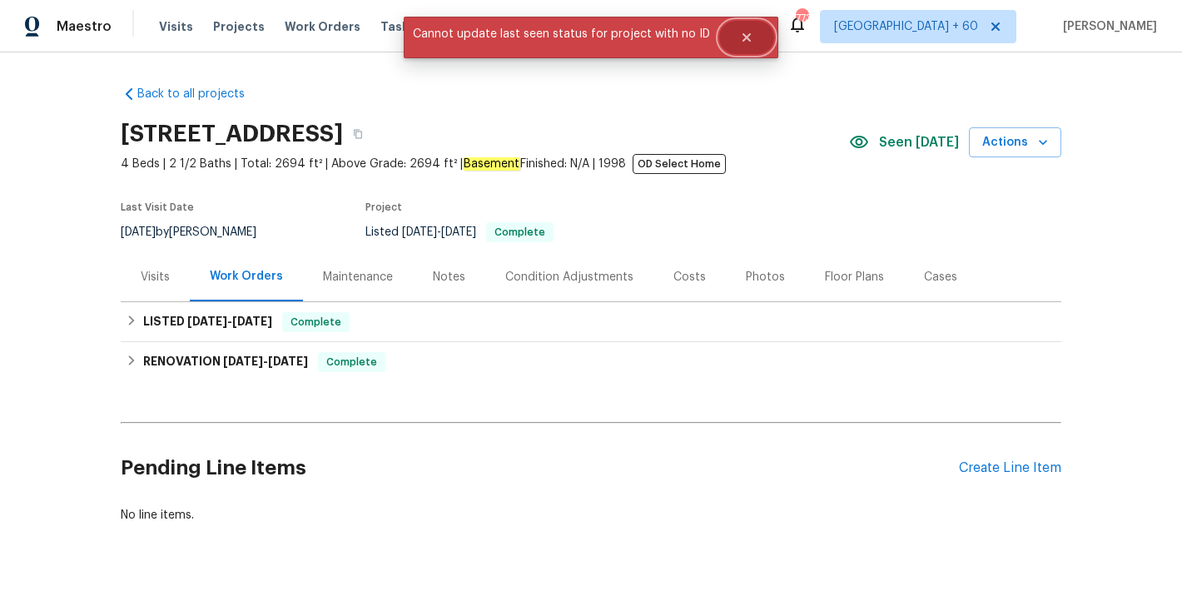
click at [741, 40] on icon "Close" at bounding box center [746, 37] width 13 height 13
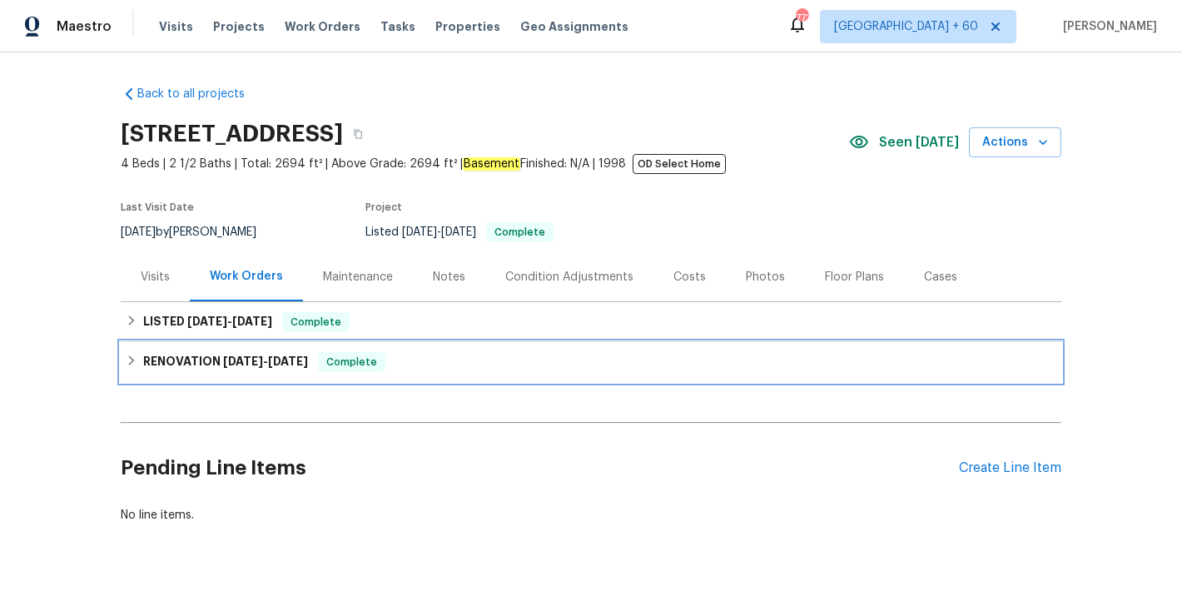
click at [286, 369] on h6 "RENOVATION [DATE] - [DATE]" at bounding box center [225, 362] width 165 height 20
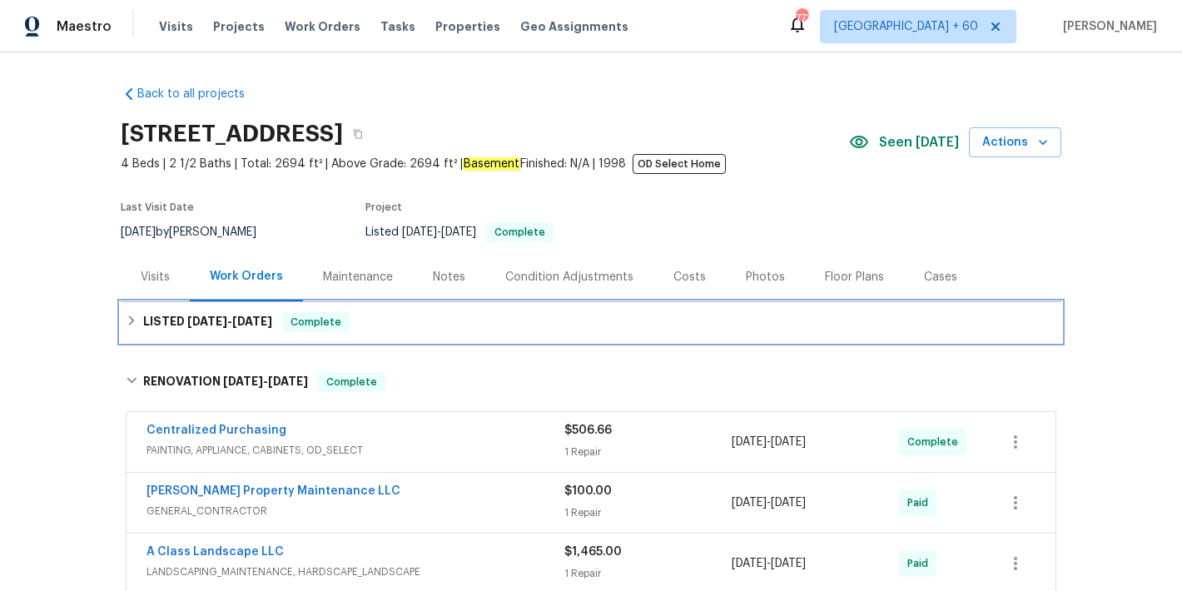
click at [272, 330] on h6 "LISTED [DATE] - [DATE]" at bounding box center [207, 322] width 129 height 20
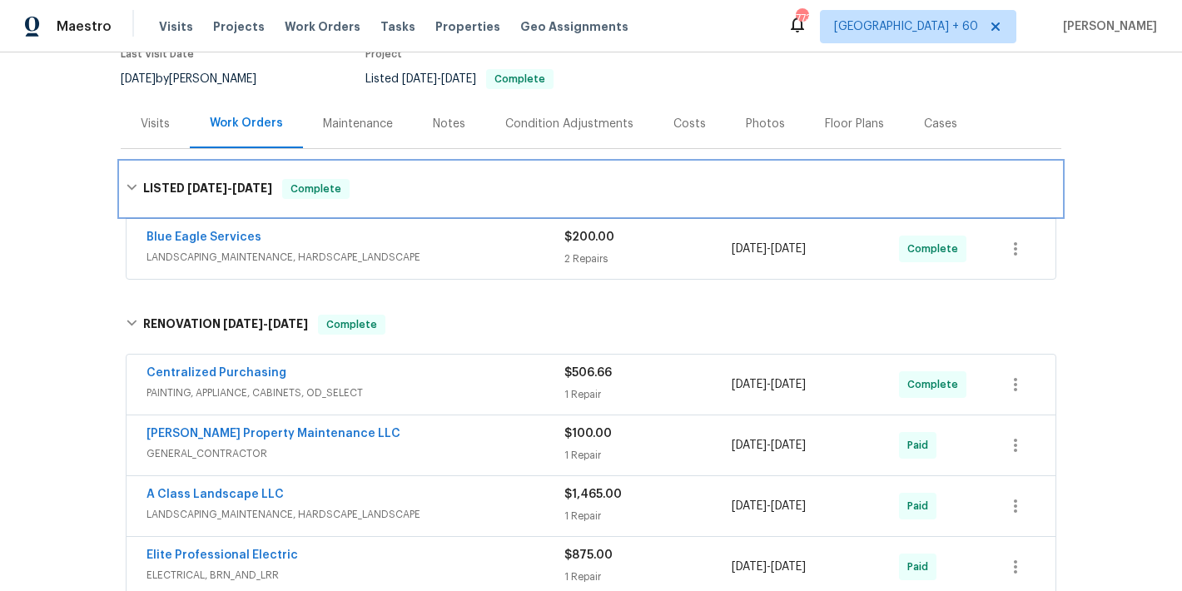
scroll to position [168, 0]
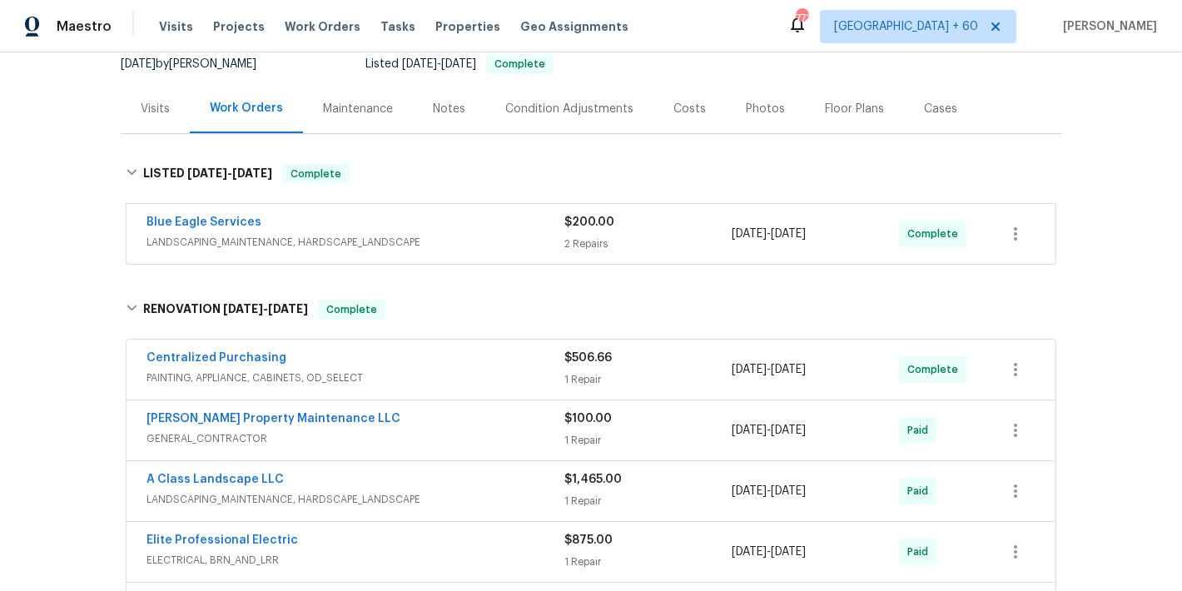
click at [517, 235] on span "LANDSCAPING_MAINTENANCE, HARDSCAPE_LANDSCAPE" at bounding box center [355, 242] width 418 height 17
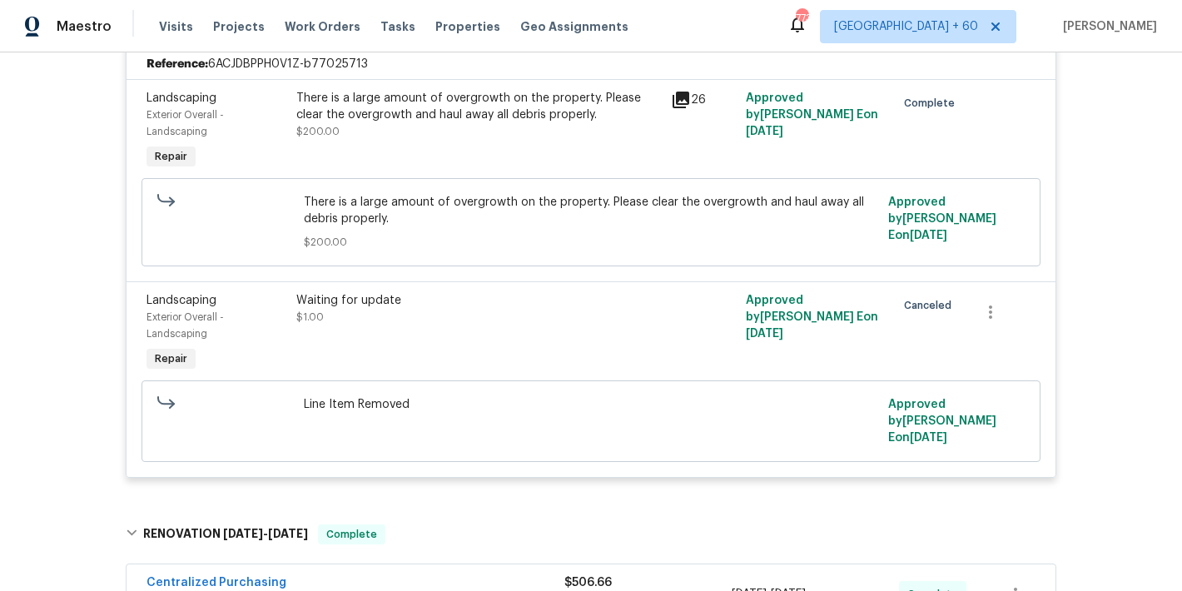
scroll to position [399, 0]
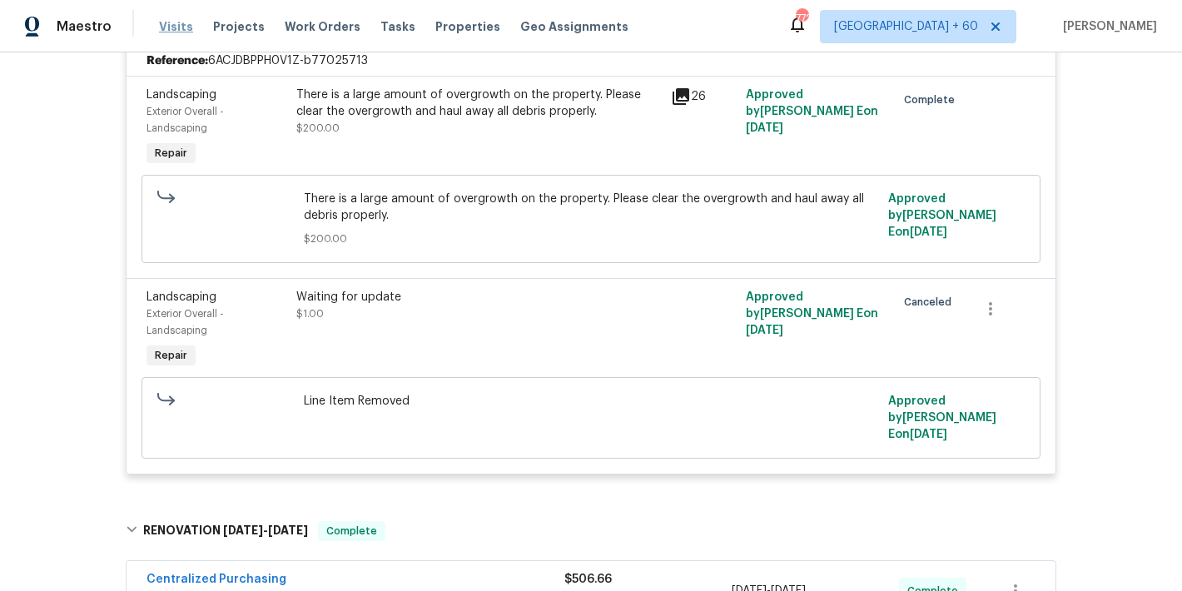
click at [166, 32] on span "Visits" at bounding box center [176, 26] width 34 height 17
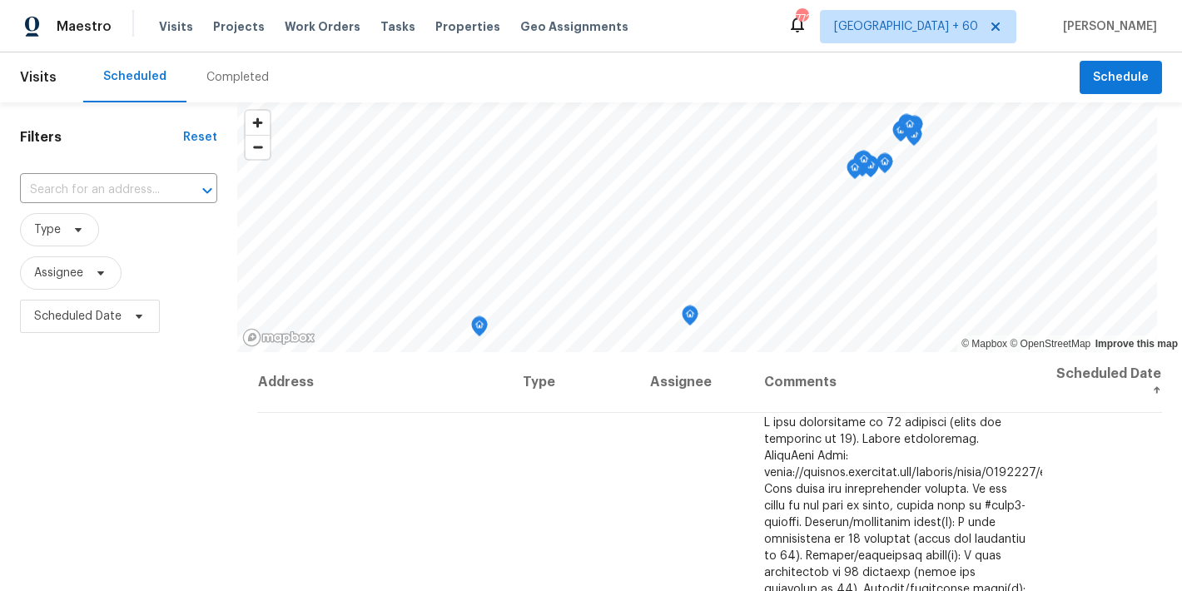
click at [221, 82] on div "Completed" at bounding box center [237, 77] width 62 height 17
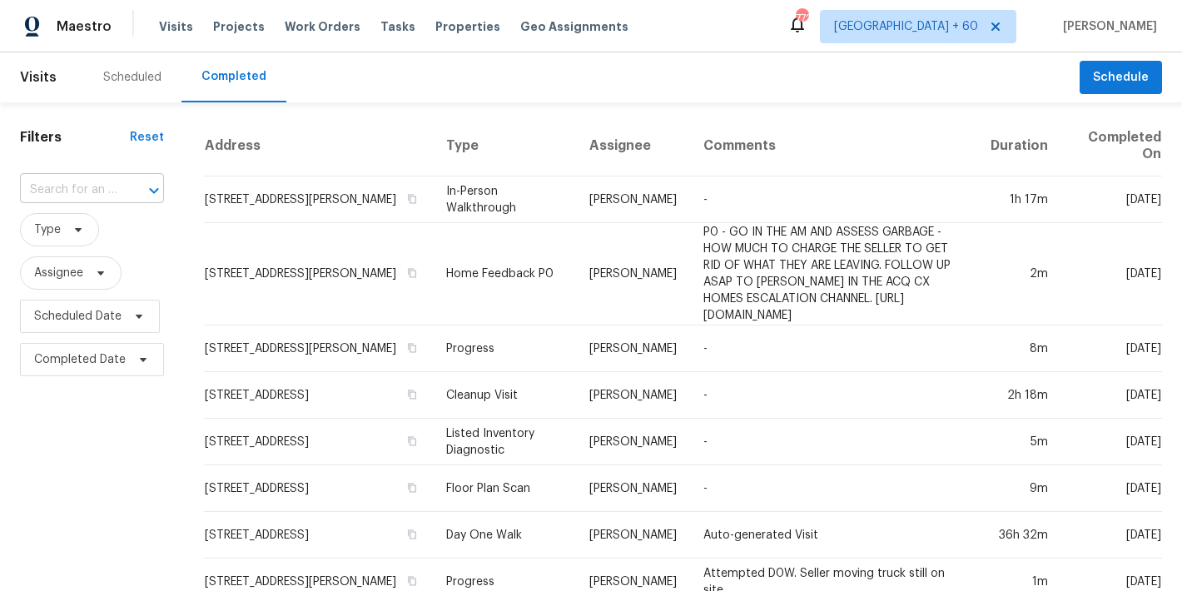
click at [92, 190] on input "text" at bounding box center [68, 190] width 97 height 26
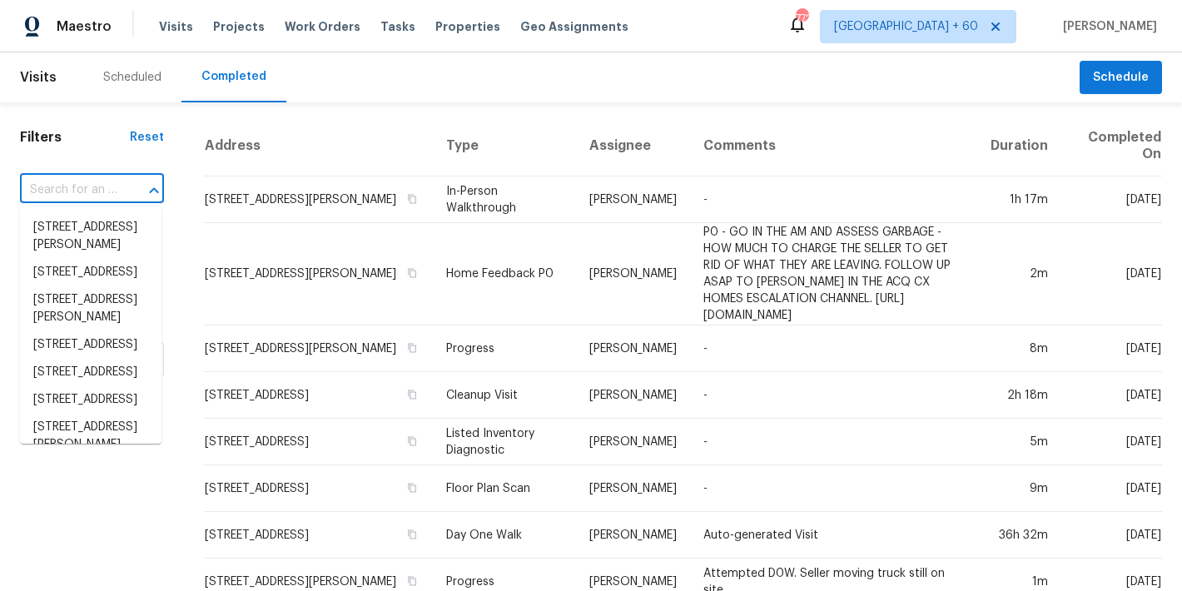
paste input "[STREET_ADDRESS][PERSON_NAME]"
type input "[STREET_ADDRESS][PERSON_NAME]"
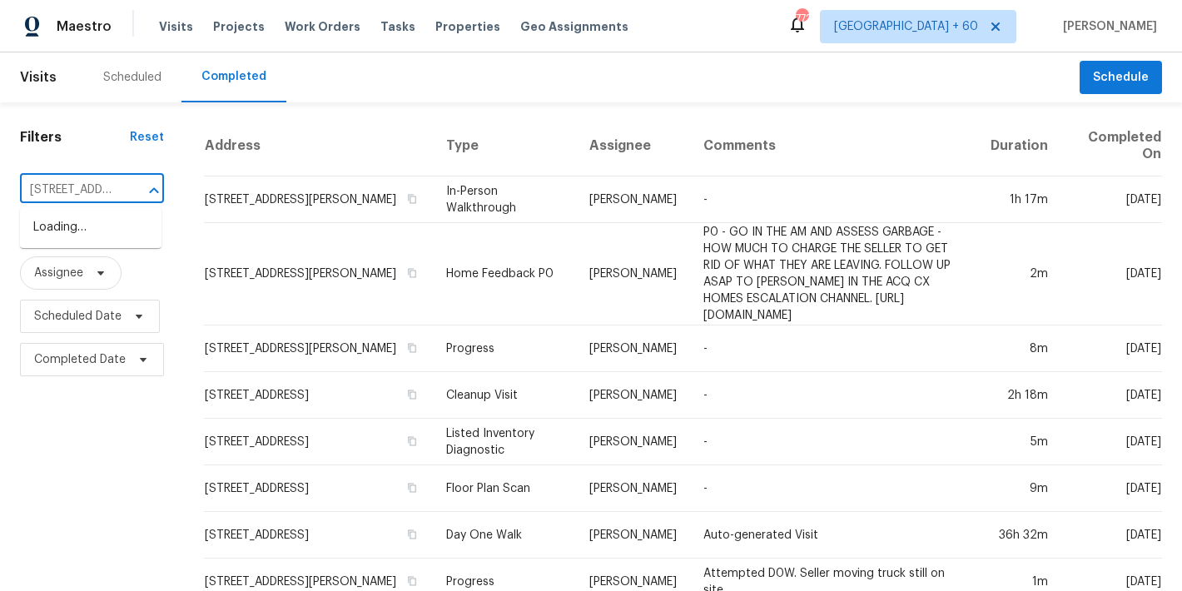
scroll to position [0, 130]
click at [75, 227] on li "[STREET_ADDRESS][PERSON_NAME]" at bounding box center [90, 236] width 141 height 45
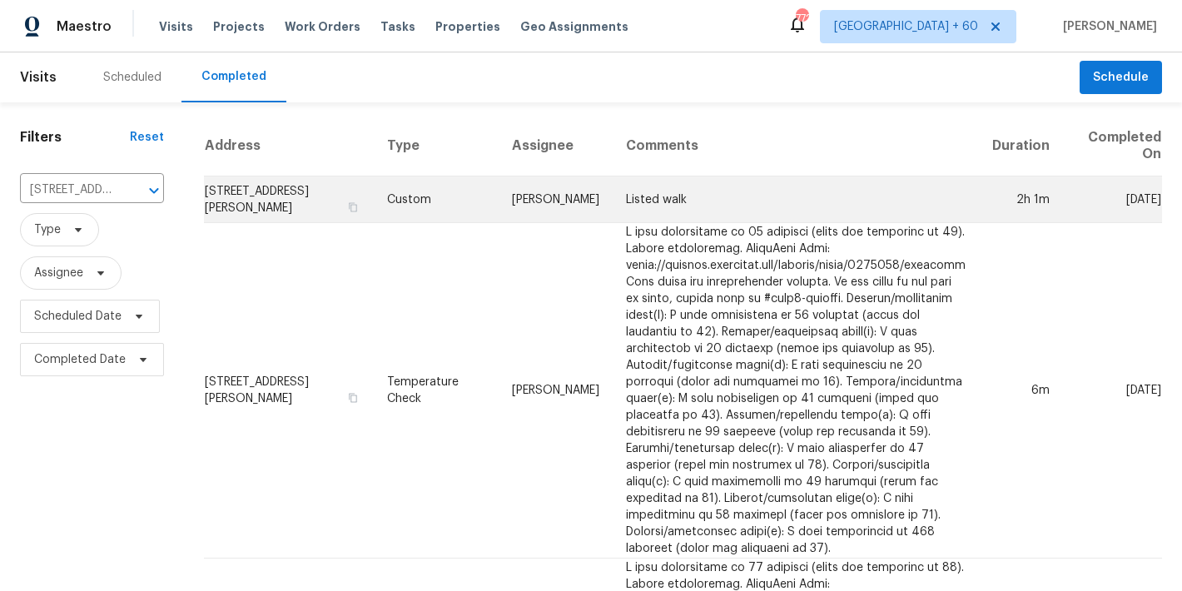
click at [264, 197] on td "[STREET_ADDRESS][PERSON_NAME]" at bounding box center [289, 199] width 170 height 47
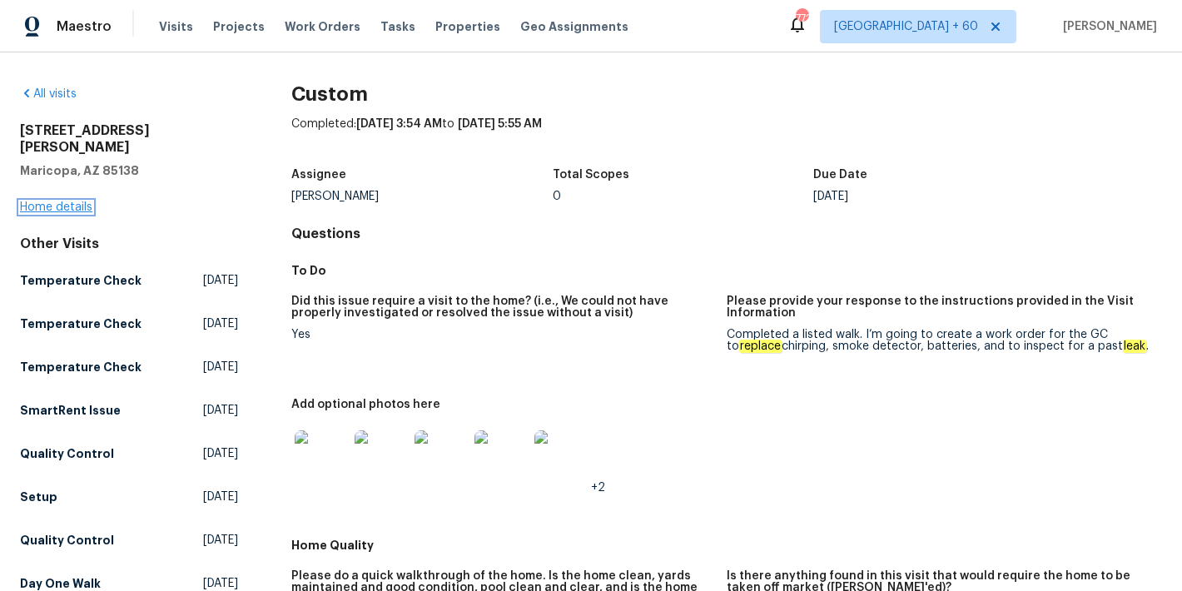
click at [81, 201] on link "Home details" at bounding box center [56, 207] width 72 height 12
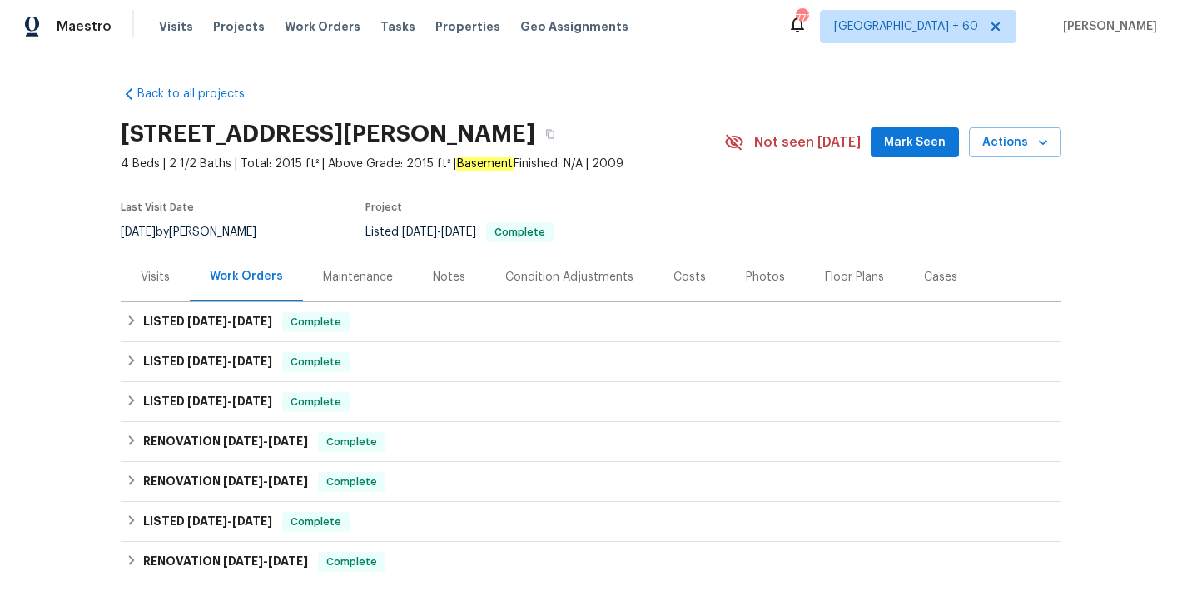
click at [919, 144] on span "Mark Seen" at bounding box center [915, 142] width 62 height 21
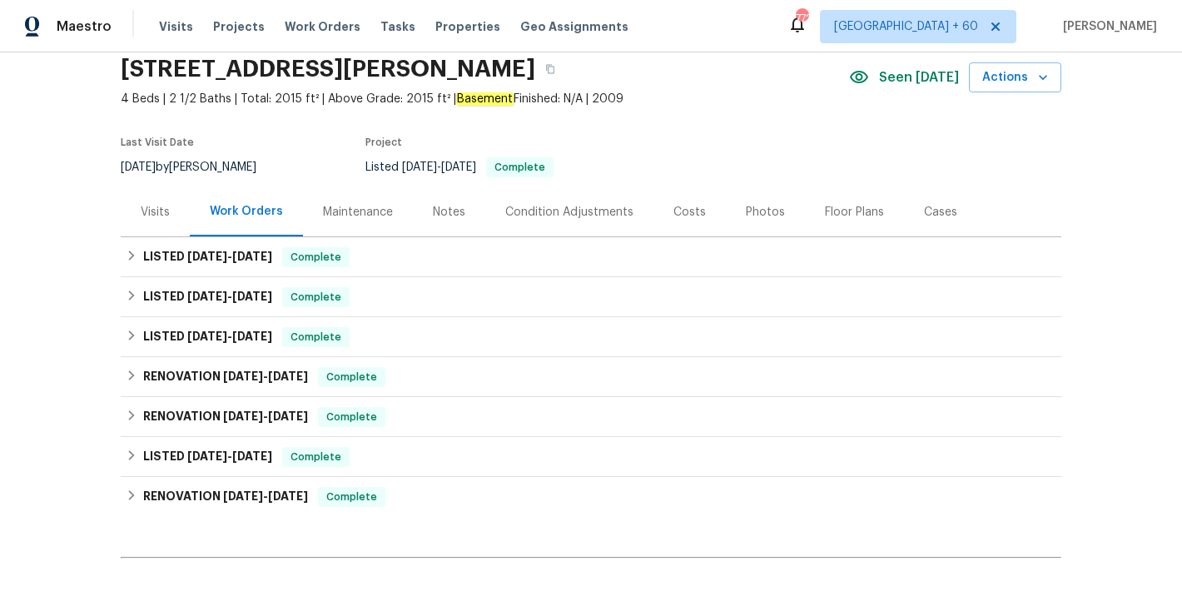
scroll to position [87, 0]
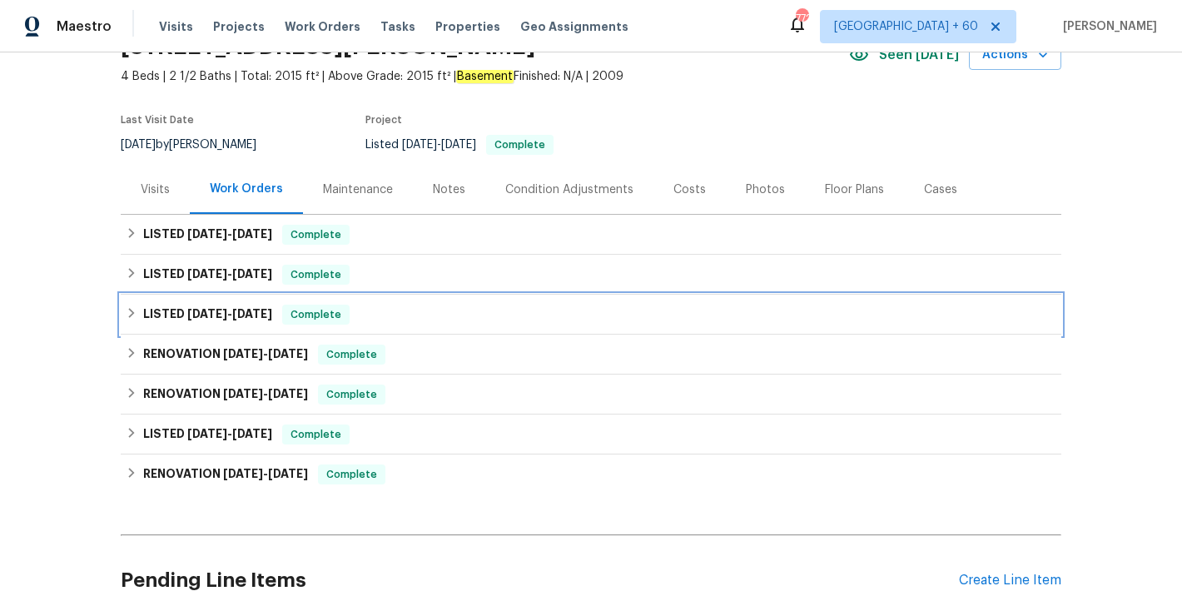
click at [401, 318] on div "LISTED [DATE] - [DATE] Complete" at bounding box center [591, 315] width 930 height 20
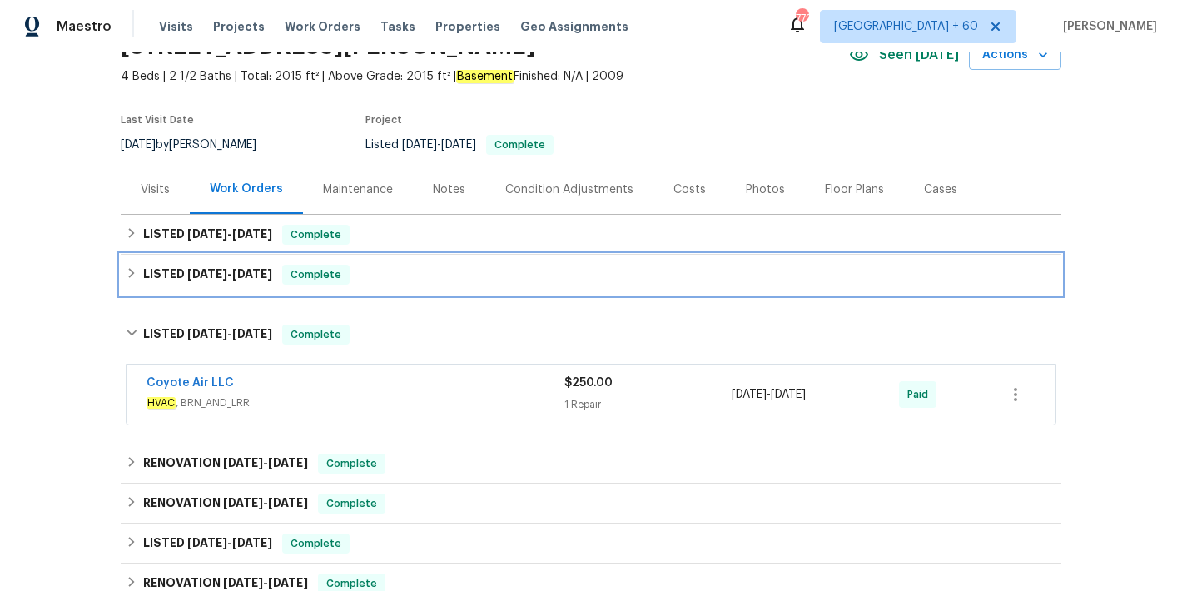
click at [382, 282] on div "LISTED [DATE] - [DATE] Complete" at bounding box center [591, 275] width 930 height 20
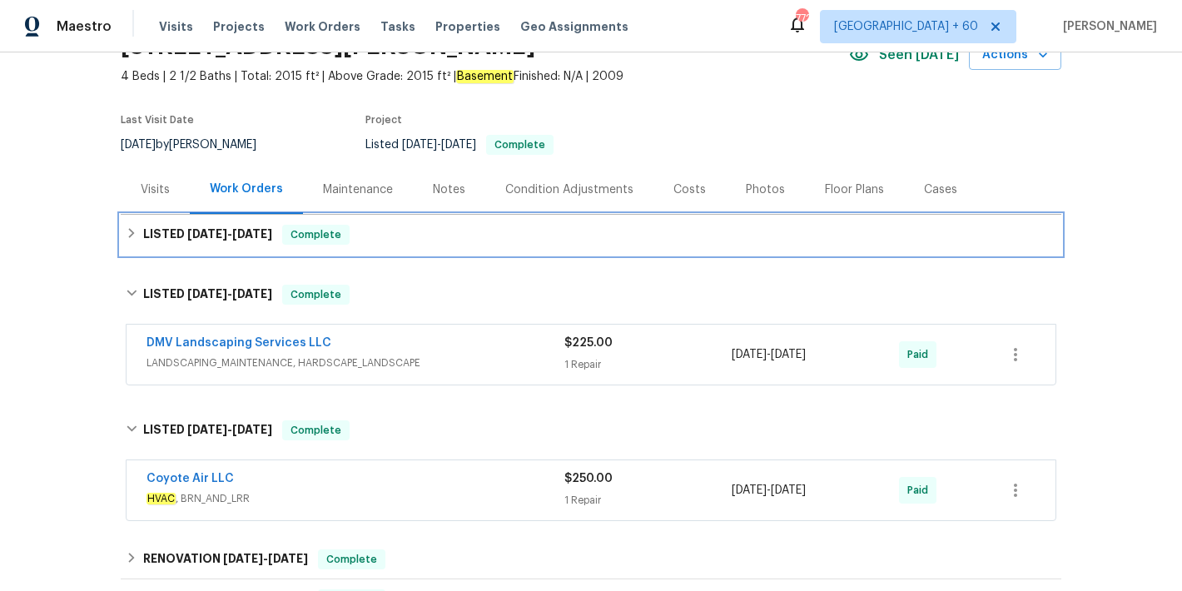
click at [492, 244] on div "LISTED [DATE] - [DATE] Complete" at bounding box center [591, 235] width 930 height 20
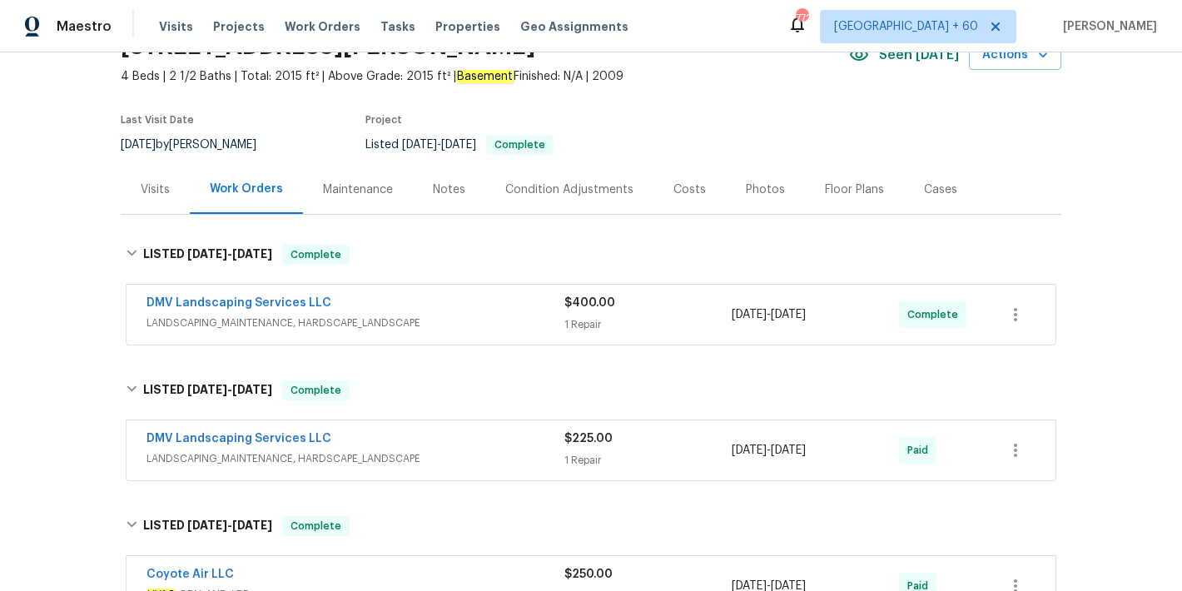
click at [509, 315] on span "LANDSCAPING_MAINTENANCE, HARDSCAPE_LANDSCAPE" at bounding box center [355, 323] width 418 height 17
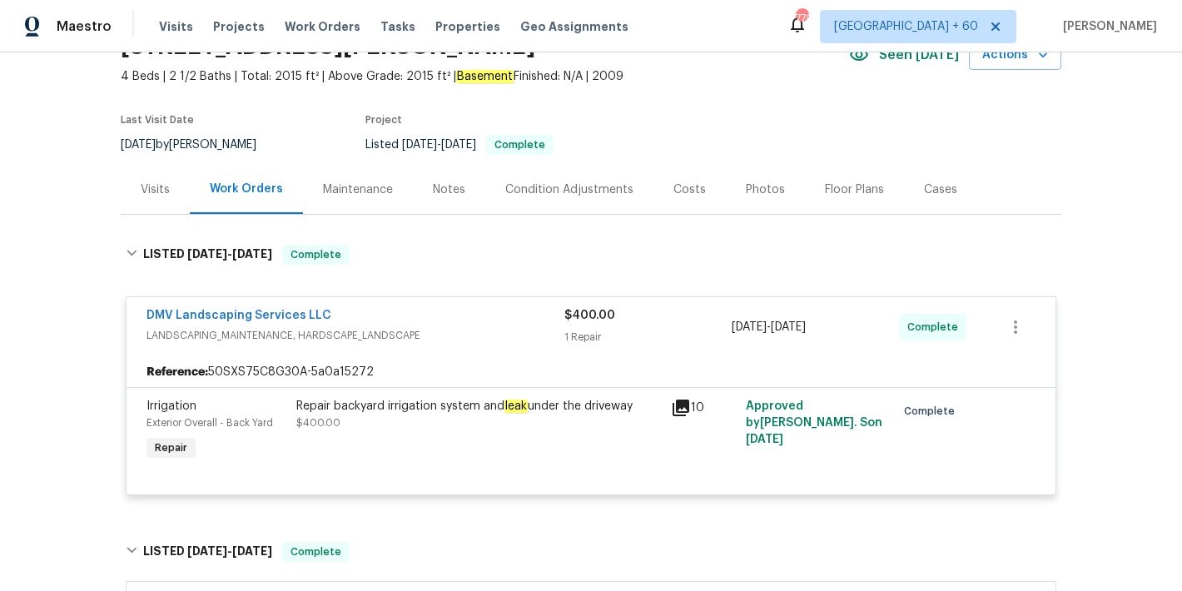
click at [563, 406] on div "Repair backyard irrigation system and leak under the driveway" at bounding box center [478, 406] width 364 height 17
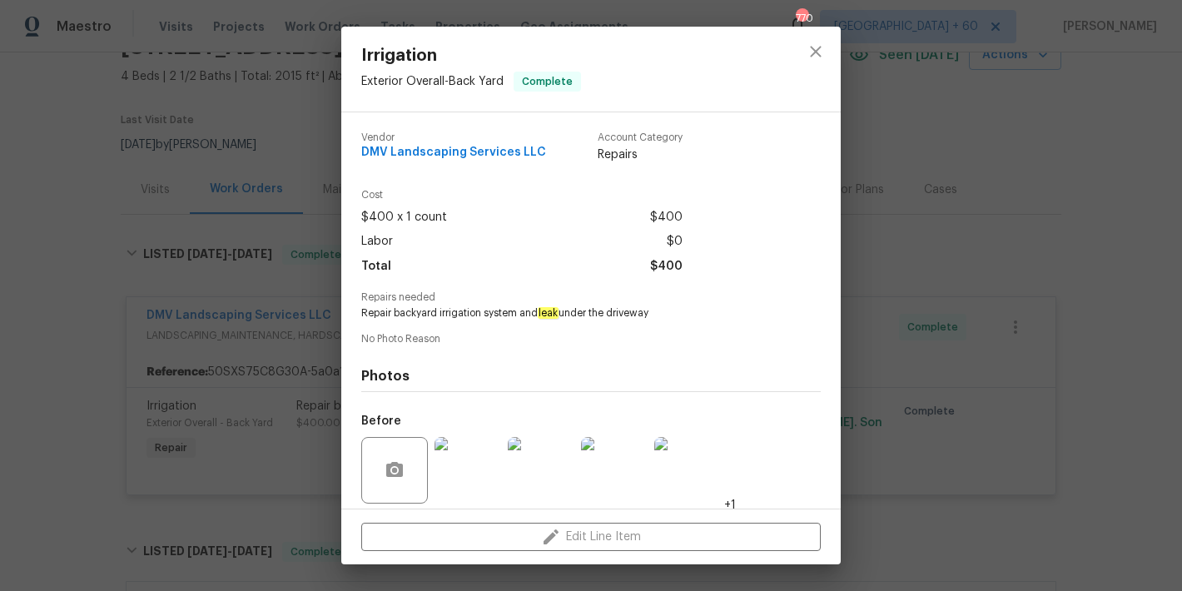
click at [524, 310] on span "Repair backyard irrigation system and leak under the driveway" at bounding box center [568, 313] width 414 height 14
copy span "Repair backyard irrigation system and leak under the driveway"
click at [819, 58] on icon "close" at bounding box center [815, 52] width 20 height 20
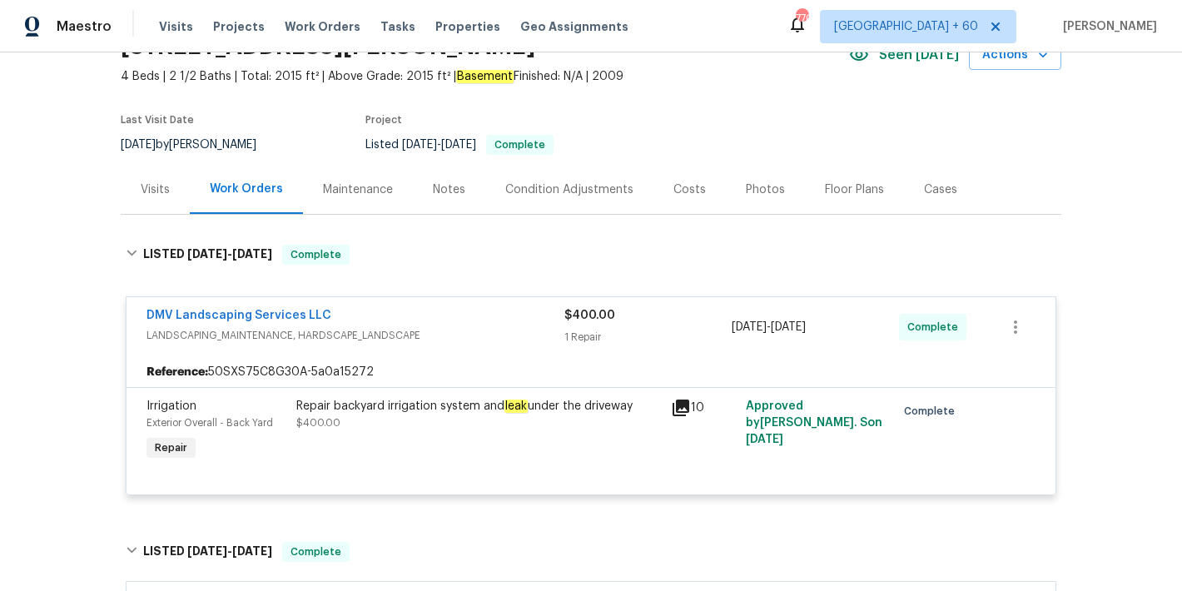
scroll to position [93, 0]
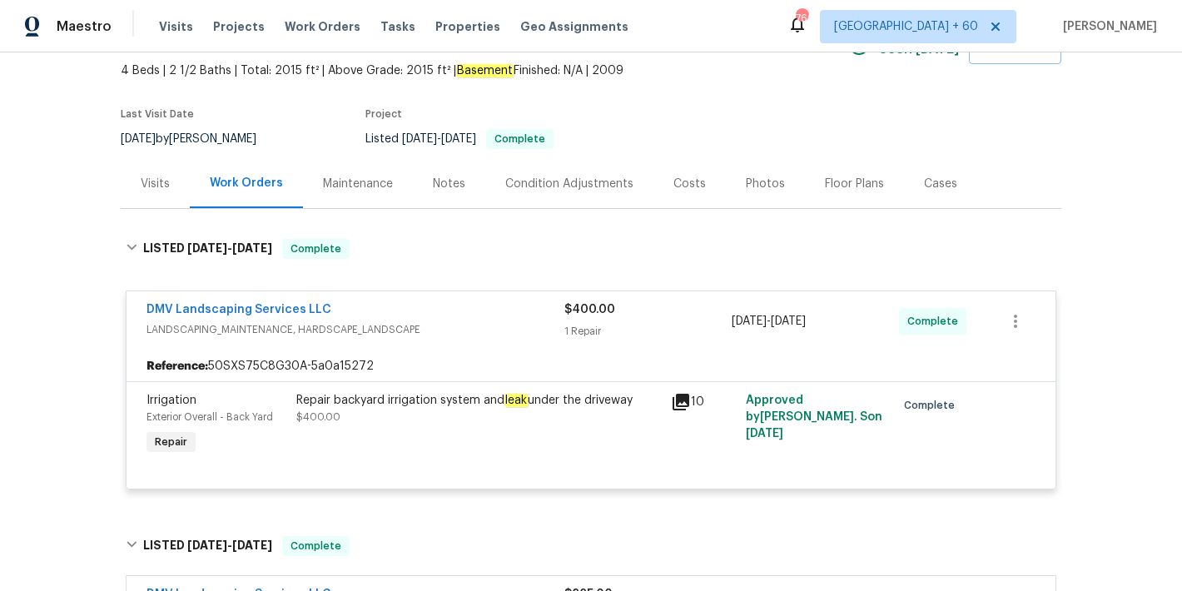
click at [477, 404] on div "Repair backyard irrigation system and leak under the driveway" at bounding box center [478, 400] width 364 height 17
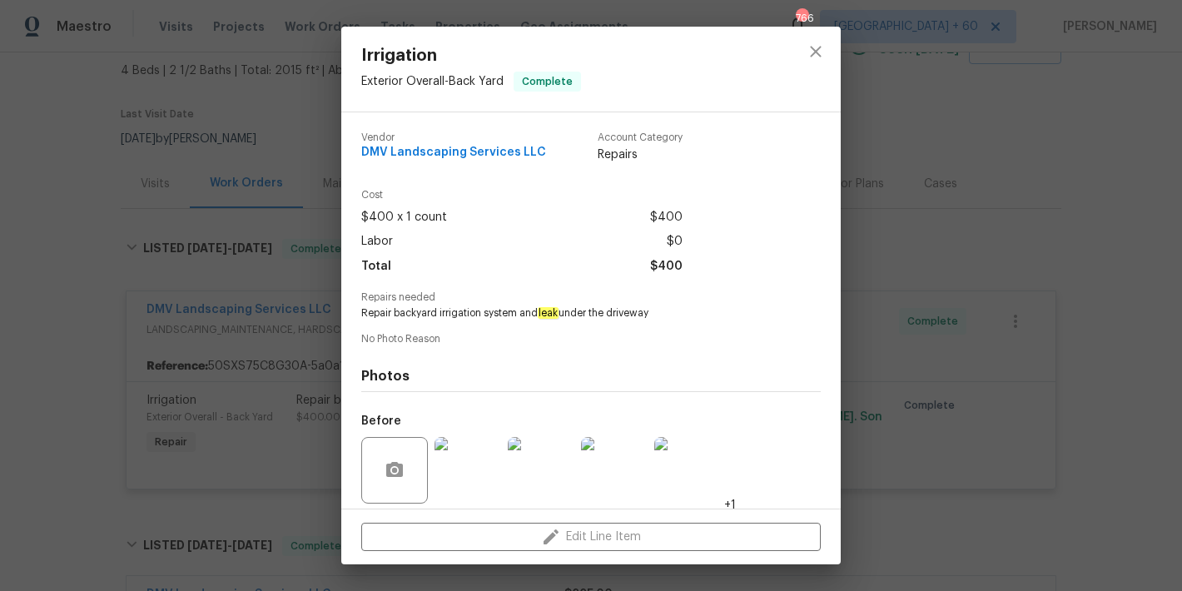
click at [523, 316] on span "Repair backyard irrigation system and leak under the driveway" at bounding box center [568, 313] width 414 height 14
copy span "Repair backyard irrigation system and leak under the driveway"
click at [816, 46] on icon "close" at bounding box center [815, 52] width 20 height 20
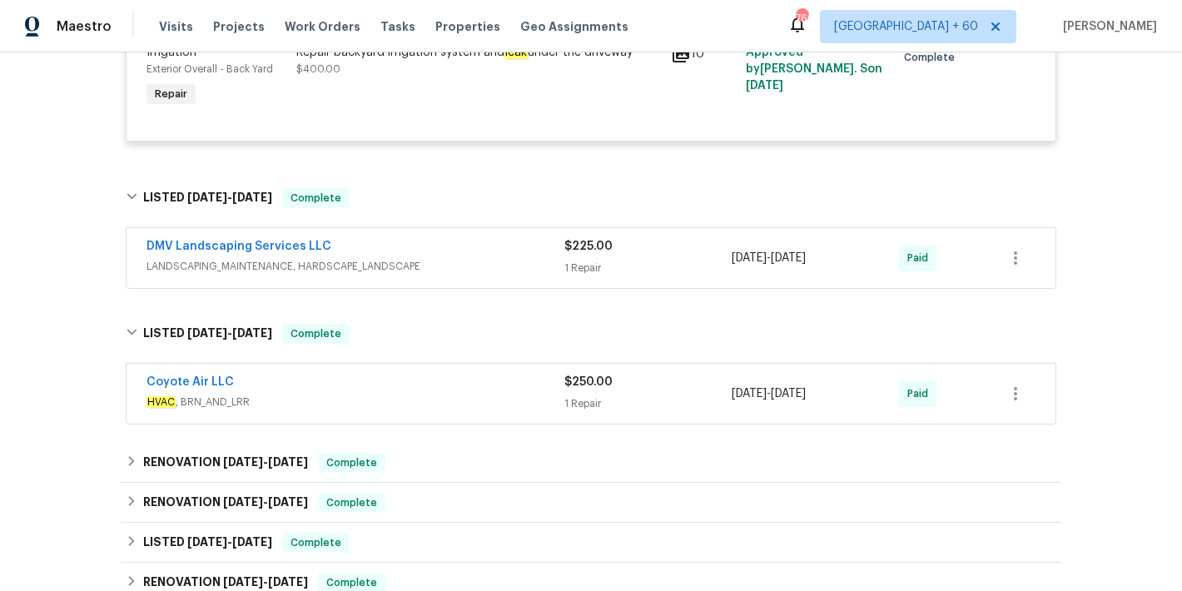
scroll to position [502, 0]
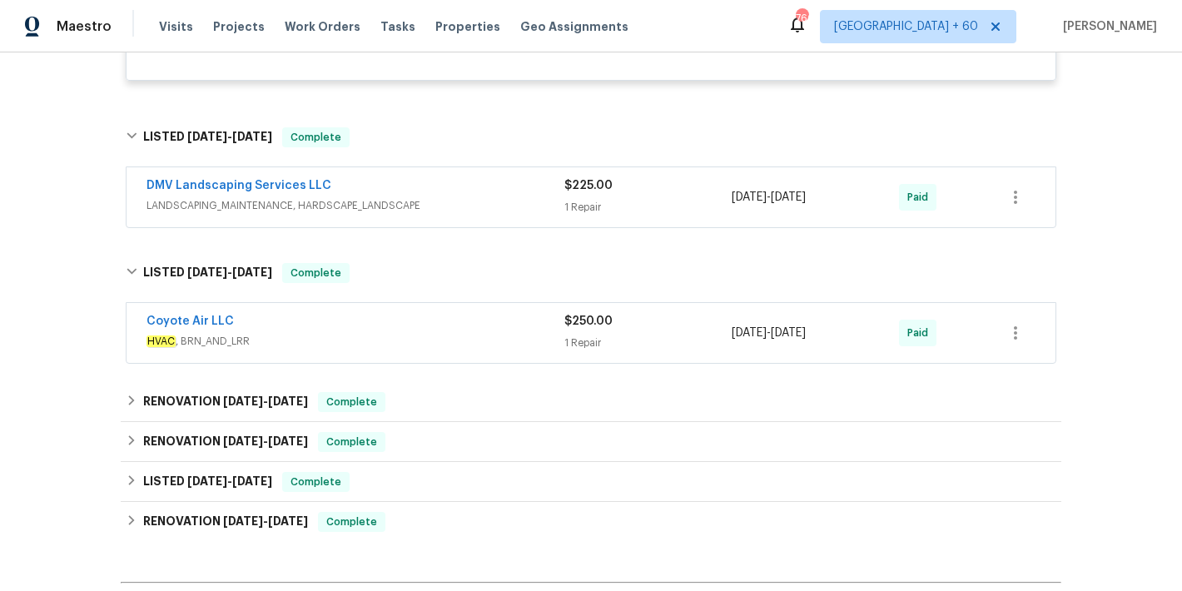
click at [476, 346] on span "HVAC , BRN_AND_LRR" at bounding box center [355, 341] width 418 height 17
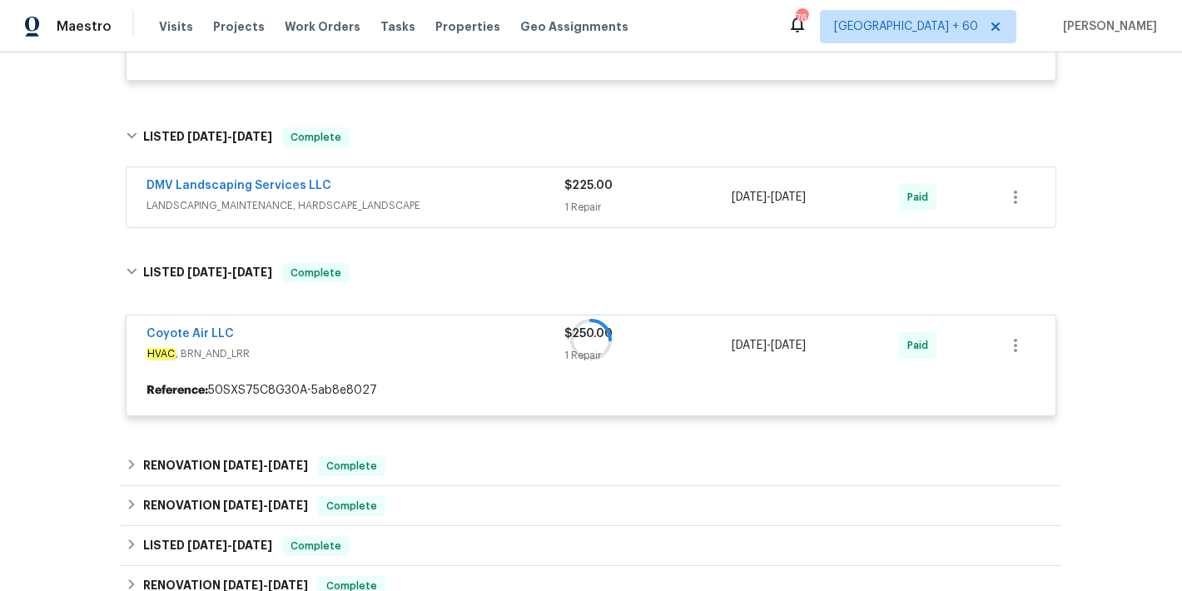
click at [513, 203] on span "LANDSCAPING_MAINTENANCE, HARDSCAPE_LANDSCAPE" at bounding box center [355, 205] width 418 height 17
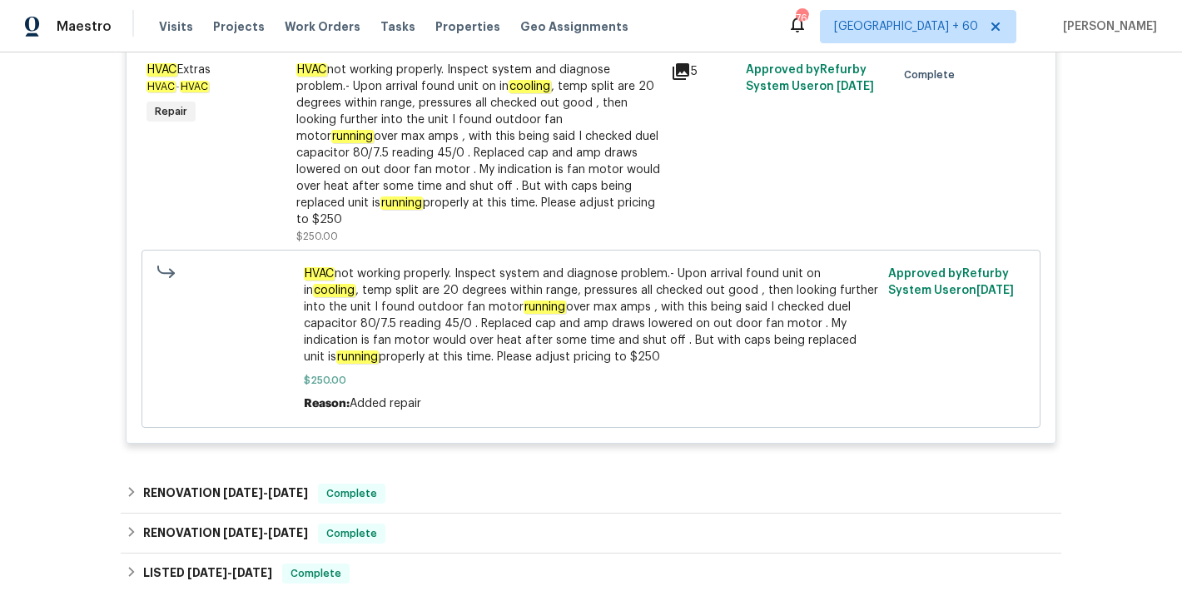
scroll to position [1305, 0]
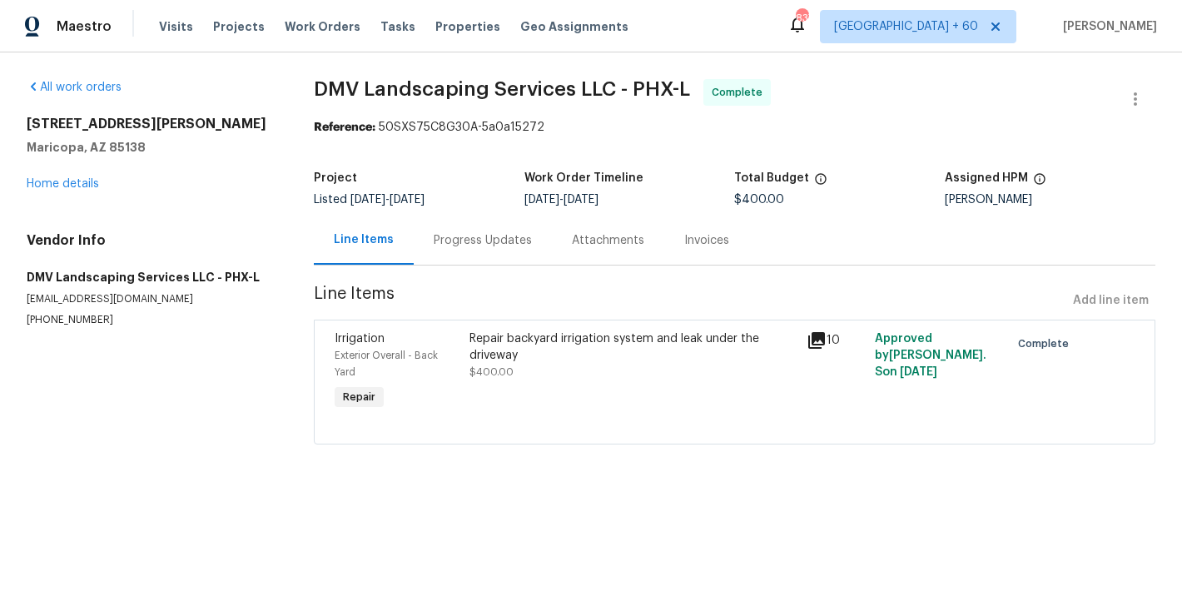
click at [468, 234] on div "Progress Updates" at bounding box center [482, 240] width 98 height 17
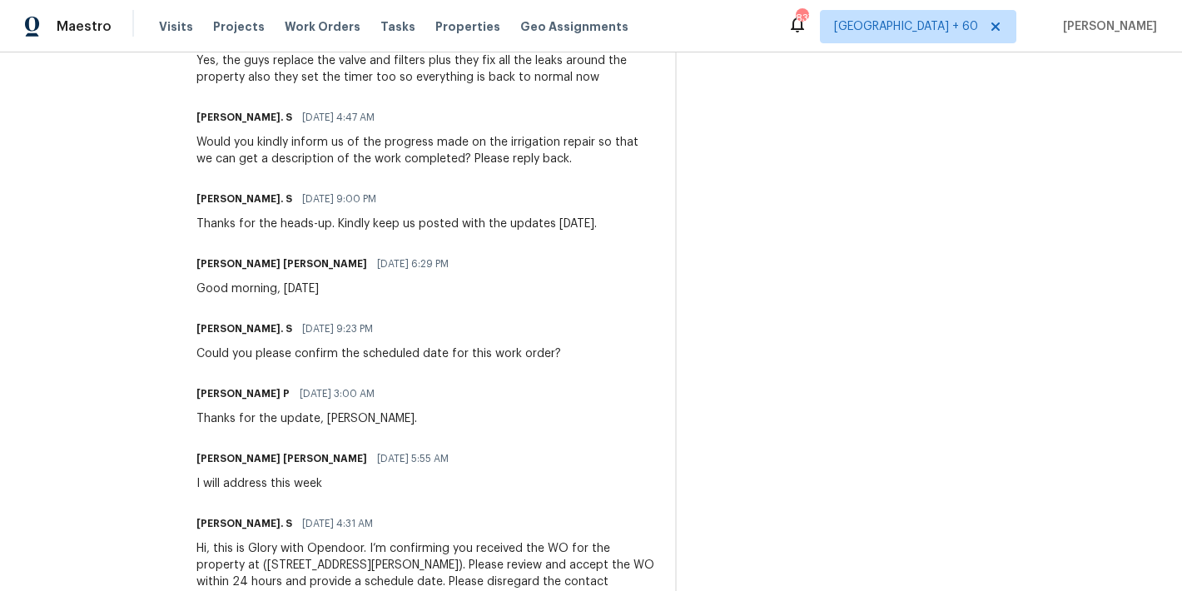
scroll to position [741, 0]
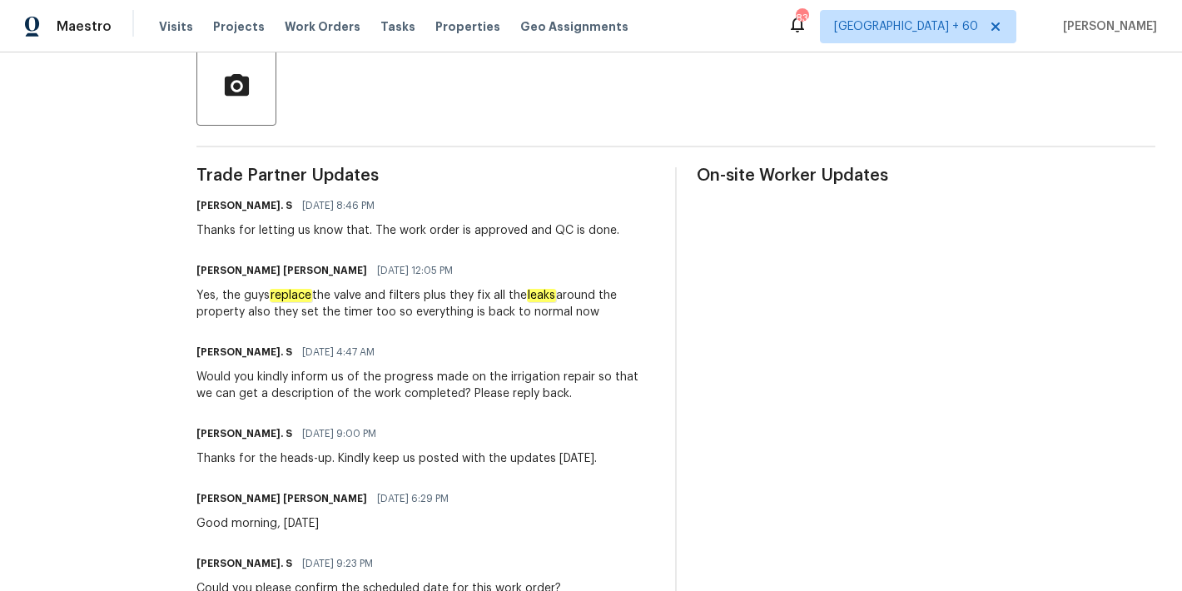
scroll to position [373, 0]
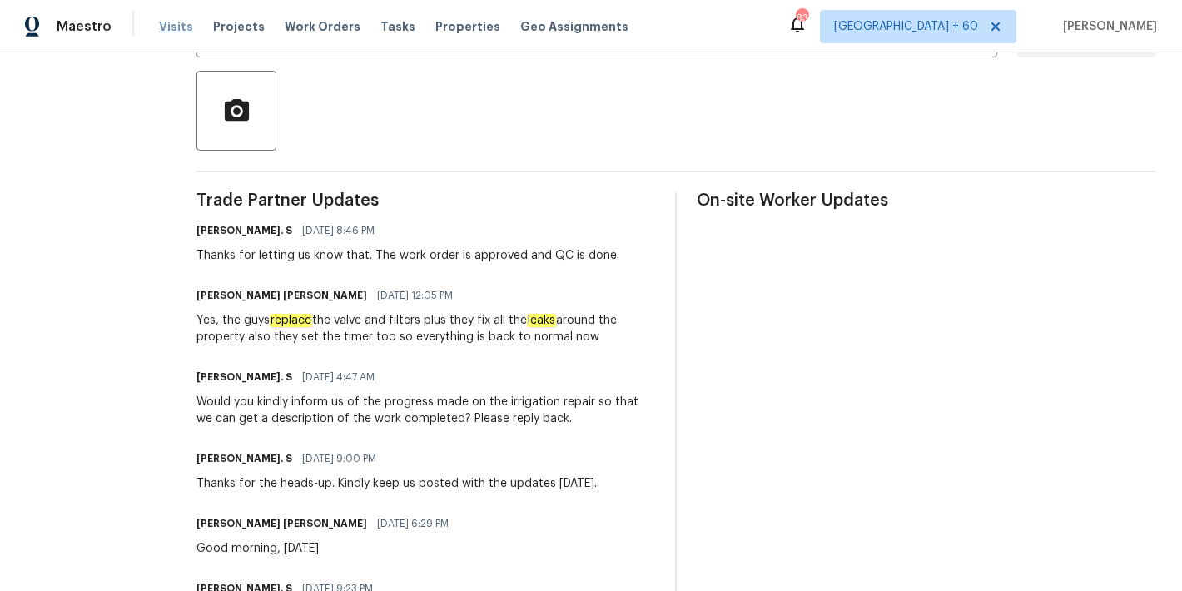
click at [167, 20] on span "Visits" at bounding box center [176, 26] width 34 height 17
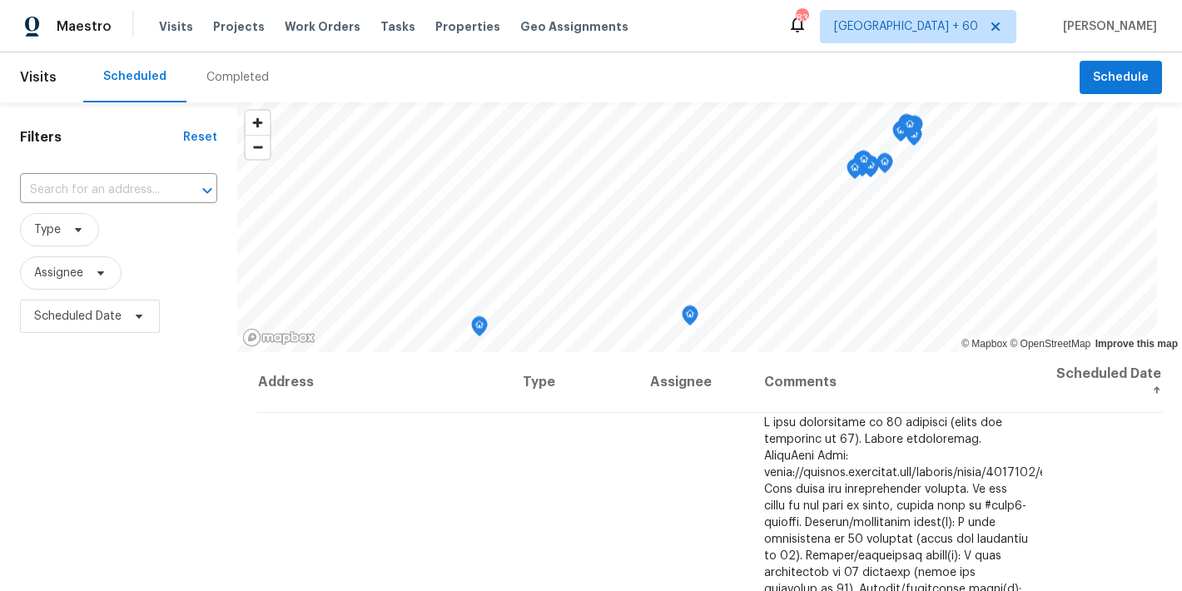
click at [231, 77] on div "Completed" at bounding box center [237, 77] width 62 height 17
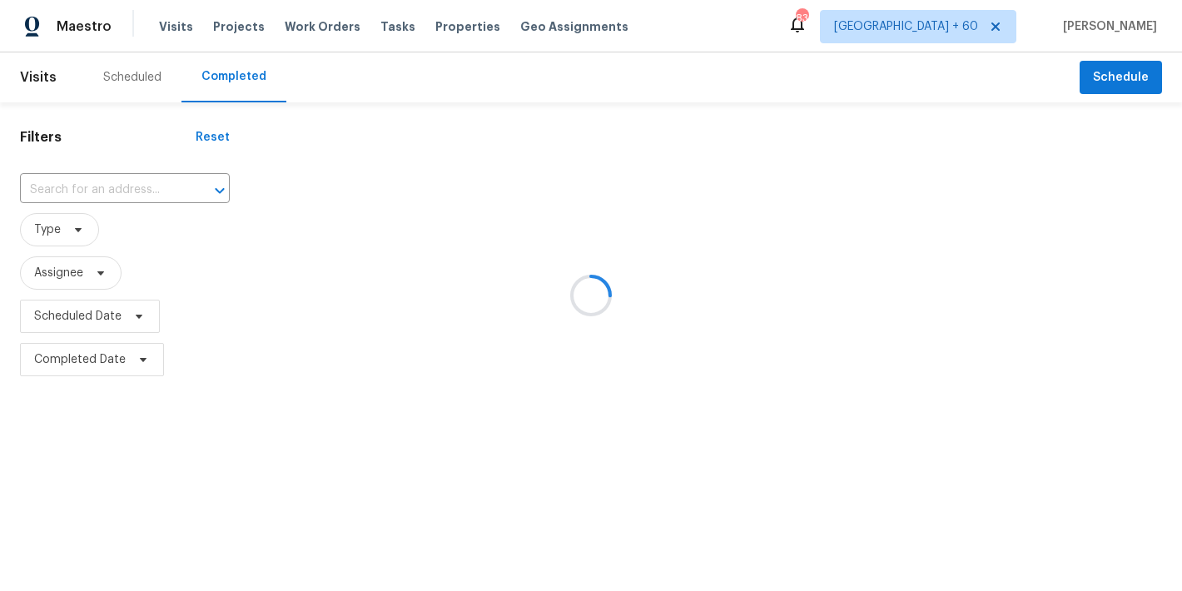
click at [416, 72] on div at bounding box center [591, 295] width 1182 height 591
